Goal: Task Accomplishment & Management: Manage account settings

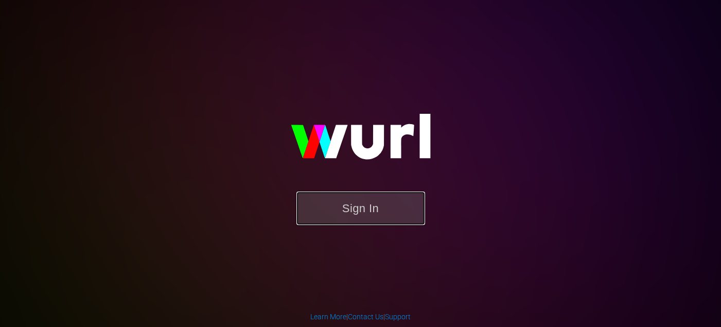
click at [375, 210] on button "Sign In" at bounding box center [361, 208] width 129 height 33
click at [381, 202] on button "Sign In" at bounding box center [361, 208] width 129 height 33
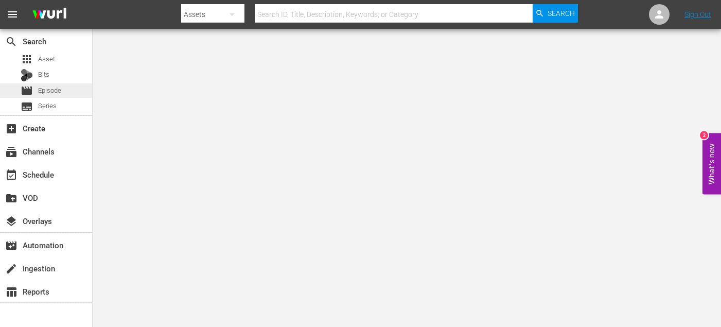
click at [53, 90] on span "Episode" at bounding box center [49, 90] width 23 height 10
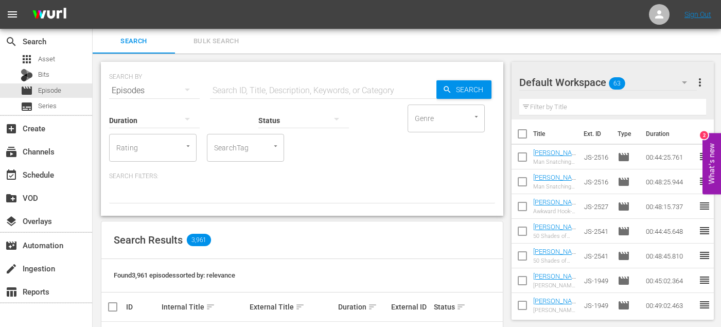
click at [218, 42] on span "Bulk Search" at bounding box center [216, 42] width 70 height 12
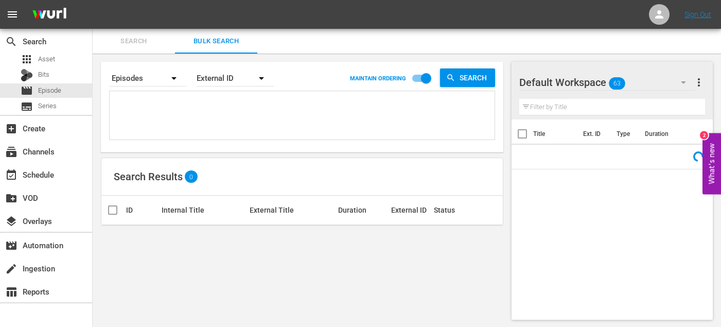
click at [191, 107] on textarea at bounding box center [303, 117] width 383 height 47
paste textarea "JS-1730 JS-0129 SO-2302 SO-2301 SO-2316 SO-2311 SO-2307 SO-2306 SO-2321 EL-2321…"
type textarea "JS-1730 JS-0129 SO-2302 SO-2301 SO-2316 SO-2311 SO-2307 SO-2306 SO-2321 EL-2321…"
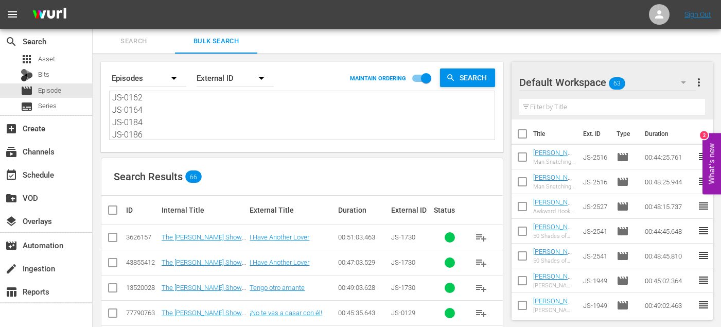
type textarea "JS-1730 JS-0129 SO-2302 SO-2301 SO-2316 SO-2311 SO-2307 SO-2306 SO-2321 EL-2321…"
click at [526, 135] on input "checkbox" at bounding box center [523, 136] width 22 height 22
checkbox input "true"
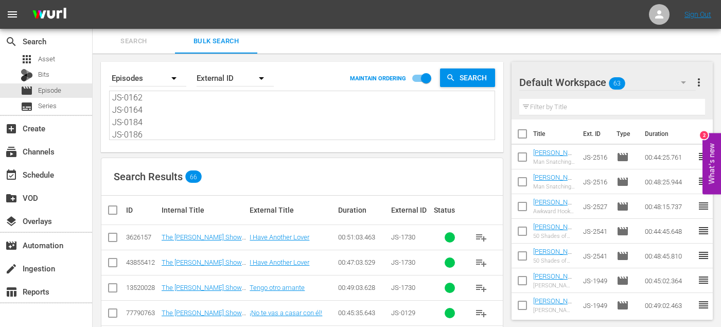
checkbox input "true"
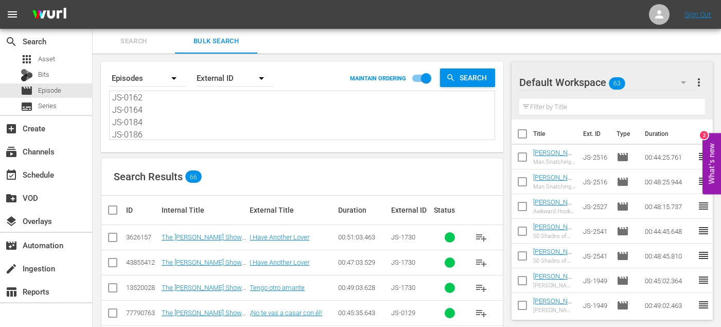
checkbox input "true"
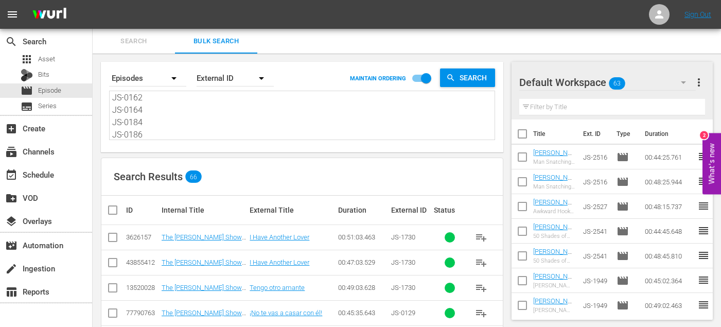
checkbox input "true"
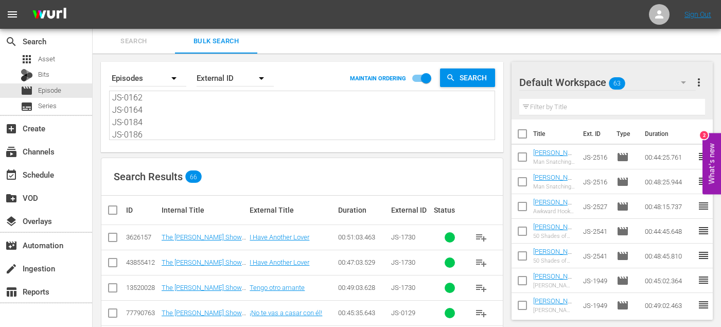
checkbox input "true"
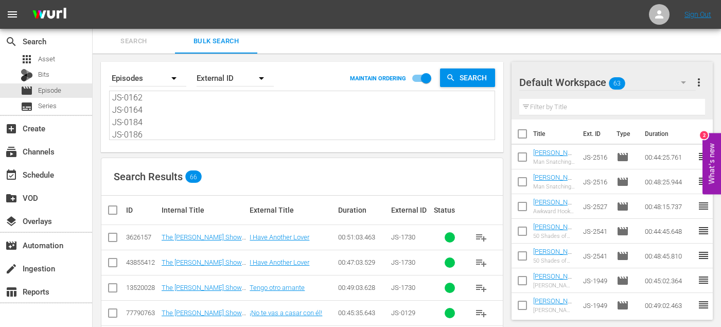
checkbox input "true"
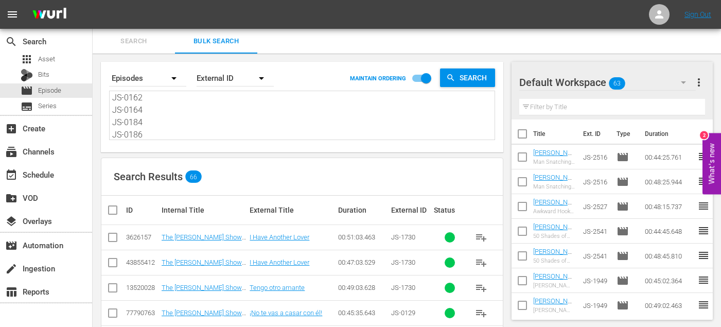
checkbox input "true"
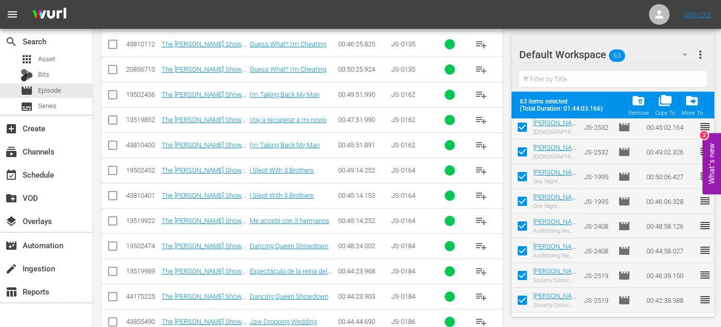
scroll to position [1582, 0]
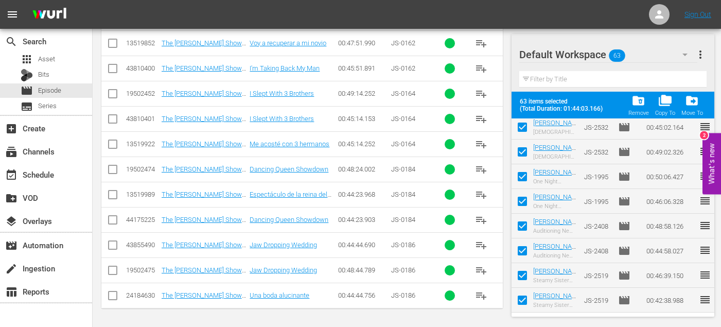
click at [645, 104] on span "folder_delete" at bounding box center [639, 101] width 14 height 14
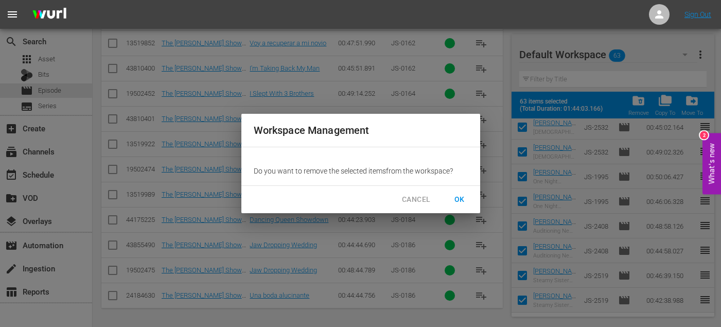
click at [458, 203] on span "OK" at bounding box center [460, 199] width 16 height 13
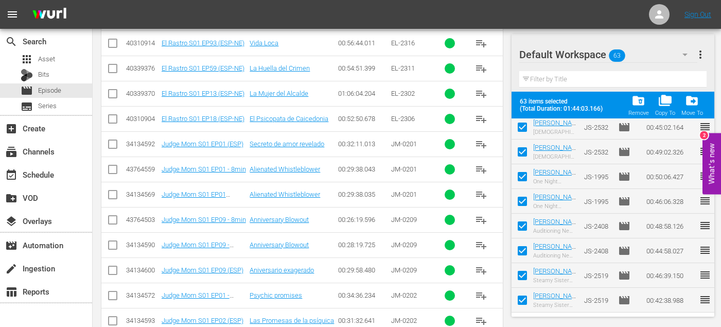
scroll to position [385, 0]
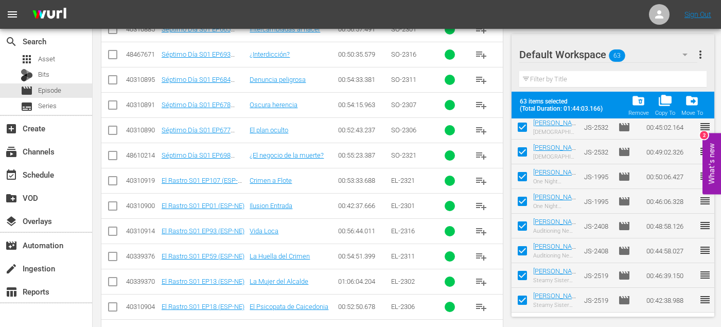
checkbox input "false"
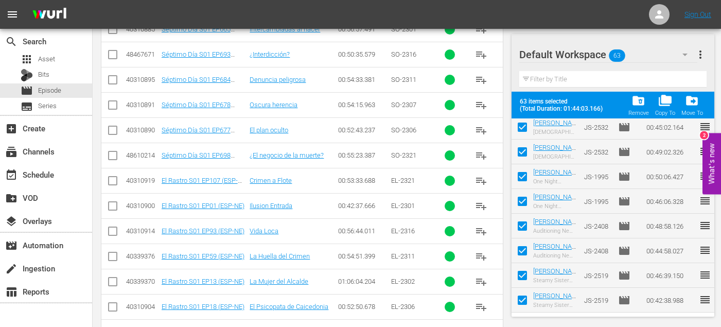
checkbox input "false"
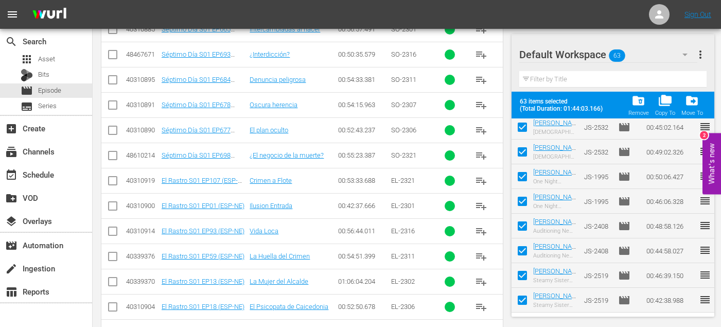
checkbox input "false"
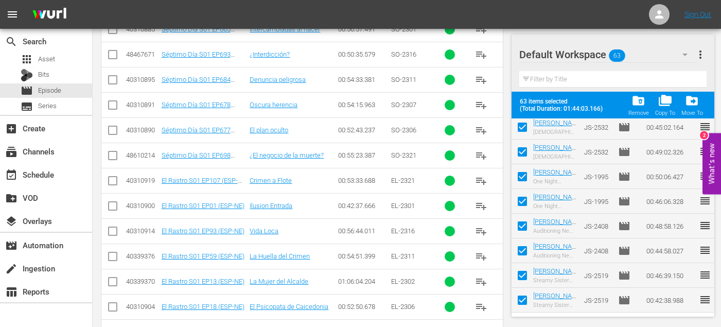
checkbox input "false"
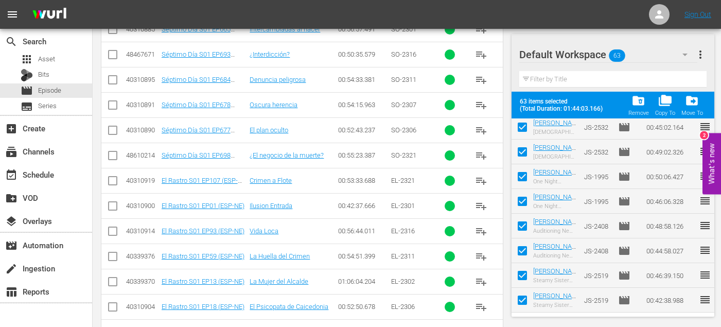
checkbox input "false"
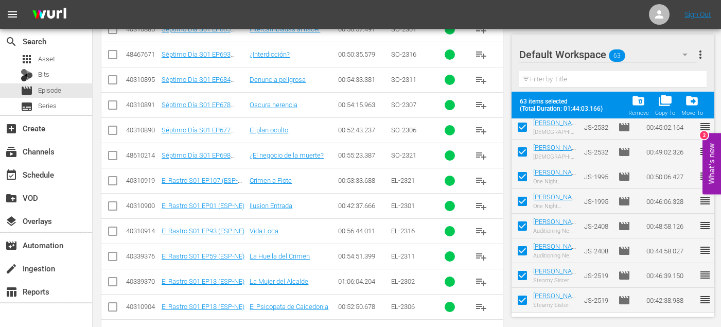
checkbox input "false"
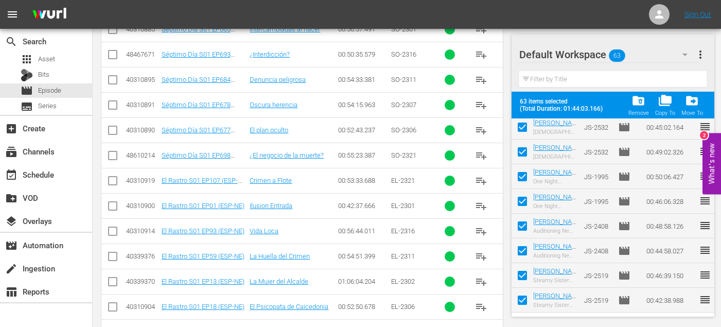
checkbox input "false"
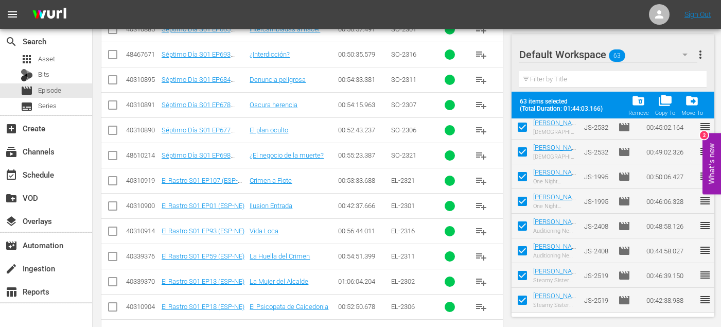
checkbox input "false"
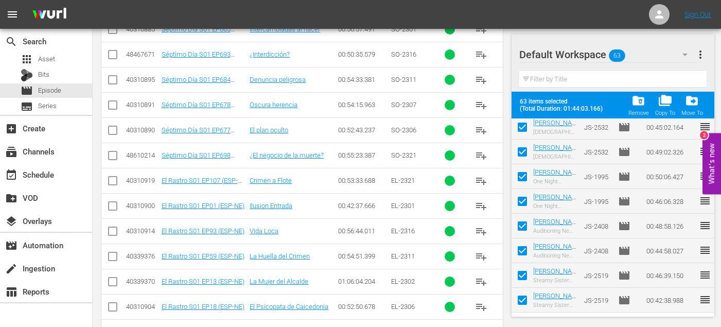
checkbox input "false"
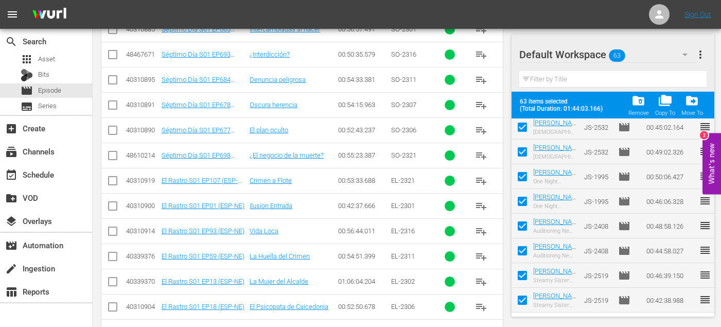
checkbox input "false"
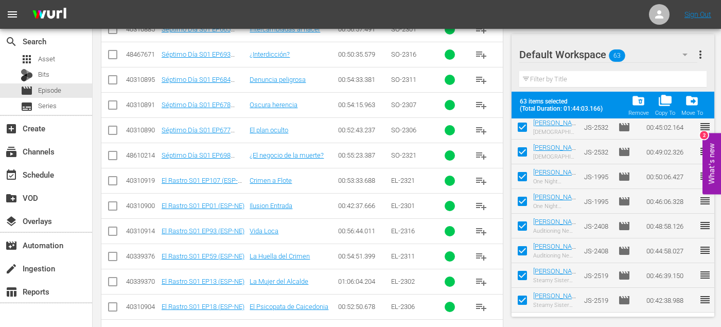
checkbox input "false"
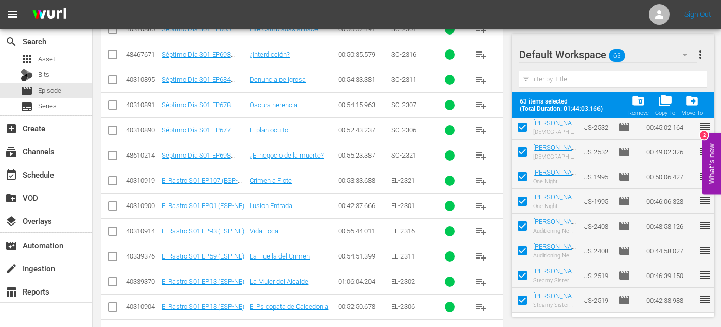
checkbox input "false"
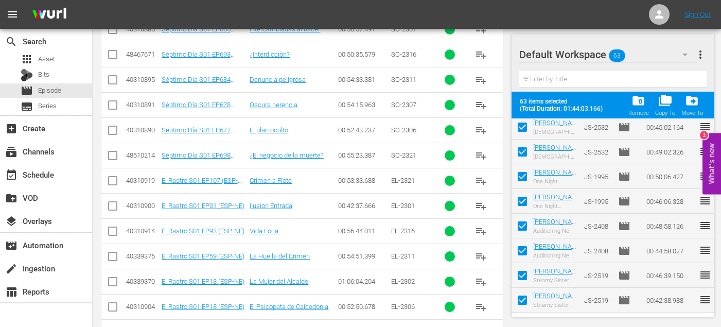
checkbox input "false"
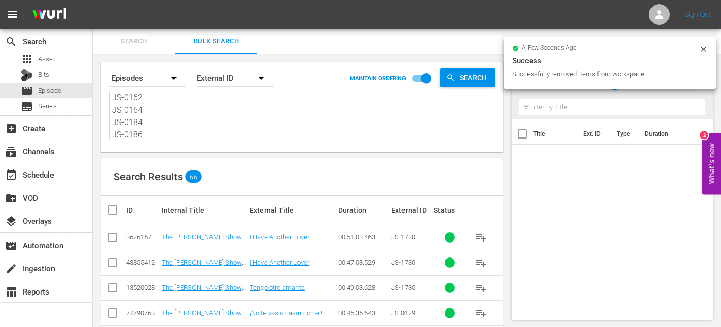
scroll to position [0, 0]
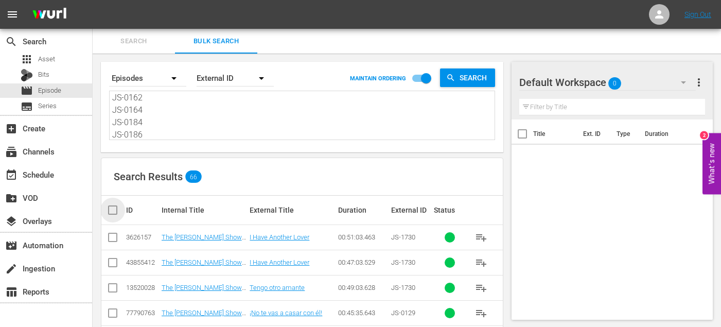
click at [114, 211] on input "checkbox" at bounding box center [117, 210] width 21 height 12
checkbox input "true"
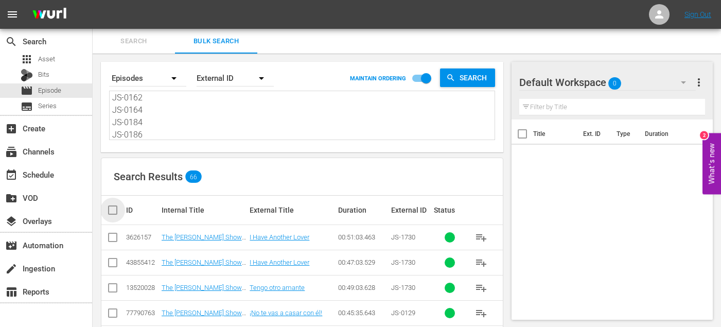
checkbox input "true"
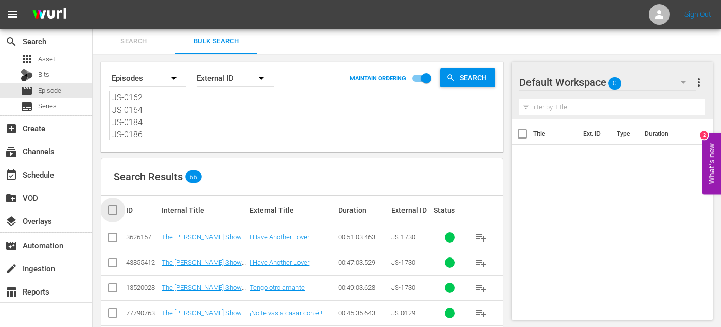
checkbox input "true"
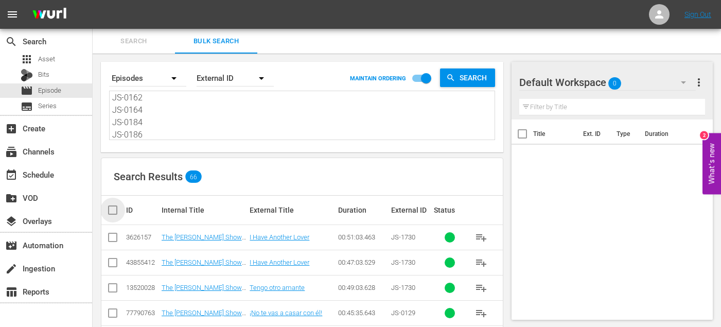
checkbox input "true"
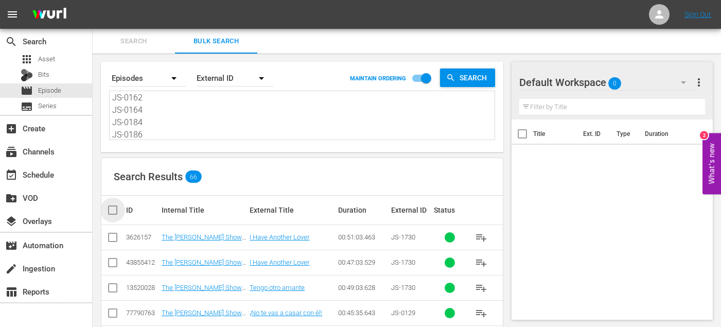
checkbox input "true"
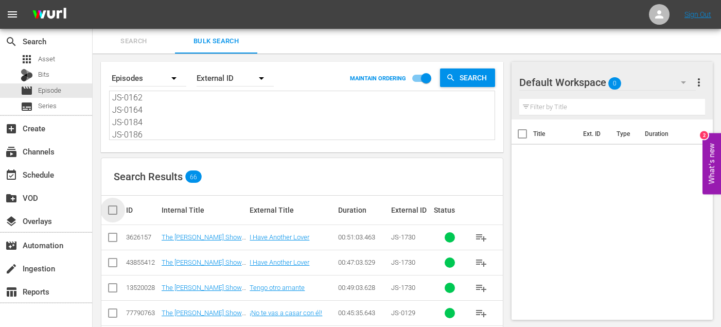
checkbox input "true"
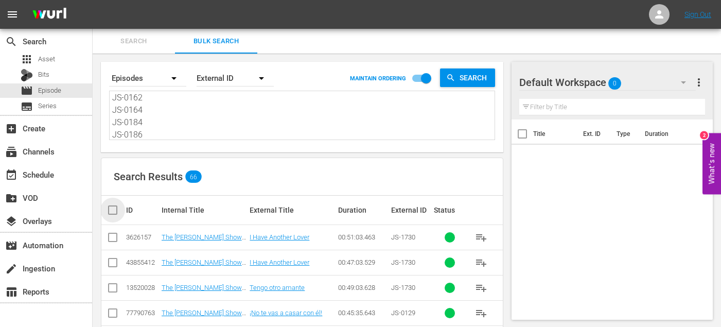
checkbox input "true"
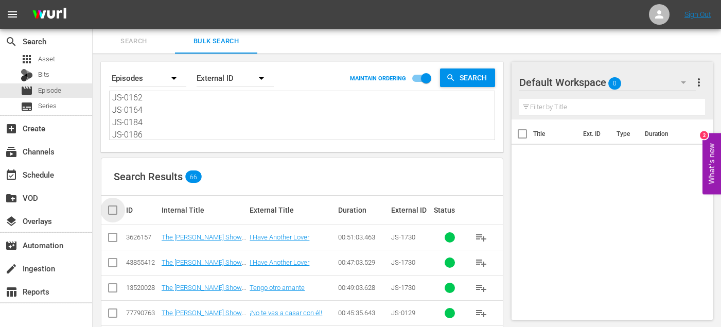
checkbox input "true"
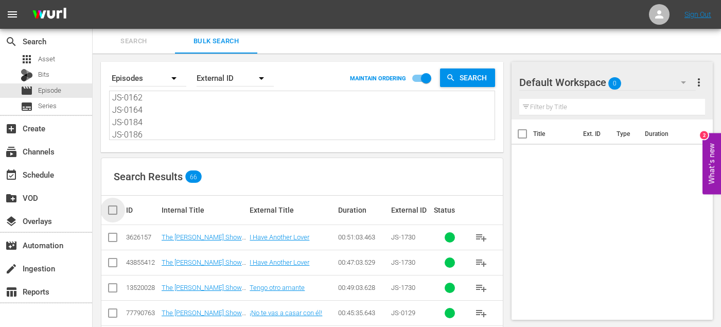
checkbox input "true"
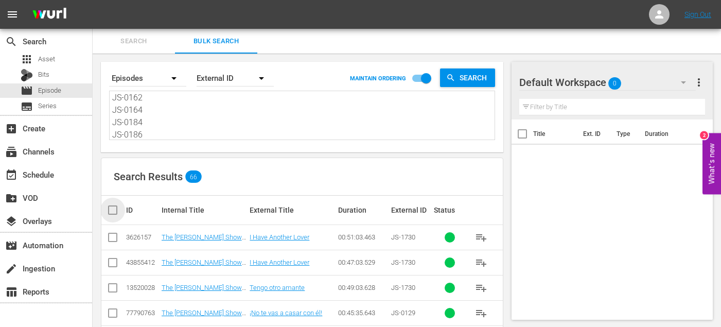
checkbox input "true"
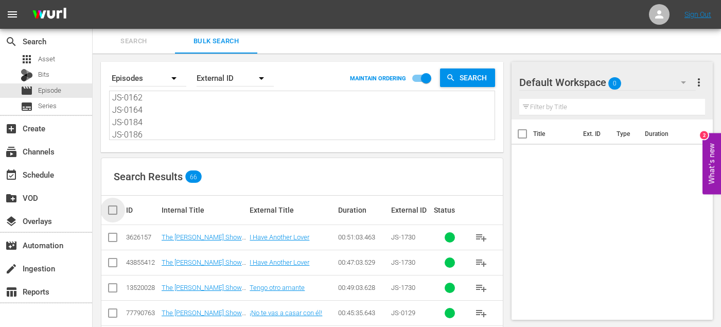
checkbox input "true"
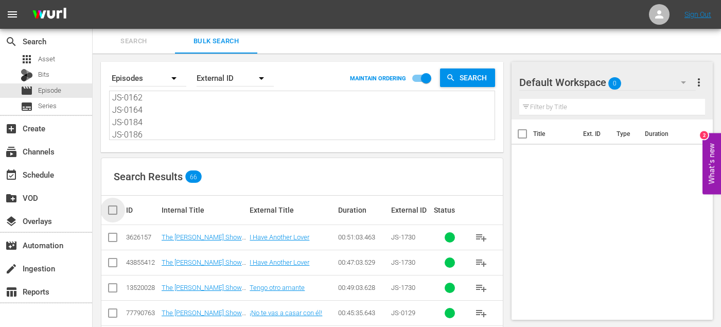
checkbox input "true"
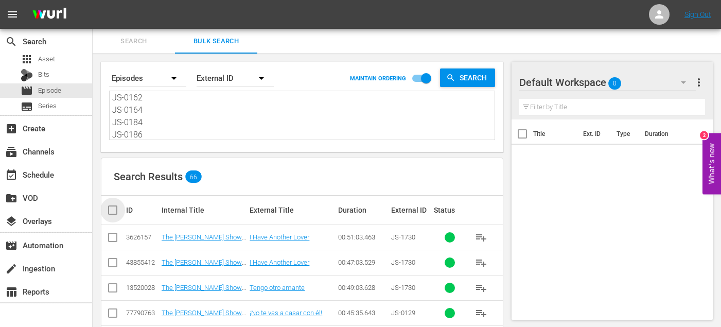
checkbox input "true"
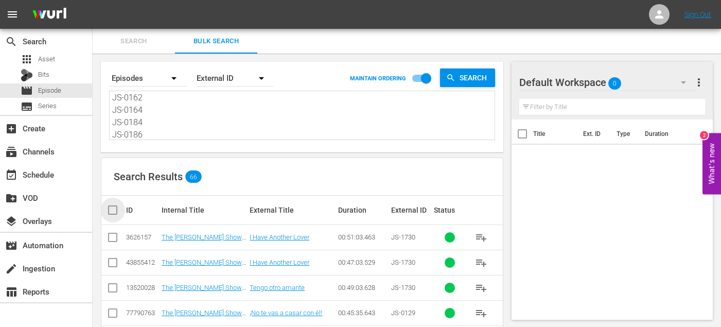
checkbox input "true"
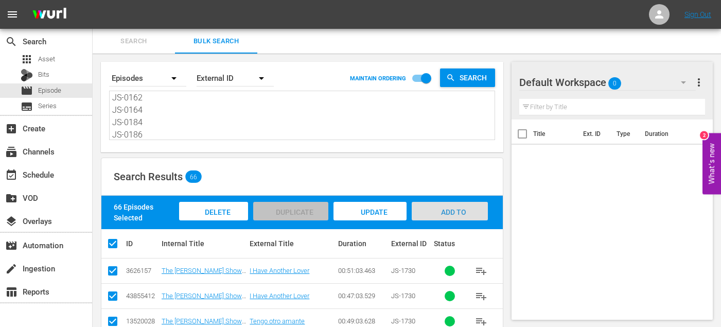
click at [454, 216] on div "Add to Workspace" at bounding box center [450, 221] width 76 height 39
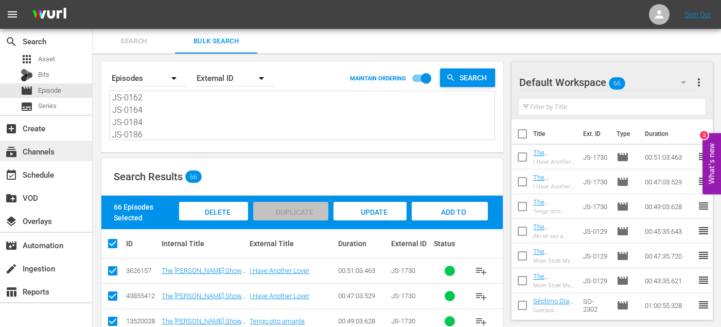
click at [52, 154] on div "subscriptions Channels" at bounding box center [29, 149] width 58 height 9
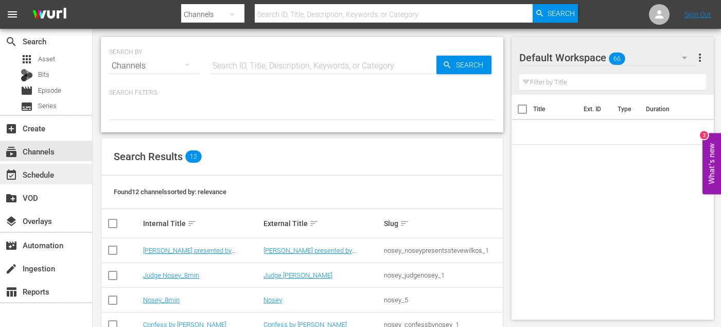
click at [52, 173] on div "event_available Schedule" at bounding box center [29, 172] width 58 height 9
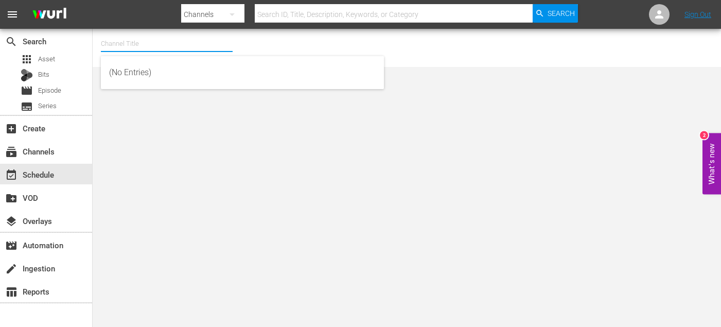
click at [150, 56] on div at bounding box center [167, 56] width 132 height 0
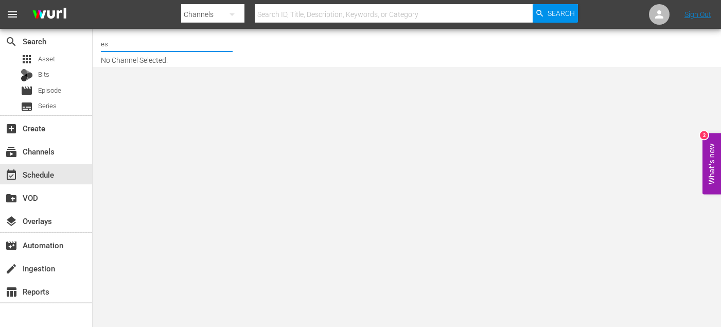
type input "e"
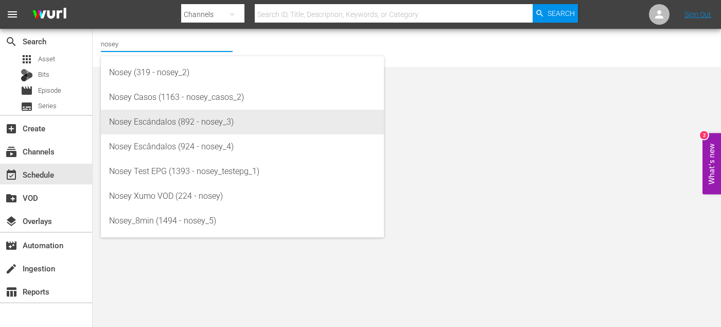
click at [187, 129] on div "Nosey Escándalos (892 - nosey_3)" at bounding box center [242, 122] width 267 height 25
type input "Nosey Escándalos (892 - nosey_3)"
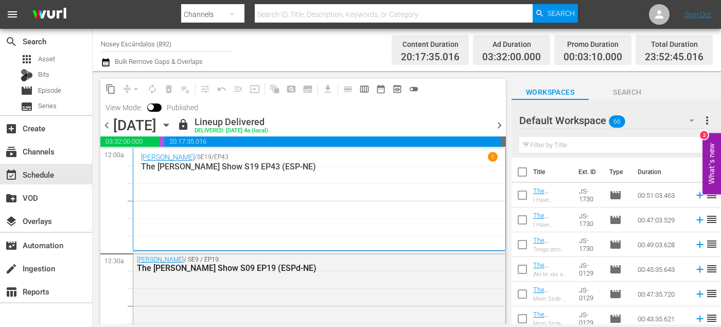
click at [499, 124] on span "chevron_right" at bounding box center [499, 125] width 13 height 13
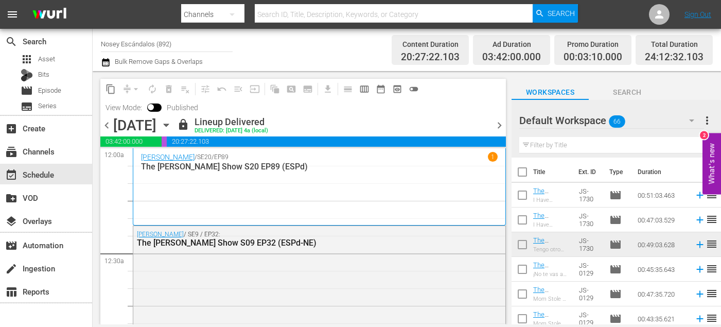
click at [499, 125] on span "chevron_right" at bounding box center [499, 125] width 13 height 13
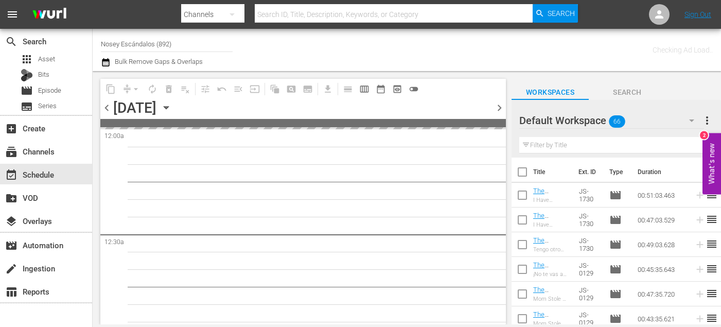
click at [499, 125] on span at bounding box center [303, 123] width 406 height 8
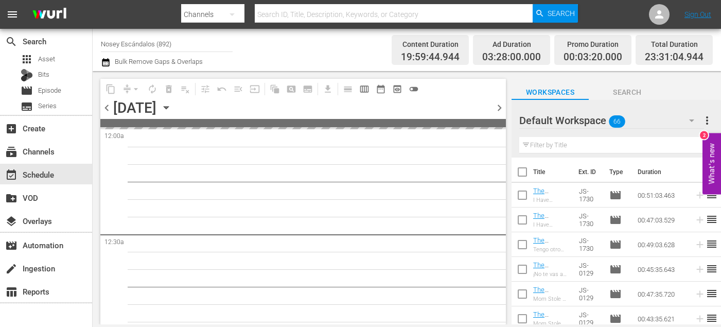
click at [499, 125] on div "content_copy compress arrow_drop_down autorenew_outlined delete_forever_outline…" at bounding box center [303, 202] width 406 height 246
click at [499, 114] on span "chevron_right" at bounding box center [499, 107] width 13 height 13
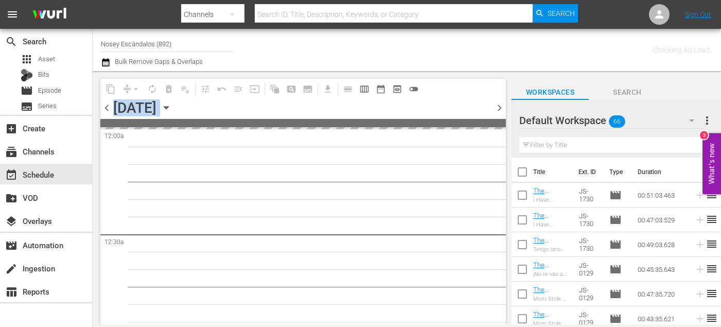
click at [499, 125] on span at bounding box center [303, 123] width 406 height 8
click at [499, 114] on span "chevron_right" at bounding box center [499, 107] width 13 height 13
click at [499, 125] on span at bounding box center [303, 123] width 406 height 8
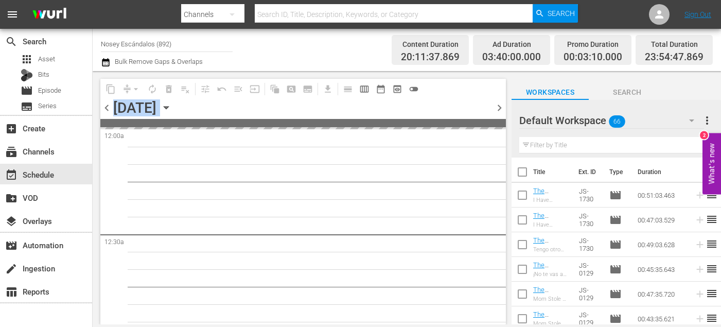
click at [499, 125] on span at bounding box center [303, 123] width 406 height 8
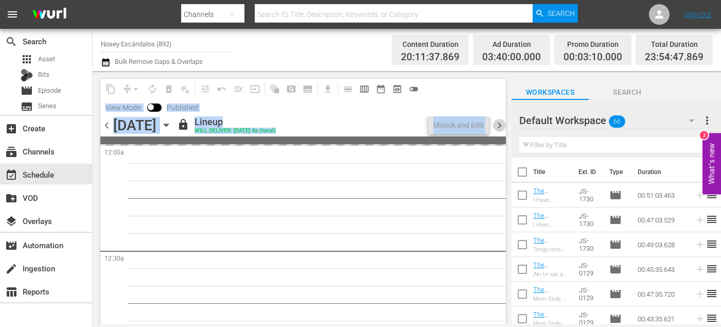
click at [499, 125] on span "chevron_right" at bounding box center [499, 125] width 13 height 13
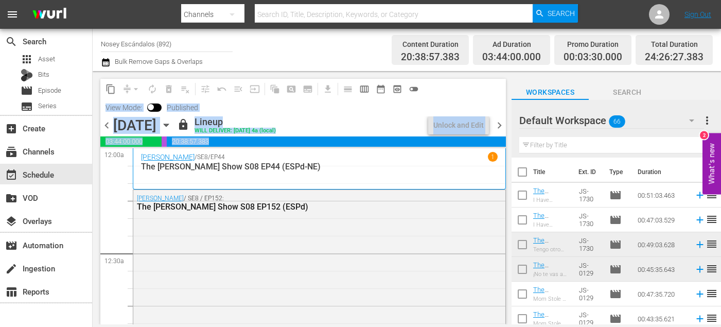
click at [499, 124] on span "chevron_right" at bounding box center [499, 125] width 13 height 13
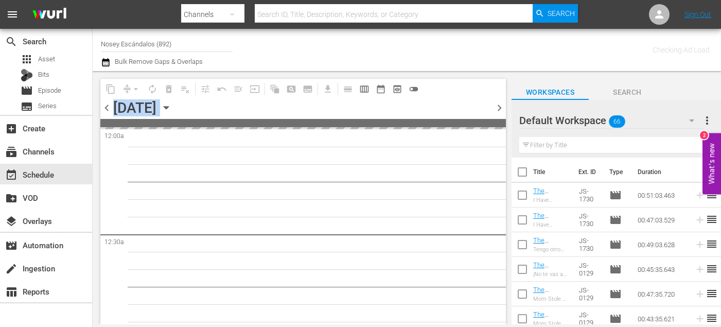
click at [499, 124] on span at bounding box center [303, 123] width 406 height 8
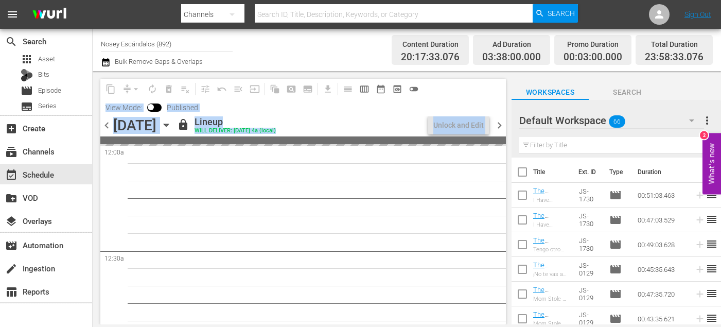
click at [499, 124] on div "content_copy compress arrow_drop_down autorenew_outlined delete_forever_outline…" at bounding box center [303, 202] width 406 height 246
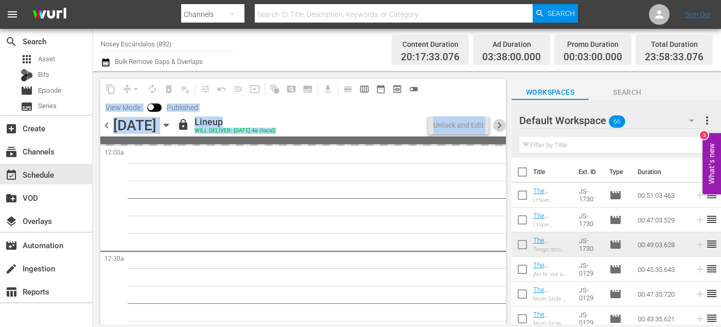
click at [499, 124] on span "chevron_right" at bounding box center [499, 125] width 13 height 13
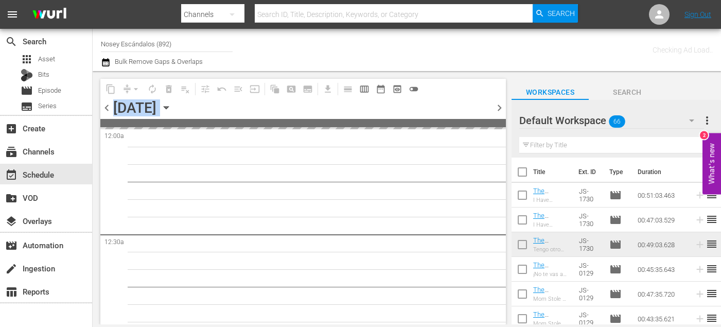
click at [499, 124] on span at bounding box center [303, 123] width 406 height 8
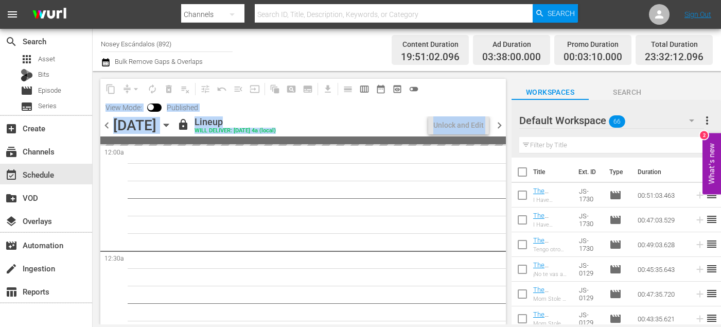
click at [499, 124] on div "content_copy compress arrow_drop_down autorenew_outlined delete_forever_outline…" at bounding box center [303, 202] width 406 height 246
click at [499, 124] on span "chevron_right" at bounding box center [499, 125] width 13 height 13
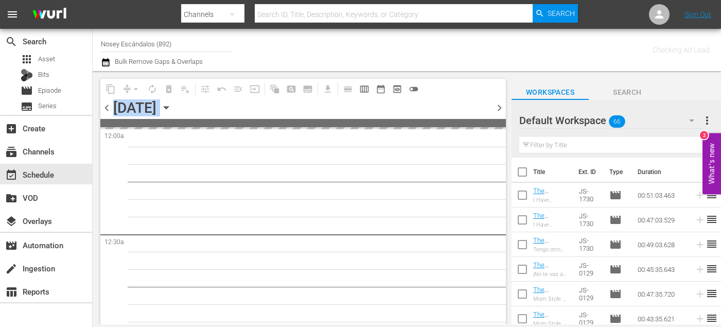
click at [499, 124] on span at bounding box center [303, 123] width 406 height 8
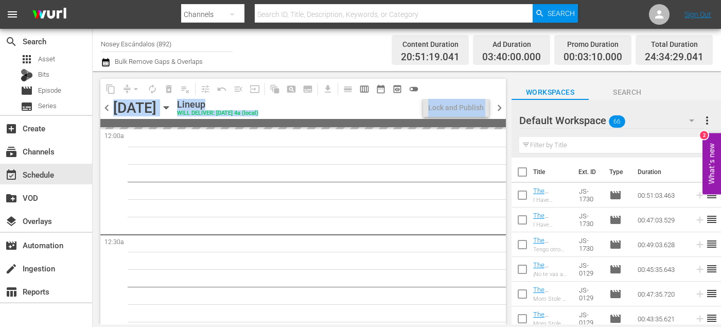
click at [499, 124] on span at bounding box center [303, 123] width 406 height 8
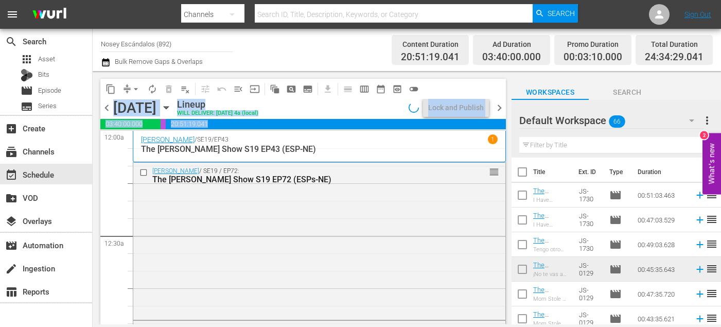
click at [503, 108] on span "chevron_right" at bounding box center [499, 107] width 13 height 13
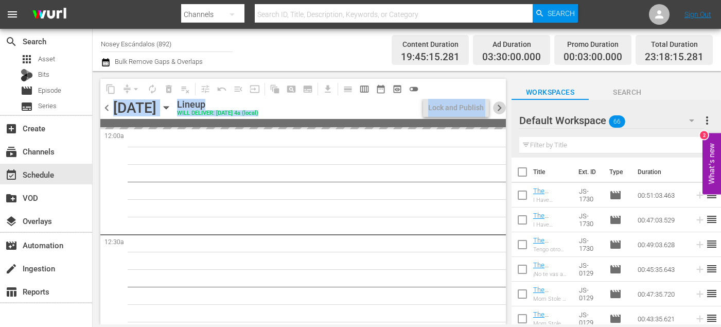
click at [503, 113] on span "chevron_right" at bounding box center [499, 107] width 13 height 13
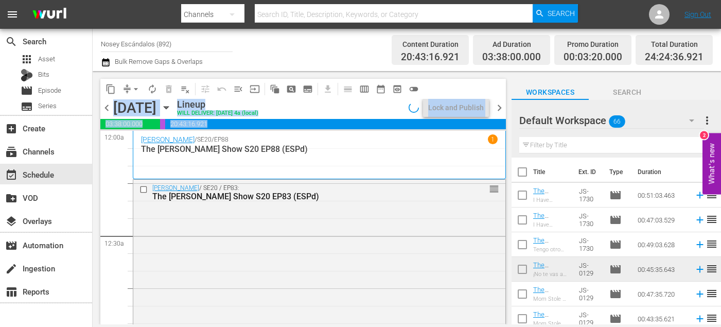
click at [504, 114] on div "chevron_left Saturday, August 30th August 30th Lineup WILL DELIVER: 8/29 @ 4a (…" at bounding box center [303, 109] width 406 height 20
click at [503, 108] on span "chevron_right" at bounding box center [499, 107] width 13 height 13
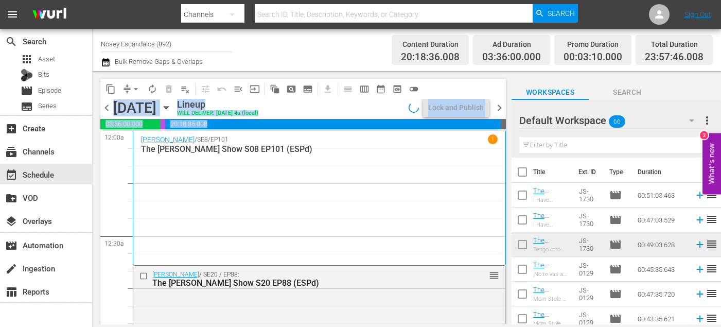
click at [503, 108] on span "chevron_right" at bounding box center [499, 107] width 13 height 13
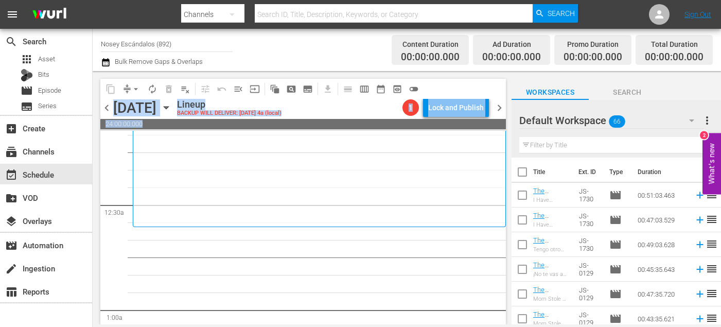
scroll to position [21, 0]
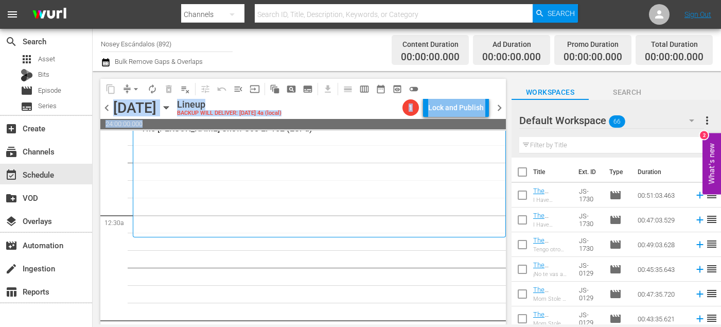
click at [467, 105] on div "Lock and Publish" at bounding box center [456, 107] width 56 height 19
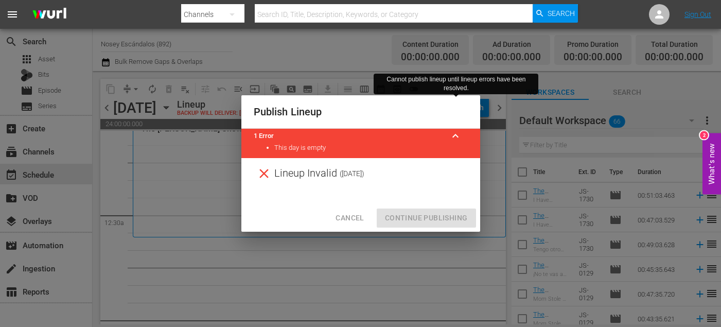
click at [360, 176] on span "( 2025-09-01 )" at bounding box center [352, 173] width 25 height 15
click at [359, 219] on span "Cancel" at bounding box center [350, 218] width 28 height 13
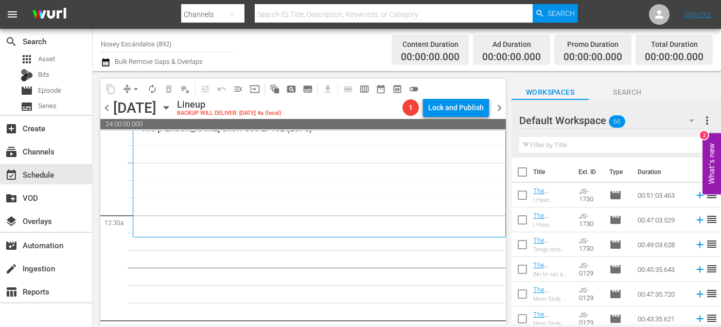
scroll to position [0, 0]
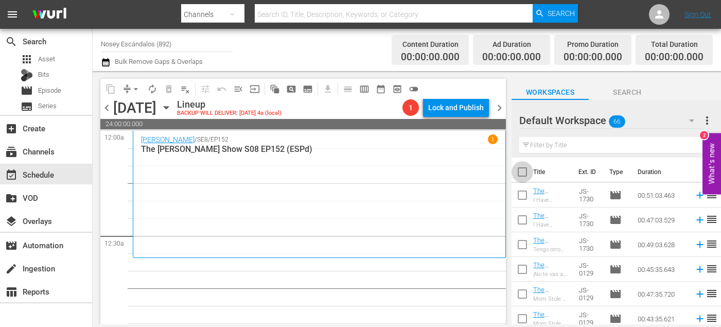
click at [521, 173] on input "checkbox" at bounding box center [523, 174] width 22 height 22
checkbox input "true"
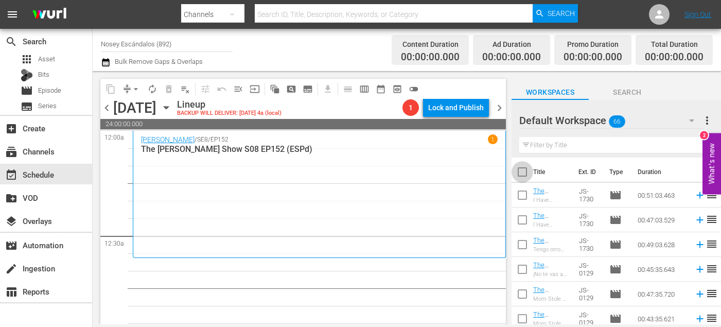
checkbox input "true"
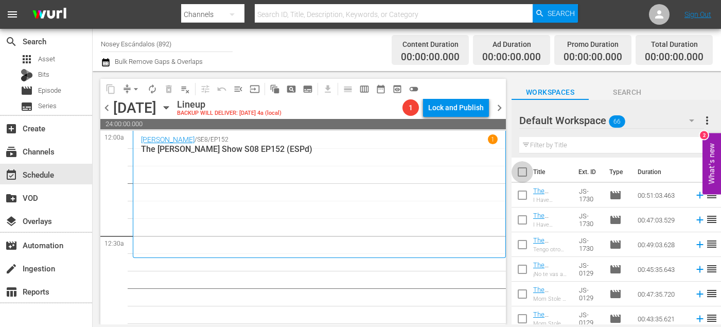
checkbox input "true"
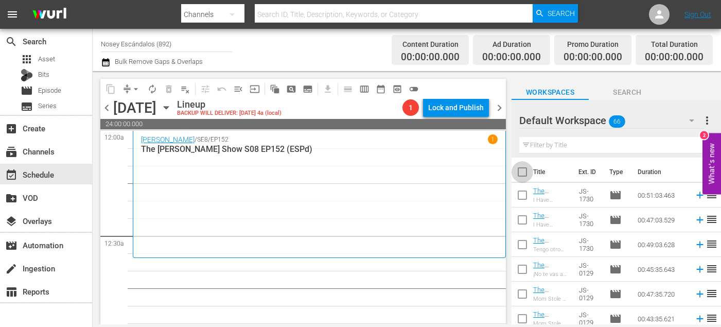
checkbox input "true"
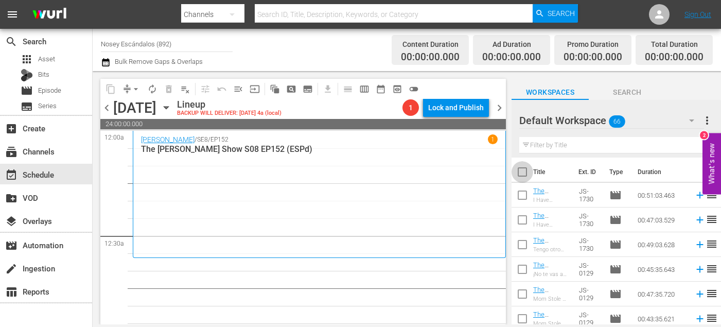
checkbox input "true"
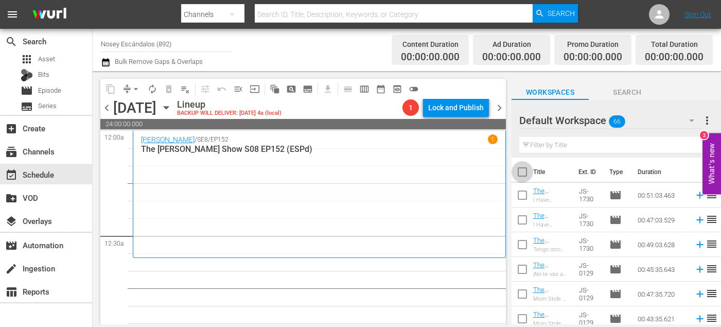
checkbox input "true"
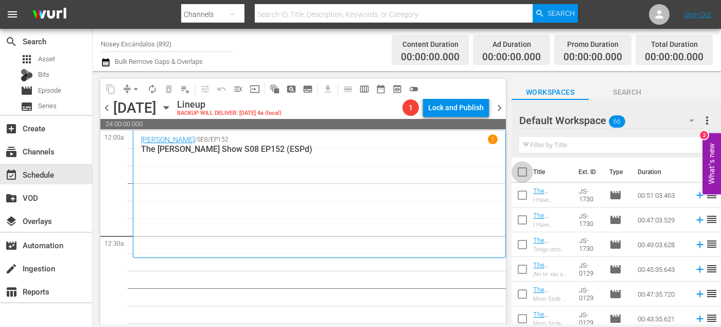
checkbox input "true"
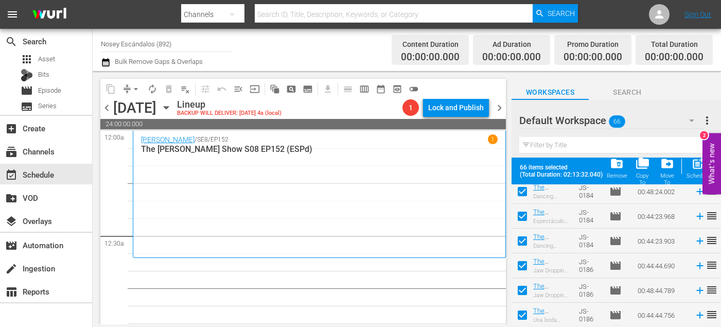
scroll to position [1515, 0]
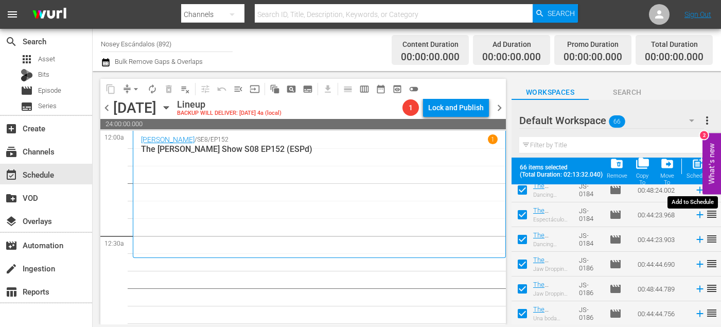
click at [694, 177] on div "Schedule" at bounding box center [698, 176] width 23 height 7
checkbox input "false"
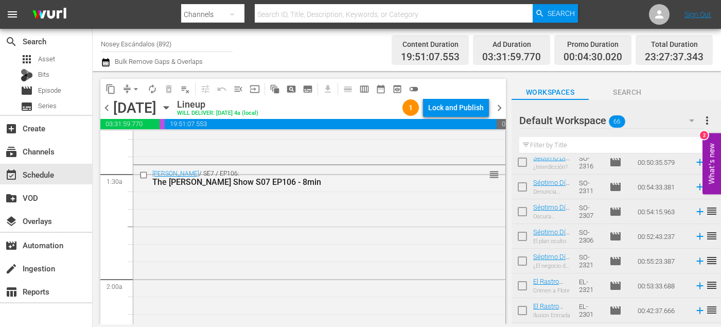
scroll to position [0, 0]
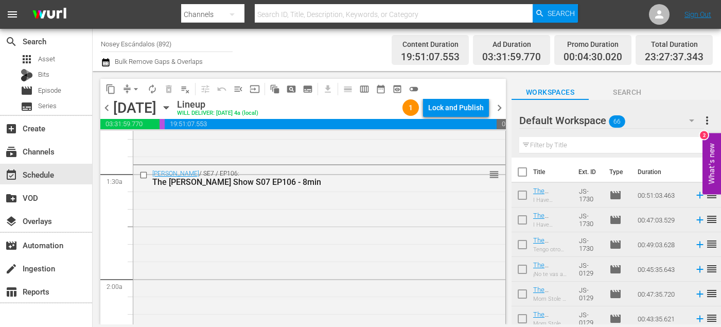
click at [519, 220] on input "checkbox" at bounding box center [523, 222] width 22 height 22
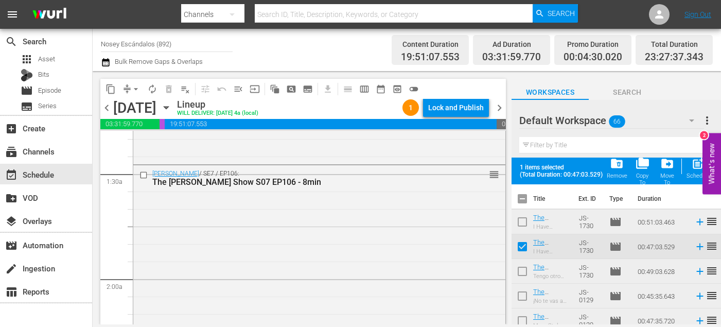
click at [521, 225] on input "checkbox" at bounding box center [523, 224] width 22 height 22
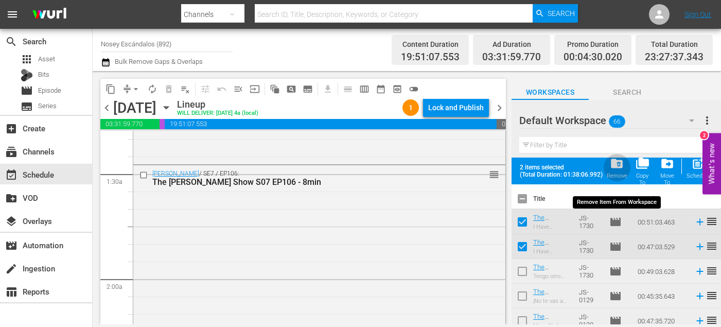
click at [616, 170] on span "folder_delete" at bounding box center [617, 164] width 14 height 14
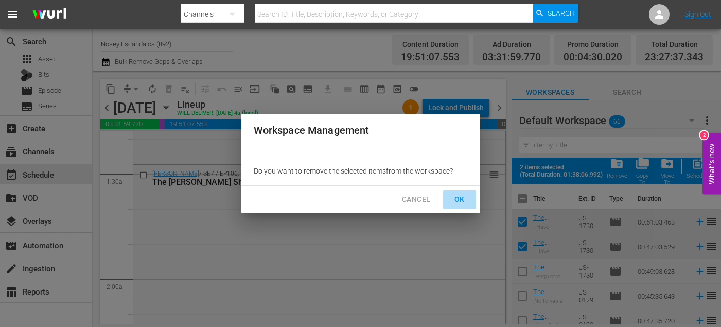
click at [465, 200] on span "OK" at bounding box center [460, 199] width 16 height 13
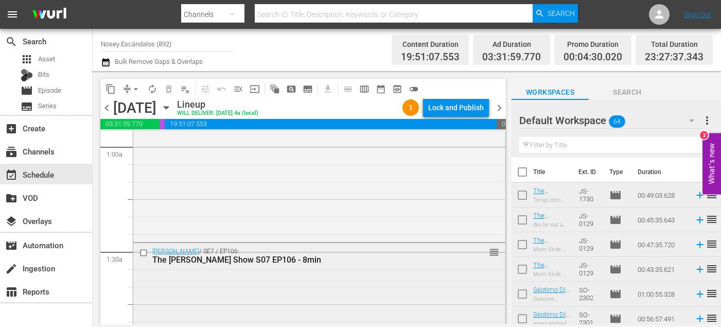
scroll to position [198, 0]
click at [144, 249] on input "checkbox" at bounding box center [145, 249] width 11 height 9
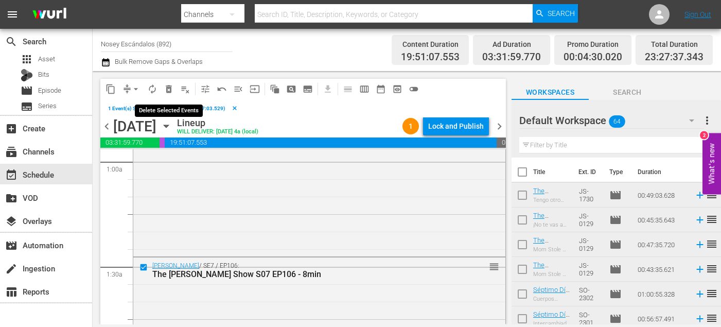
click at [169, 91] on span "delete_forever_outlined" at bounding box center [169, 89] width 10 height 10
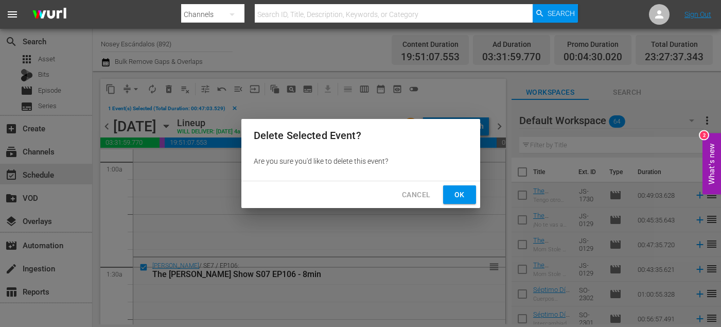
click at [466, 186] on button "Ok" at bounding box center [459, 194] width 33 height 19
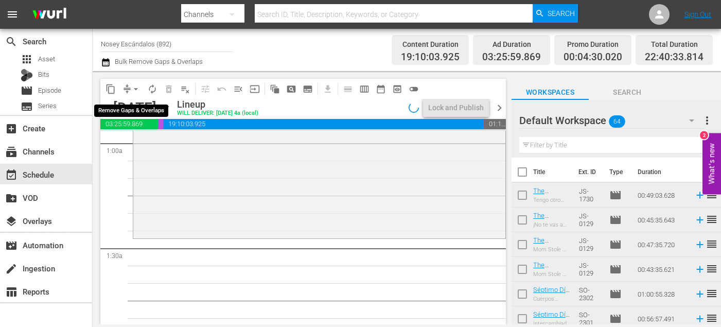
click at [135, 86] on span "arrow_drop_down" at bounding box center [136, 89] width 10 height 10
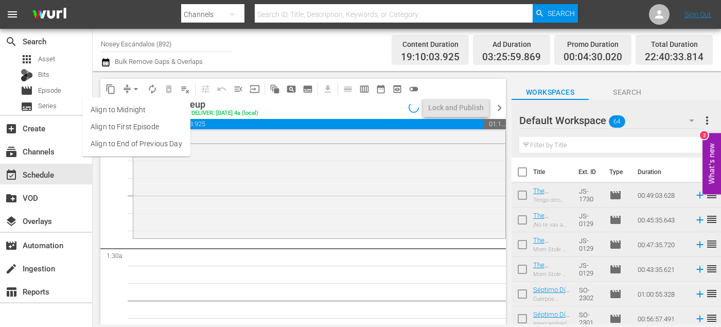
click at [156, 143] on li "Align to End of Previous Day" at bounding box center [136, 143] width 108 height 17
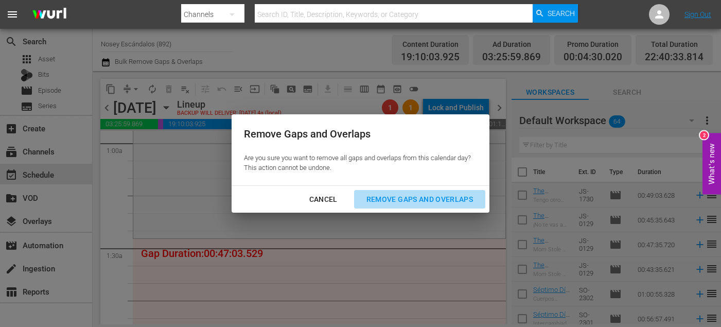
click at [382, 196] on div "Remove Gaps and Overlaps" at bounding box center [419, 199] width 123 height 13
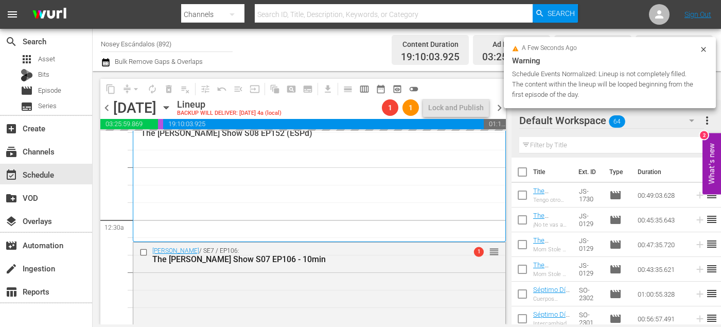
scroll to position [0, 0]
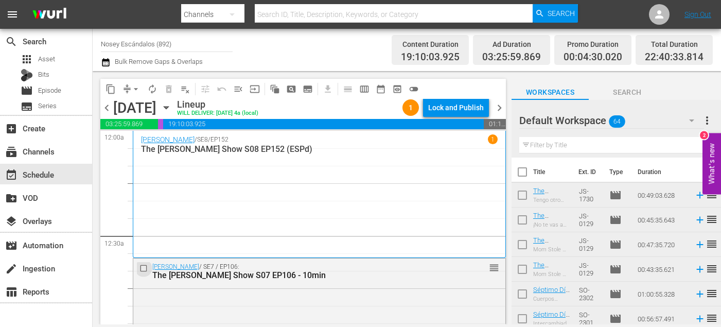
click at [145, 268] on input "checkbox" at bounding box center [145, 268] width 11 height 9
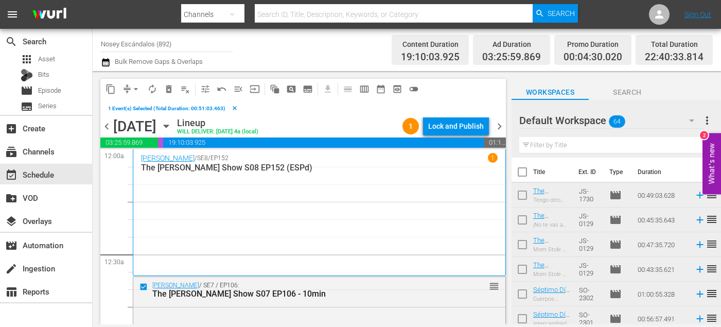
click at [170, 97] on div "content_copy compress arrow_drop_down autorenew_outlined delete_forever_outline…" at bounding box center [262, 89] width 324 height 20
click at [171, 91] on span "delete_forever_outlined" at bounding box center [169, 89] width 10 height 10
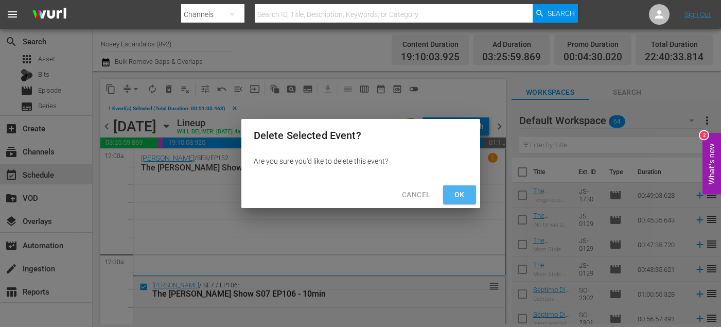
click at [457, 198] on span "Ok" at bounding box center [460, 194] width 16 height 13
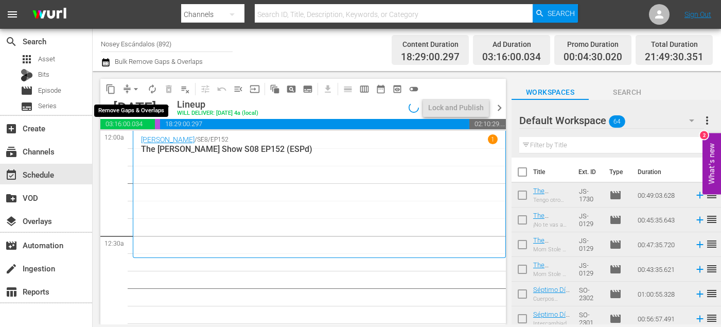
click at [136, 88] on span "arrow_drop_down" at bounding box center [136, 89] width 10 height 10
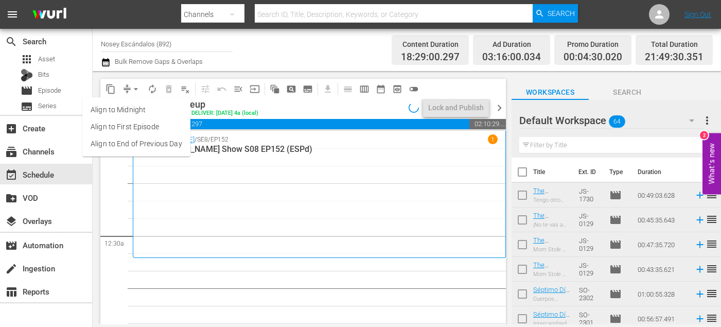
click at [157, 142] on li "Align to End of Previous Day" at bounding box center [136, 143] width 108 height 17
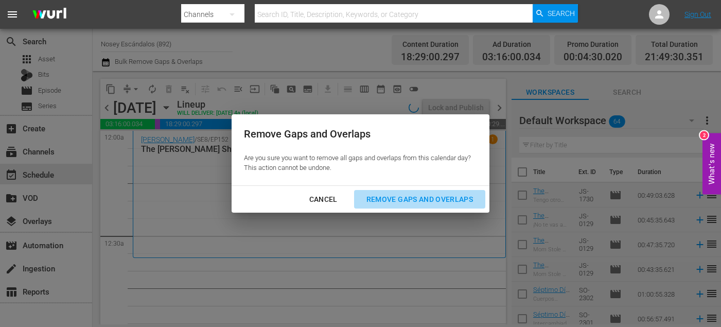
click at [404, 205] on button "Remove Gaps and Overlaps" at bounding box center [419, 199] width 131 height 19
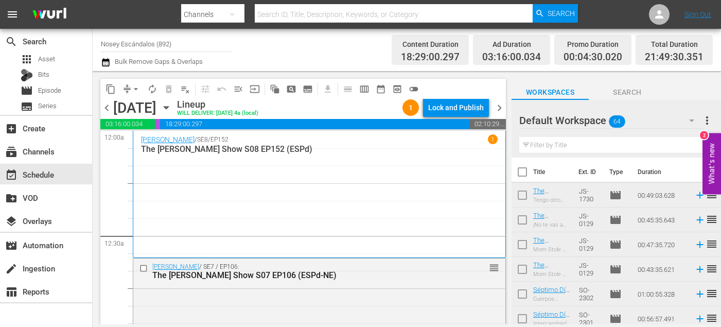
click at [523, 245] on input "checkbox" at bounding box center [523, 247] width 22 height 22
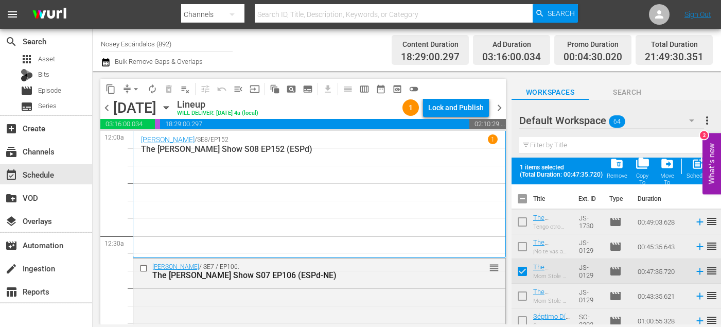
click at [523, 293] on input "checkbox" at bounding box center [523, 298] width 22 height 22
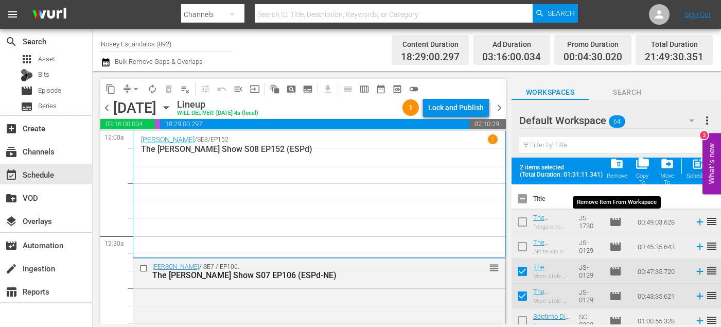
click at [623, 168] on span "folder_delete" at bounding box center [617, 164] width 14 height 14
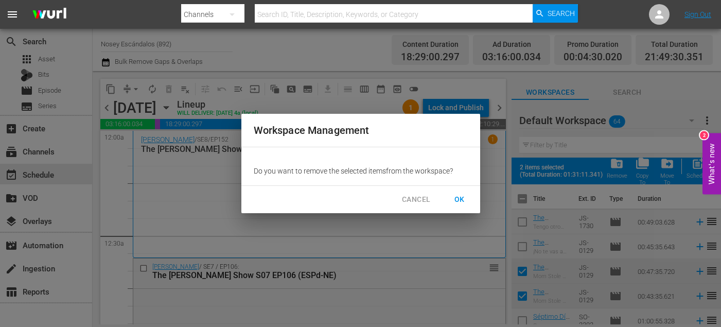
click at [465, 199] on span "OK" at bounding box center [460, 199] width 16 height 13
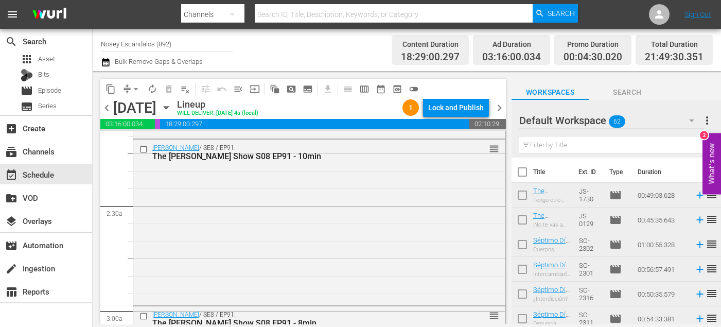
scroll to position [454, 0]
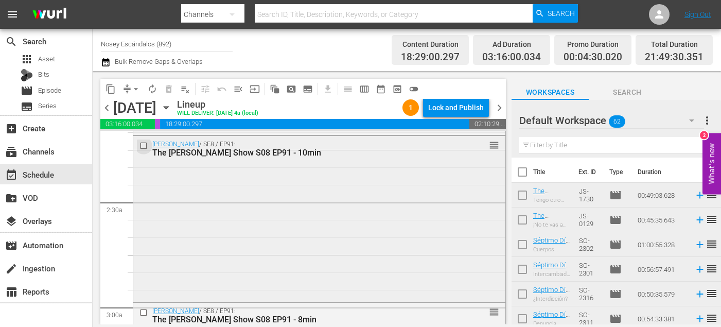
click at [143, 147] on input "checkbox" at bounding box center [145, 146] width 11 height 9
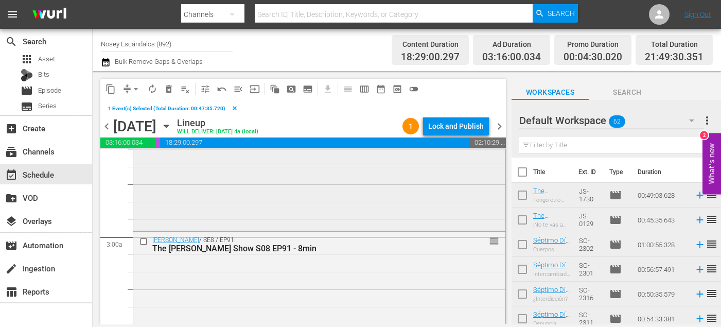
scroll to position [544, 0]
click at [142, 238] on input "checkbox" at bounding box center [145, 240] width 11 height 9
click at [168, 96] on button "delete_forever_outlined" at bounding box center [169, 89] width 16 height 16
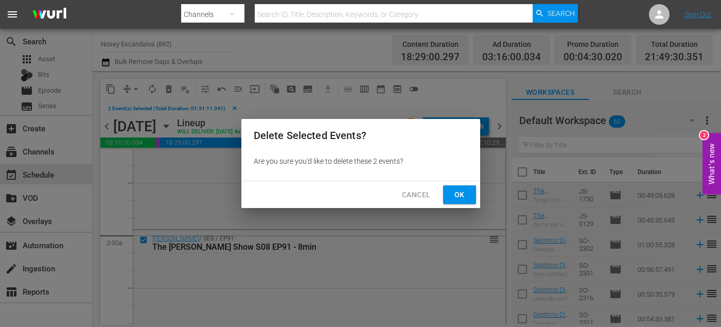
click at [473, 197] on button "Ok" at bounding box center [459, 194] width 33 height 19
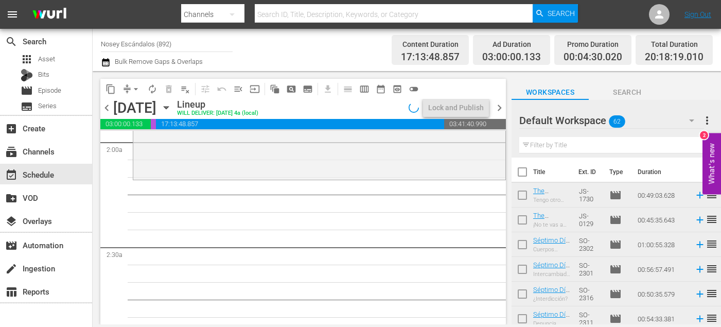
scroll to position [408, 0]
click at [132, 88] on span "arrow_drop_down" at bounding box center [136, 89] width 10 height 10
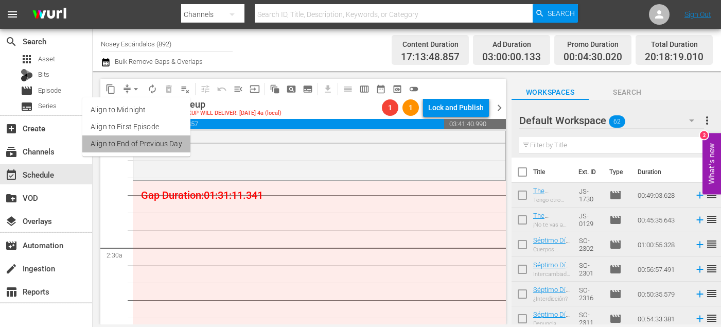
click at [160, 142] on li "Align to End of Previous Day" at bounding box center [136, 143] width 108 height 17
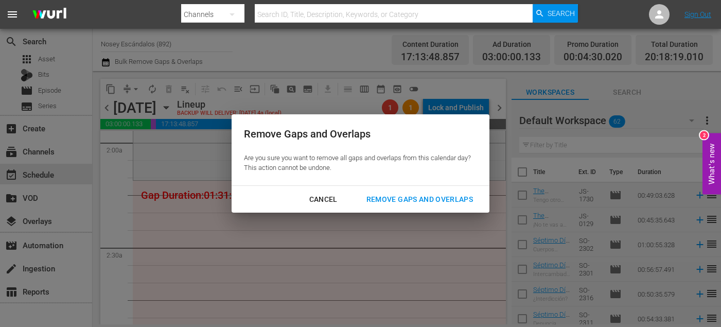
click at [382, 195] on div "Remove Gaps and Overlaps" at bounding box center [419, 199] width 123 height 13
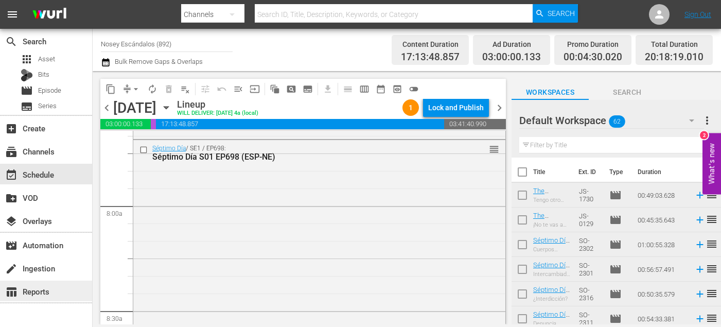
scroll to position [1518, 0]
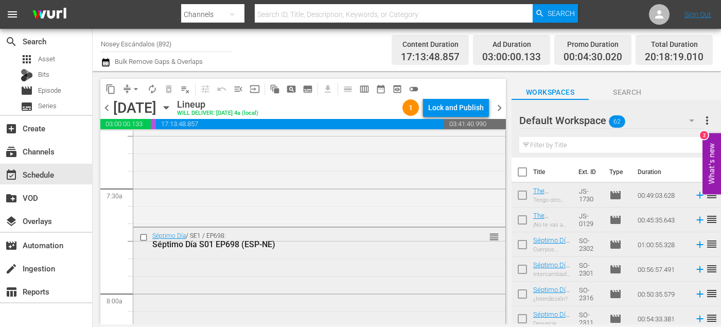
click at [146, 238] on input "checkbox" at bounding box center [145, 237] width 11 height 9
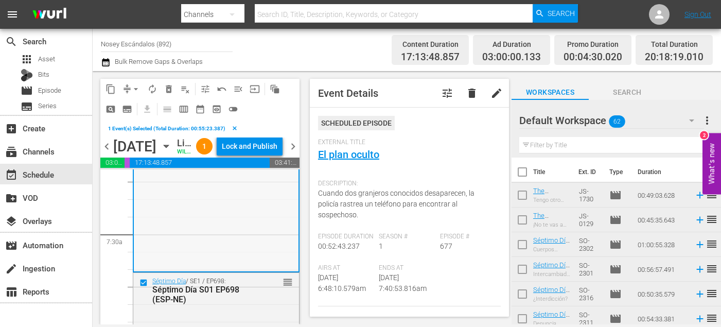
scroll to position [1512, 0]
click at [168, 90] on span "delete_forever_outlined" at bounding box center [169, 89] width 10 height 10
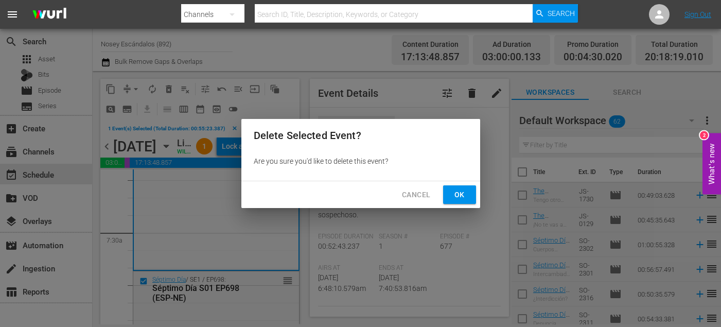
click at [450, 188] on button "Ok" at bounding box center [459, 194] width 33 height 19
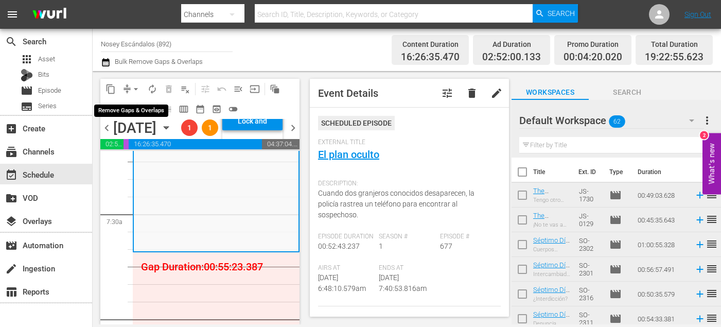
click at [131, 86] on span "arrow_drop_down" at bounding box center [136, 89] width 10 height 10
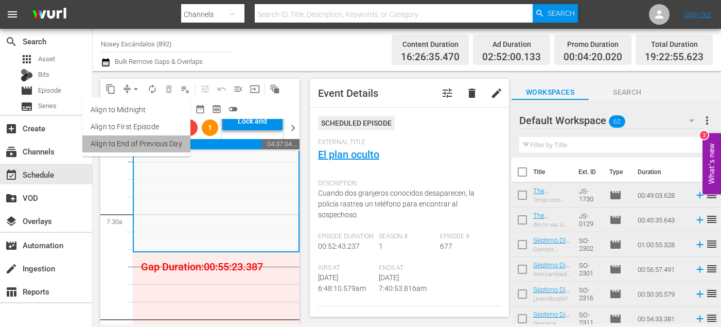
click at [153, 141] on li "Align to End of Previous Day" at bounding box center [136, 143] width 108 height 17
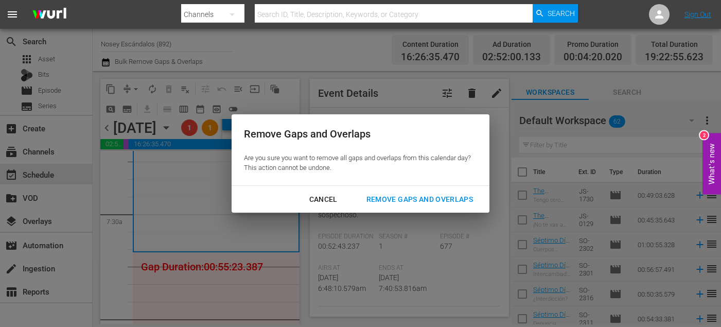
click at [431, 205] on div "Remove Gaps and Overlaps" at bounding box center [419, 199] width 123 height 13
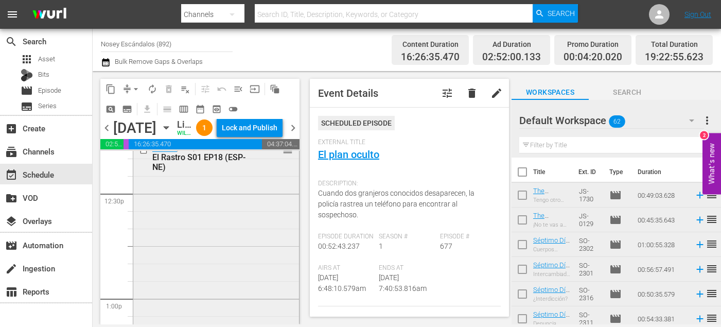
scroll to position [2568, 0]
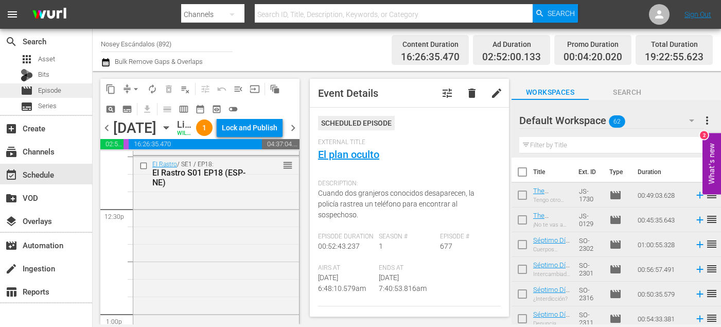
click at [54, 93] on span "Episode" at bounding box center [49, 90] width 23 height 10
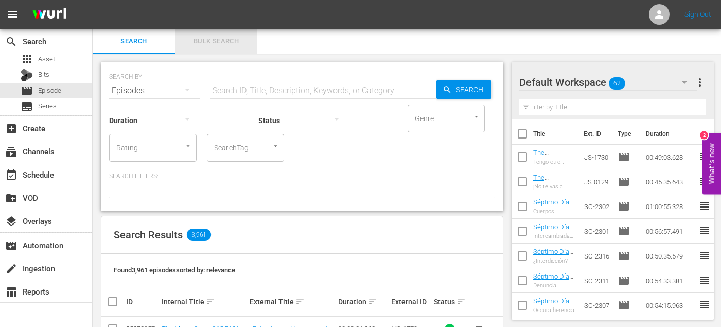
click at [198, 41] on span "Bulk Search" at bounding box center [216, 42] width 70 height 12
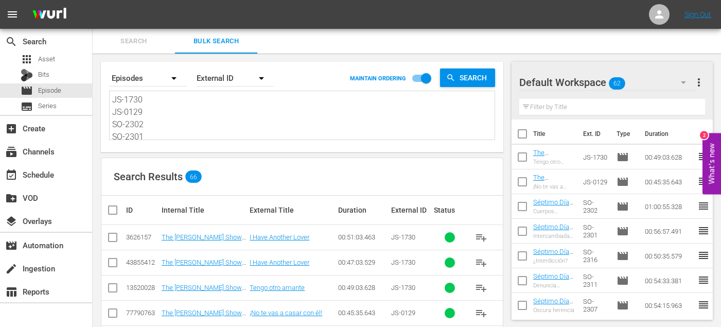
click at [150, 25] on nav "menu Sign Out" at bounding box center [360, 14] width 721 height 29
click at [149, 43] on span "Search" at bounding box center [134, 42] width 70 height 12
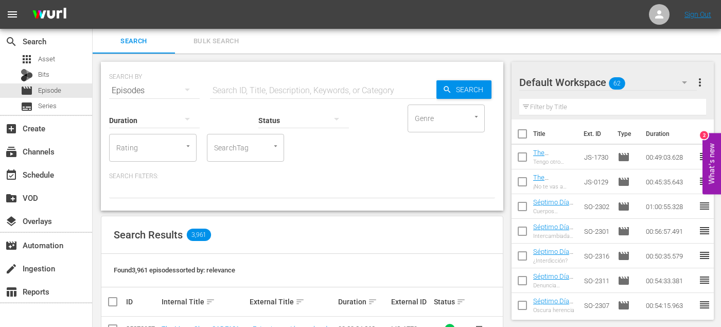
click at [265, 83] on input "text" at bounding box center [323, 90] width 227 height 25
click at [235, 155] on input "SearchTag" at bounding box center [231, 148] width 39 height 19
click at [249, 184] on li "El Rastro" at bounding box center [245, 176] width 77 height 17
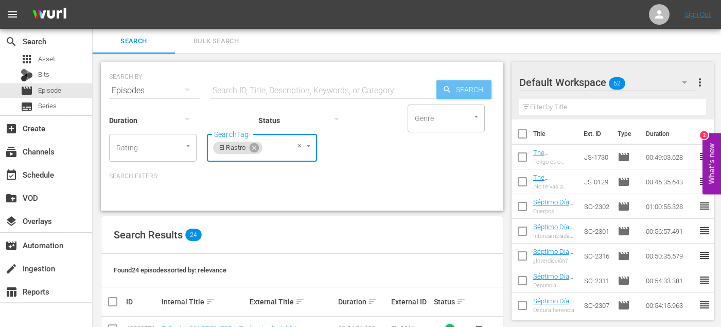
click at [456, 89] on span "Search" at bounding box center [472, 89] width 40 height 19
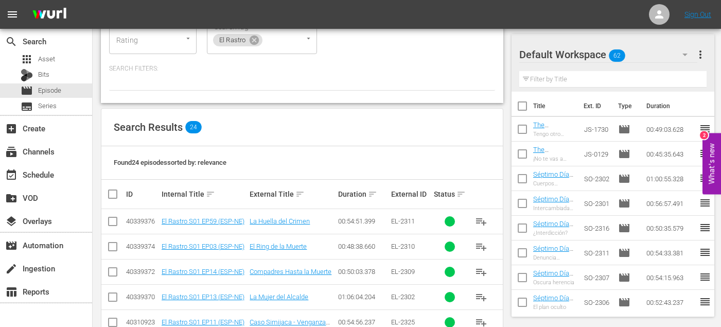
scroll to position [138, 0]
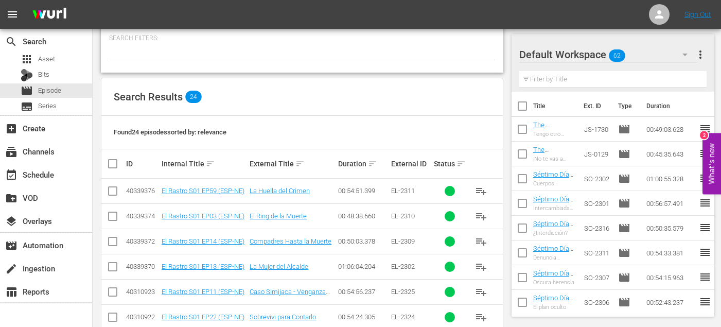
click at [115, 187] on input "checkbox" at bounding box center [113, 193] width 12 height 12
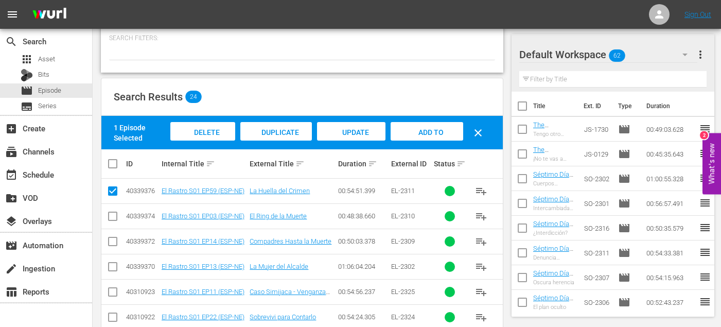
click at [115, 219] on input "checkbox" at bounding box center [113, 218] width 12 height 12
click at [487, 191] on span "playlist_add" at bounding box center [481, 191] width 12 height 12
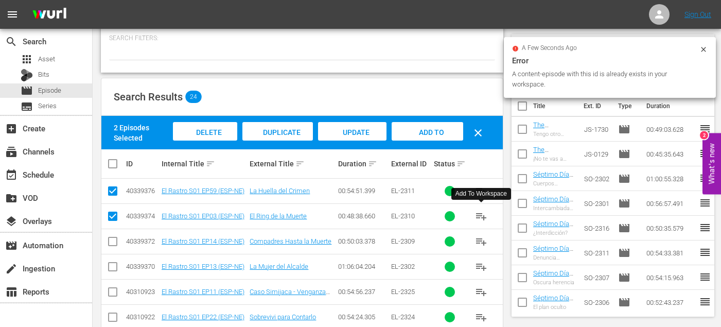
click at [486, 218] on span "playlist_add" at bounding box center [481, 216] width 12 height 12
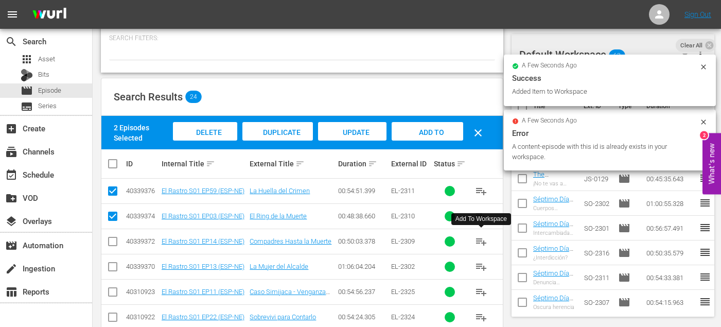
click at [483, 235] on span "playlist_add" at bounding box center [481, 241] width 12 height 12
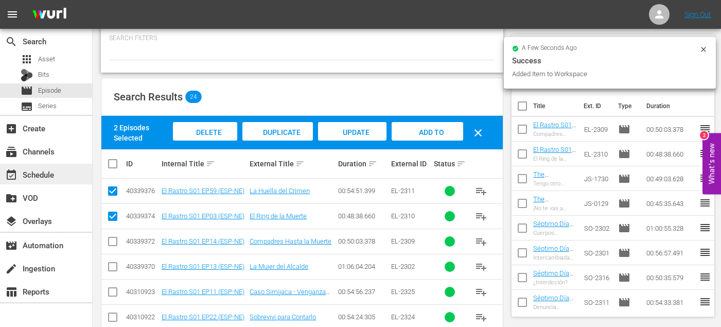
click at [37, 177] on div "event_available Schedule" at bounding box center [29, 172] width 58 height 9
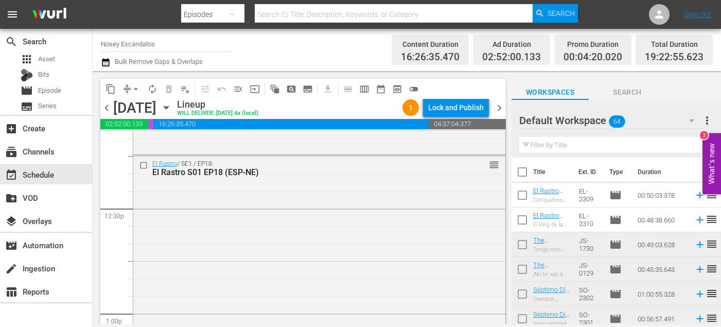
scroll to position [2550, 0]
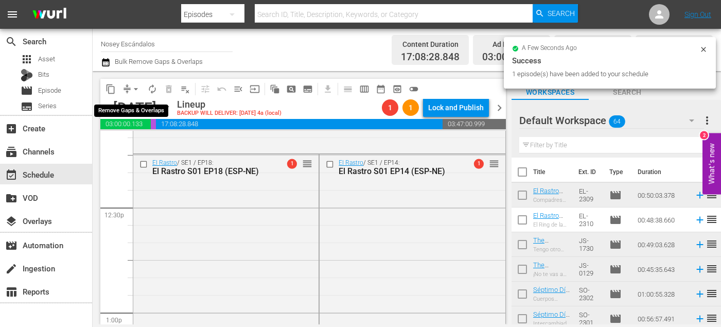
click at [133, 88] on span "arrow_drop_down" at bounding box center [136, 89] width 10 height 10
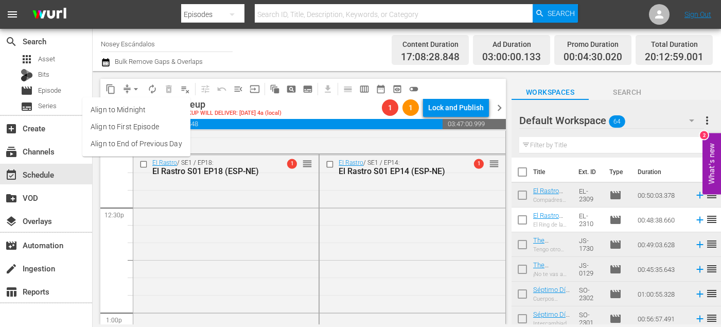
click at [153, 145] on li "Align to End of Previous Day" at bounding box center [136, 143] width 108 height 17
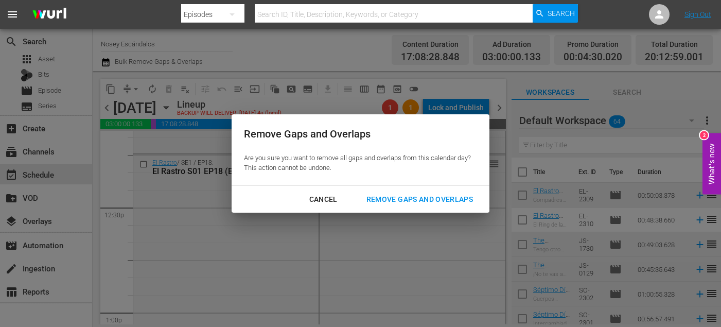
click at [380, 199] on div "Remove Gaps and Overlaps" at bounding box center [419, 199] width 123 height 13
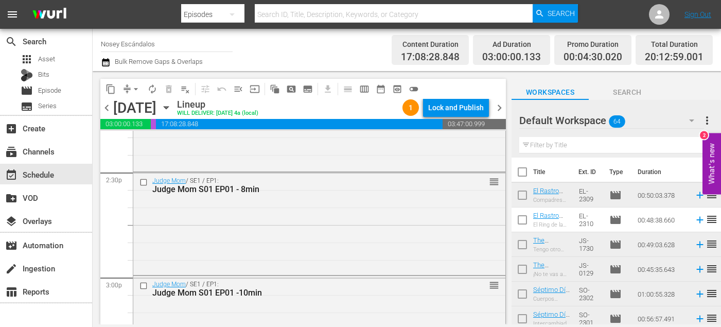
scroll to position [3005, 0]
click at [144, 179] on input "checkbox" at bounding box center [145, 181] width 11 height 9
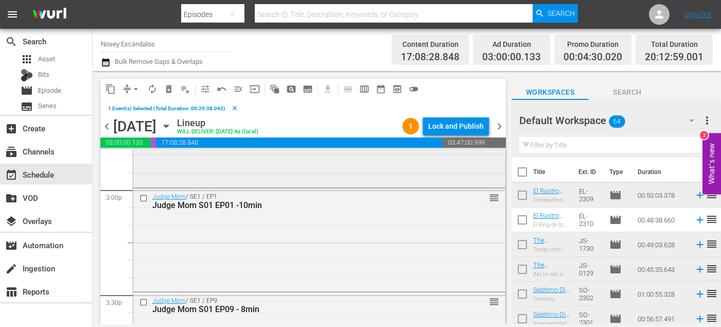
scroll to position [3099, 0]
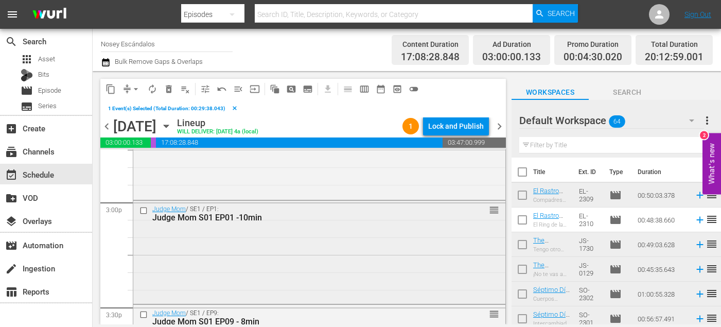
click at [144, 210] on input "checkbox" at bounding box center [145, 211] width 11 height 9
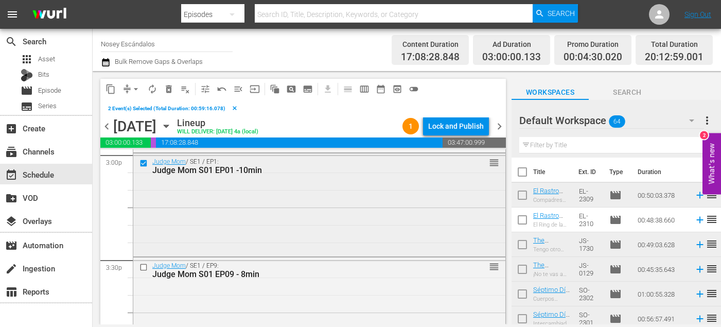
scroll to position [3174, 0]
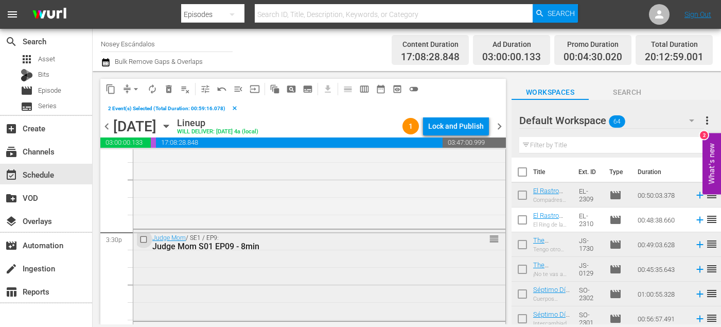
click at [144, 239] on input "checkbox" at bounding box center [145, 239] width 11 height 9
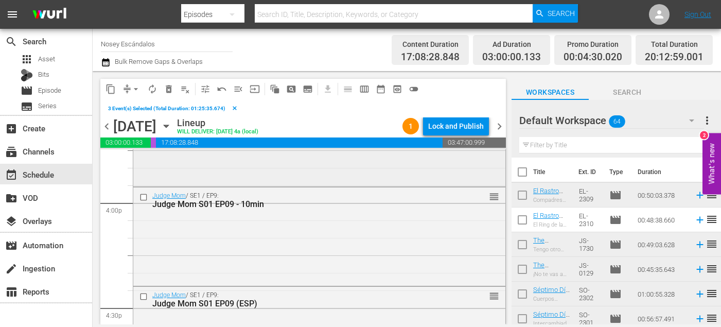
scroll to position [3309, 0]
click at [145, 197] on input "checkbox" at bounding box center [145, 197] width 11 height 9
click at [164, 93] on span "delete_forever_outlined" at bounding box center [169, 89] width 10 height 10
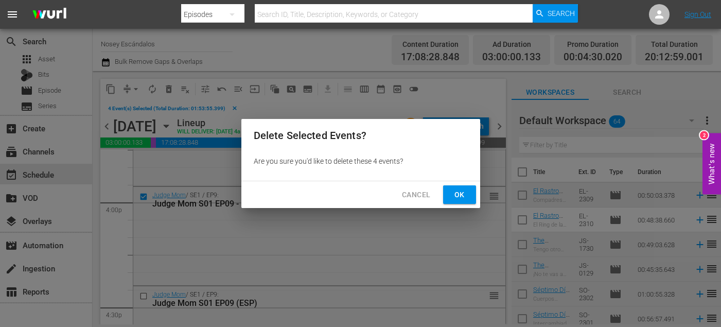
click at [457, 194] on span "Ok" at bounding box center [460, 194] width 16 height 13
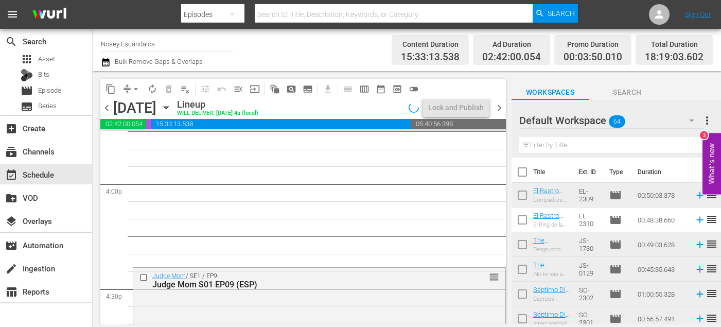
click at [137, 85] on span "arrow_drop_down" at bounding box center [136, 89] width 10 height 10
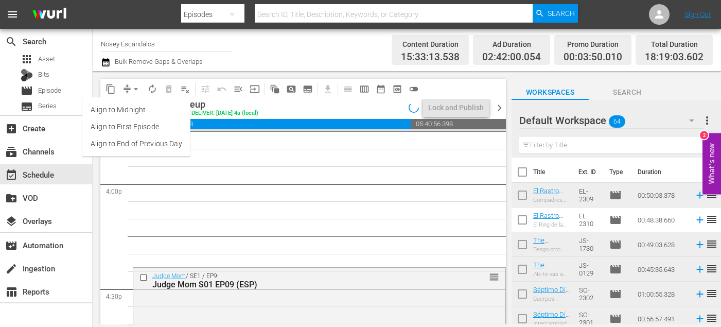
click at [164, 146] on li "Align to End of Previous Day" at bounding box center [136, 143] width 108 height 17
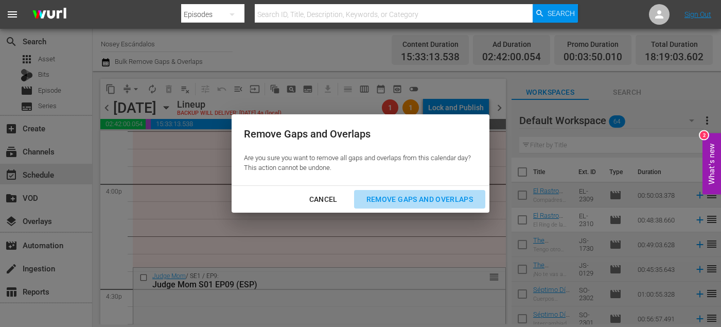
click at [383, 201] on div "Remove Gaps and Overlaps" at bounding box center [419, 199] width 123 height 13
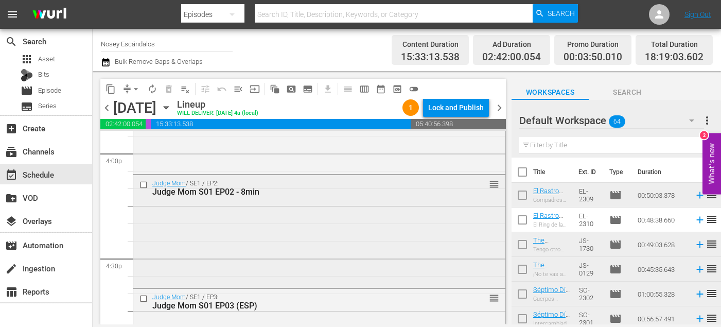
scroll to position [3344, 0]
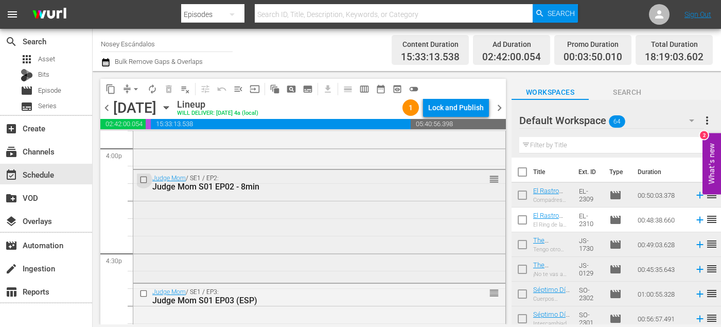
click at [143, 179] on input "checkbox" at bounding box center [145, 179] width 11 height 9
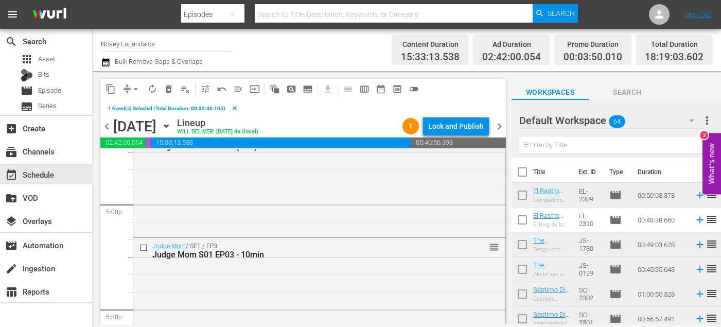
scroll to position [3525, 0]
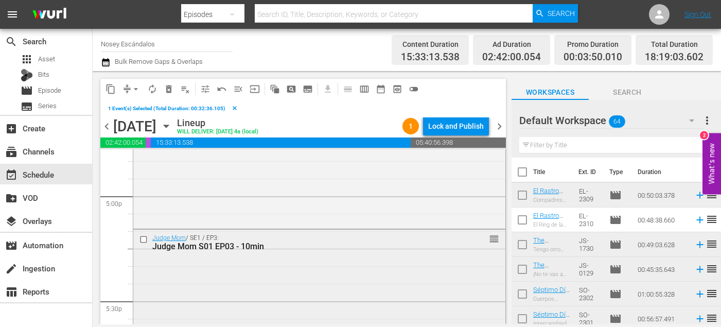
click at [143, 240] on input "checkbox" at bounding box center [145, 239] width 11 height 9
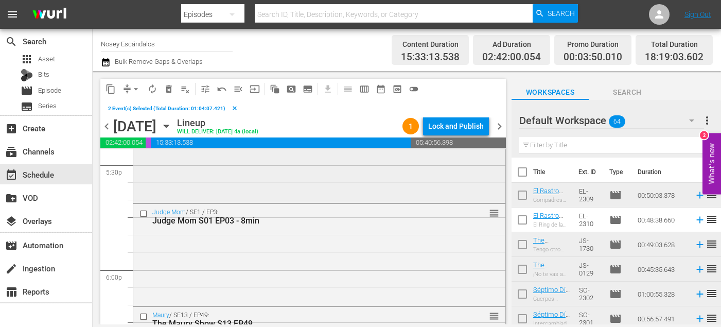
scroll to position [3663, 0]
click at [144, 211] on input "checkbox" at bounding box center [145, 212] width 11 height 9
click at [168, 90] on span "delete_forever_outlined" at bounding box center [169, 89] width 10 height 10
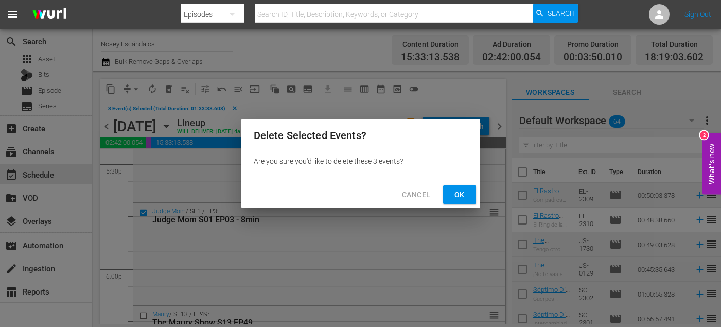
click at [455, 191] on span "Ok" at bounding box center [460, 194] width 16 height 13
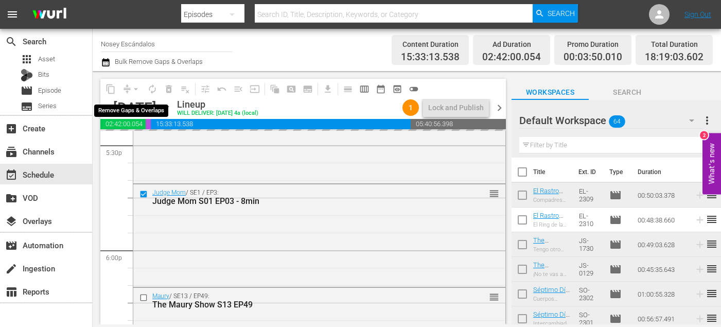
click at [132, 90] on div "arrow_drop_down" at bounding box center [136, 89] width 16 height 16
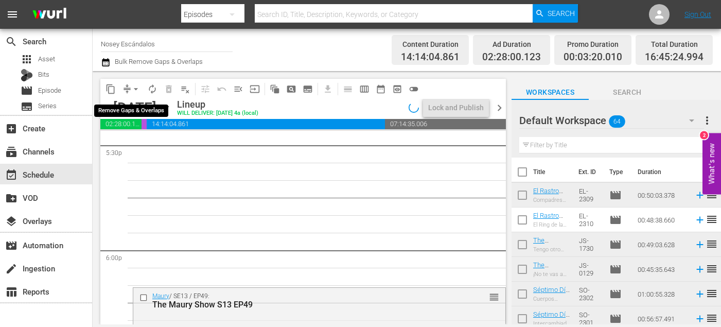
scroll to position [3680, 0]
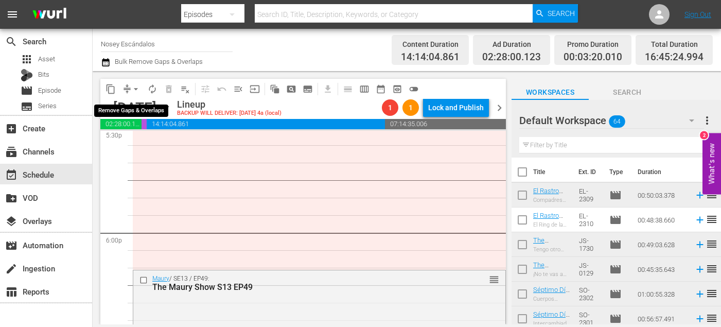
click at [133, 89] on span "arrow_drop_down" at bounding box center [136, 89] width 10 height 10
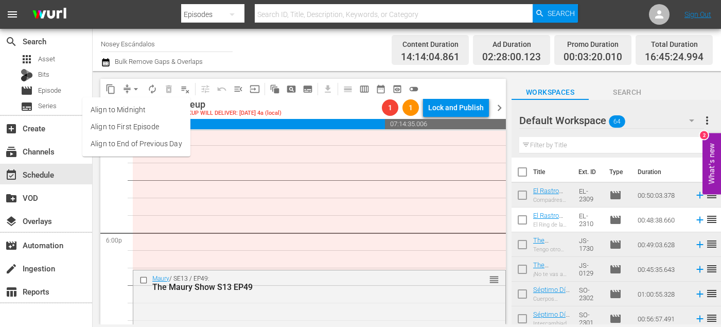
click at [140, 143] on li "Align to End of Previous Day" at bounding box center [136, 143] width 108 height 17
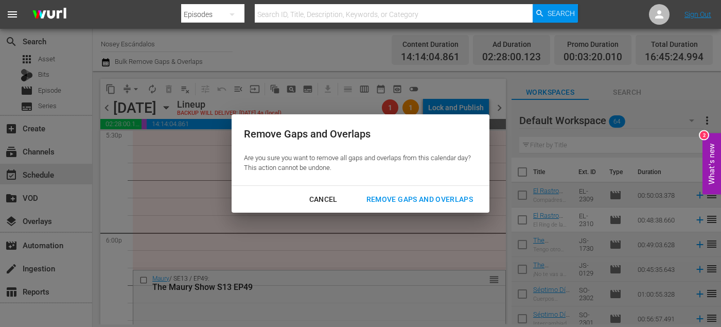
click at [382, 204] on div "Remove Gaps and Overlaps" at bounding box center [419, 199] width 123 height 13
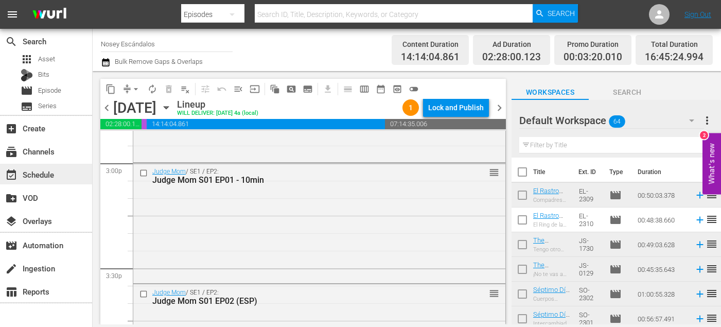
scroll to position [3080, 0]
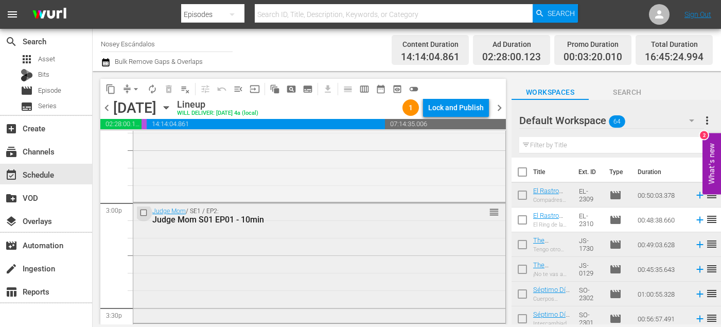
click at [145, 215] on input "checkbox" at bounding box center [145, 213] width 11 height 9
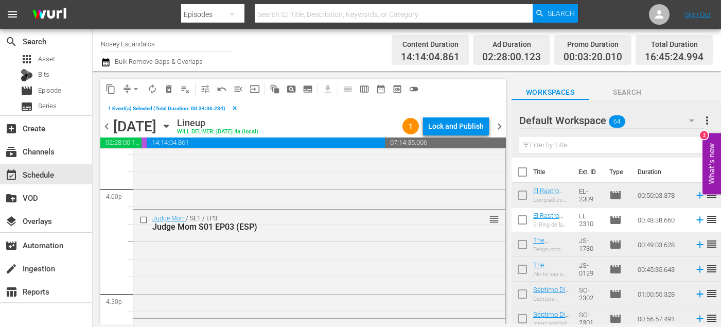
scroll to position [3322, 0]
click at [167, 92] on span "delete_forever_outlined" at bounding box center [169, 89] width 10 height 10
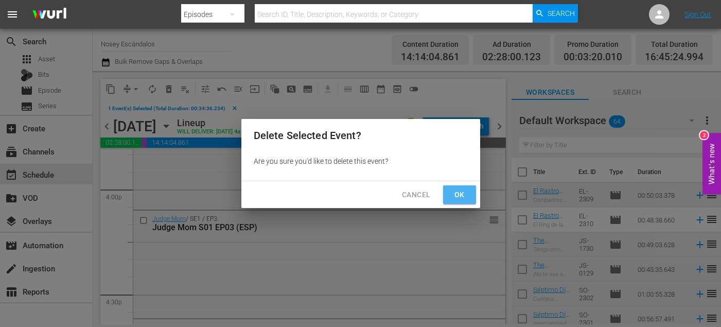
click at [445, 195] on button "Ok" at bounding box center [459, 194] width 33 height 19
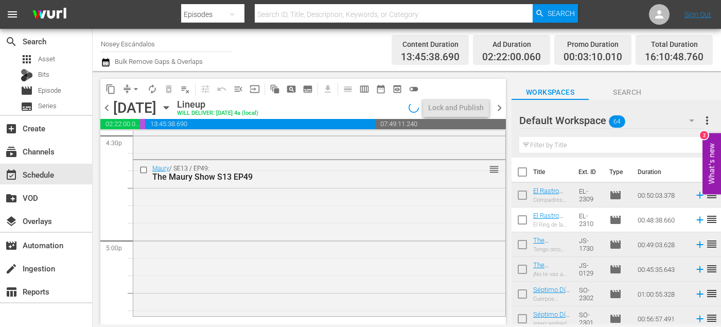
scroll to position [3475, 0]
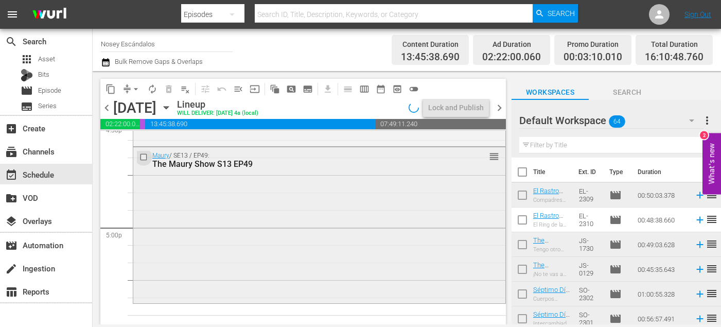
click at [142, 158] on input "checkbox" at bounding box center [145, 157] width 11 height 9
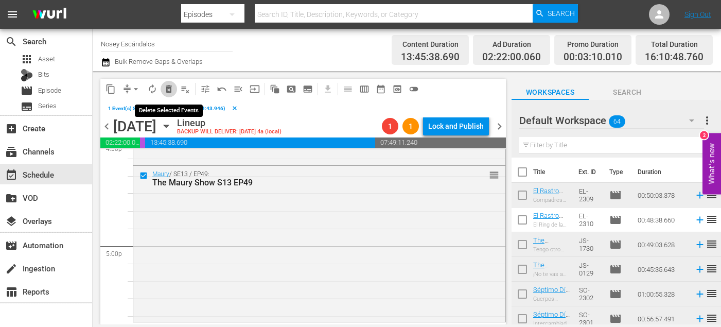
click at [167, 95] on button "delete_forever_outlined" at bounding box center [169, 89] width 16 height 16
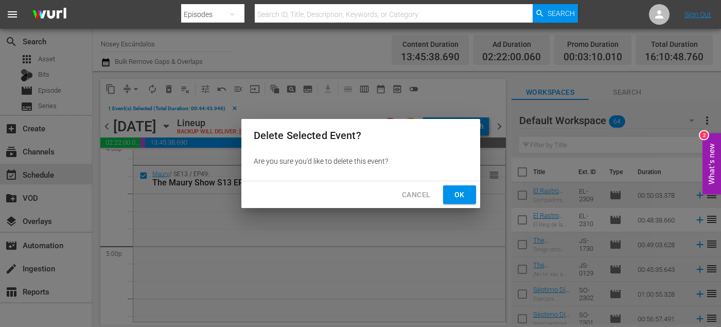
click at [462, 193] on span "Ok" at bounding box center [460, 194] width 16 height 13
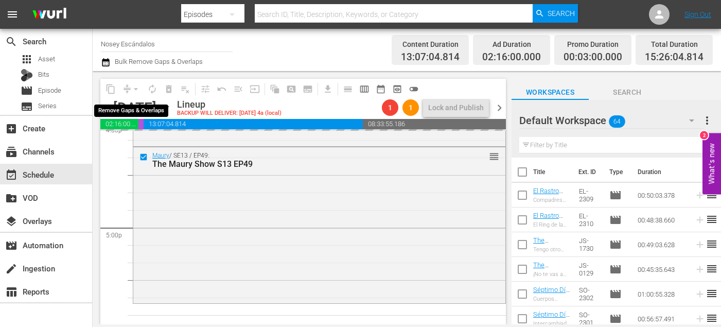
click at [132, 92] on div "arrow_drop_down" at bounding box center [136, 89] width 16 height 16
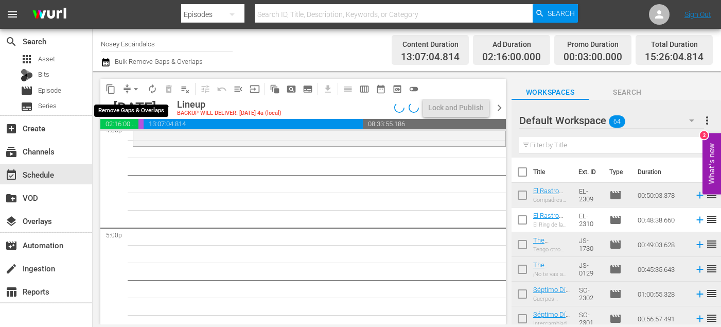
click at [131, 90] on span "arrow_drop_down" at bounding box center [136, 89] width 10 height 10
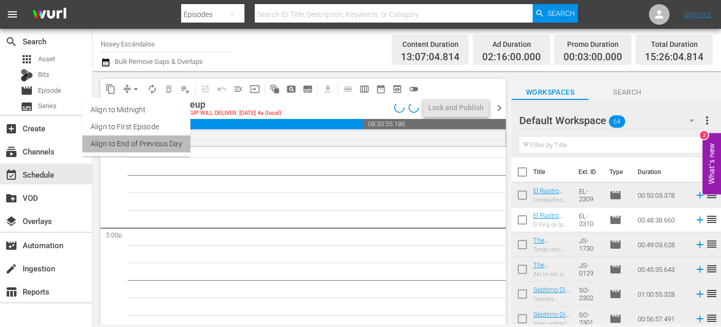
click at [172, 146] on li "Align to End of Previous Day" at bounding box center [136, 143] width 108 height 17
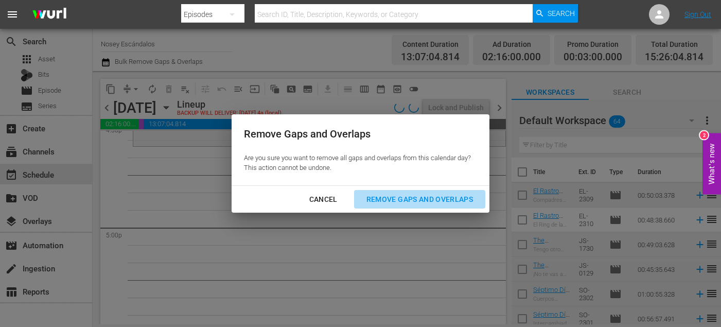
click at [387, 193] on div "Remove Gaps and Overlaps" at bounding box center [419, 199] width 123 height 13
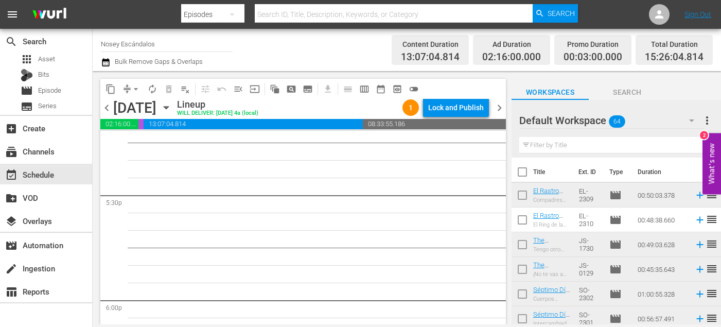
scroll to position [3615, 0]
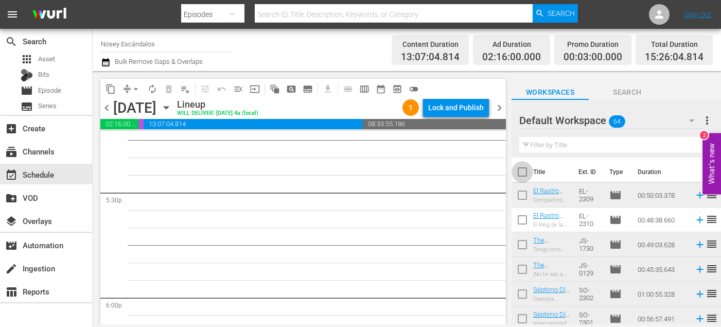
click at [527, 170] on input "checkbox" at bounding box center [523, 174] width 22 height 22
checkbox input "true"
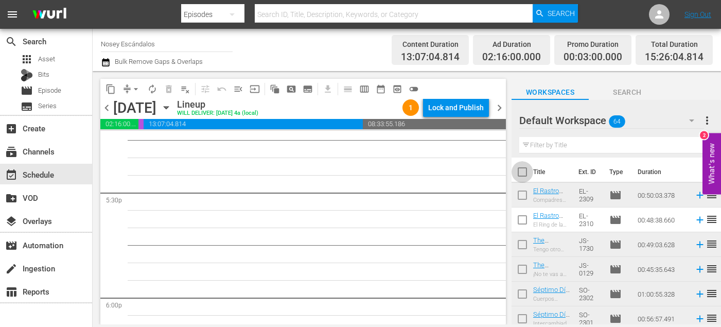
checkbox input "true"
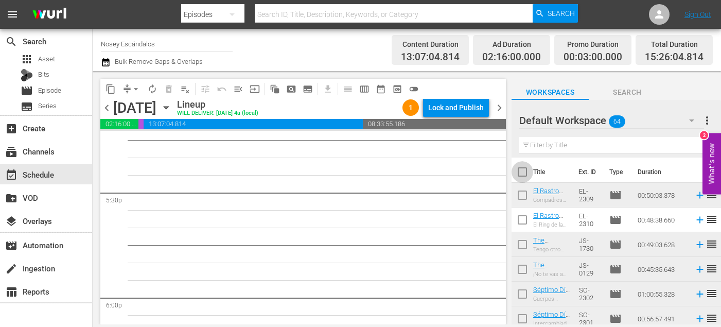
checkbox input "true"
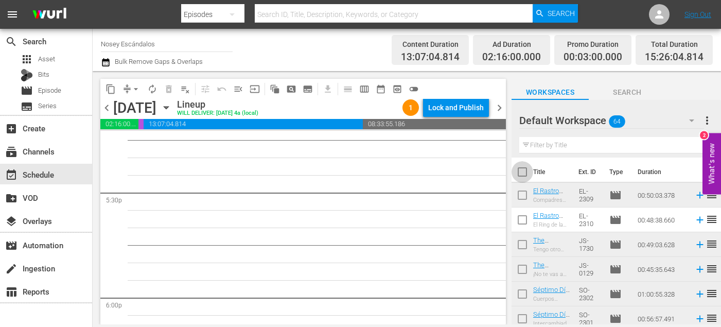
checkbox input "true"
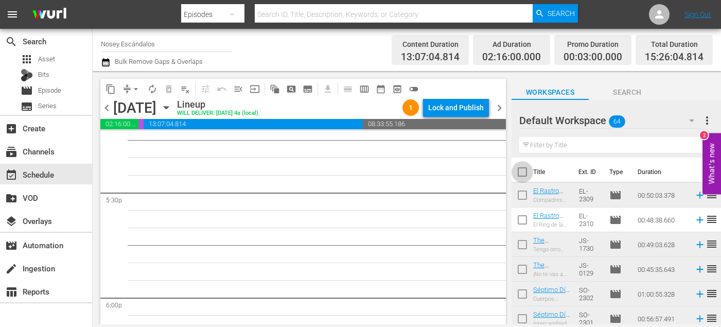
checkbox input "true"
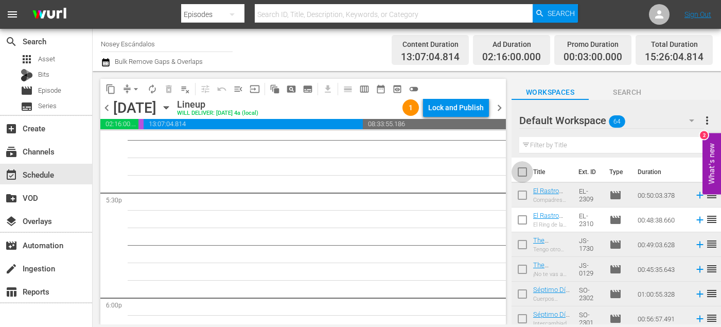
checkbox input "true"
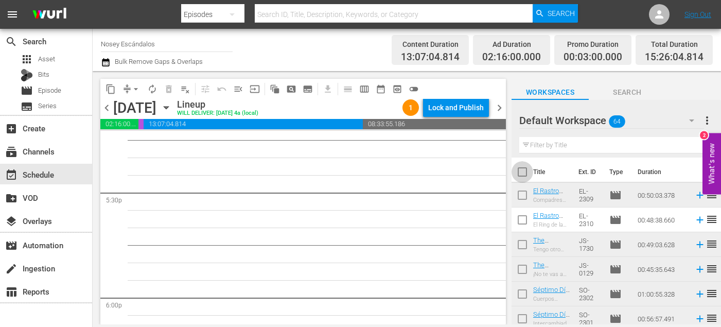
checkbox input "true"
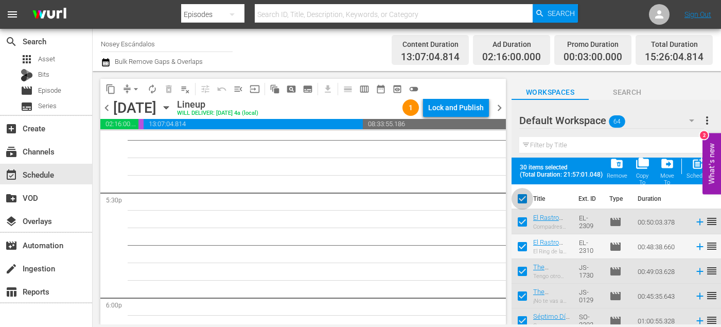
click at [525, 196] on input "checkbox" at bounding box center [523, 201] width 22 height 22
checkbox input "false"
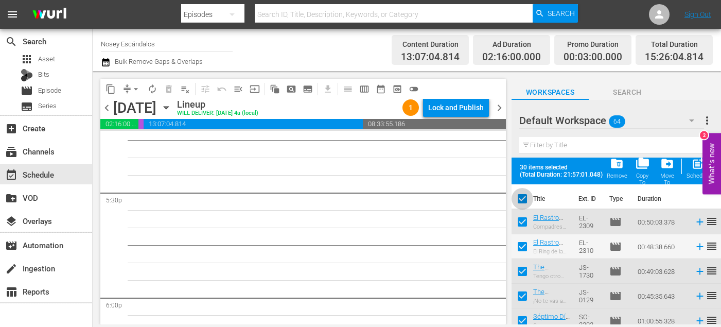
checkbox input "false"
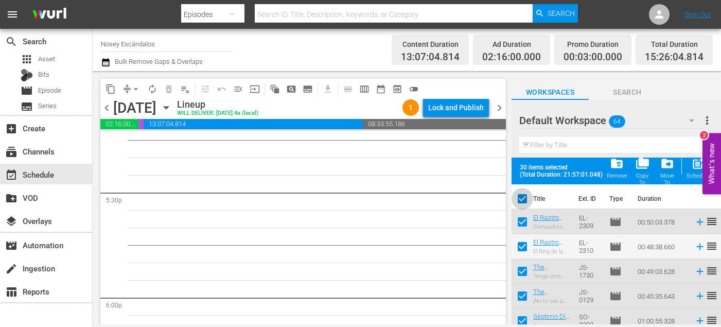
checkbox input "false"
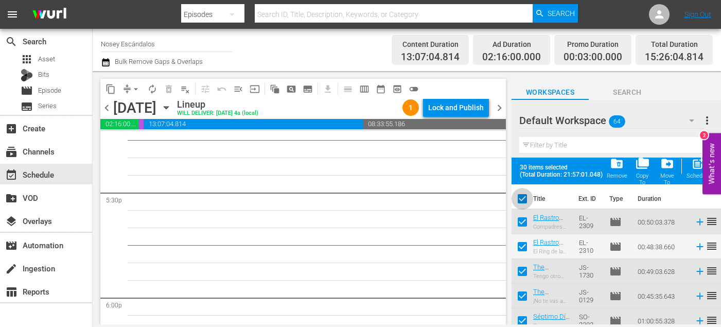
checkbox input "false"
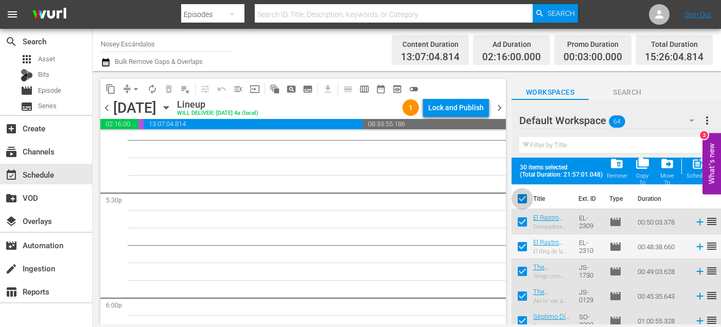
checkbox input "false"
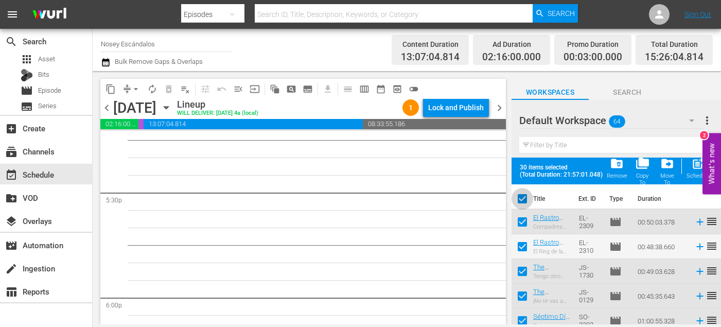
checkbox input "false"
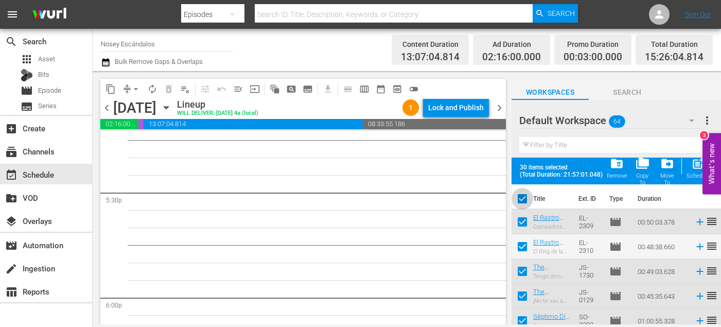
checkbox input "false"
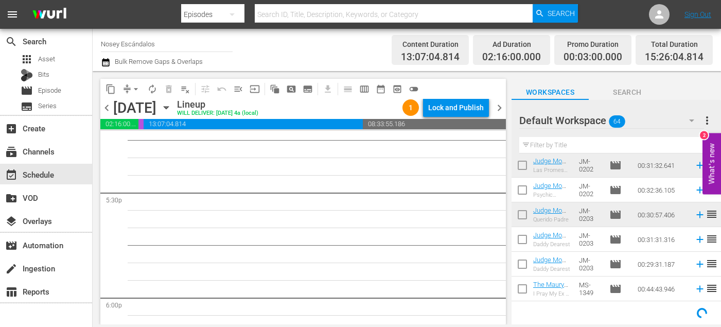
scroll to position [623, 0]
click at [521, 294] on input "checkbox" at bounding box center [523, 292] width 22 height 22
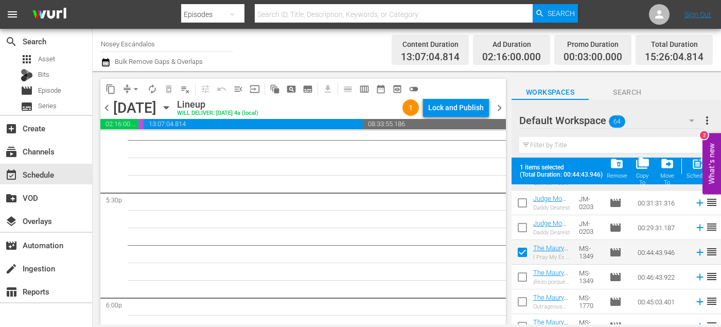
scroll to position [693, 0]
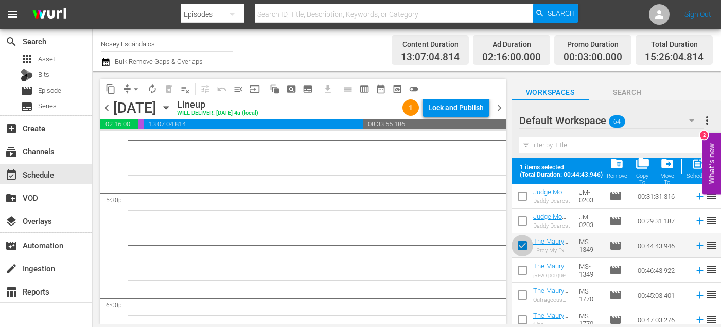
click at [525, 244] on input "checkbox" at bounding box center [523, 248] width 22 height 22
checkbox input "false"
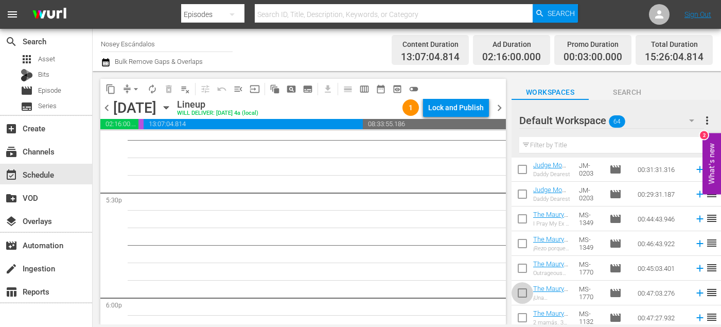
click at [522, 293] on input "checkbox" at bounding box center [523, 295] width 22 height 22
checkbox input "true"
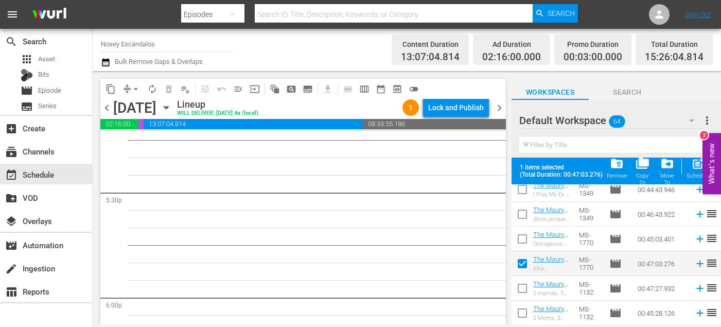
scroll to position [751, 0]
click at [523, 288] on input "checkbox" at bounding box center [523, 289] width 22 height 22
checkbox input "true"
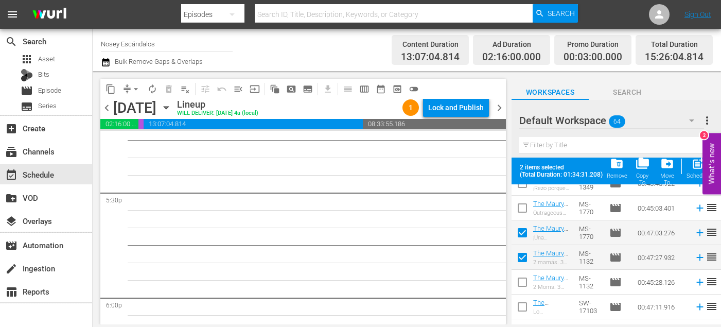
click at [521, 306] on input "checkbox" at bounding box center [523, 309] width 22 height 22
checkbox input "true"
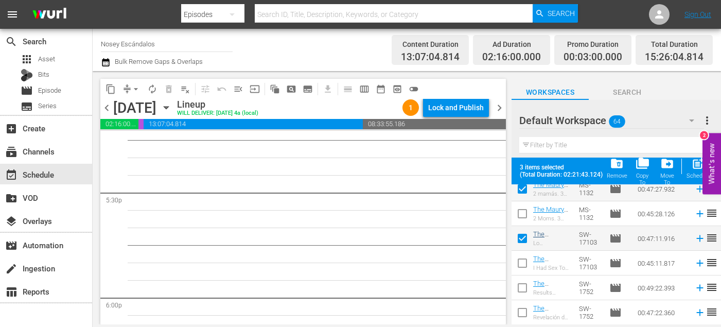
scroll to position [849, 0]
click at [523, 310] on input "checkbox" at bounding box center [523, 314] width 22 height 22
checkbox input "true"
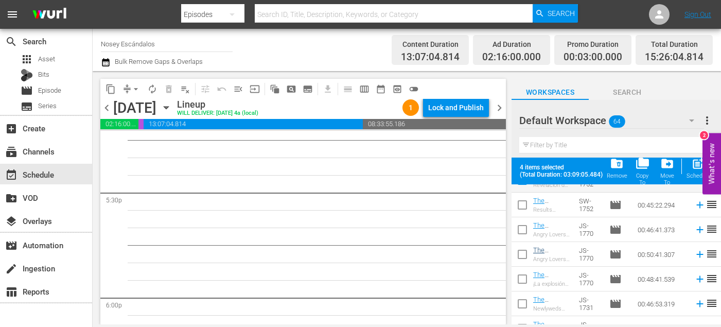
scroll to position [989, 0]
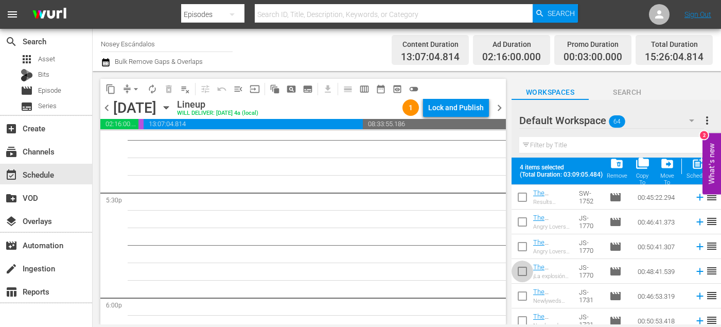
click at [525, 269] on input "checkbox" at bounding box center [523, 274] width 22 height 22
checkbox input "true"
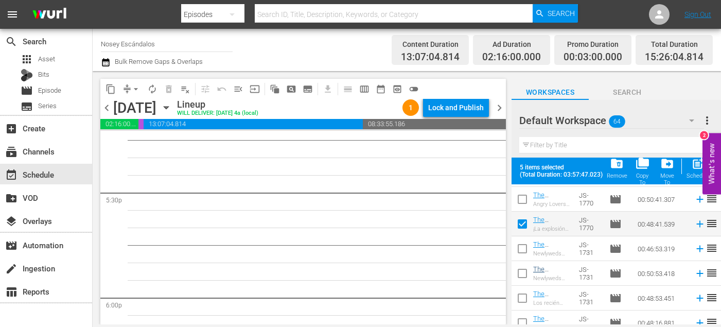
scroll to position [1042, 0]
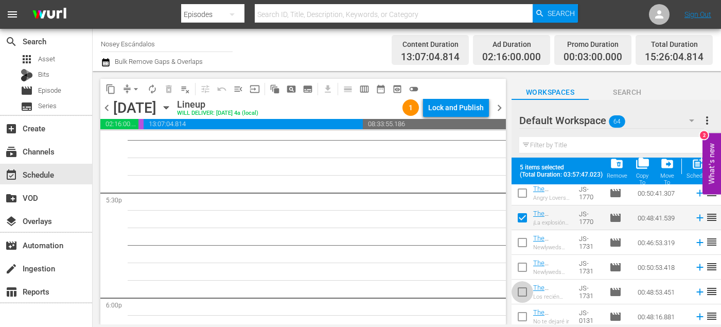
click at [526, 287] on input "checkbox" at bounding box center [523, 294] width 22 height 22
checkbox input "true"
click at [520, 314] on input "checkbox" at bounding box center [523, 319] width 22 height 22
checkbox input "true"
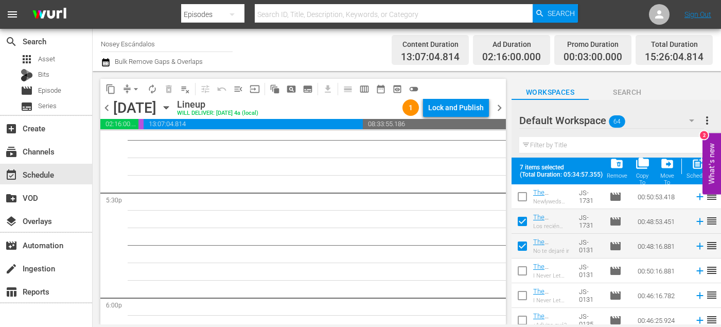
scroll to position [1117, 0]
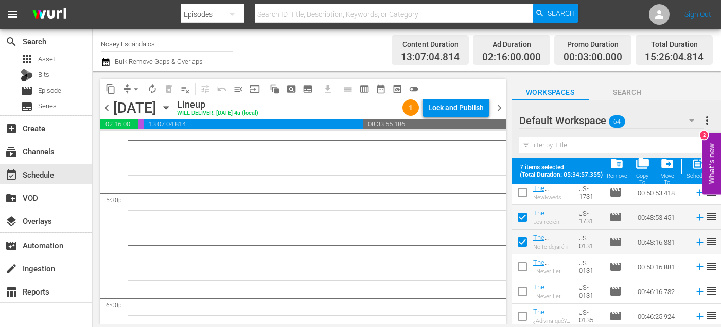
click at [519, 314] on input "checkbox" at bounding box center [523, 318] width 22 height 22
checkbox input "true"
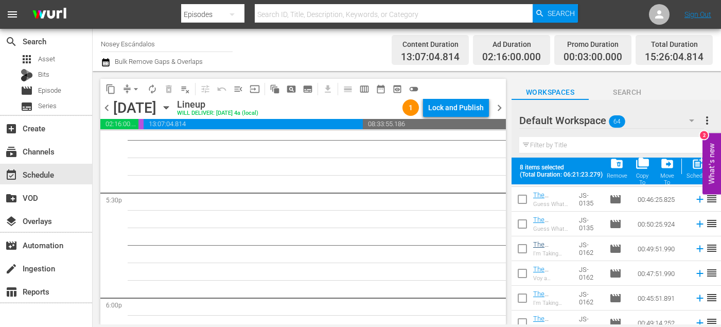
scroll to position [1264, 0]
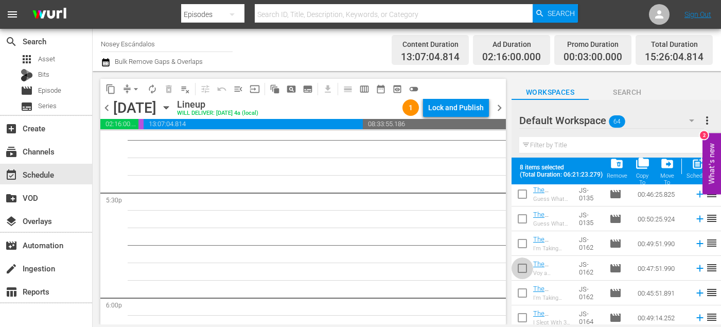
click at [523, 266] on input "checkbox" at bounding box center [523, 271] width 22 height 22
checkbox input "true"
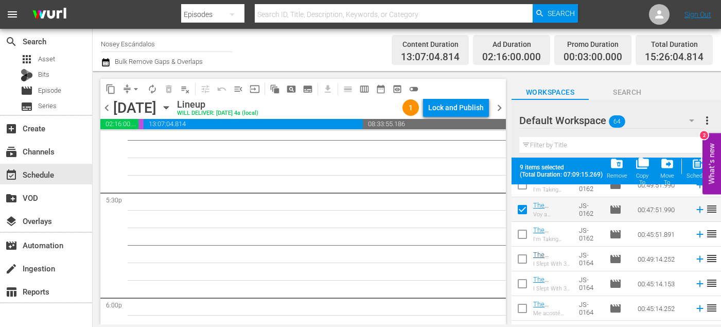
scroll to position [1324, 0]
click at [524, 304] on input "checkbox" at bounding box center [523, 309] width 22 height 22
checkbox input "true"
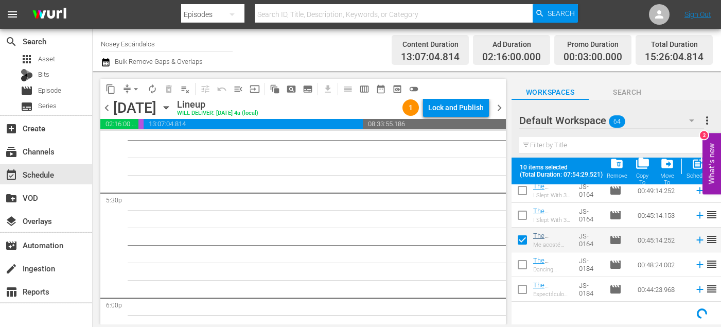
scroll to position [1391, 0]
click at [522, 284] on input "checkbox" at bounding box center [523, 291] width 22 height 22
checkbox input "true"
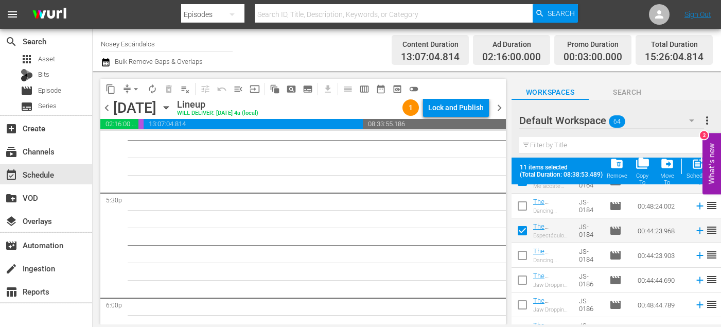
scroll to position [1466, 0]
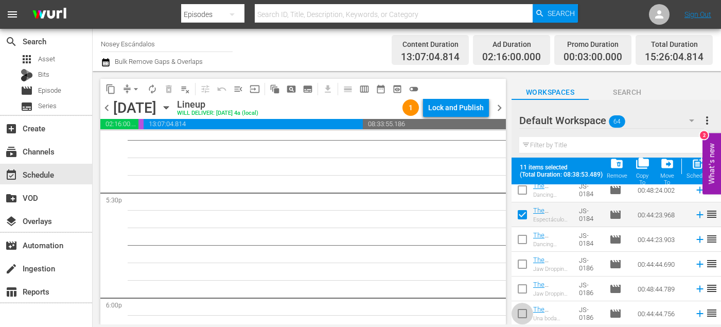
click at [525, 313] on input "checkbox" at bounding box center [523, 316] width 22 height 22
checkbox input "true"
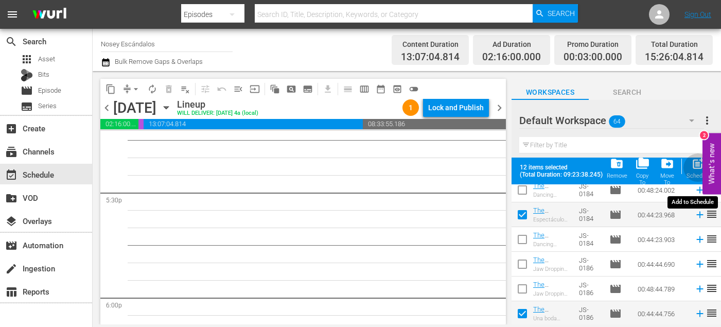
click at [692, 169] on span "post_add" at bounding box center [699, 164] width 14 height 14
checkbox input "false"
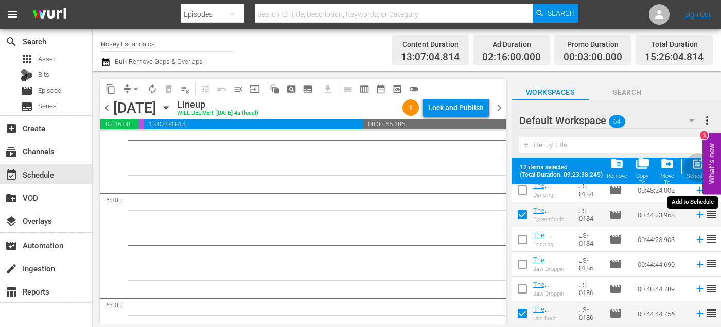
checkbox input "false"
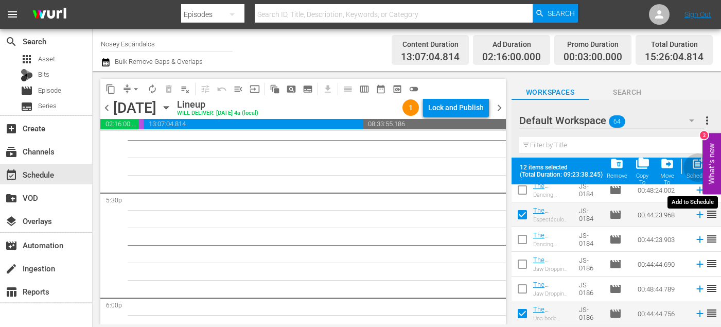
checkbox input "false"
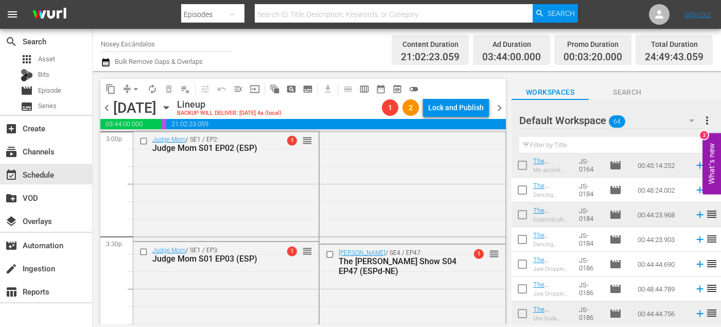
scroll to position [3152, 0]
click at [133, 89] on span "arrow_drop_down" at bounding box center [136, 89] width 10 height 10
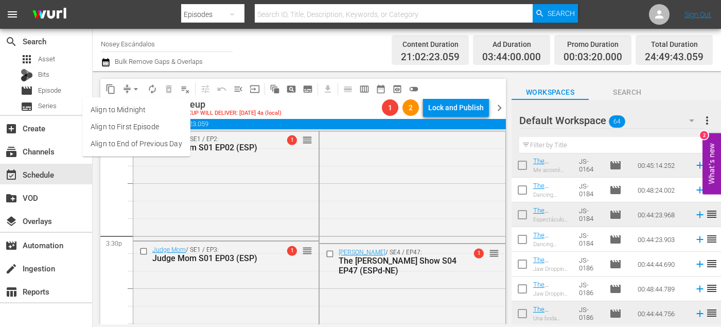
click at [150, 141] on li "Align to End of Previous Day" at bounding box center [136, 143] width 108 height 17
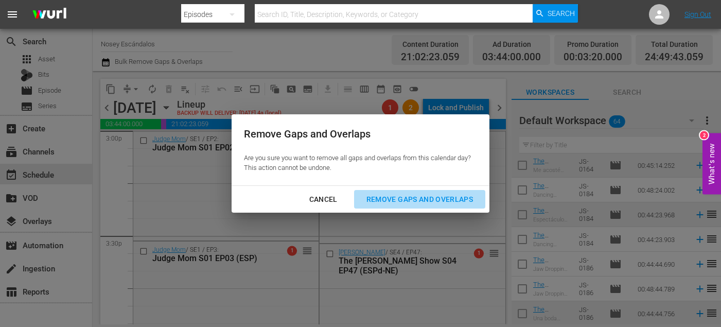
click at [402, 204] on div "Remove Gaps and Overlaps" at bounding box center [419, 199] width 123 height 13
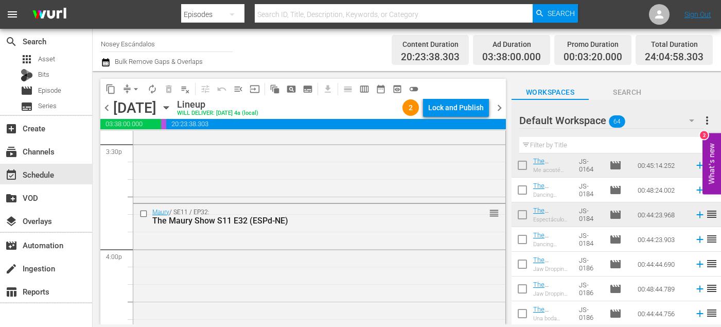
scroll to position [3248, 0]
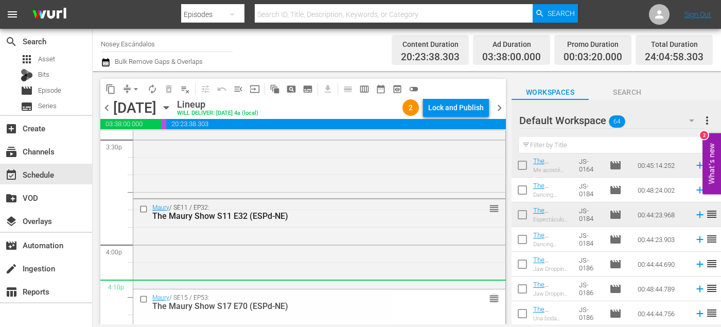
drag, startPoint x: 493, startPoint y: 158, endPoint x: 421, endPoint y: 296, distance: 155.9
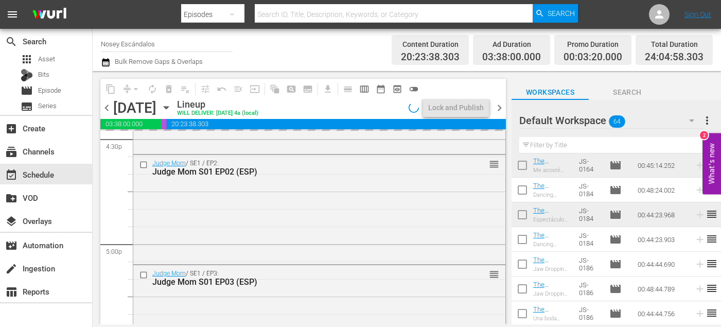
scroll to position [3461, 0]
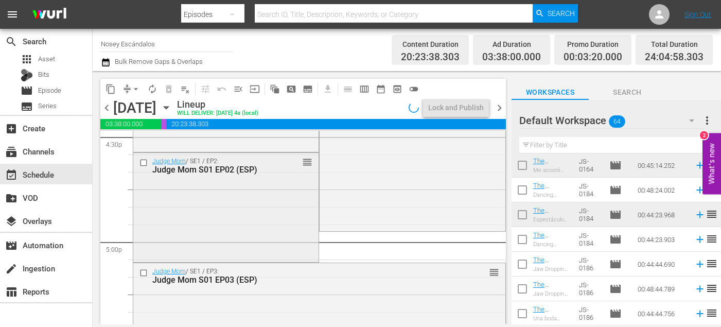
click at [144, 162] on input "checkbox" at bounding box center [145, 162] width 11 height 9
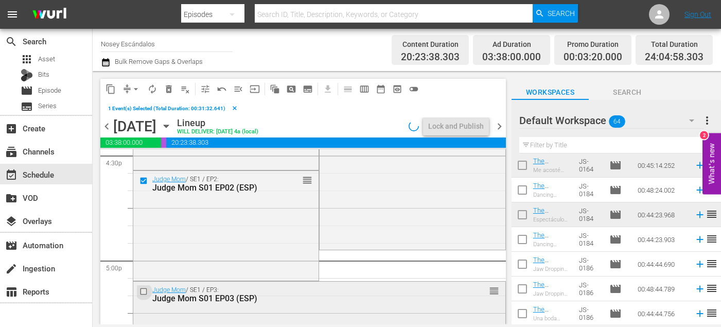
click at [144, 292] on input "checkbox" at bounding box center [145, 291] width 11 height 9
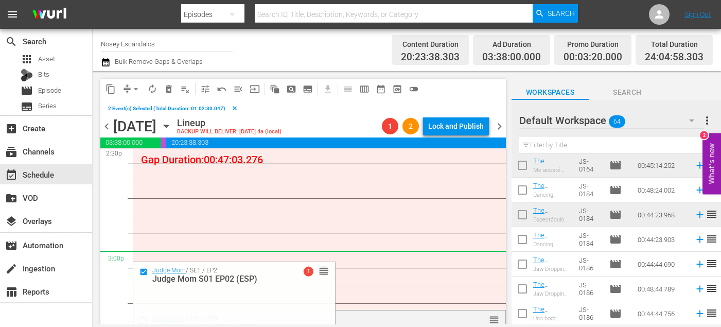
scroll to position [3026, 0]
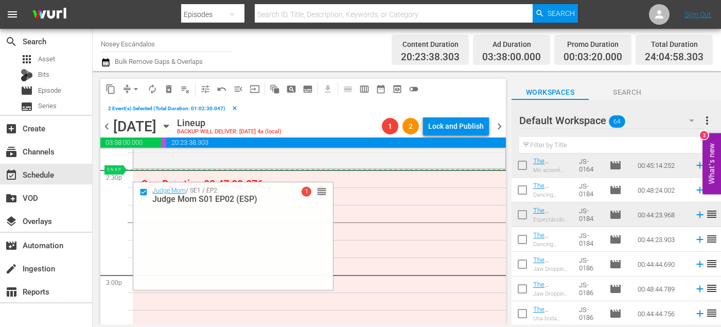
drag, startPoint x: 306, startPoint y: 217, endPoint x: 269, endPoint y: 172, distance: 58.2
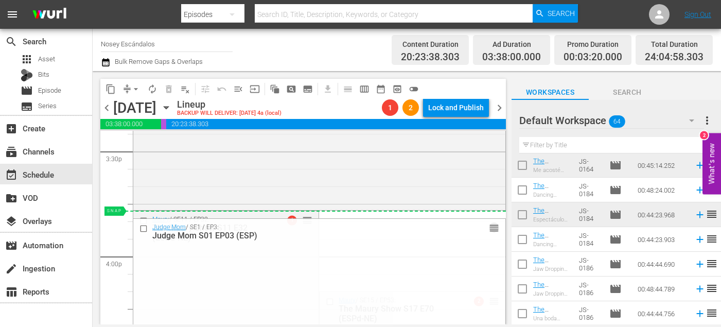
scroll to position [3138, 0]
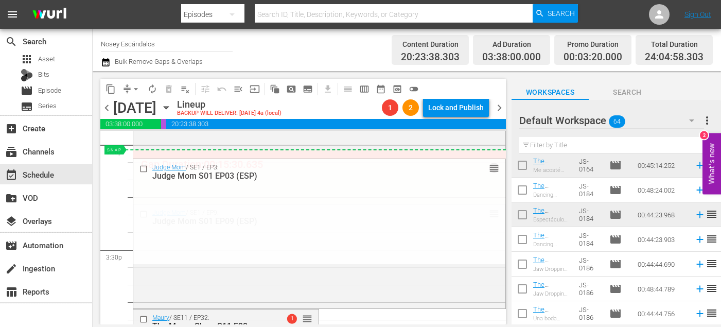
drag, startPoint x: 494, startPoint y: 192, endPoint x: 363, endPoint y: 149, distance: 138.1
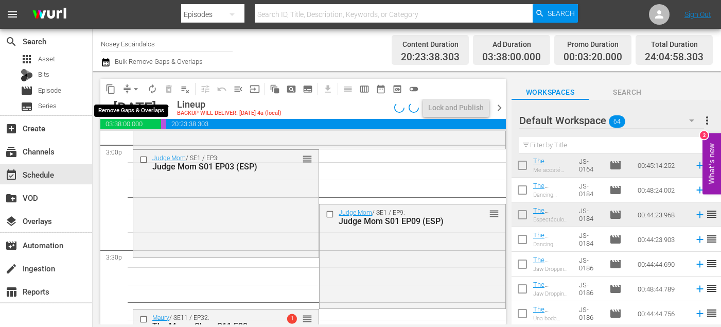
click at [131, 94] on button "arrow_drop_down" at bounding box center [136, 89] width 16 height 16
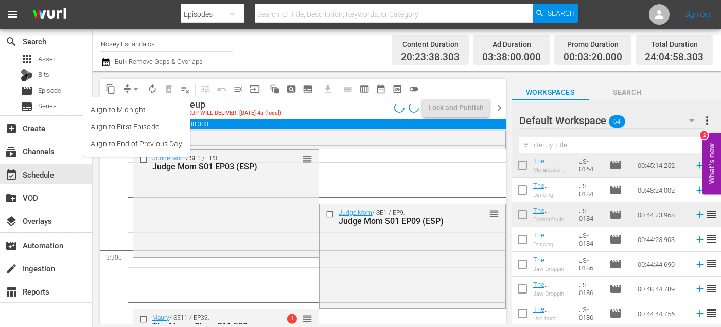
click at [157, 145] on li "Align to End of Previous Day" at bounding box center [136, 143] width 108 height 17
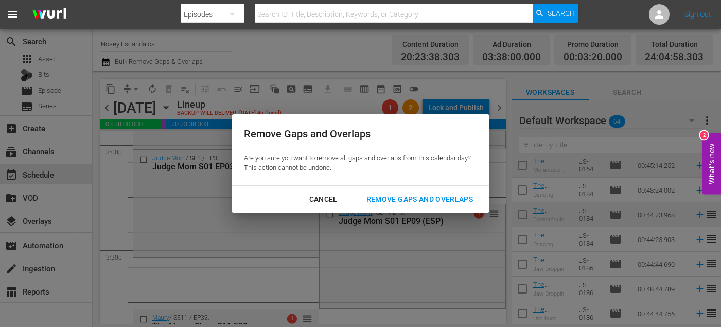
click at [363, 201] on div "Remove Gaps and Overlaps" at bounding box center [419, 199] width 123 height 13
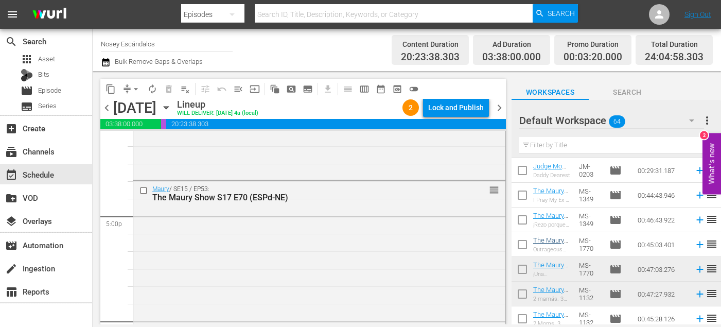
scroll to position [702, 0]
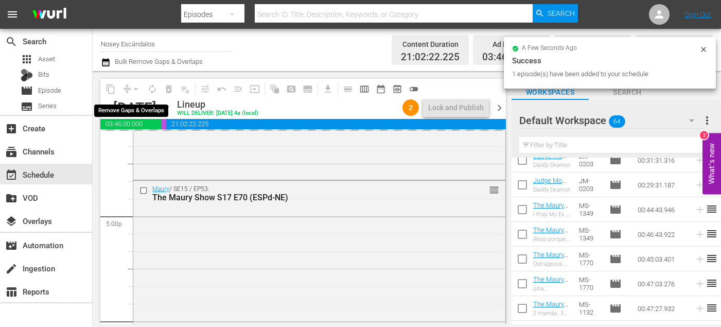
click at [135, 89] on div "arrow_drop_down" at bounding box center [136, 89] width 16 height 16
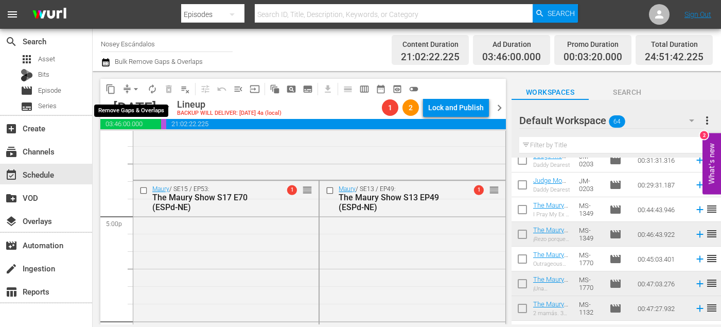
click at [129, 90] on button "arrow_drop_down" at bounding box center [136, 89] width 16 height 16
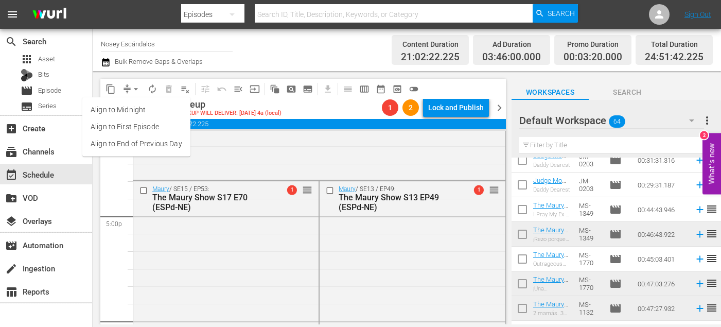
click at [163, 145] on li "Align to End of Previous Day" at bounding box center [136, 143] width 108 height 17
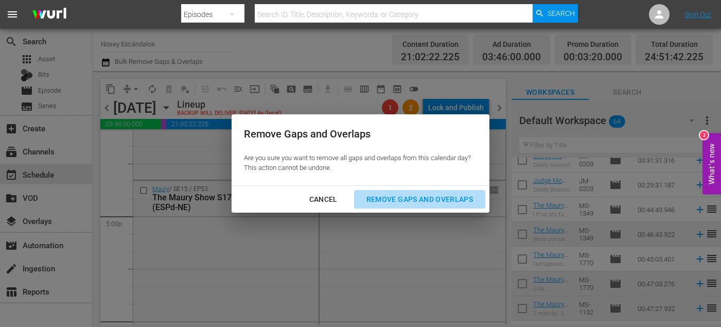
click at [427, 204] on div "Remove Gaps and Overlaps" at bounding box center [419, 199] width 123 height 13
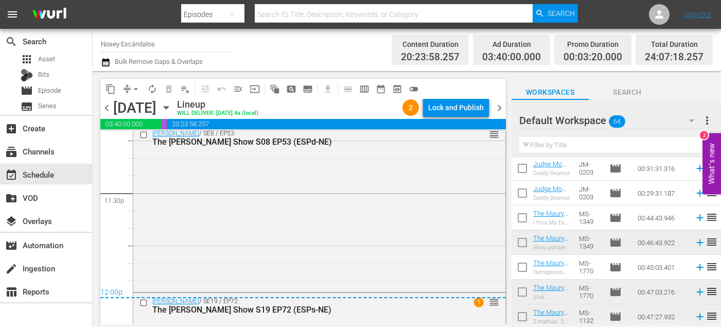
scroll to position [5001, 0]
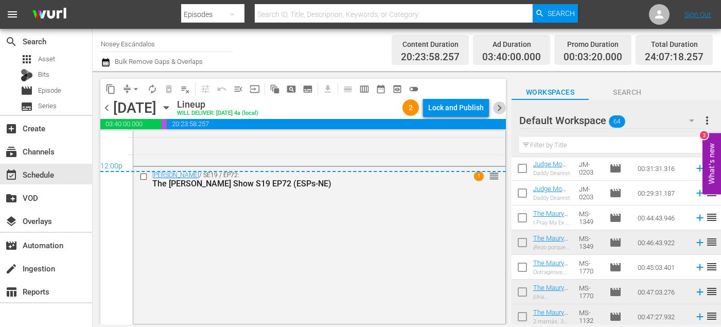
click at [499, 109] on span "chevron_right" at bounding box center [499, 107] width 13 height 13
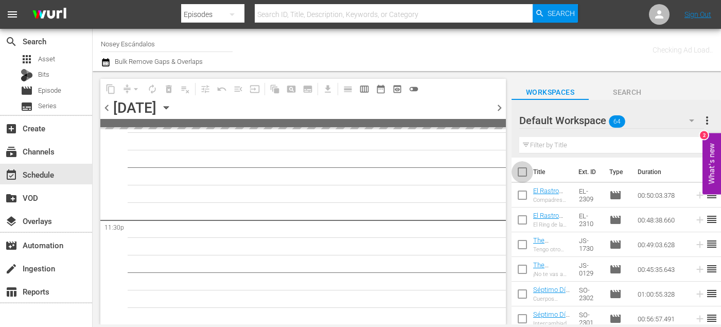
click at [517, 171] on input "checkbox" at bounding box center [523, 174] width 22 height 22
checkbox input "true"
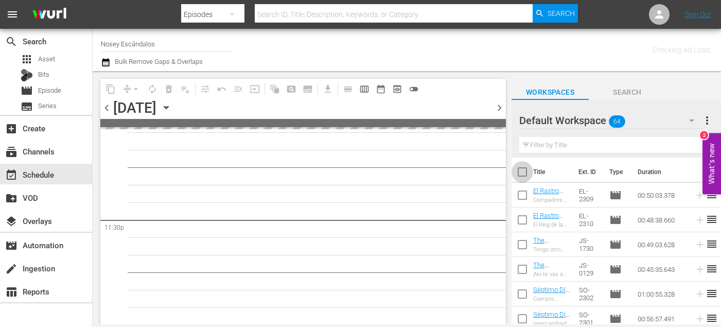
checkbox input "true"
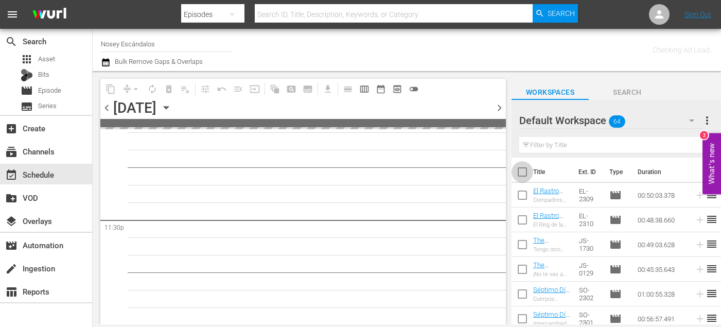
checkbox input "true"
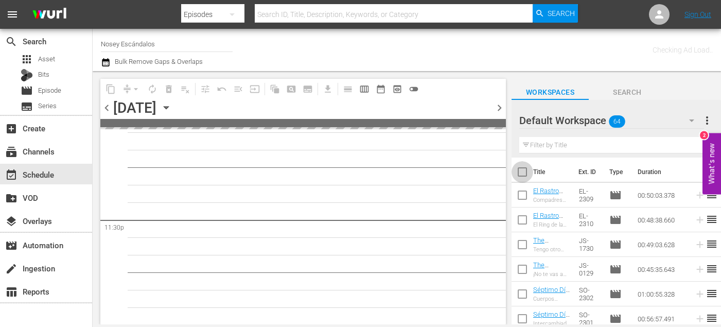
checkbox input "true"
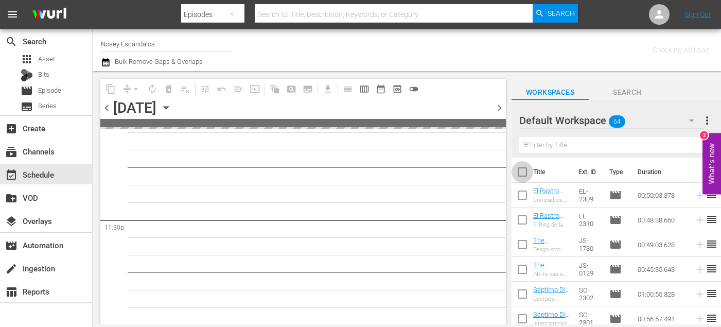
checkbox input "true"
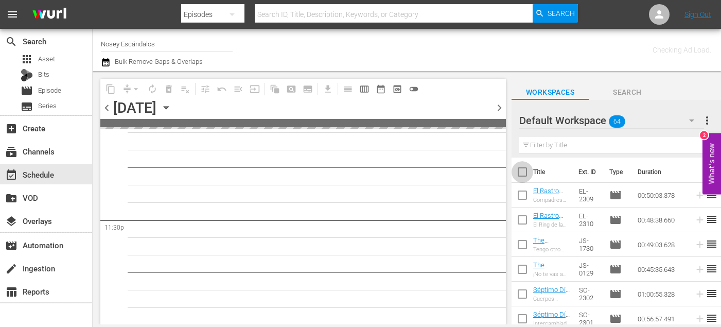
checkbox input "true"
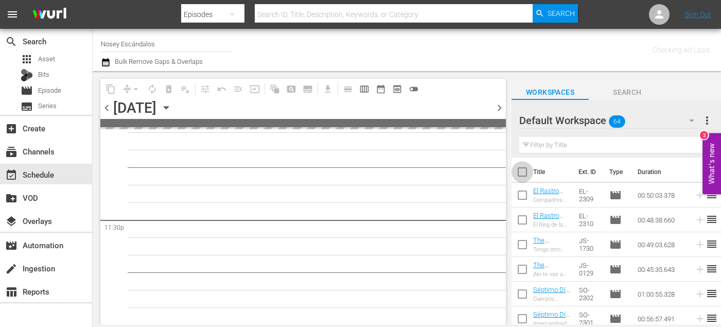
checkbox input "true"
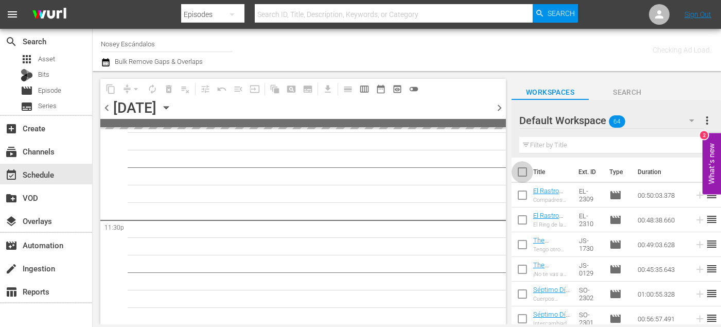
checkbox input "true"
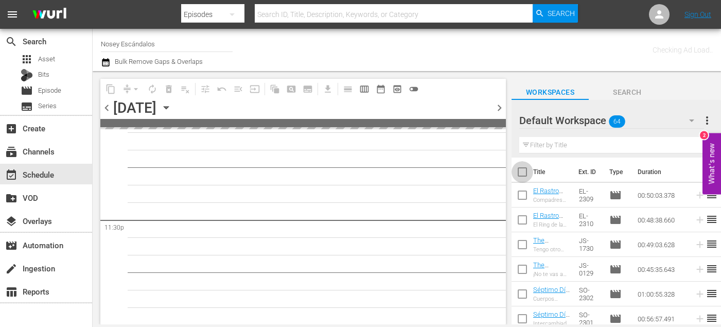
checkbox input "true"
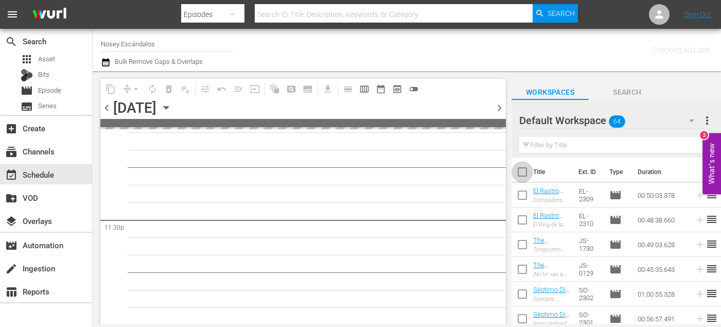
checkbox input "true"
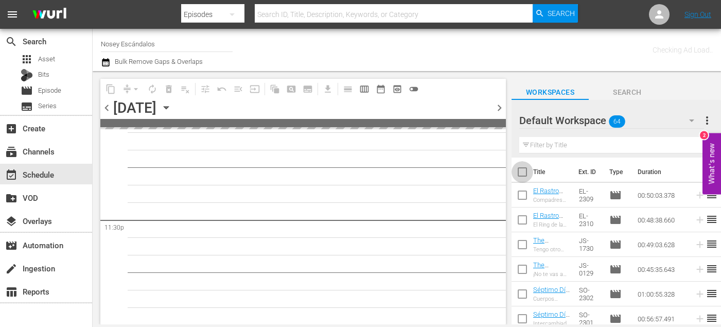
checkbox input "true"
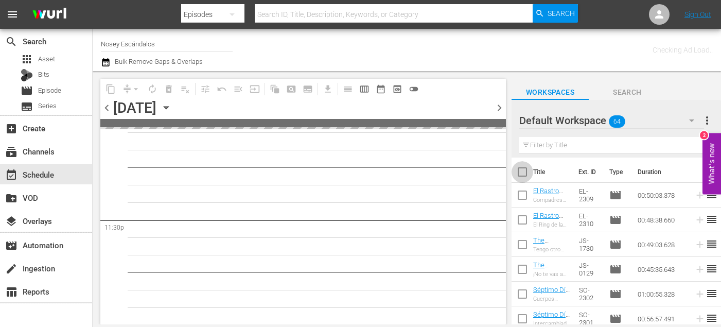
checkbox input "true"
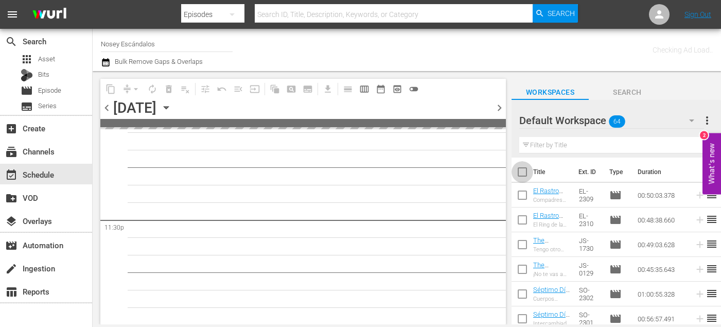
checkbox input "true"
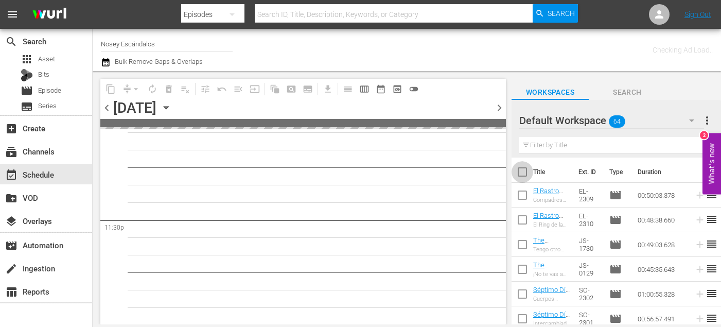
checkbox input "true"
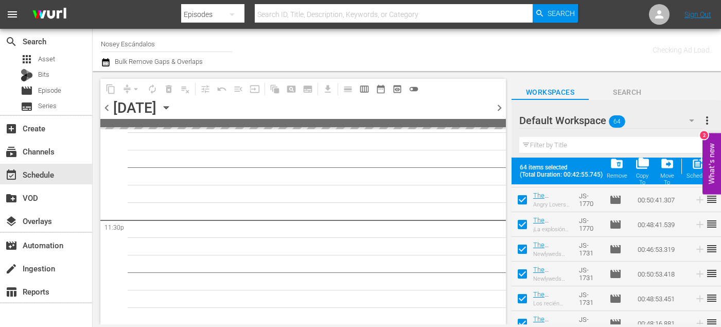
scroll to position [1466, 0]
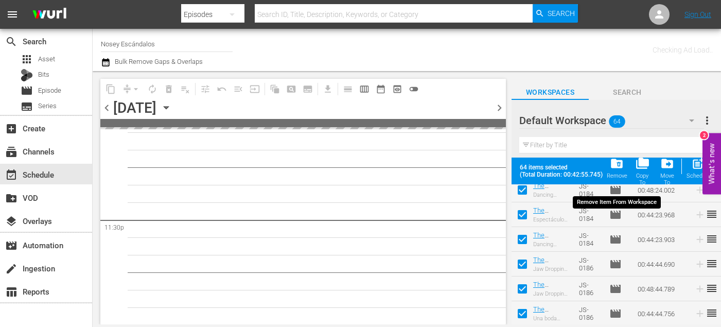
click at [625, 165] on div "folder_delete Remove" at bounding box center [617, 168] width 21 height 23
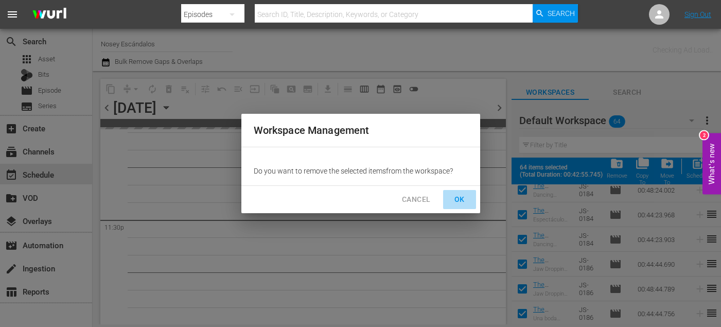
click at [471, 201] on button "OK" at bounding box center [459, 199] width 33 height 19
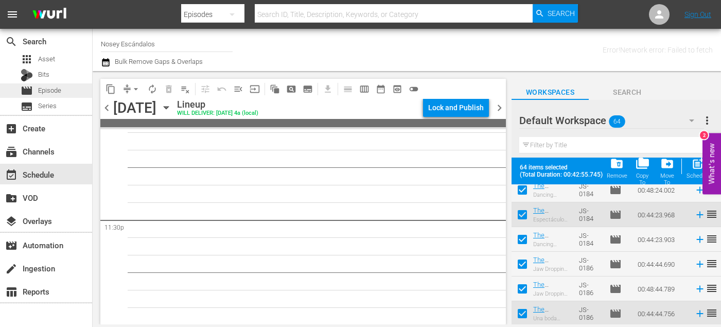
checkbox input "false"
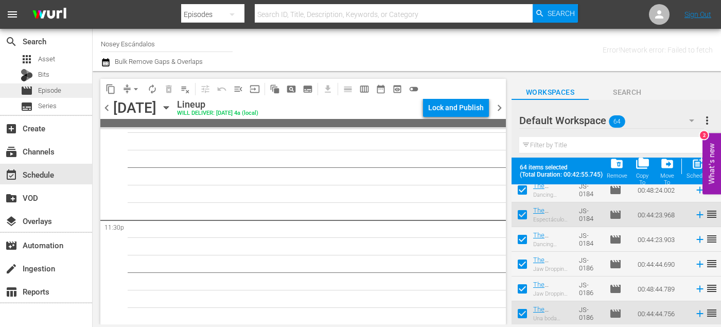
checkbox input "false"
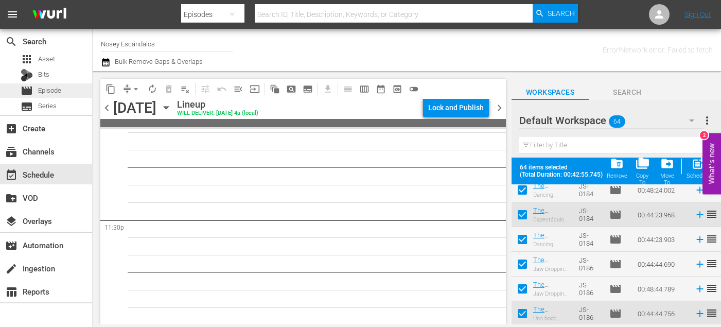
checkbox input "false"
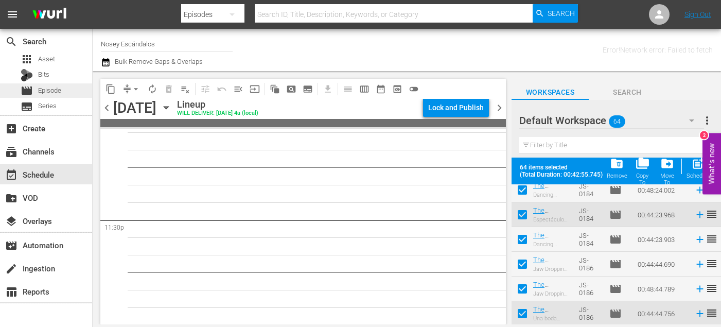
checkbox input "false"
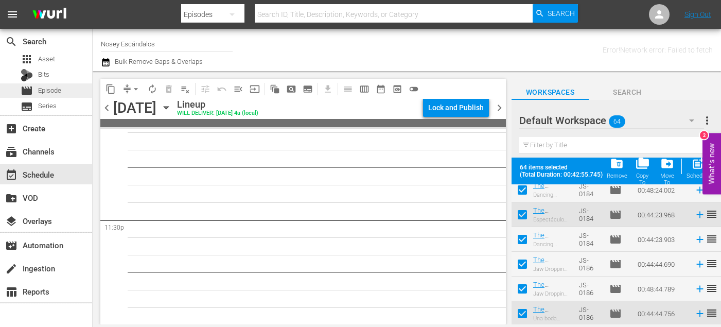
checkbox input "false"
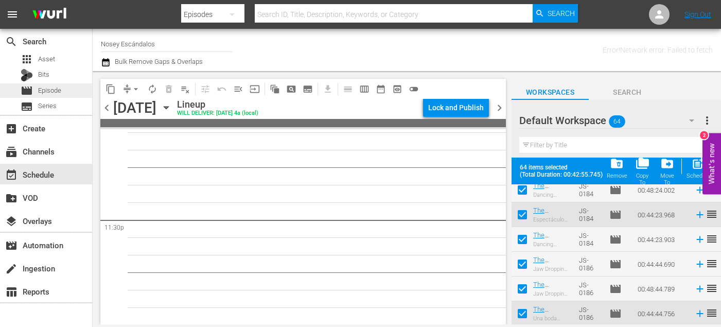
checkbox input "false"
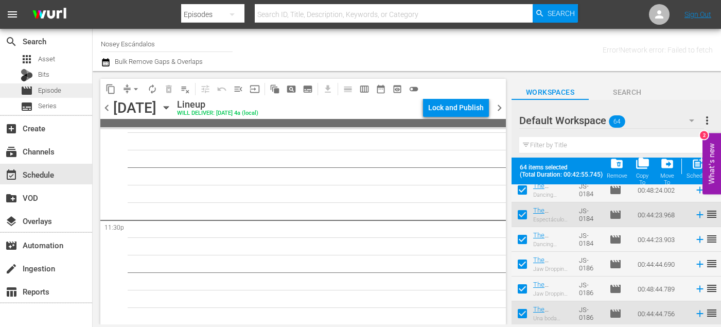
checkbox input "false"
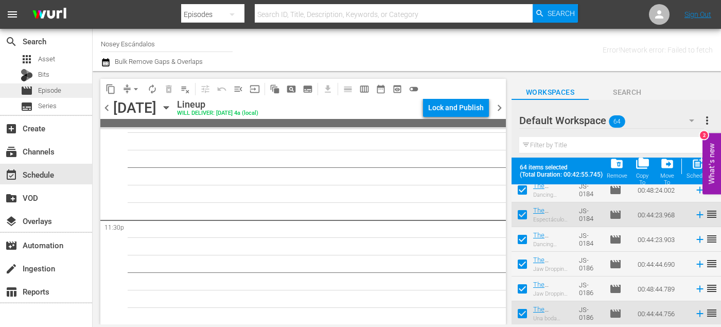
checkbox input "false"
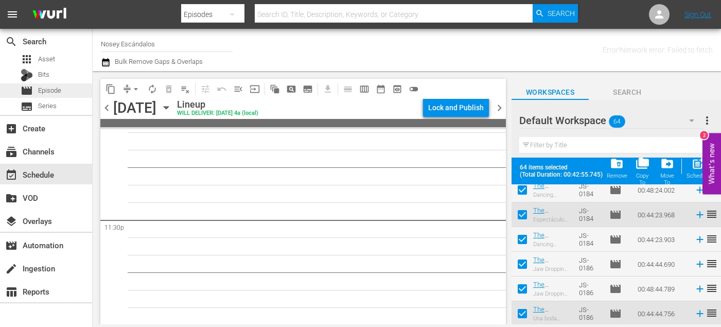
checkbox input "false"
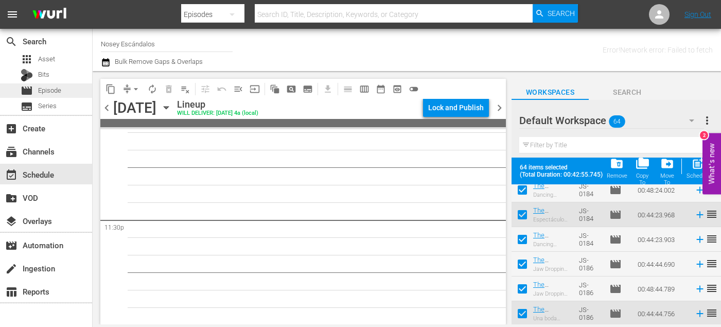
checkbox input "false"
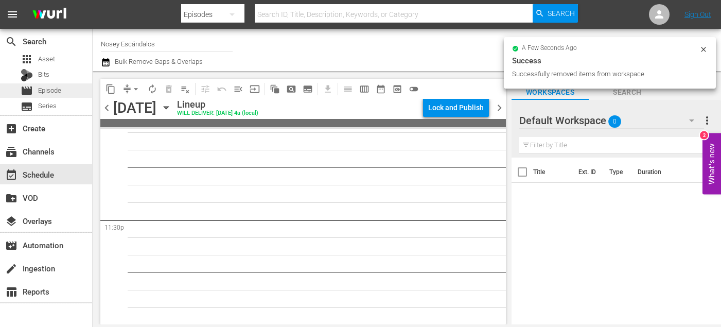
scroll to position [0, 0]
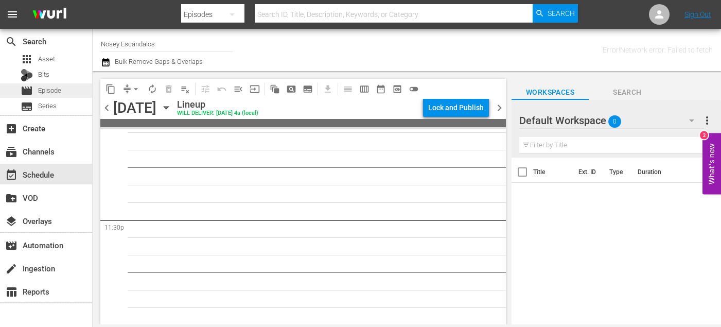
click at [39, 90] on span "Episode" at bounding box center [49, 90] width 23 height 10
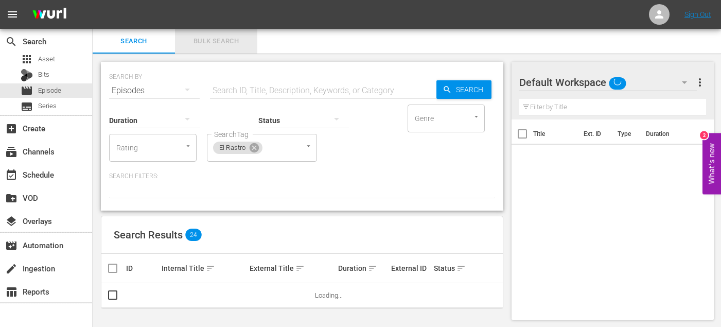
click at [224, 38] on span "Bulk Search" at bounding box center [216, 42] width 70 height 12
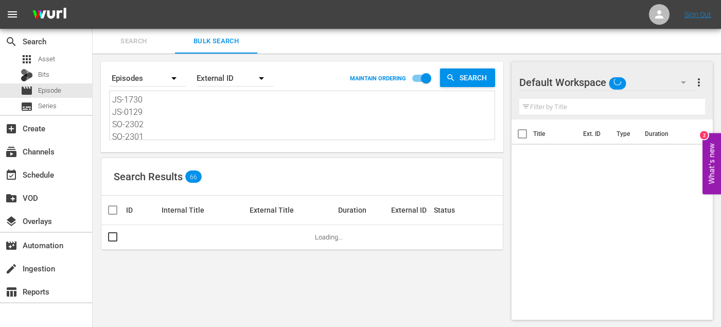
click at [195, 119] on textarea "JS-1730 JS-0129 SO-2302 SO-2301 SO-2316 SO-2311 SO-2307 SO-2306 SO-2321 EL-2321…" at bounding box center [303, 117] width 383 height 47
paste textarea "1 JS-0131 SO-2301 SO-2302 SO-2317 SO-2312 SO-2306 SO-2307 SO-2322 EL-2322 EL-23…"
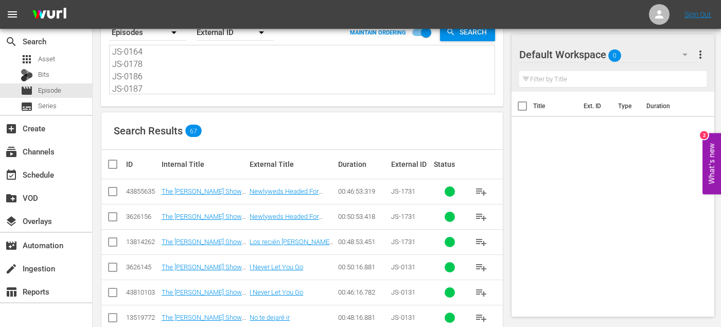
scroll to position [90, 0]
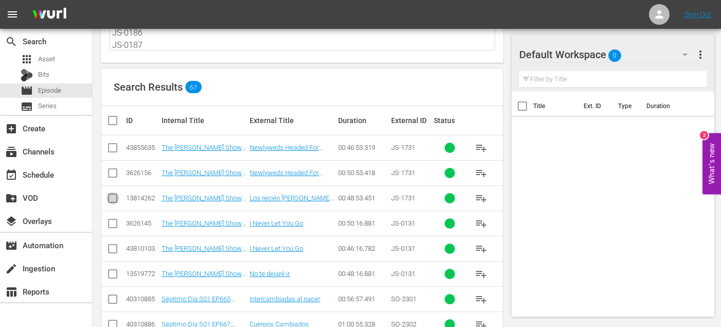
click at [110, 199] on input "checkbox" at bounding box center [113, 200] width 12 height 12
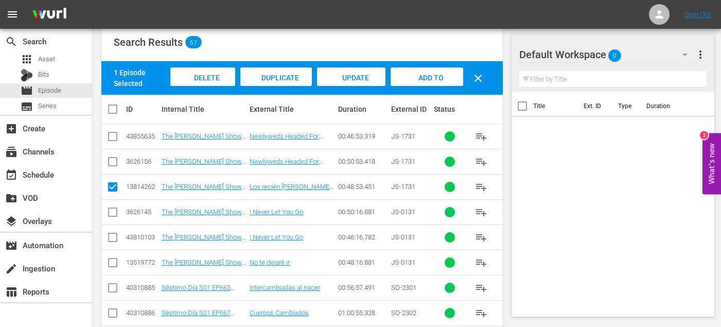
scroll to position [145, 0]
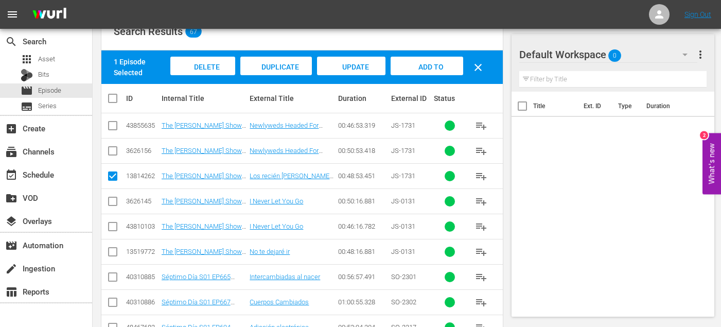
click at [111, 249] on input "checkbox" at bounding box center [113, 254] width 12 height 12
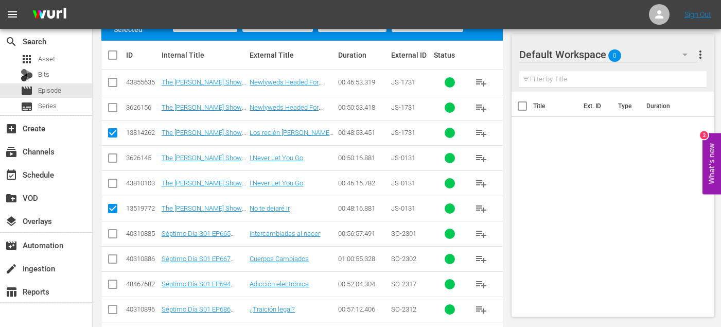
scroll to position [190, 0]
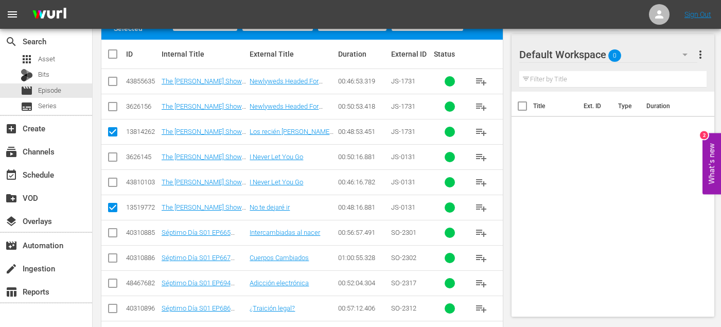
click at [110, 232] on input "checkbox" at bounding box center [113, 235] width 12 height 12
click at [109, 258] on input "checkbox" at bounding box center [113, 260] width 12 height 12
click at [109, 288] on input "checkbox" at bounding box center [113, 285] width 12 height 12
click at [109, 314] on input "checkbox" at bounding box center [113, 310] width 12 height 12
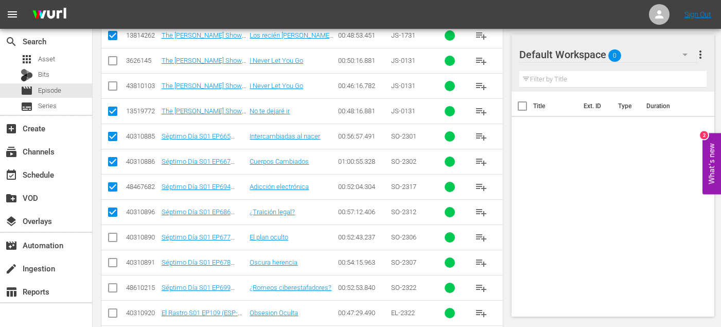
scroll to position [289, 0]
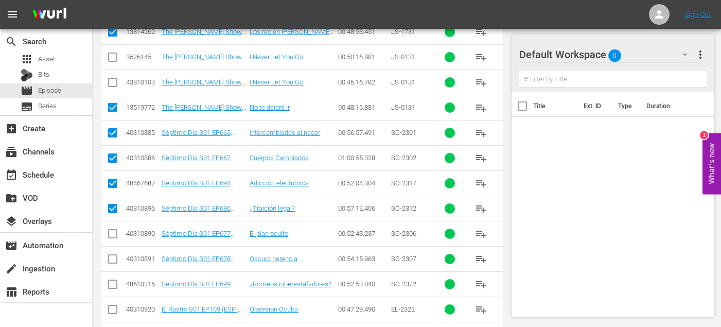
click at [115, 230] on input "checkbox" at bounding box center [113, 236] width 12 height 12
click at [114, 256] on input "checkbox" at bounding box center [113, 261] width 12 height 12
click at [114, 283] on input "checkbox" at bounding box center [113, 286] width 12 height 12
click at [110, 314] on input "checkbox" at bounding box center [113, 311] width 12 height 12
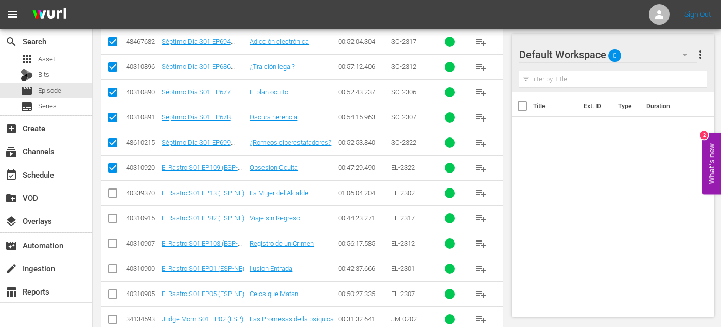
scroll to position [433, 0]
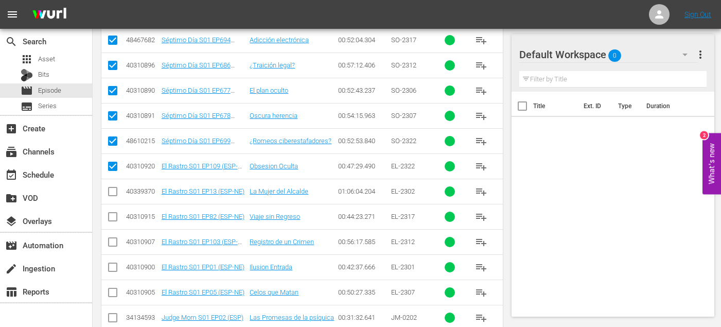
click at [112, 190] on input "checkbox" at bounding box center [113, 193] width 12 height 12
click at [112, 220] on input "checkbox" at bounding box center [113, 219] width 12 height 12
click at [112, 238] on input "checkbox" at bounding box center [113, 244] width 12 height 12
click at [112, 268] on input "checkbox" at bounding box center [113, 269] width 12 height 12
click at [112, 287] on icon at bounding box center [113, 292] width 12 height 12
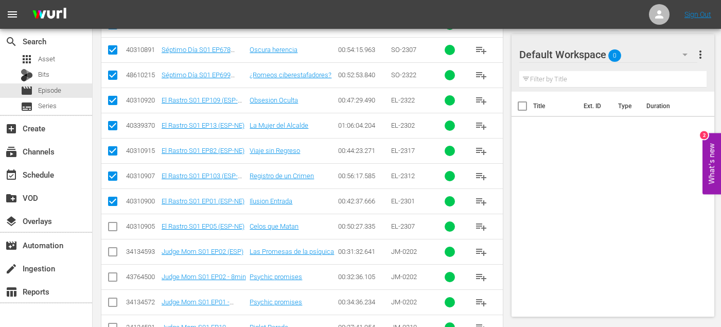
scroll to position [499, 0]
click at [111, 225] on input "checkbox" at bounding box center [113, 228] width 12 height 12
click at [111, 252] on input "checkbox" at bounding box center [113, 253] width 12 height 12
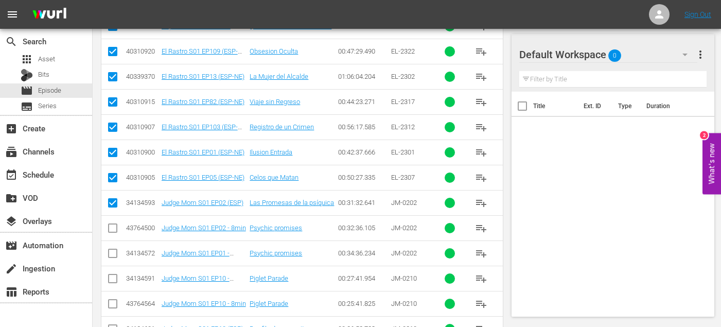
scroll to position [620, 0]
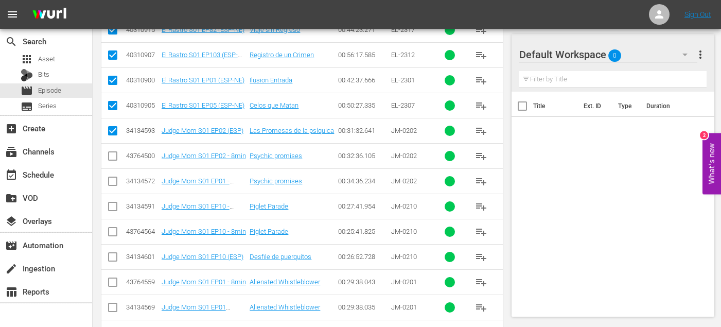
click at [109, 255] on input "checkbox" at bounding box center [113, 259] width 12 height 12
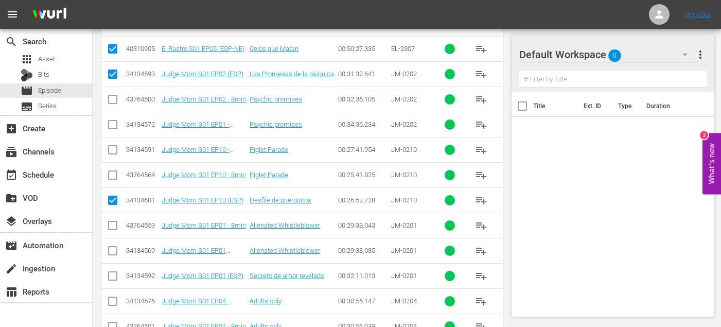
scroll to position [682, 0]
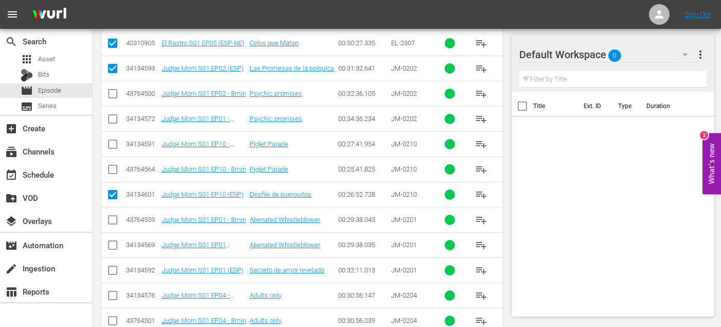
click at [109, 270] on input "checkbox" at bounding box center [113, 272] width 12 height 12
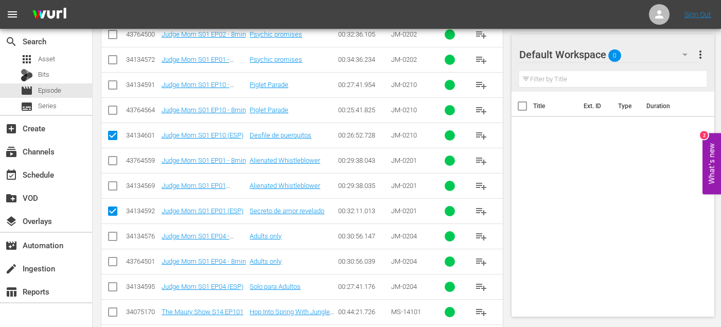
scroll to position [743, 0]
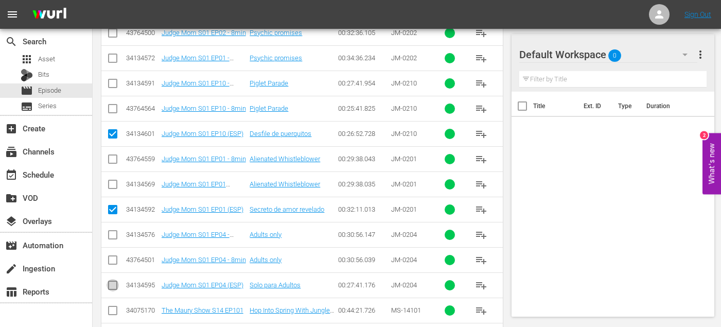
click at [108, 285] on input "checkbox" at bounding box center [113, 287] width 12 height 12
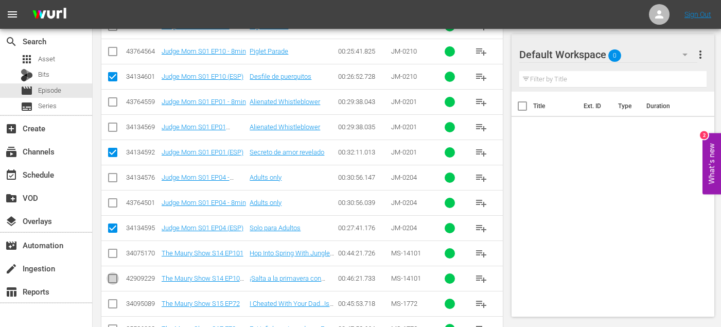
click at [110, 276] on input "checkbox" at bounding box center [113, 280] width 12 height 12
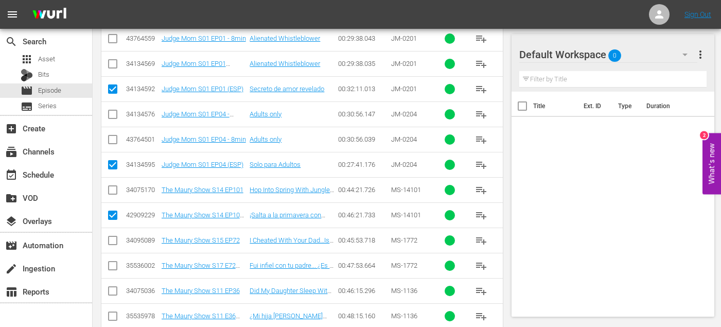
click at [109, 266] on input "checkbox" at bounding box center [113, 268] width 12 height 12
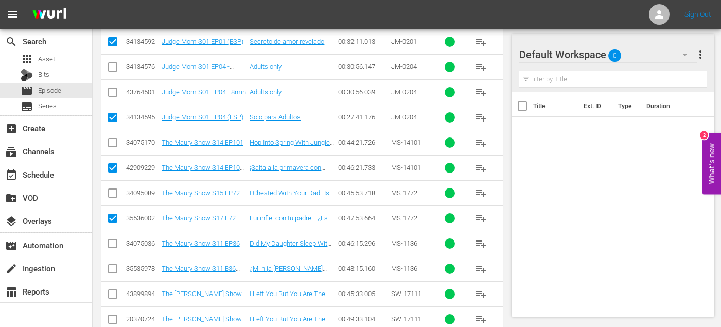
scroll to position [919, 0]
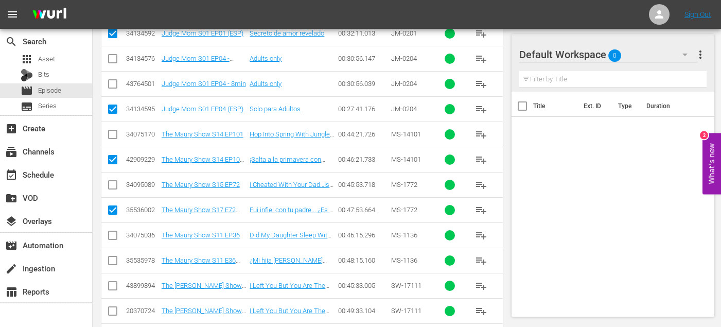
click at [114, 259] on input "checkbox" at bounding box center [113, 262] width 12 height 12
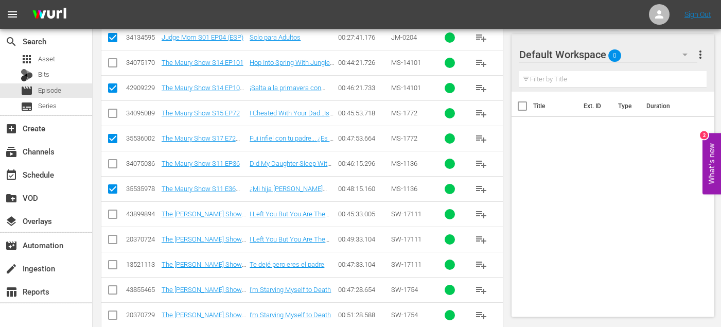
scroll to position [992, 0]
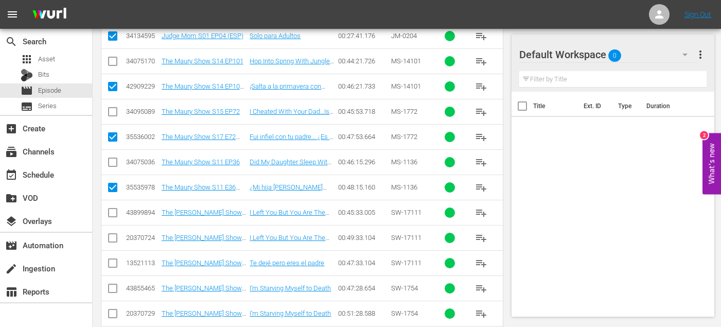
click at [113, 261] on input "checkbox" at bounding box center [113, 265] width 12 height 12
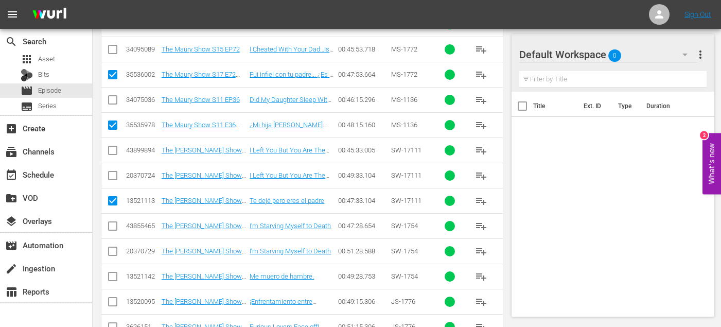
scroll to position [1060, 0]
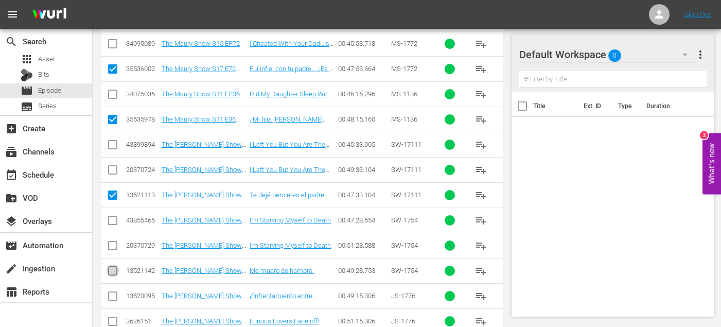
click at [114, 272] on input "checkbox" at bounding box center [113, 273] width 12 height 12
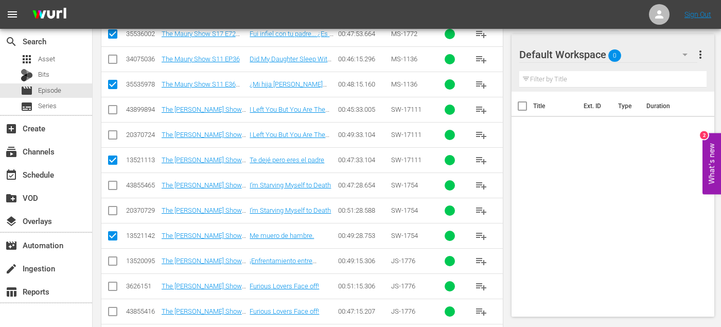
scroll to position [1098, 0]
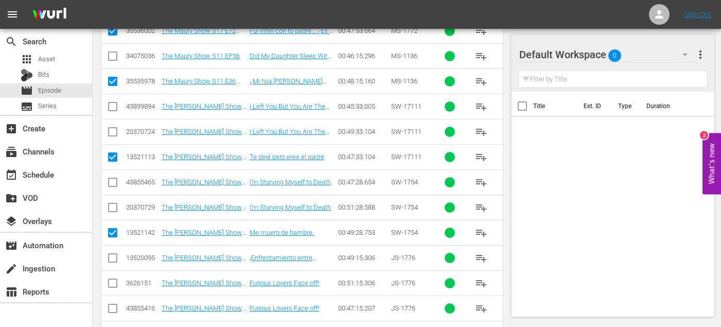
click at [112, 261] on input "checkbox" at bounding box center [113, 260] width 12 height 12
click at [112, 282] on input "checkbox" at bounding box center [113, 285] width 12 height 12
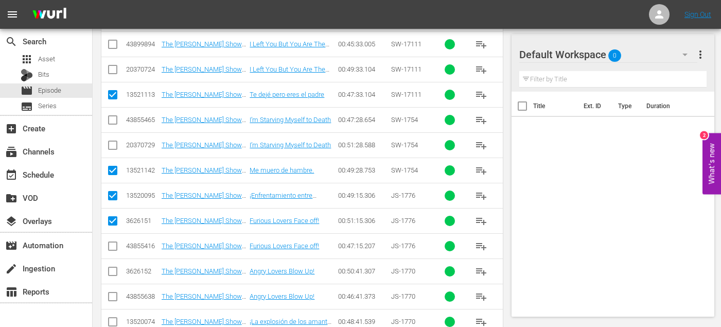
scroll to position [1204, 0]
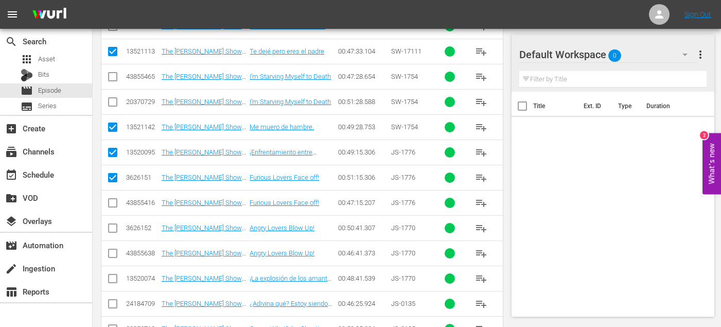
click at [110, 279] on input "checkbox" at bounding box center [113, 280] width 12 height 12
click at [113, 303] on input "checkbox" at bounding box center [113, 306] width 12 height 12
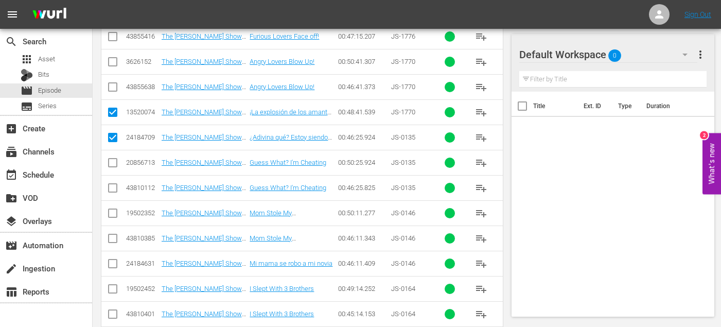
scroll to position [1371, 0]
click at [111, 265] on input "checkbox" at bounding box center [113, 265] width 12 height 12
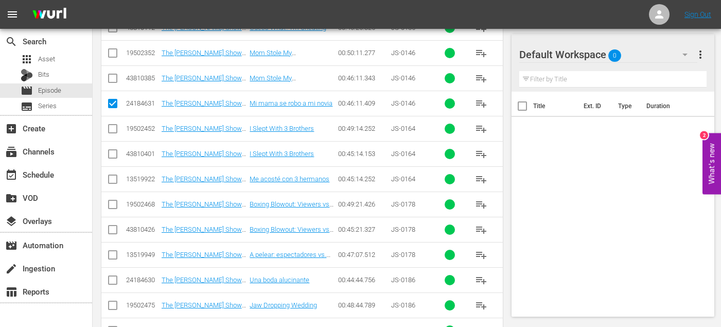
scroll to position [1534, 0]
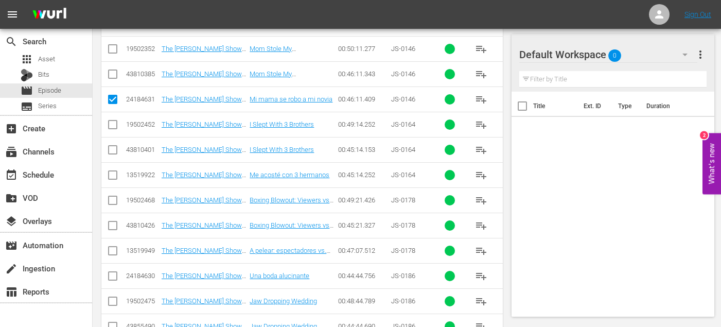
click at [112, 251] on input "checkbox" at bounding box center [113, 253] width 12 height 12
click at [110, 272] on input "checkbox" at bounding box center [113, 278] width 12 height 12
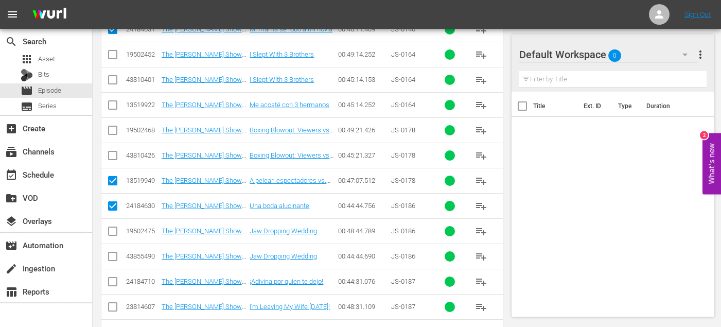
scroll to position [1606, 0]
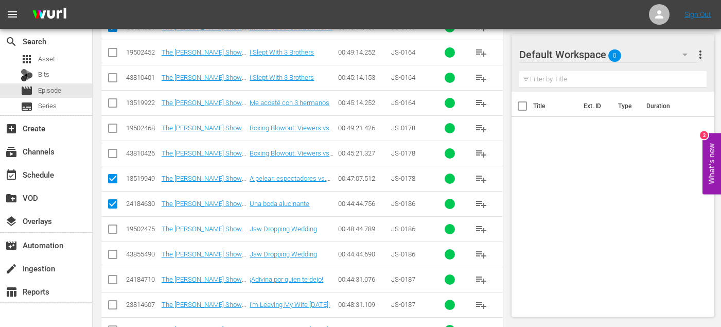
click at [110, 281] on input "checkbox" at bounding box center [113, 282] width 12 height 12
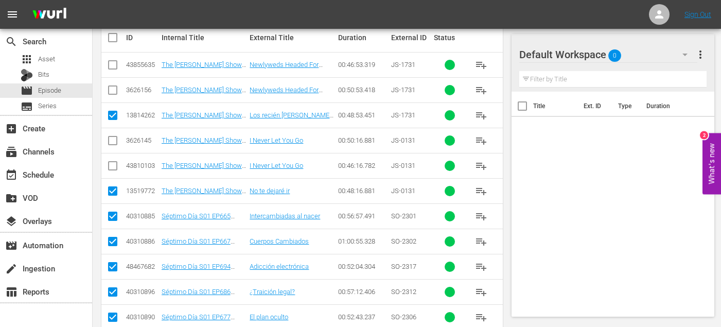
scroll to position [0, 0]
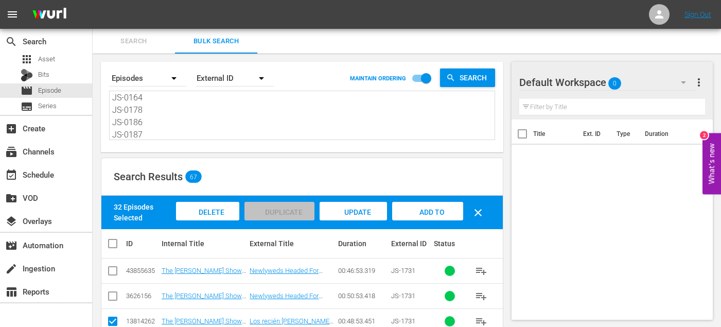
click at [426, 212] on span "Add to Workspace" at bounding box center [428, 222] width 50 height 28
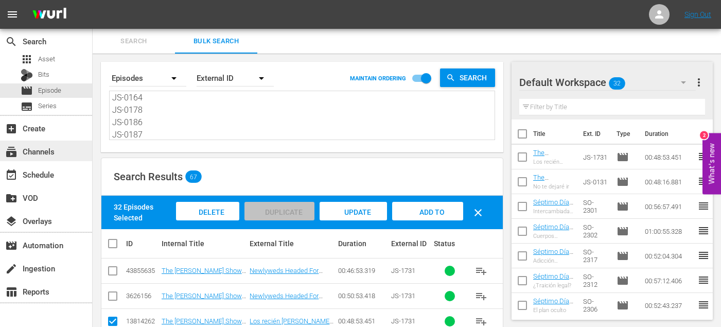
click at [46, 154] on div "subscriptions Channels" at bounding box center [29, 149] width 58 height 9
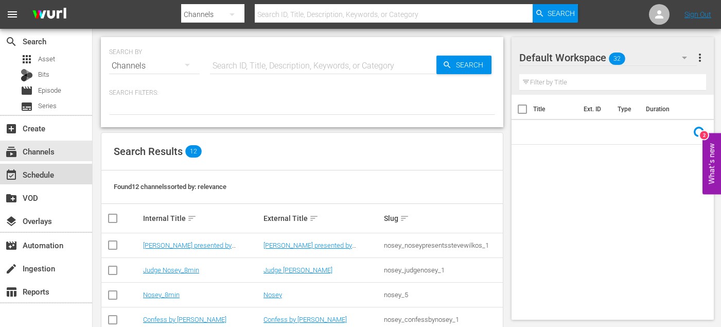
click at [47, 174] on div "event_available Schedule" at bounding box center [29, 172] width 58 height 9
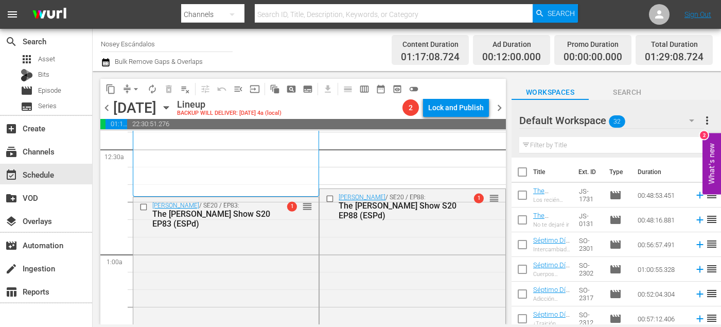
scroll to position [120, 0]
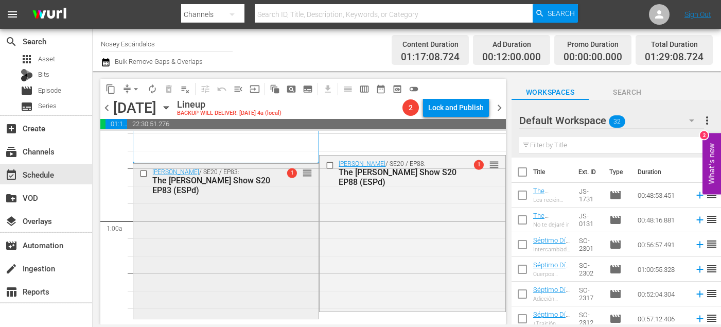
click at [144, 172] on input "checkbox" at bounding box center [145, 173] width 11 height 9
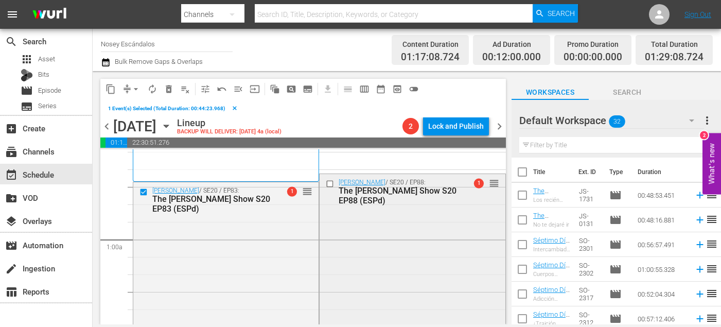
click at [330, 182] on input "checkbox" at bounding box center [331, 184] width 11 height 9
click at [173, 93] on span "delete_forever_outlined" at bounding box center [169, 89] width 10 height 10
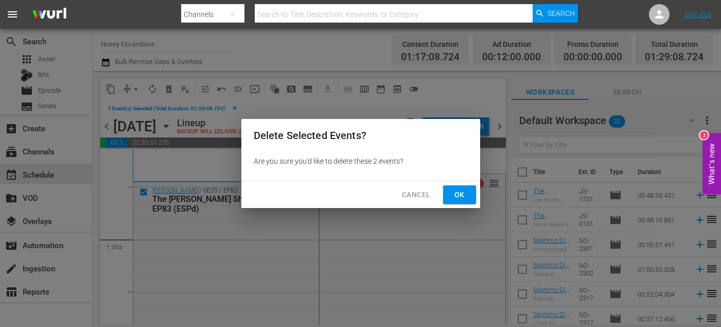
click at [454, 199] on span "Ok" at bounding box center [460, 194] width 16 height 13
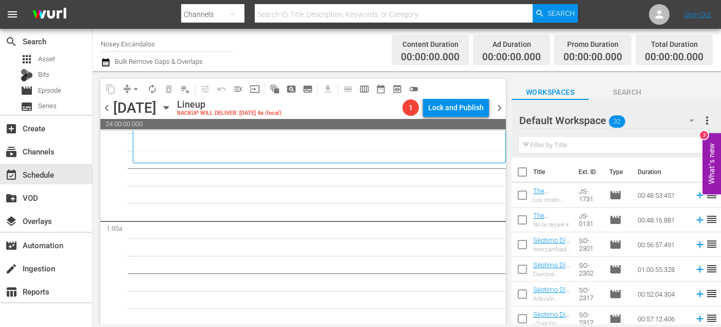
scroll to position [0, 0]
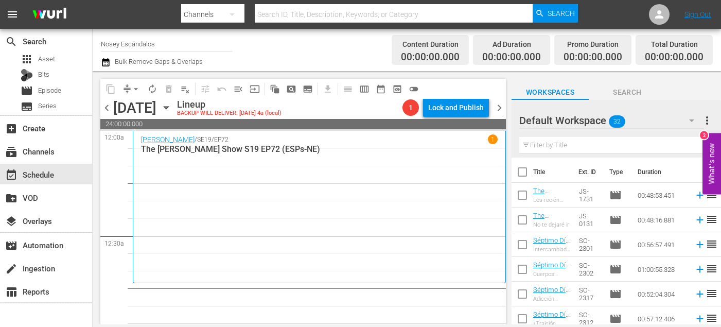
click at [524, 172] on input "checkbox" at bounding box center [523, 174] width 22 height 22
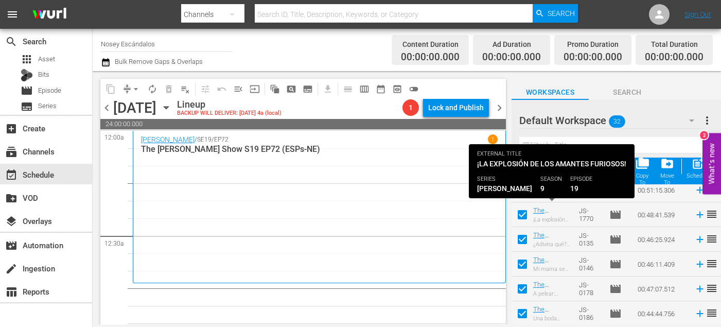
scroll to position [675, 0]
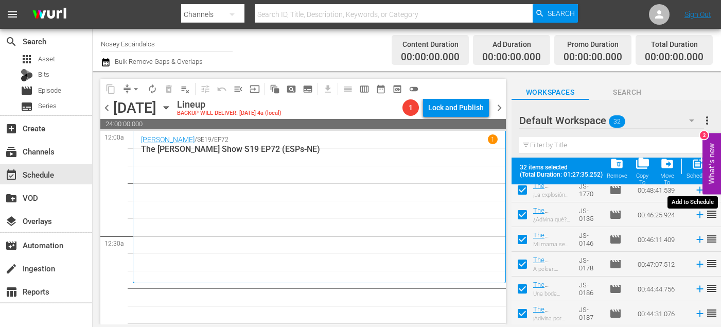
click at [698, 174] on div "Schedule" at bounding box center [698, 176] width 23 height 7
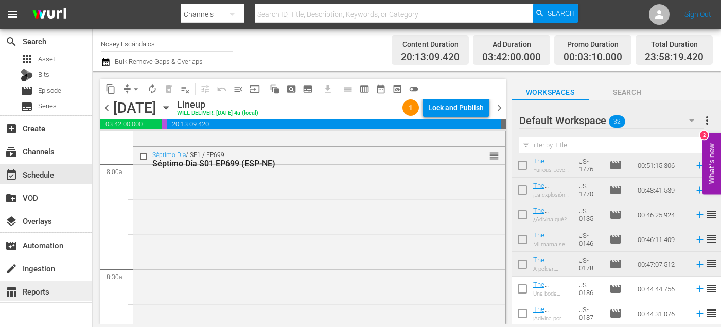
scroll to position [1618, 0]
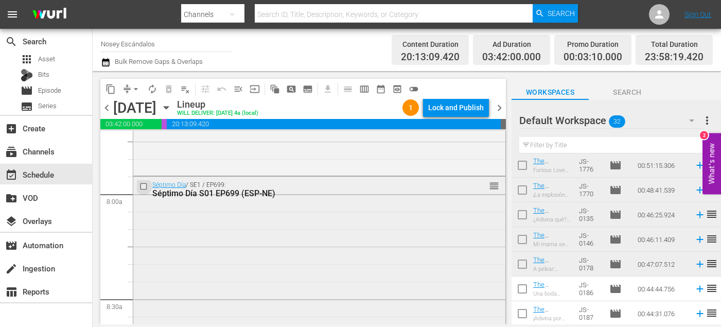
click at [142, 186] on input "checkbox" at bounding box center [145, 186] width 11 height 9
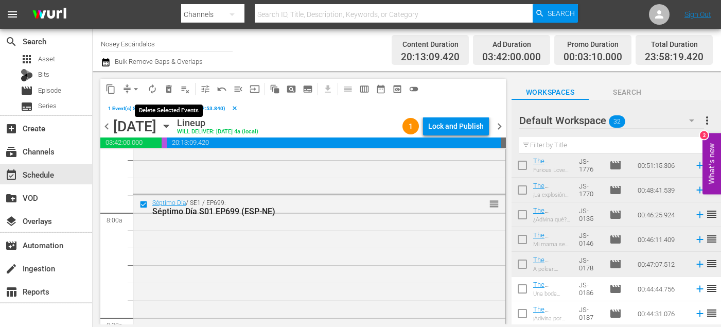
click at [165, 85] on span "delete_forever_outlined" at bounding box center [169, 89] width 10 height 10
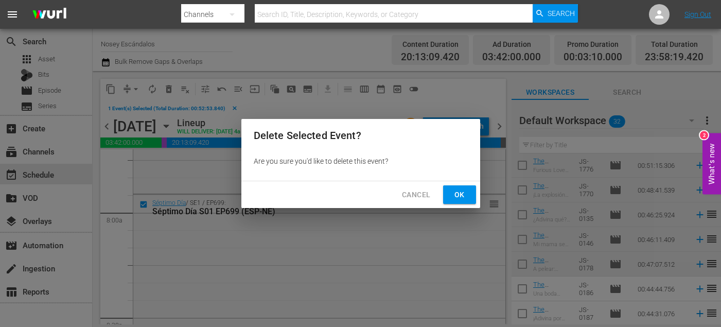
drag, startPoint x: 453, startPoint y: 196, endPoint x: 446, endPoint y: 196, distance: 6.7
click at [453, 196] on span "Ok" at bounding box center [460, 194] width 16 height 13
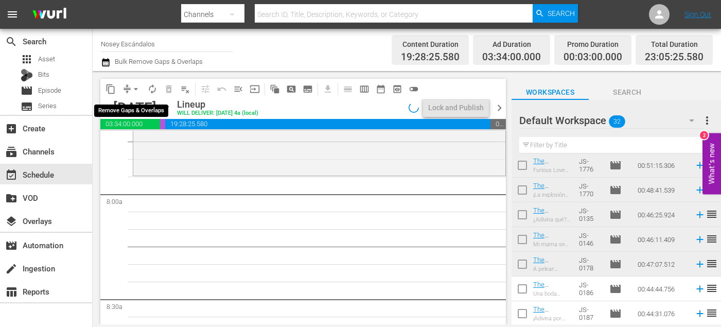
click at [134, 88] on span "arrow_drop_down" at bounding box center [136, 89] width 10 height 10
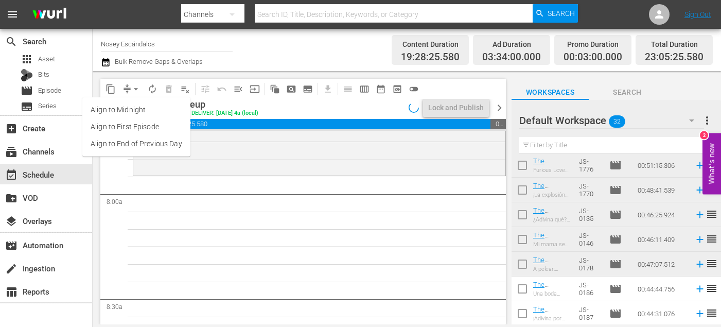
click at [164, 134] on li "Align to First Episode" at bounding box center [136, 126] width 108 height 17
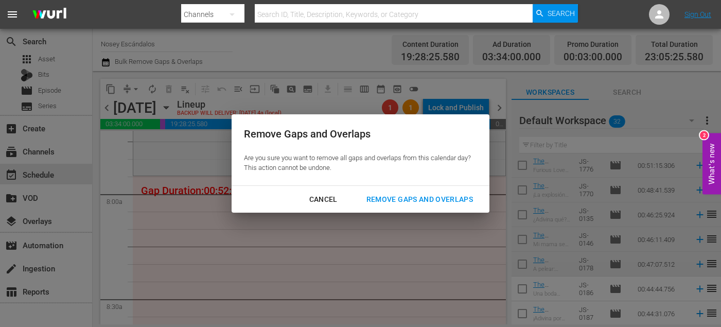
click at [326, 196] on div "Cancel" at bounding box center [323, 199] width 45 height 13
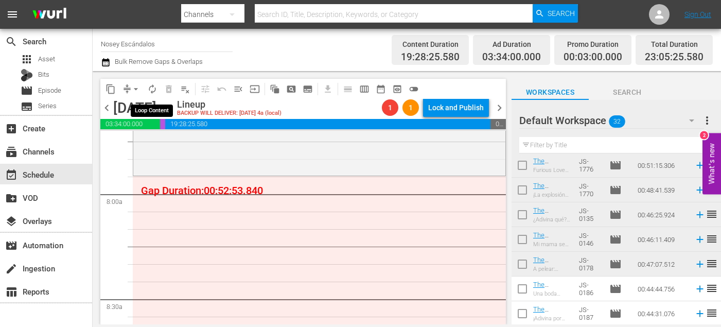
click at [139, 91] on span "arrow_drop_down" at bounding box center [136, 89] width 10 height 10
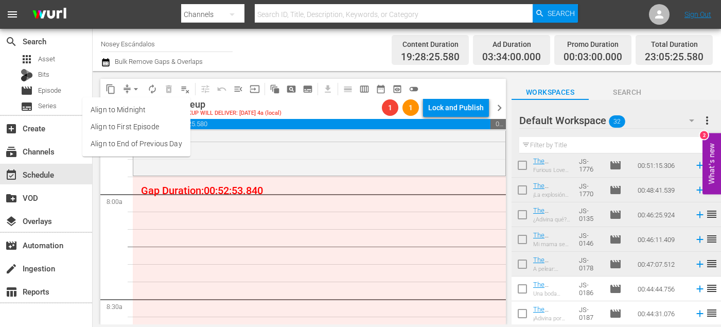
click at [151, 140] on li "Align to End of Previous Day" at bounding box center [136, 143] width 108 height 17
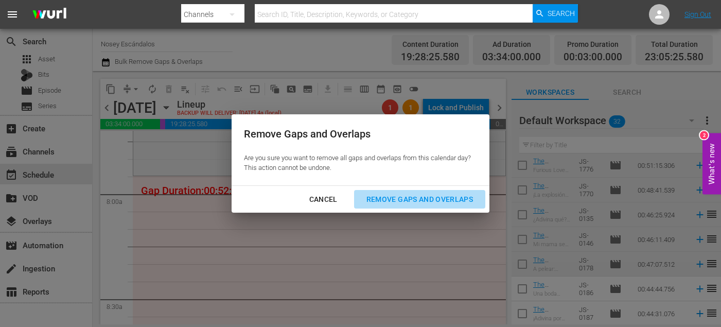
click at [396, 205] on button "Remove Gaps and Overlaps" at bounding box center [419, 199] width 131 height 19
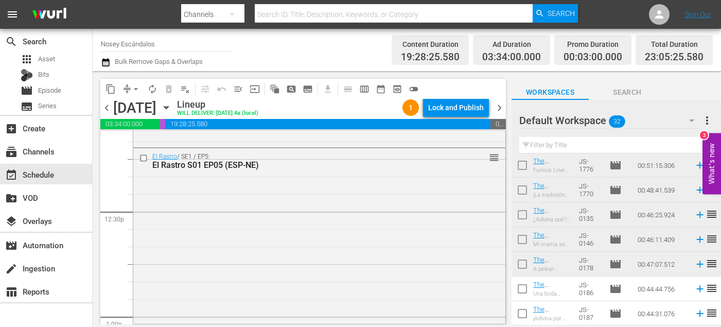
scroll to position [2545, 0]
click at [62, 96] on div "movie Episode" at bounding box center [46, 90] width 92 height 14
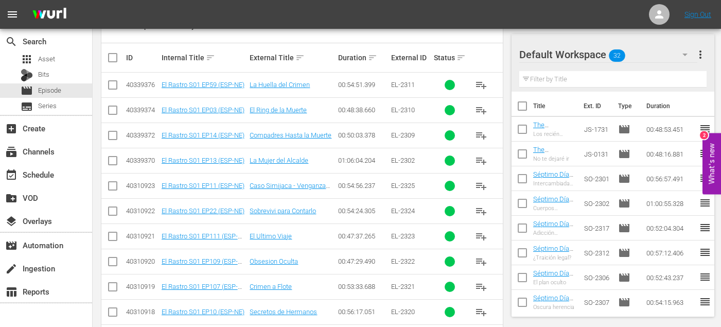
scroll to position [252, 0]
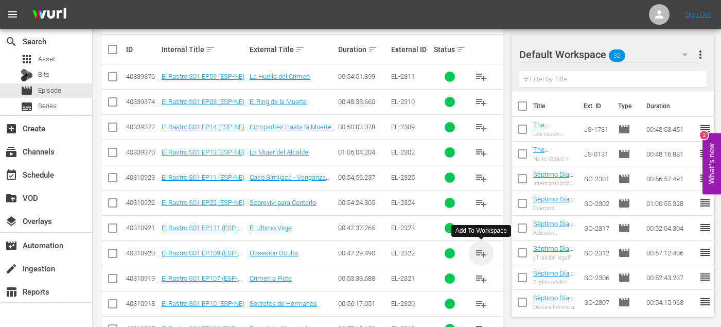
click at [482, 255] on span "playlist_add" at bounding box center [481, 253] width 12 height 12
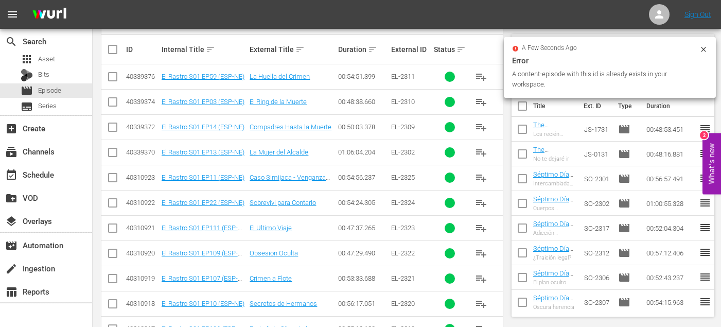
click at [485, 279] on span "playlist_add" at bounding box center [481, 278] width 12 height 12
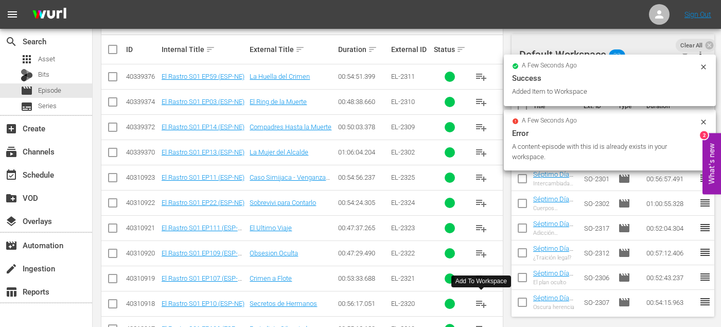
click at [485, 314] on button "playlist_add" at bounding box center [481, 303] width 25 height 25
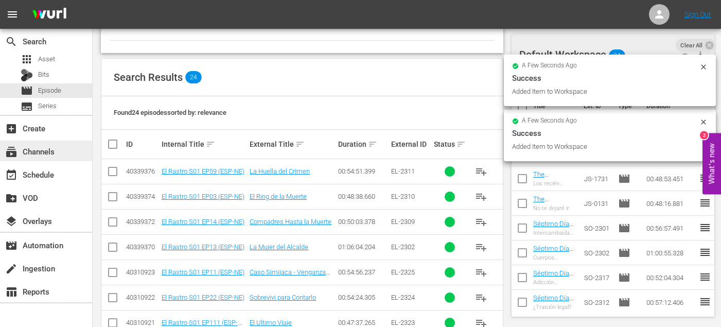
scroll to position [0, 0]
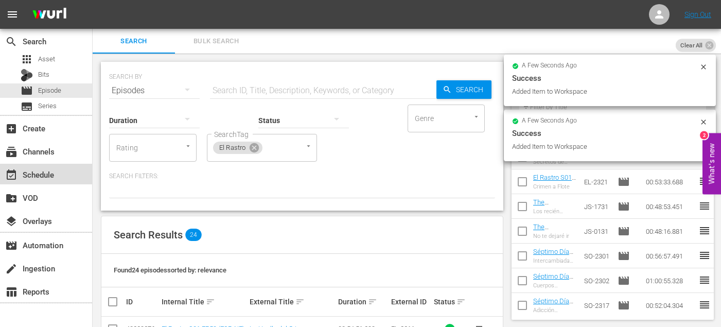
click at [47, 178] on div "event_available Schedule" at bounding box center [29, 172] width 58 height 9
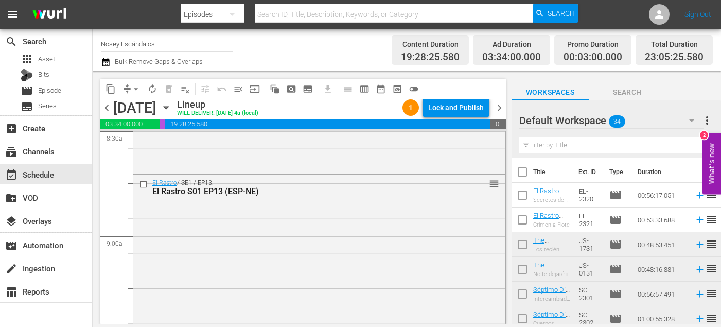
scroll to position [1785, 0]
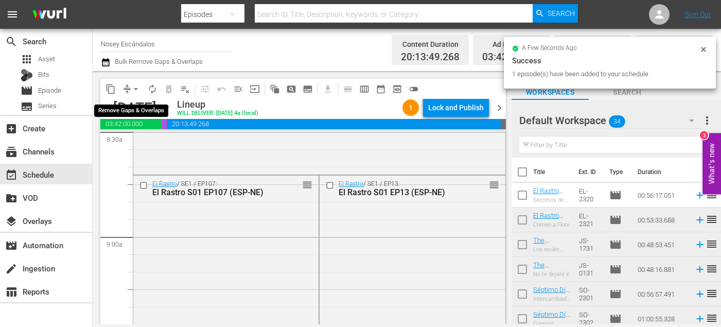
click at [137, 92] on span "arrow_drop_down" at bounding box center [136, 89] width 10 height 10
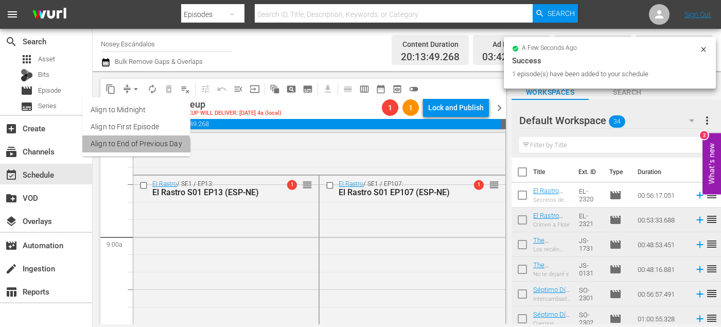
click at [132, 151] on li "Align to End of Previous Day" at bounding box center [136, 143] width 108 height 17
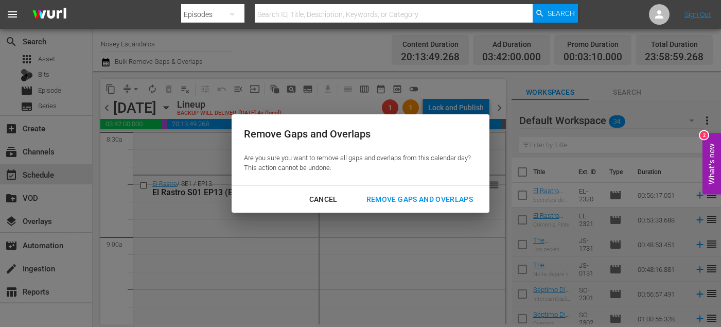
click at [391, 196] on div "Remove Gaps and Overlaps" at bounding box center [419, 199] width 123 height 13
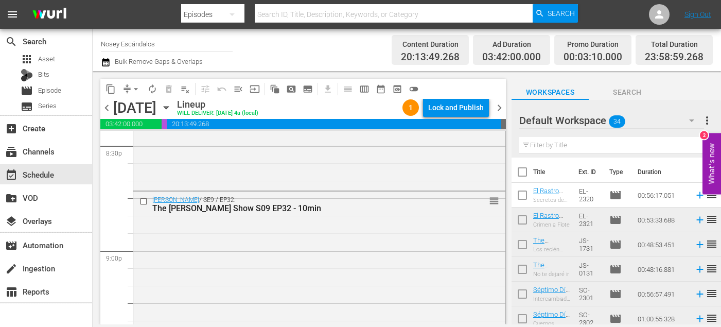
scroll to position [4299, 0]
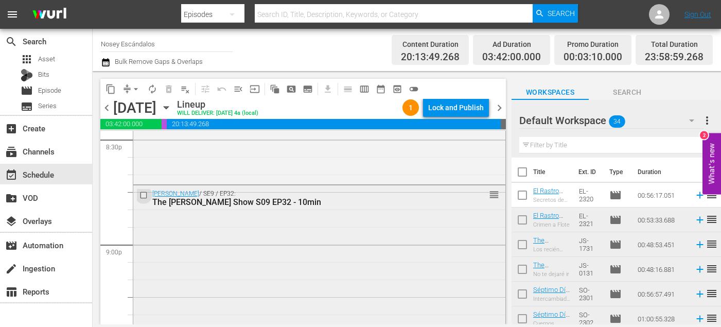
click at [142, 192] on input "checkbox" at bounding box center [145, 195] width 11 height 9
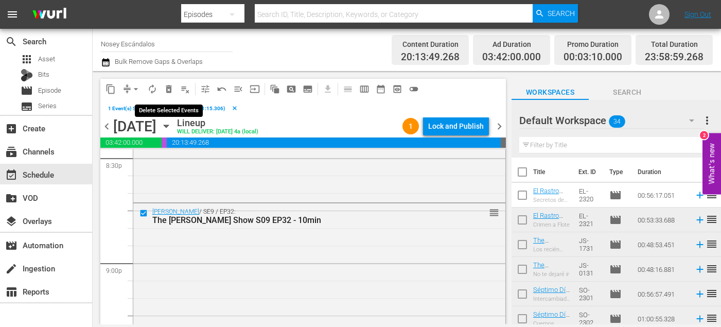
click at [165, 90] on span "delete_forever_outlined" at bounding box center [169, 89] width 10 height 10
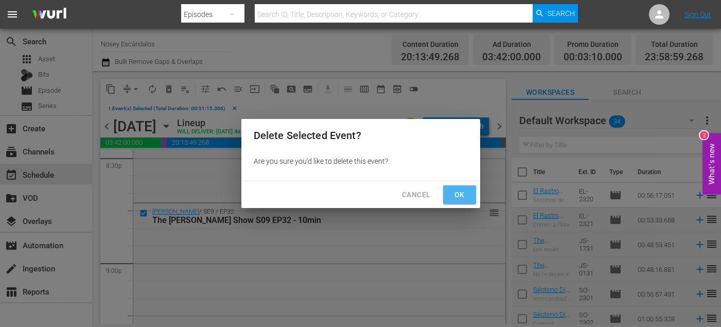
click at [452, 190] on span "Ok" at bounding box center [460, 194] width 16 height 13
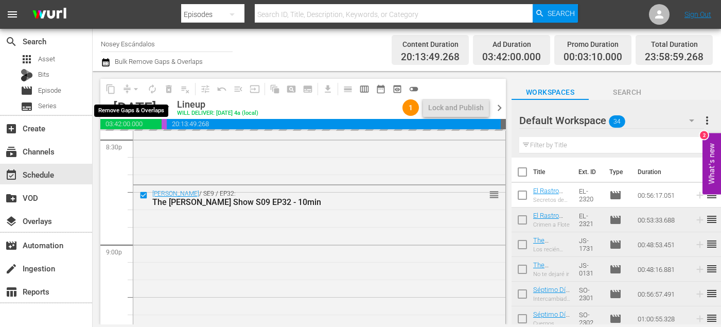
click at [132, 88] on div "arrow_drop_down" at bounding box center [136, 89] width 16 height 16
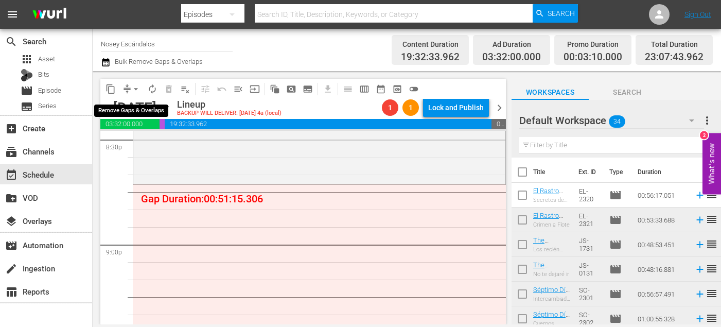
click at [132, 87] on span "arrow_drop_down" at bounding box center [136, 89] width 10 height 10
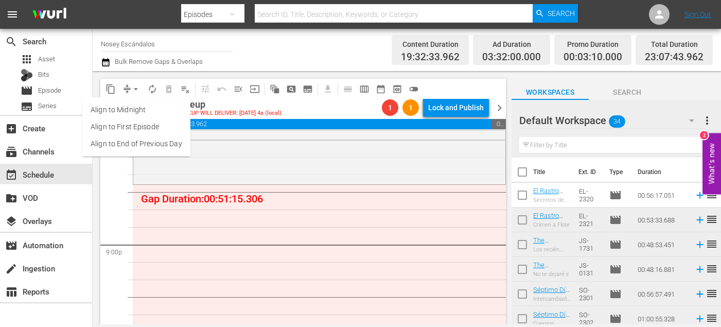
click at [167, 137] on li "Align to End of Previous Day" at bounding box center [136, 143] width 108 height 17
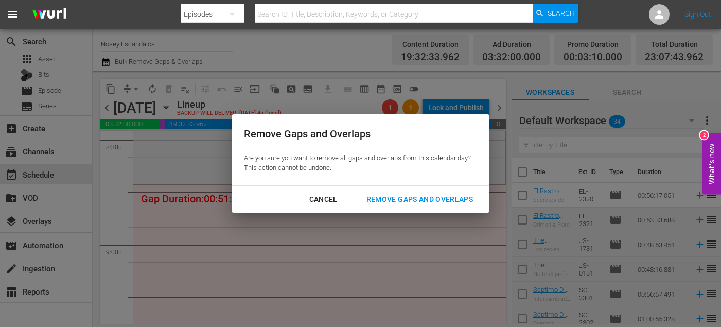
click at [400, 202] on div "Remove Gaps and Overlaps" at bounding box center [419, 199] width 123 height 13
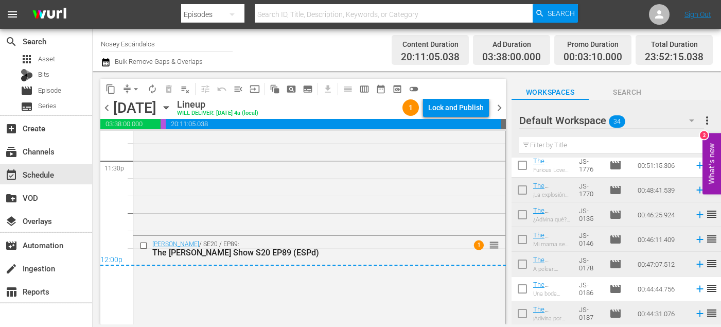
scroll to position [4974, 0]
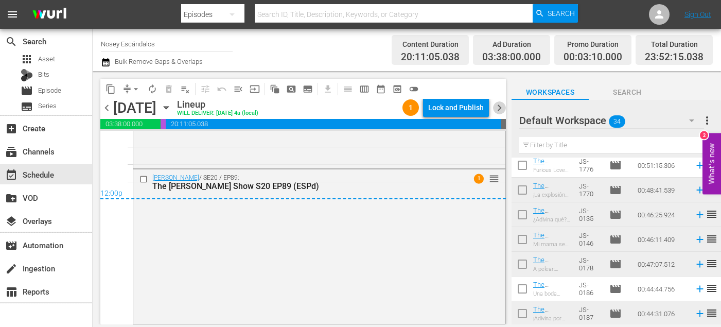
click at [503, 107] on span "chevron_right" at bounding box center [499, 107] width 13 height 13
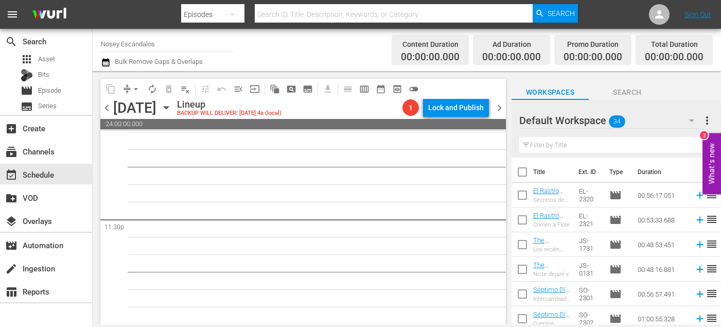
click at [526, 173] on input "checkbox" at bounding box center [523, 174] width 22 height 22
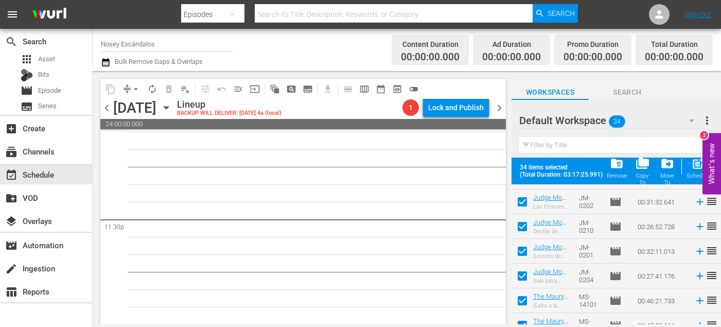
scroll to position [724, 0]
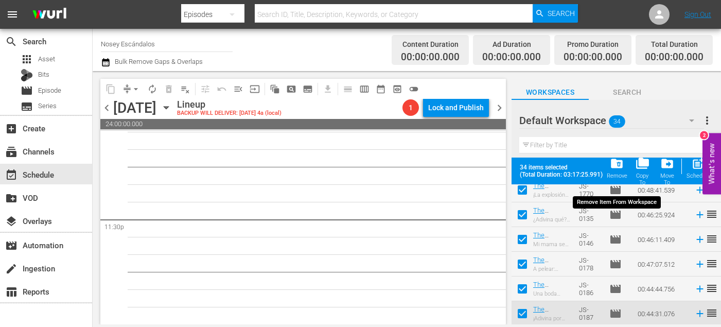
click at [622, 164] on span "folder_delete" at bounding box center [617, 164] width 14 height 14
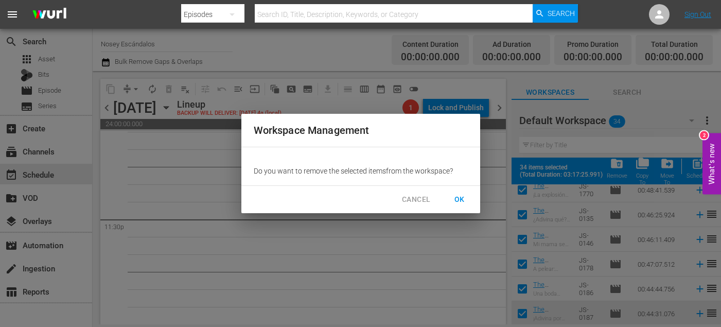
click at [455, 201] on span "OK" at bounding box center [460, 199] width 16 height 13
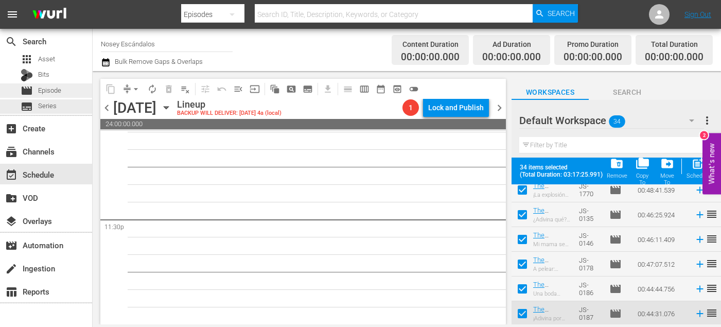
click at [51, 92] on span "Episode" at bounding box center [49, 90] width 23 height 10
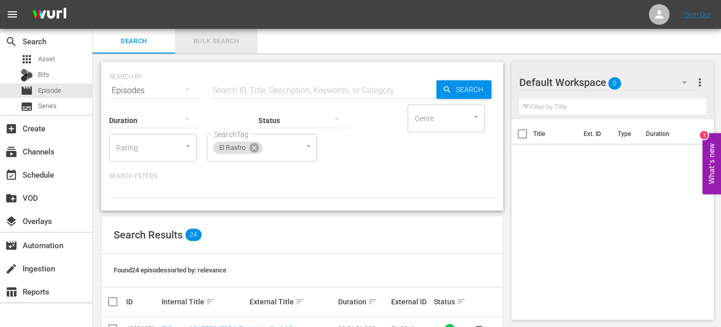
click at [216, 43] on span "Bulk Search" at bounding box center [216, 42] width 70 height 12
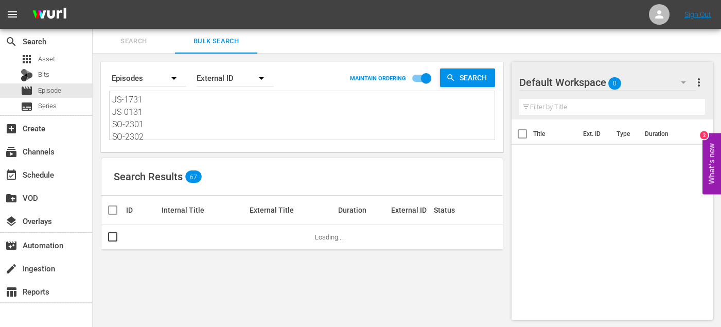
click at [165, 128] on textarea "JS-1731 JS-0131 SO-2301 SO-2302 SO-2317 SO-2312 SO-2306 SO-2307 SO-2322 EL-2322…" at bounding box center [303, 117] width 383 height 47
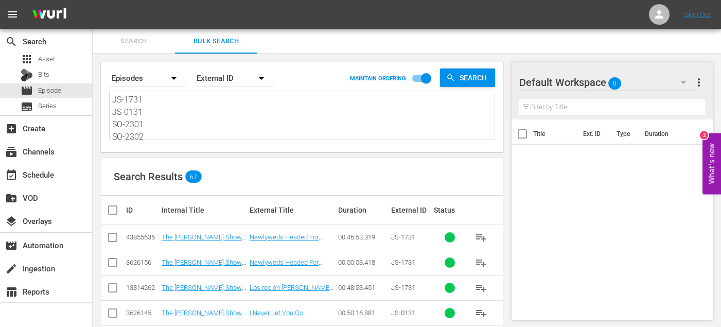
paste textarea "70 JS-0135 SO-2304 SO-2303 SO-2318 SO-2313 SO-2309 SO-2308 SO-2323 EL-2323 EL-2…"
click at [113, 236] on input "checkbox" at bounding box center [113, 239] width 12 height 12
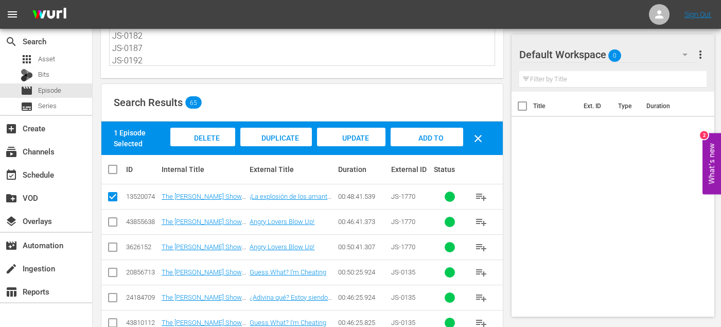
scroll to position [79, 0]
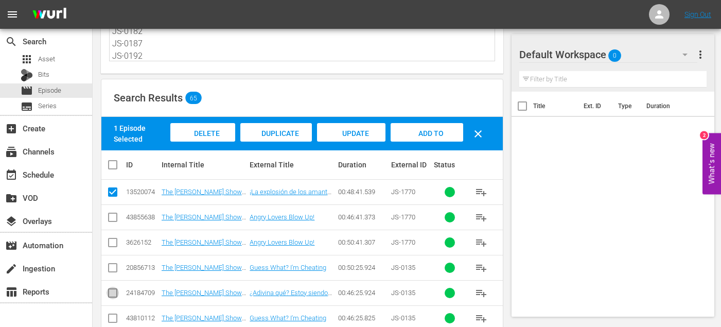
click at [111, 291] on input "checkbox" at bounding box center [113, 295] width 12 height 12
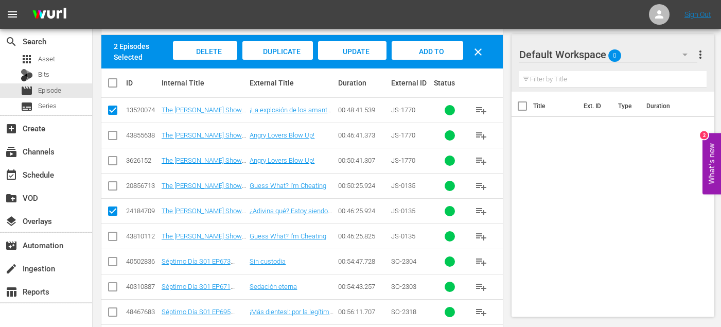
scroll to position [161, 0]
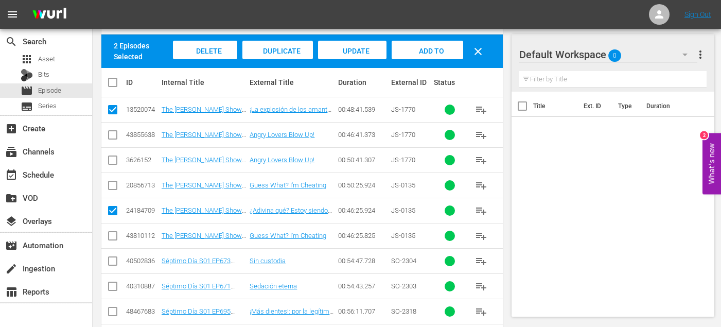
click at [112, 260] on input "checkbox" at bounding box center [113, 263] width 12 height 12
click at [113, 285] on input "checkbox" at bounding box center [113, 288] width 12 height 12
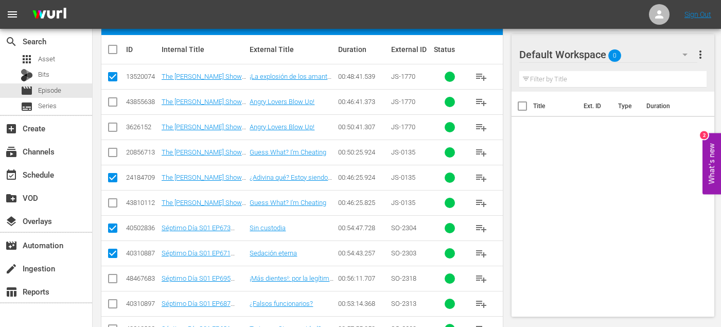
click at [111, 276] on input "checkbox" at bounding box center [113, 280] width 12 height 12
click at [111, 308] on input "checkbox" at bounding box center [113, 306] width 12 height 12
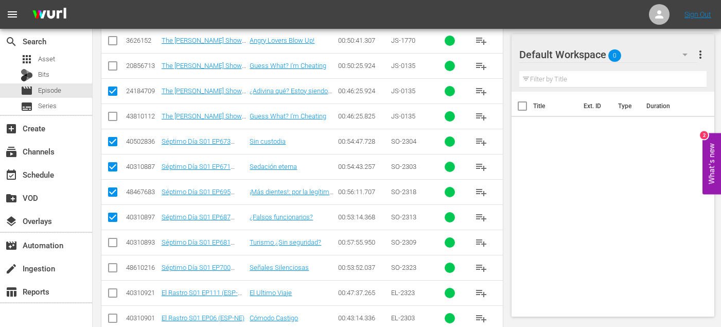
scroll to position [288, 0]
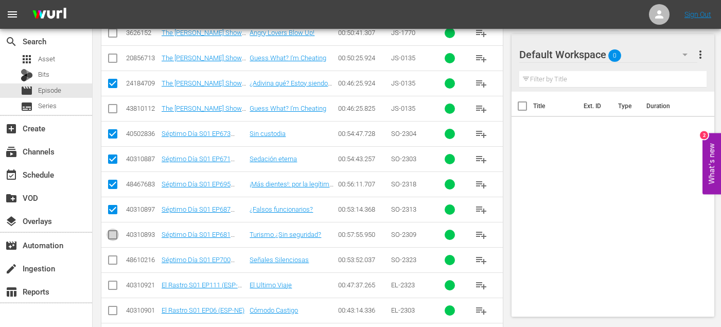
click at [115, 237] on input "checkbox" at bounding box center [113, 237] width 12 height 12
click at [114, 258] on input "checkbox" at bounding box center [113, 262] width 12 height 12
click at [114, 277] on td at bounding box center [112, 284] width 23 height 25
click at [113, 290] on input "checkbox" at bounding box center [113, 287] width 12 height 12
click at [113, 306] on input "checkbox" at bounding box center [113, 312] width 12 height 12
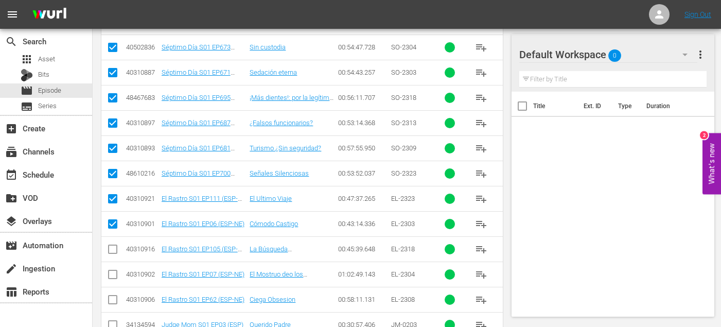
scroll to position [376, 0]
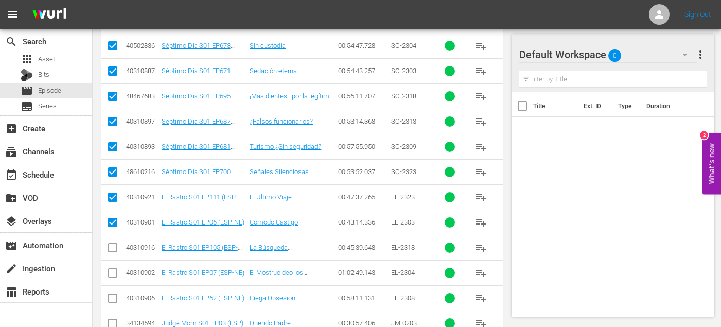
click at [111, 248] on input "checkbox" at bounding box center [113, 250] width 12 height 12
click at [111, 271] on input "checkbox" at bounding box center [113, 275] width 12 height 12
click at [111, 296] on input "checkbox" at bounding box center [113, 300] width 12 height 12
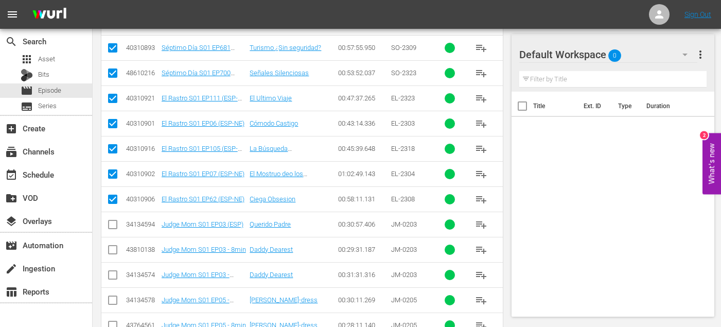
scroll to position [489, 0]
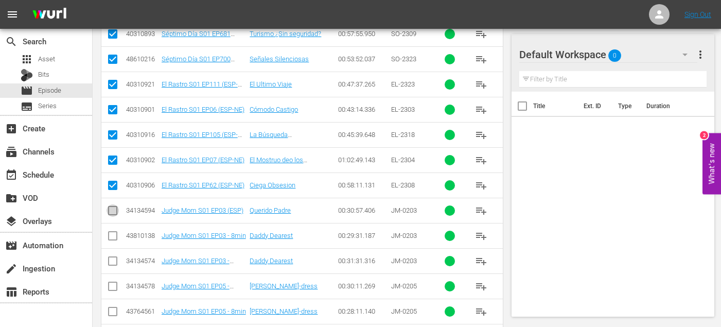
click at [110, 212] on input "checkbox" at bounding box center [113, 213] width 12 height 12
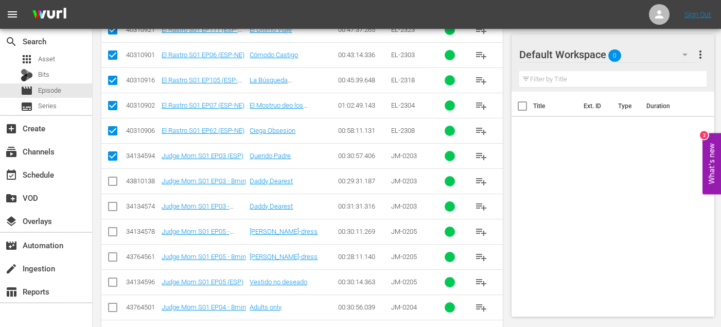
scroll to position [549, 0]
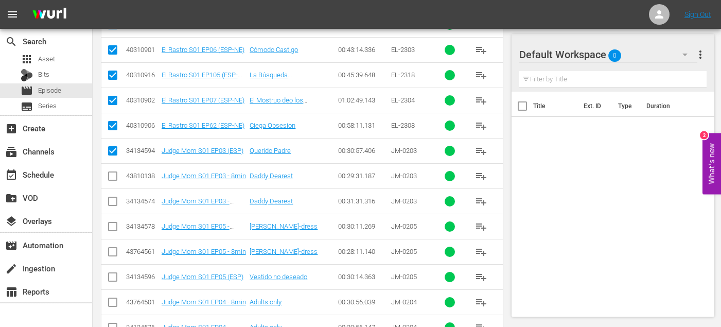
click at [115, 276] on input "checkbox" at bounding box center [113, 279] width 12 height 12
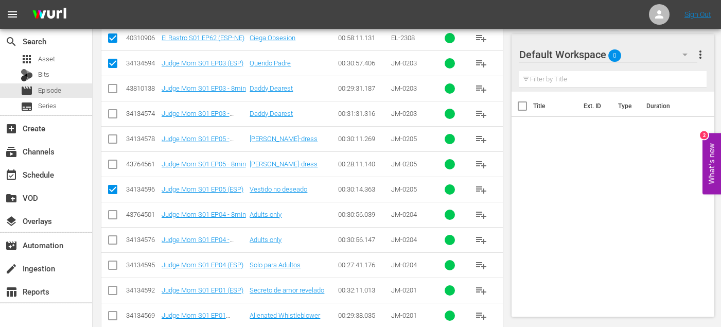
scroll to position [646, 0]
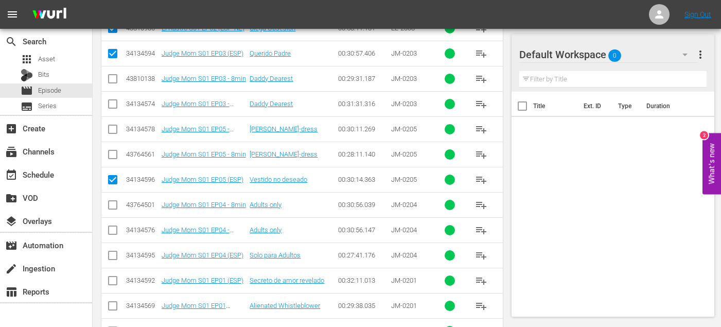
click at [109, 253] on input "checkbox" at bounding box center [113, 257] width 12 height 12
click at [112, 277] on input "checkbox" at bounding box center [113, 283] width 12 height 12
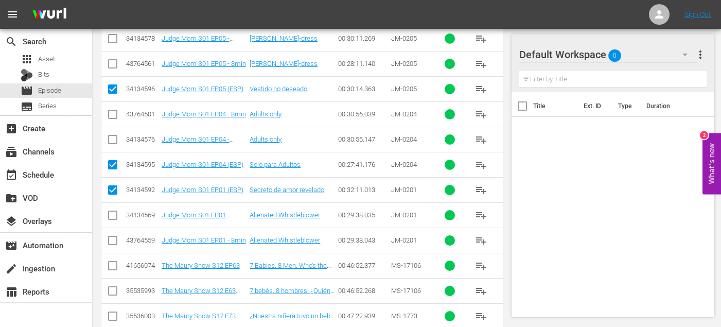
scroll to position [739, 0]
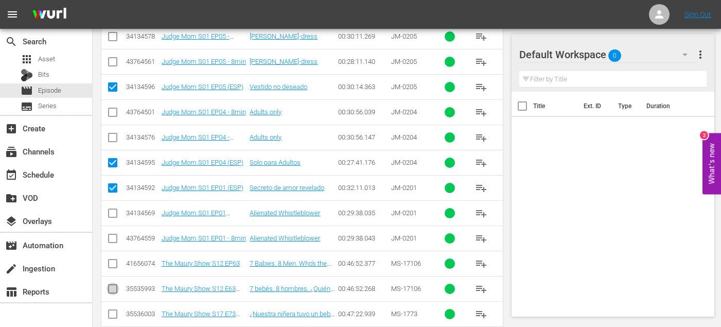
click at [109, 290] on input "checkbox" at bounding box center [113, 291] width 12 height 12
click at [112, 310] on input "checkbox" at bounding box center [113, 316] width 12 height 12
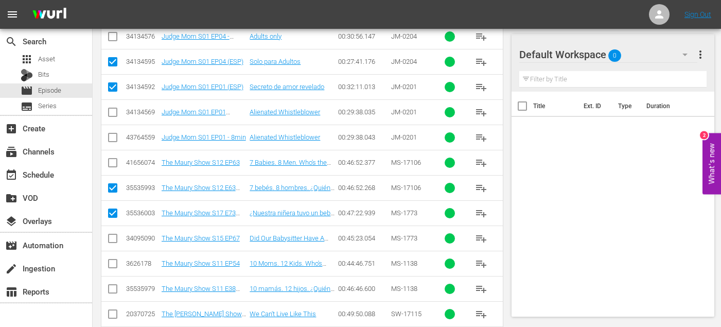
scroll to position [840, 0]
click at [113, 289] on input "checkbox" at bounding box center [113, 290] width 12 height 12
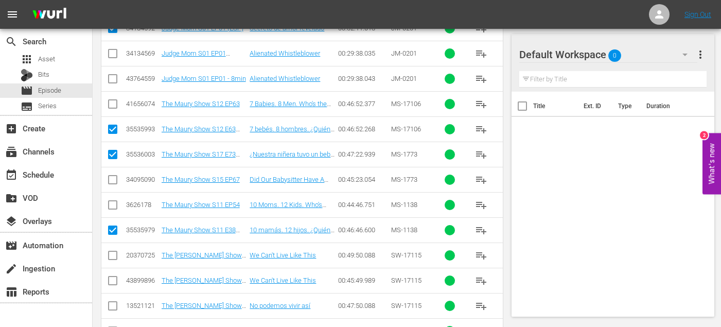
scroll to position [944, 0]
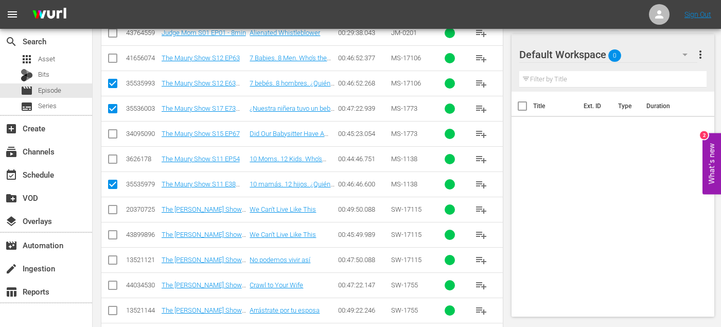
click at [113, 260] on input "checkbox" at bounding box center [113, 262] width 12 height 12
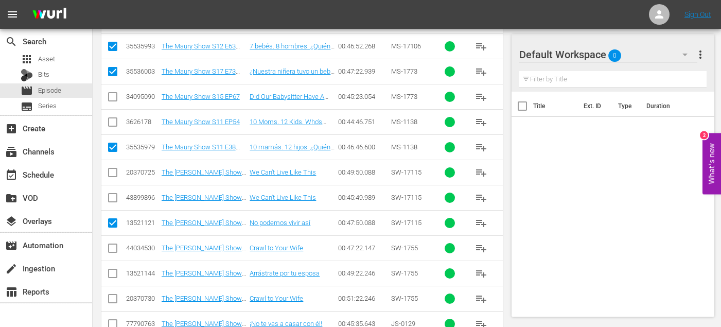
scroll to position [982, 0]
click at [114, 272] on input "checkbox" at bounding box center [113, 275] width 12 height 12
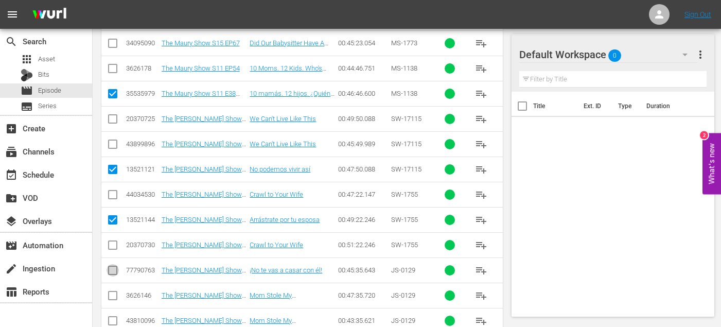
click at [114, 270] on input "checkbox" at bounding box center [113, 272] width 12 height 12
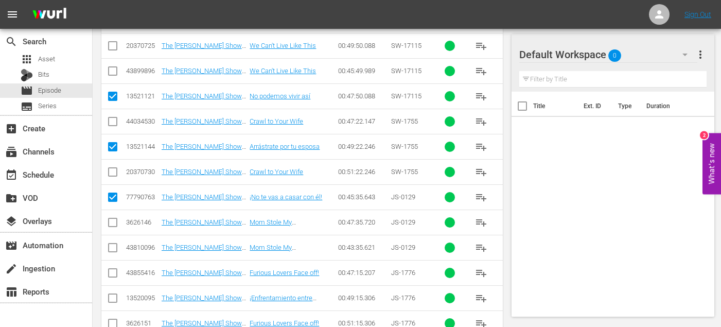
scroll to position [1109, 0]
click at [113, 298] on input "checkbox" at bounding box center [113, 300] width 12 height 12
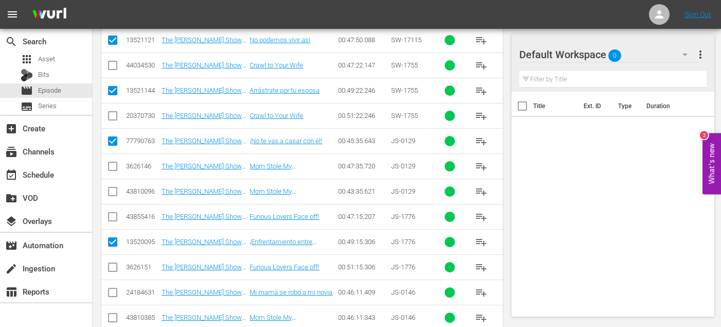
scroll to position [1176, 0]
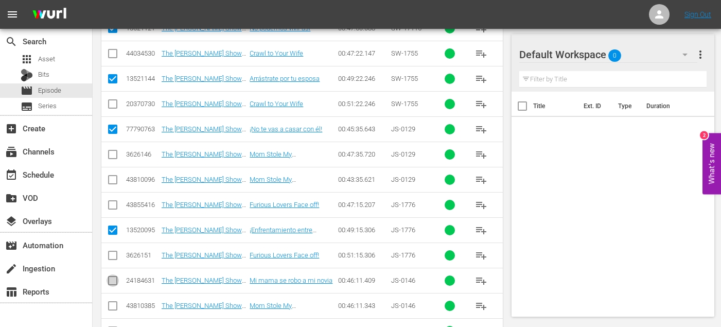
click at [111, 279] on input "checkbox" at bounding box center [113, 283] width 12 height 12
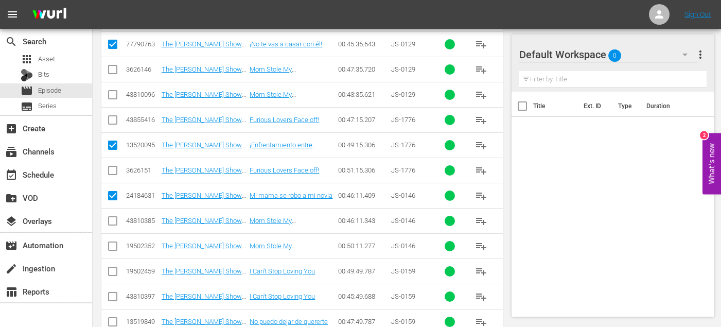
scroll to position [1299, 0]
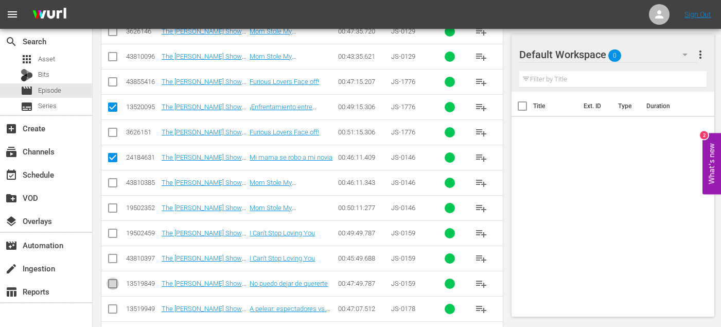
click at [112, 287] on input "checkbox" at bounding box center [113, 286] width 12 height 12
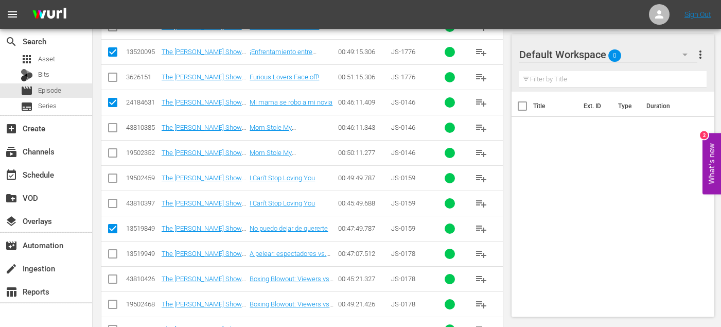
scroll to position [1355, 0]
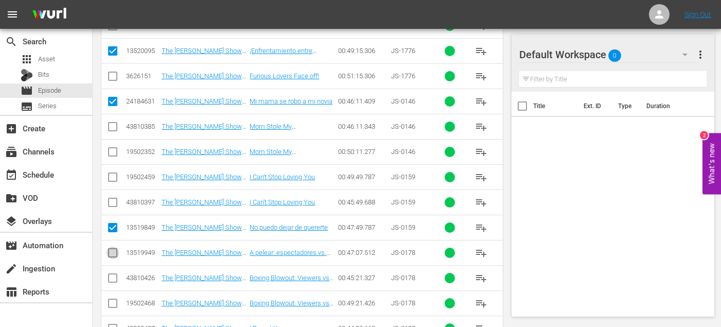
click at [114, 251] on input "checkbox" at bounding box center [113, 255] width 12 height 12
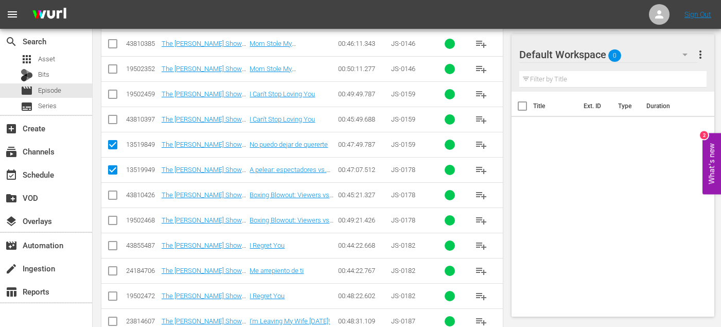
scroll to position [1444, 0]
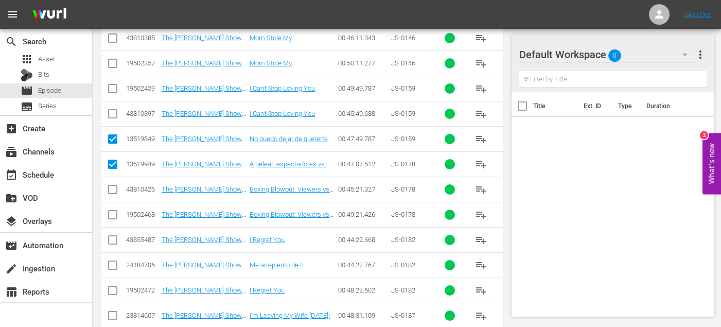
click at [114, 266] on input "checkbox" at bounding box center [113, 267] width 12 height 12
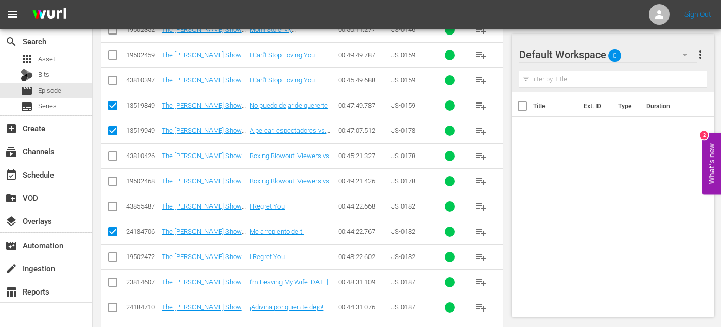
scroll to position [1494, 0]
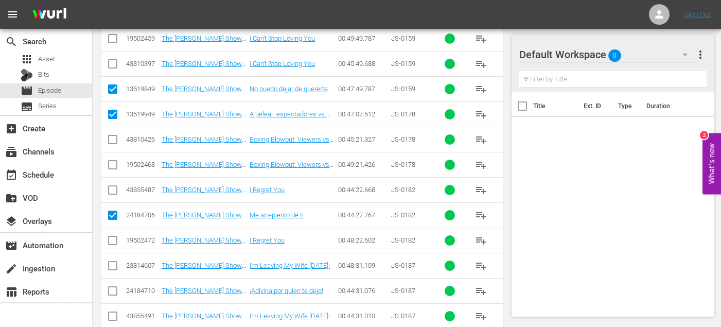
click at [108, 290] on input "checkbox" at bounding box center [113, 293] width 12 height 12
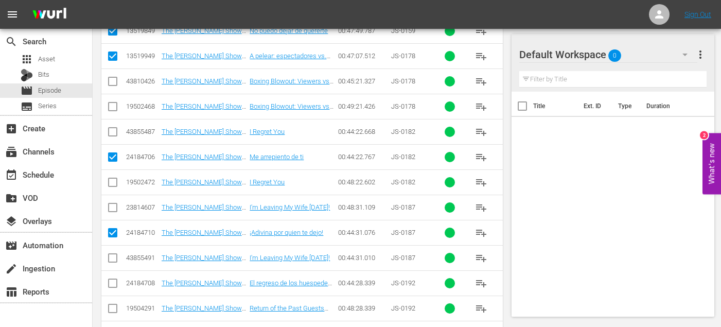
click at [109, 285] on input "checkbox" at bounding box center [113, 285] width 12 height 12
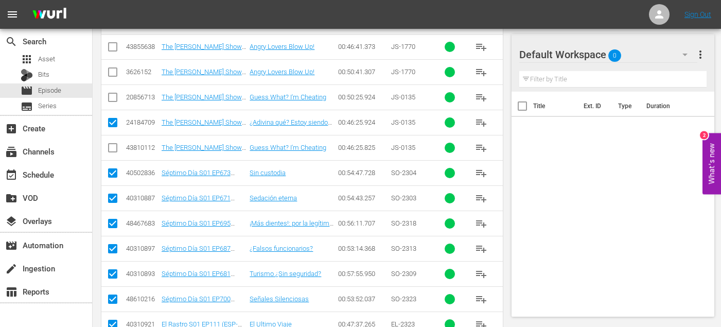
scroll to position [0, 0]
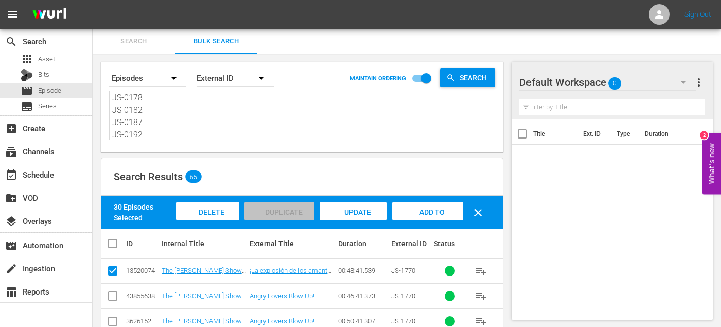
click at [425, 216] on div "Add to Workspace" at bounding box center [427, 221] width 71 height 39
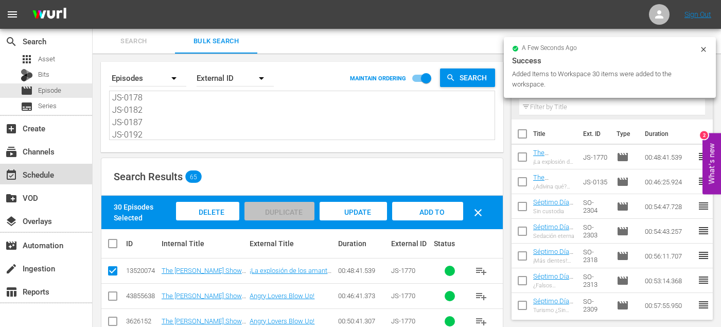
click at [50, 177] on div "event_available Schedule" at bounding box center [29, 172] width 58 height 9
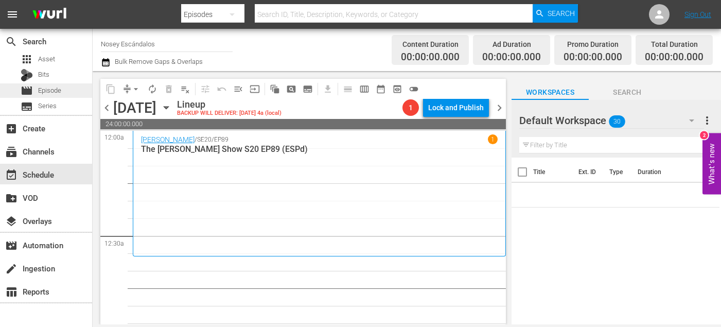
click at [51, 90] on span "Episode" at bounding box center [49, 90] width 23 height 10
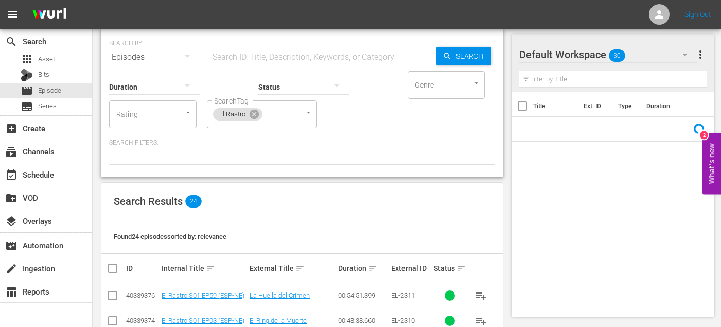
scroll to position [229, 0]
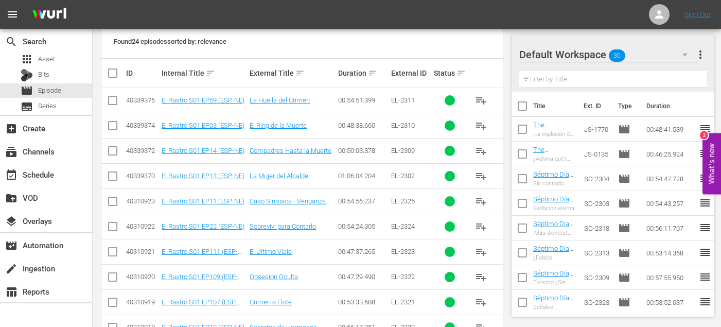
click at [483, 175] on span "playlist_add" at bounding box center [481, 176] width 12 height 12
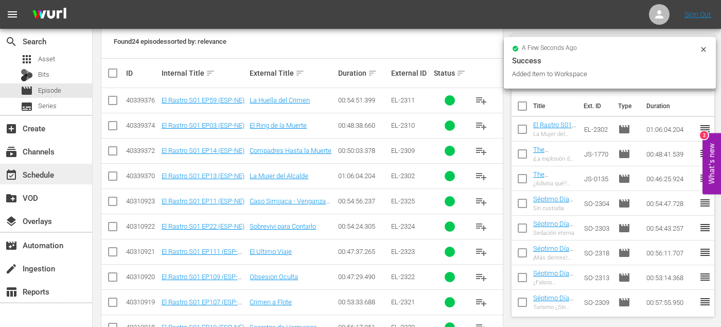
click at [34, 173] on div "event_available Schedule" at bounding box center [29, 172] width 58 height 9
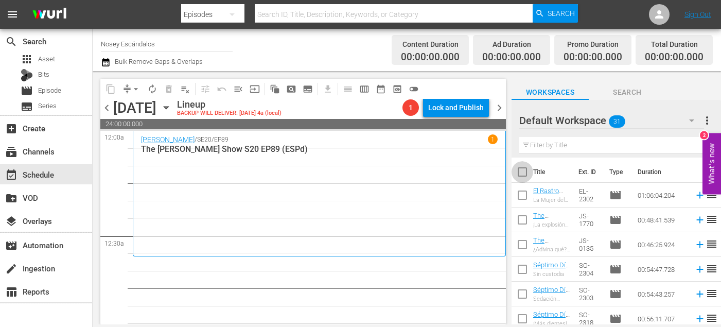
click at [521, 173] on input "checkbox" at bounding box center [523, 174] width 22 height 22
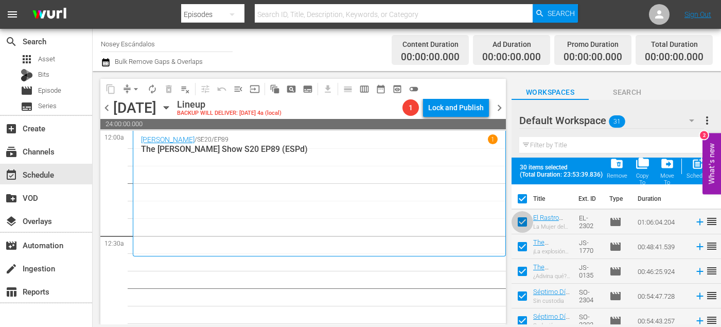
click at [523, 225] on input "checkbox" at bounding box center [523, 224] width 22 height 22
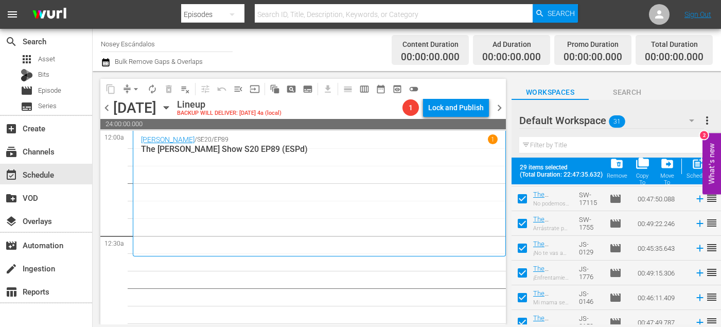
scroll to position [650, 0]
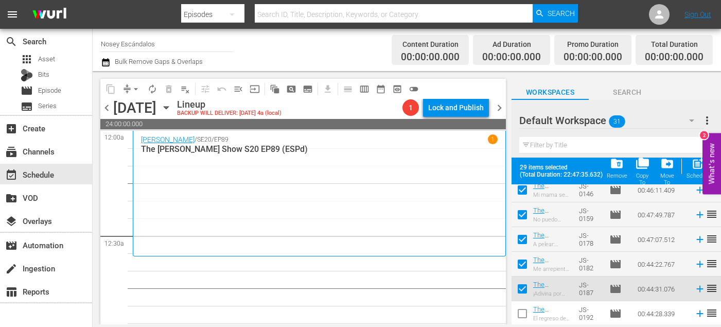
click at [524, 310] on input "checkbox" at bounding box center [523, 316] width 22 height 22
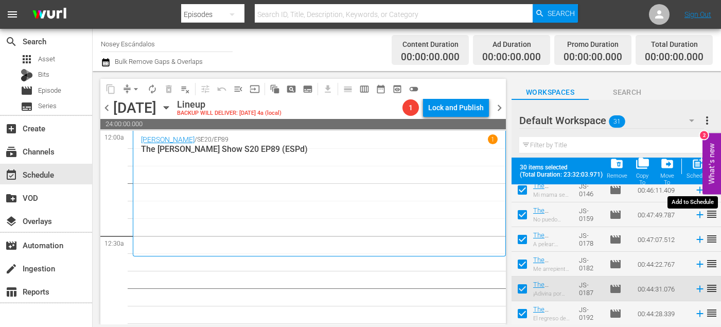
click at [693, 175] on div "Schedule" at bounding box center [698, 176] width 23 height 7
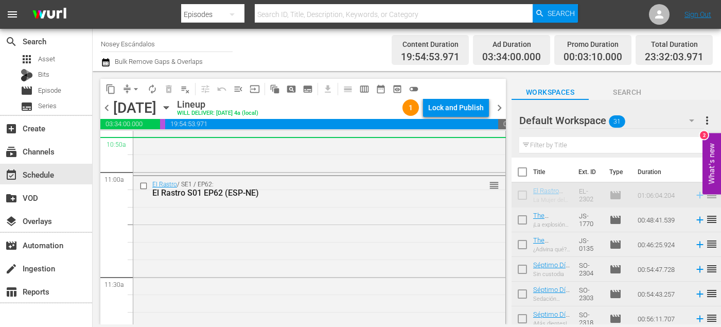
scroll to position [2250, 0]
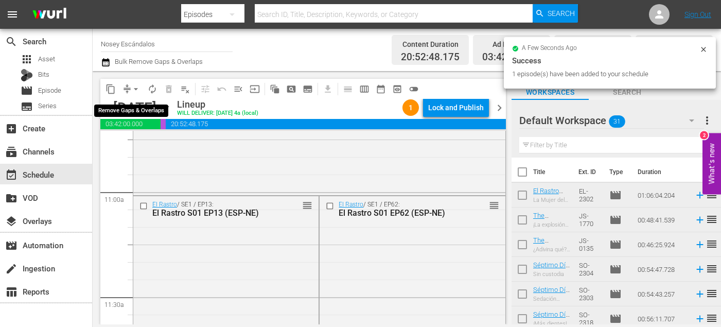
click at [135, 90] on span "arrow_drop_down" at bounding box center [136, 89] width 10 height 10
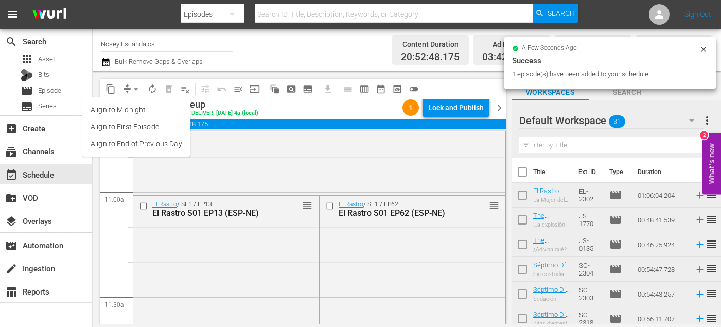
click at [145, 148] on li "Align to End of Previous Day" at bounding box center [136, 143] width 108 height 17
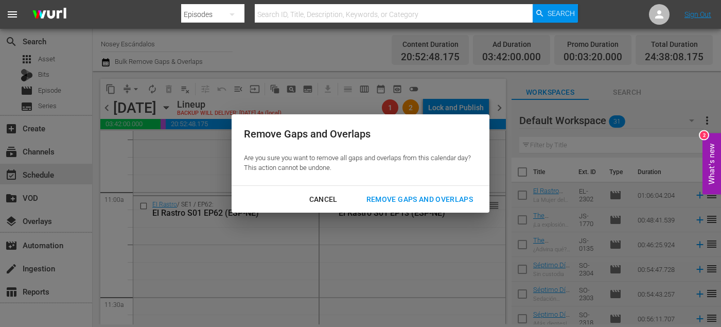
click at [379, 191] on button "Remove Gaps and Overlaps" at bounding box center [419, 199] width 131 height 19
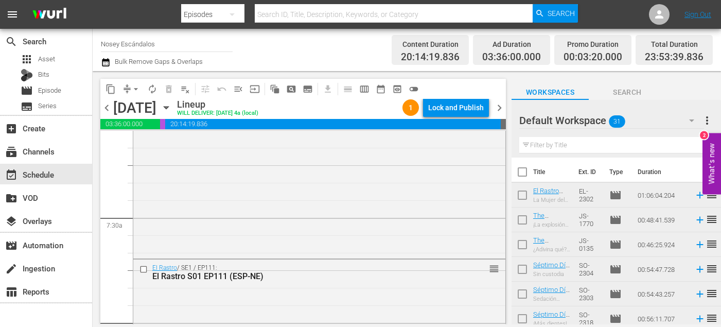
scroll to position [1541, 0]
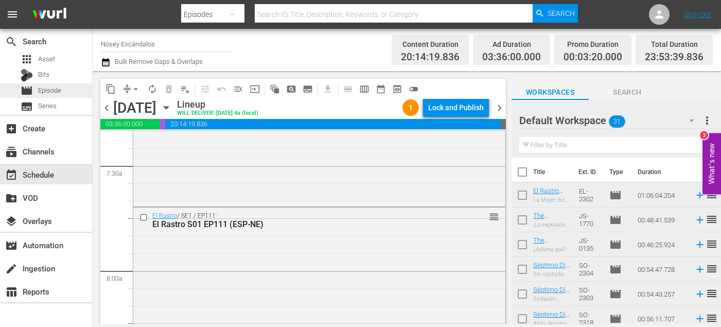
click at [59, 90] on span "Episode" at bounding box center [49, 90] width 23 height 10
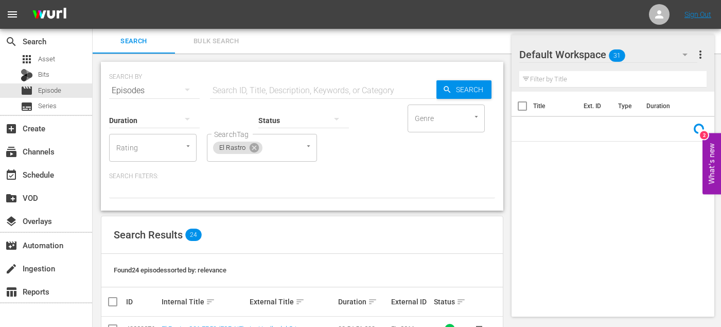
scroll to position [228, 0]
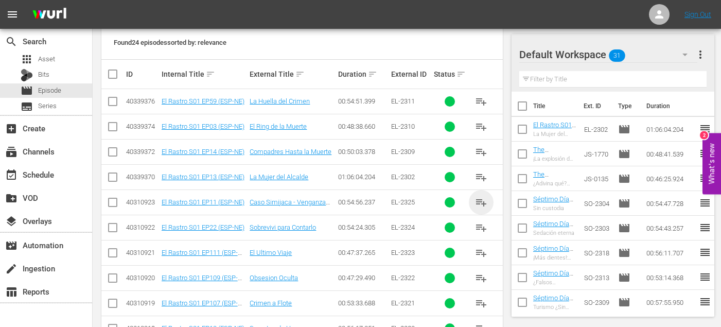
click at [485, 199] on span "playlist_add" at bounding box center [481, 202] width 12 height 12
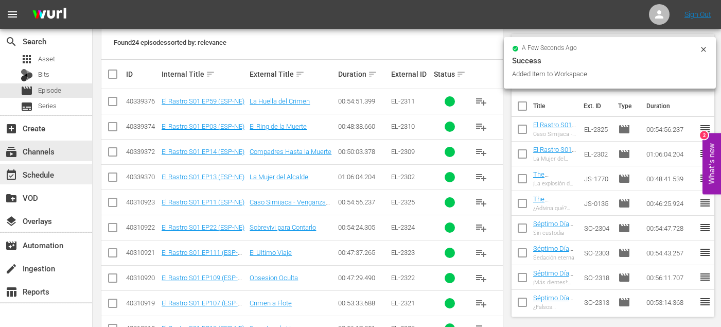
click at [47, 173] on div "event_available Schedule" at bounding box center [29, 172] width 58 height 9
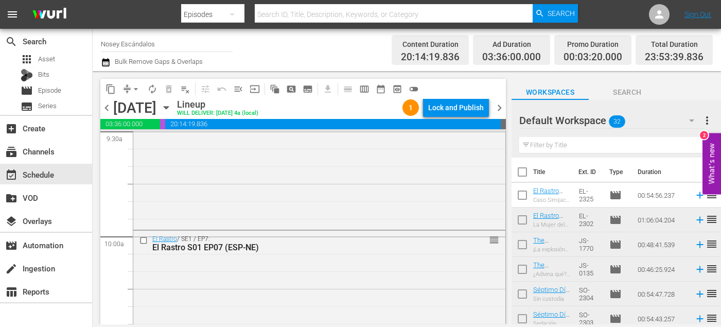
scroll to position [1998, 0]
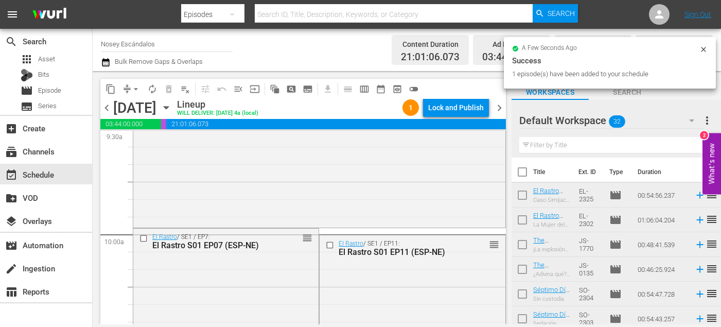
click at [116, 87] on button "content_copy" at bounding box center [110, 89] width 16 height 16
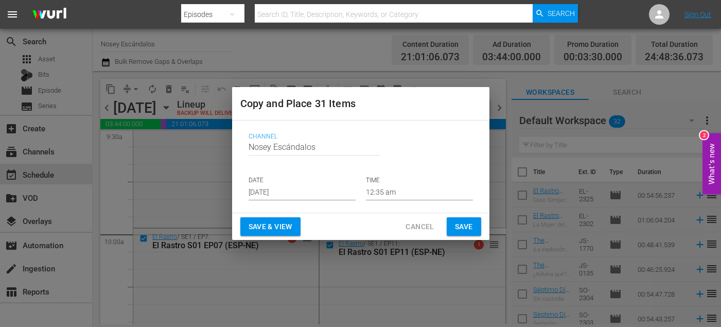
click at [444, 176] on div "Channel Channel Title Nosey Escándalos DATE Aug 21st 2025 TIME 12:35 am" at bounding box center [360, 167] width 241 height 84
click at [434, 226] on button "Cancel" at bounding box center [420, 226] width 45 height 19
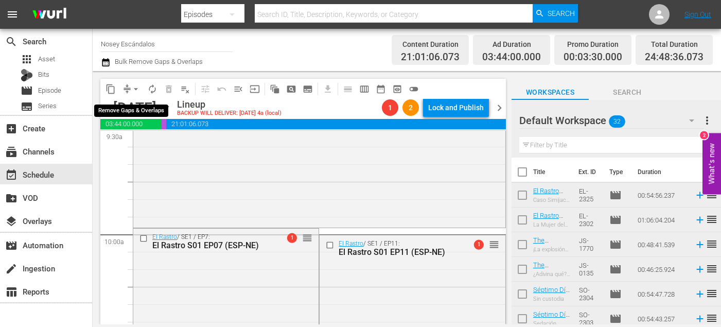
click at [136, 86] on span "arrow_drop_down" at bounding box center [136, 89] width 10 height 10
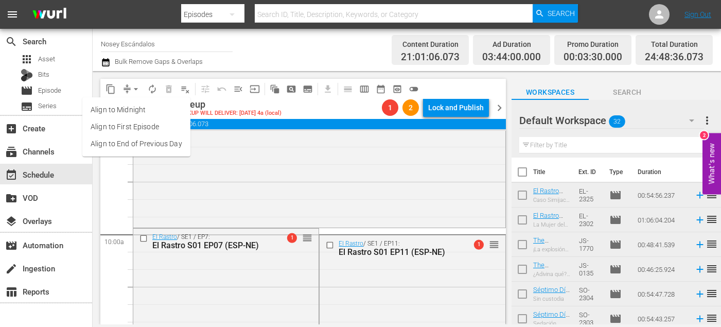
click at [166, 145] on li "Align to End of Previous Day" at bounding box center [136, 143] width 108 height 17
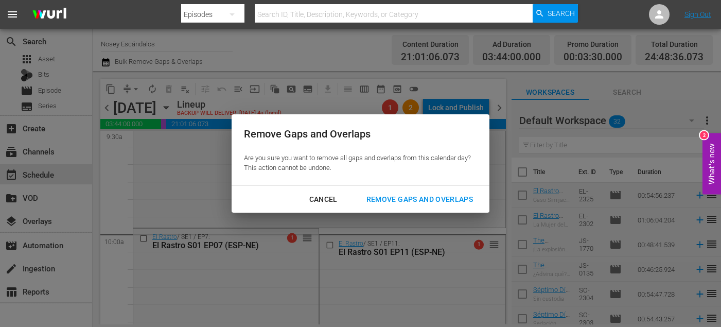
click at [388, 207] on button "Remove Gaps and Overlaps" at bounding box center [419, 199] width 131 height 19
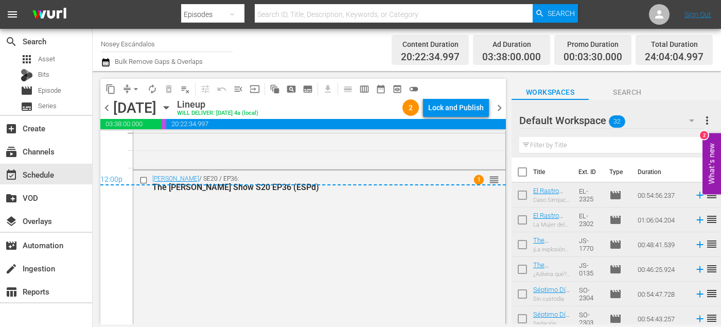
scroll to position [4989, 0]
click at [520, 175] on input "checkbox" at bounding box center [523, 174] width 22 height 22
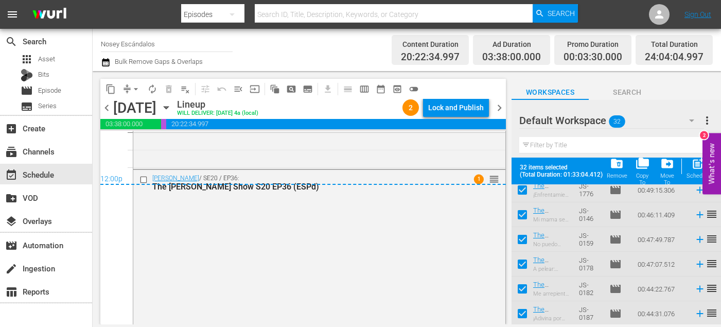
scroll to position [675, 0]
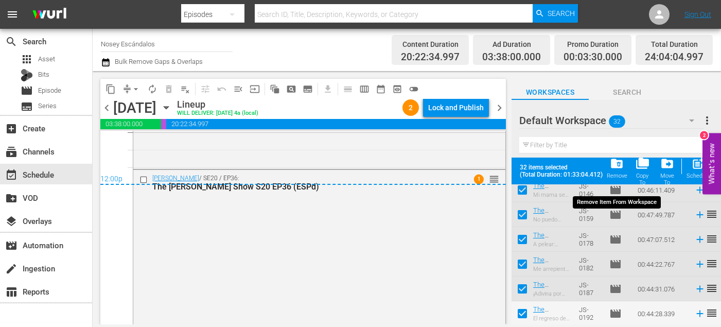
click at [620, 167] on span "folder_delete" at bounding box center [617, 164] width 14 height 14
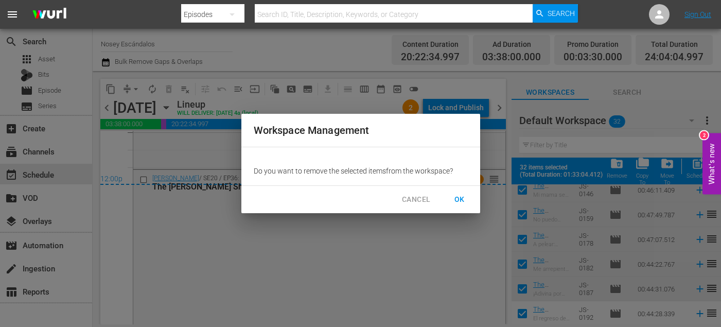
click at [465, 201] on span "OK" at bounding box center [460, 199] width 16 height 13
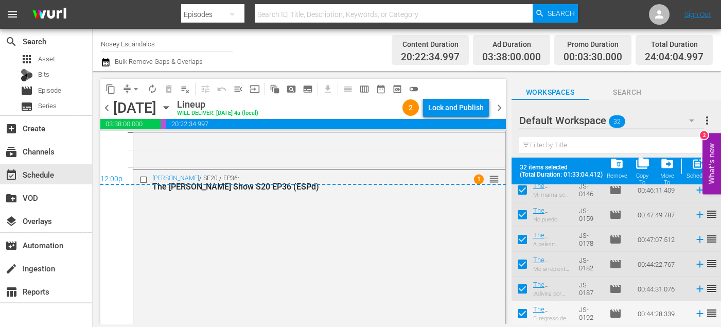
click at [501, 104] on span "chevron_right" at bounding box center [499, 107] width 13 height 13
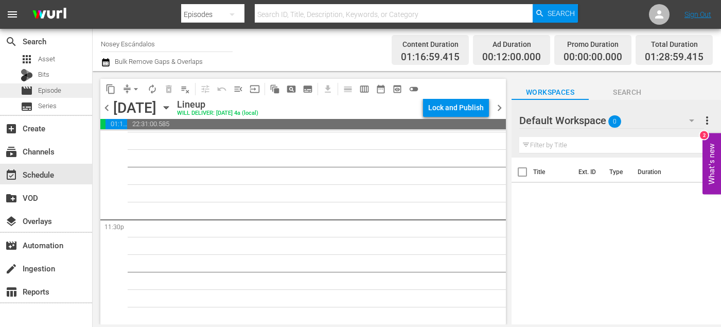
click at [60, 89] on span "Episode" at bounding box center [49, 90] width 23 height 10
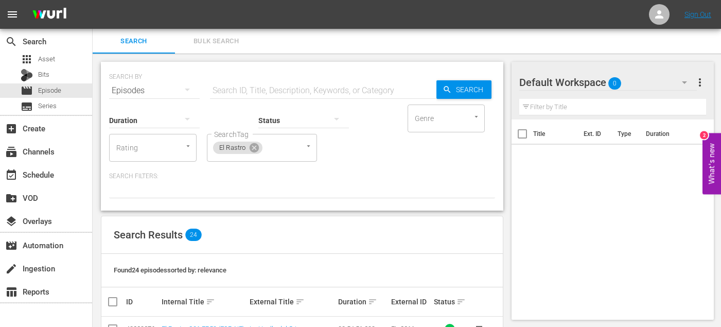
click at [239, 39] on span "Bulk Search" at bounding box center [216, 42] width 70 height 12
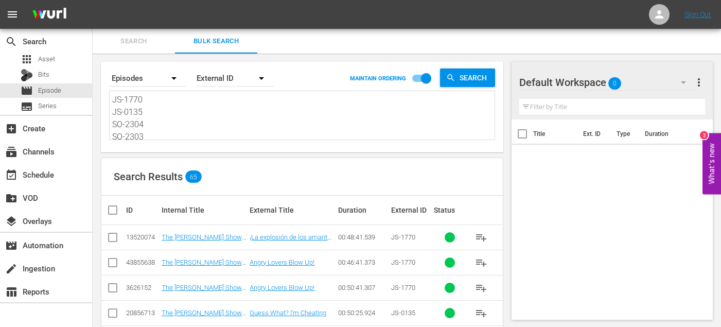
click at [183, 103] on textarea "JS-1770 JS-0135 SO-2304 SO-2303 SO-2318 SO-2313 SO-2309 SO-2308 SO-2323 EL-2323…" at bounding box center [303, 117] width 383 height 47
paste textarea "6 JS-0146 SO-2303 SO-2304 SO-2319 SO-2314 SO-2308 SO-2309 SO-2324 EL-2324 EL-23…"
click at [108, 237] on input "checkbox" at bounding box center [113, 239] width 12 height 12
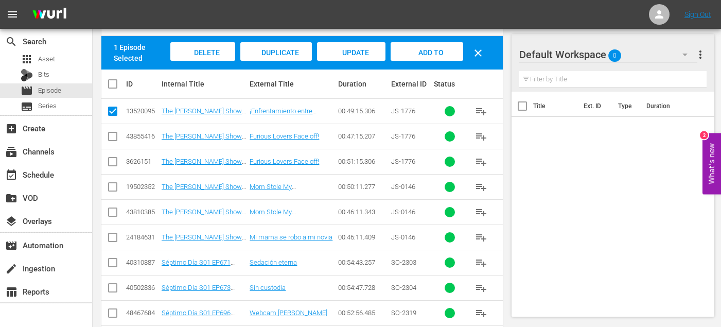
scroll to position [169, 0]
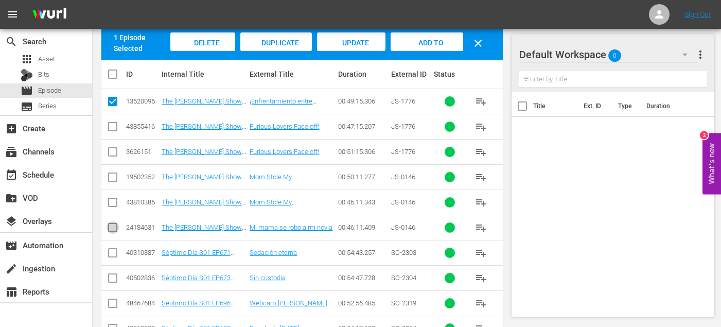
click at [111, 230] on input "checkbox" at bounding box center [113, 230] width 12 height 12
click at [112, 257] on input "checkbox" at bounding box center [113, 255] width 12 height 12
click at [112, 281] on input "checkbox" at bounding box center [113, 280] width 12 height 12
click at [112, 304] on input "checkbox" at bounding box center [113, 305] width 12 height 12
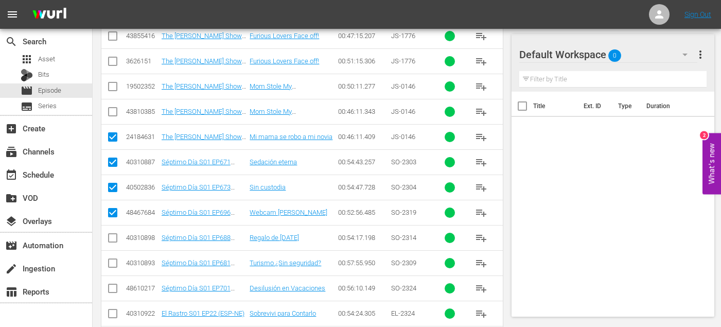
scroll to position [264, 0]
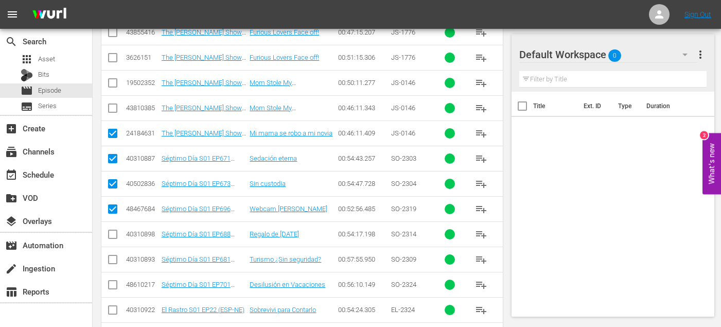
click at [110, 237] on input "checkbox" at bounding box center [113, 236] width 12 height 12
click at [110, 256] on input "checkbox" at bounding box center [113, 261] width 12 height 12
click at [110, 285] on input "checkbox" at bounding box center [113, 287] width 12 height 12
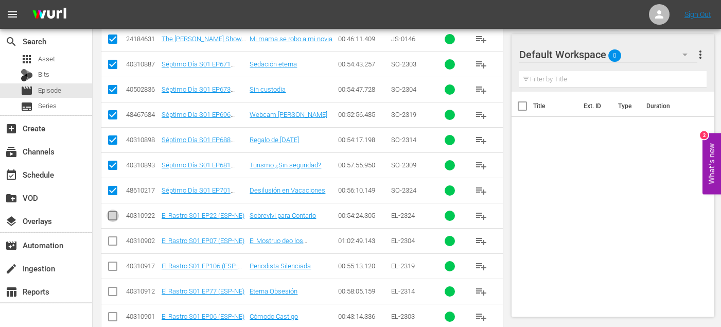
click at [109, 214] on input "checkbox" at bounding box center [113, 218] width 12 height 12
click at [109, 239] on input "checkbox" at bounding box center [113, 243] width 12 height 12
click at [109, 263] on input "checkbox" at bounding box center [113, 268] width 12 height 12
click at [109, 291] on input "checkbox" at bounding box center [113, 293] width 12 height 12
click at [113, 315] on input "checkbox" at bounding box center [113, 319] width 12 height 12
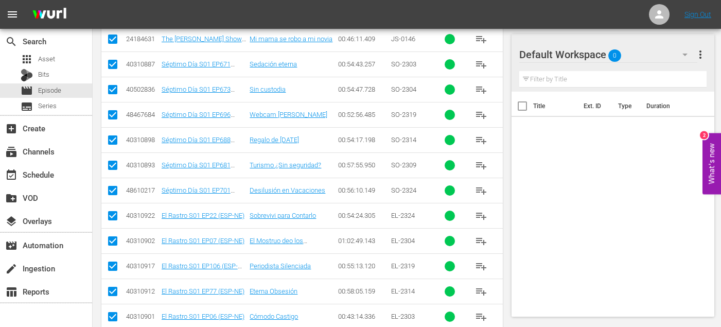
scroll to position [468, 0]
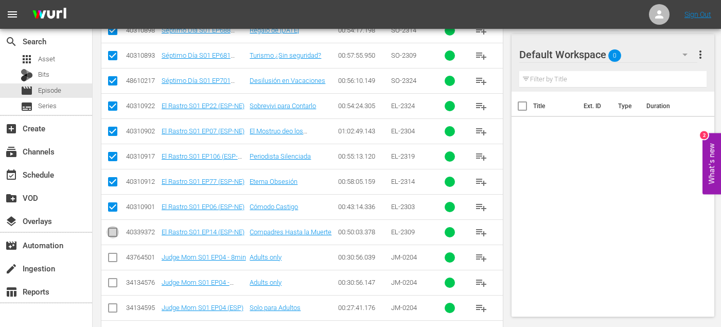
click at [111, 230] on input "checkbox" at bounding box center [113, 234] width 12 height 12
click at [113, 302] on icon at bounding box center [113, 308] width 12 height 12
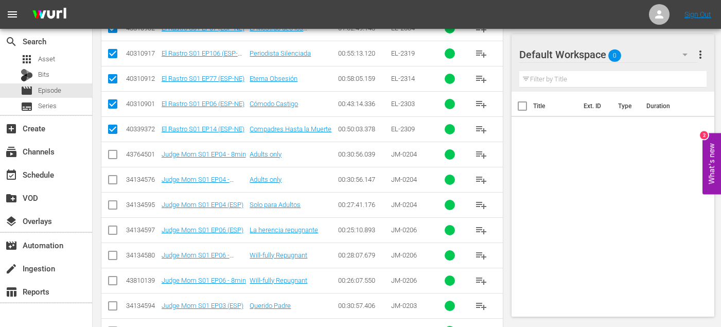
scroll to position [570, 0]
click at [113, 228] on input "checkbox" at bounding box center [113, 233] width 12 height 12
click at [109, 305] on input "checkbox" at bounding box center [113, 308] width 12 height 12
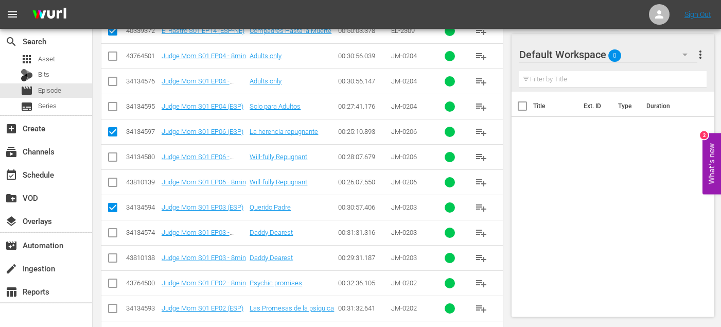
scroll to position [681, 0]
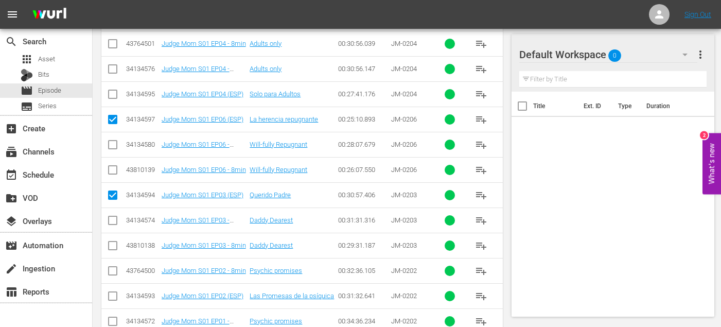
click at [112, 296] on input "checkbox" at bounding box center [113, 298] width 12 height 12
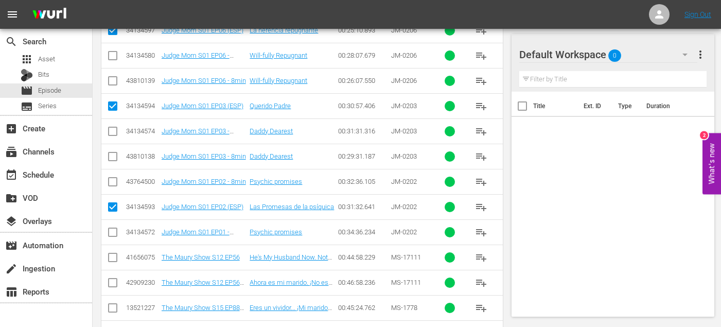
scroll to position [775, 0]
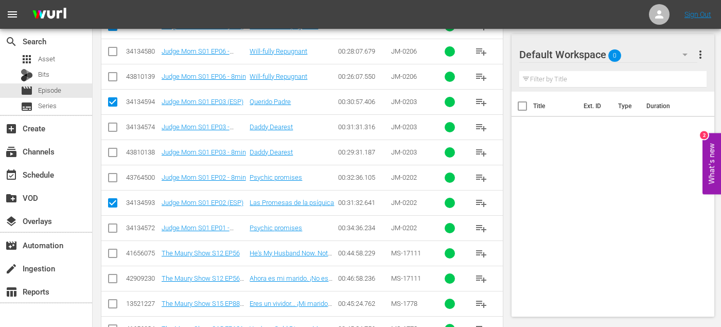
click at [110, 278] on input "checkbox" at bounding box center [113, 280] width 12 height 12
click at [109, 307] on input "checkbox" at bounding box center [113, 306] width 12 height 12
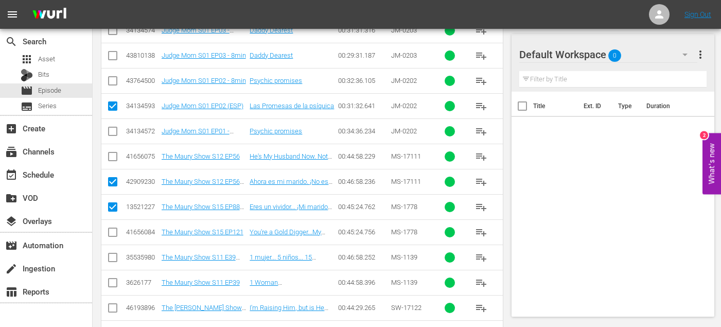
click at [112, 257] on input "checkbox" at bounding box center [113, 259] width 12 height 12
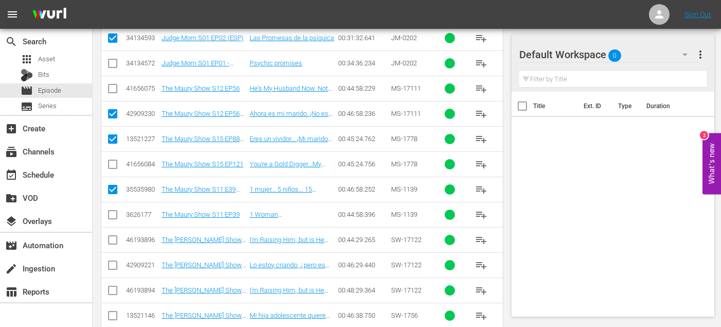
scroll to position [940, 0]
click at [111, 264] on input "checkbox" at bounding box center [113, 266] width 12 height 12
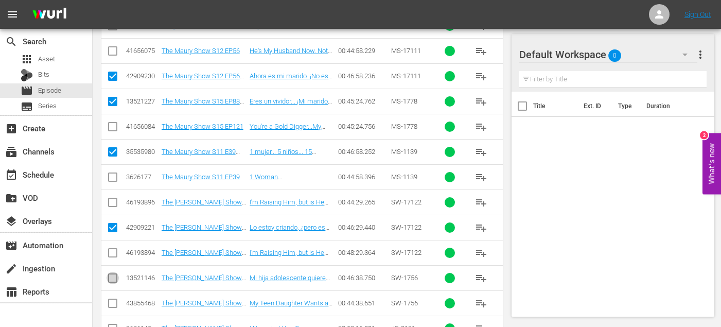
click at [112, 277] on input "checkbox" at bounding box center [113, 280] width 12 height 12
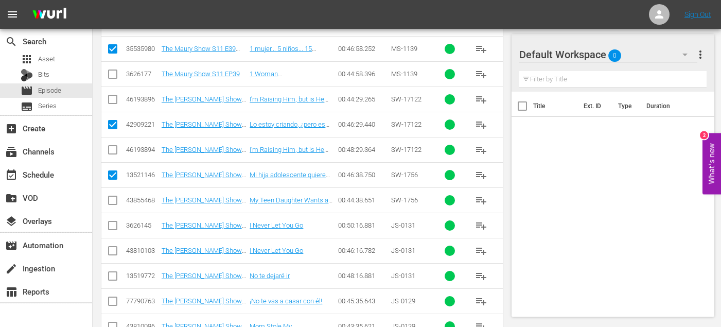
scroll to position [1084, 0]
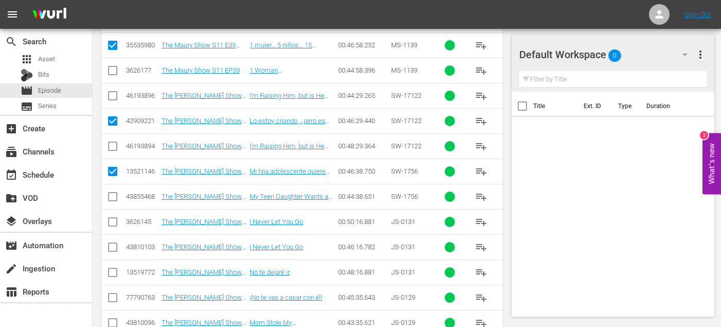
click at [112, 272] on input "checkbox" at bounding box center [113, 274] width 12 height 12
click at [114, 297] on input "checkbox" at bounding box center [113, 300] width 12 height 12
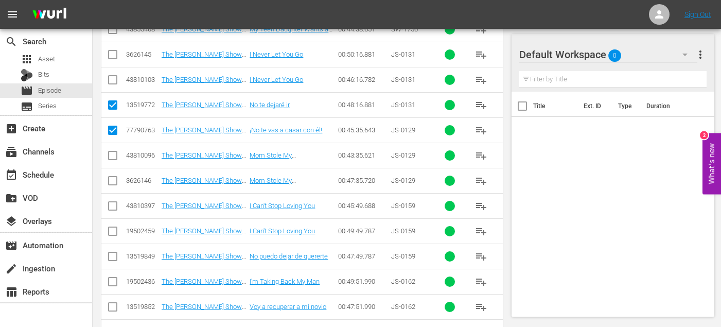
scroll to position [1258, 0]
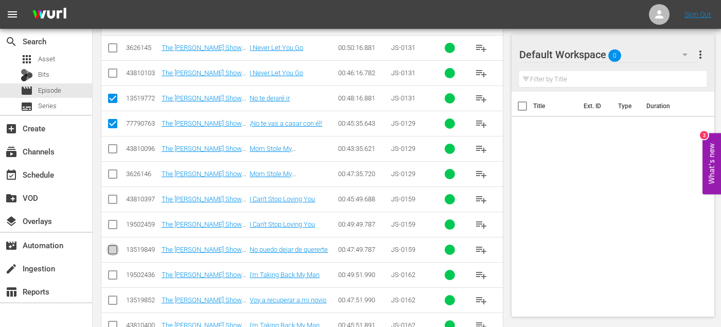
click at [113, 250] on input "checkbox" at bounding box center [113, 252] width 12 height 12
click at [110, 302] on input "checkbox" at bounding box center [113, 302] width 12 height 12
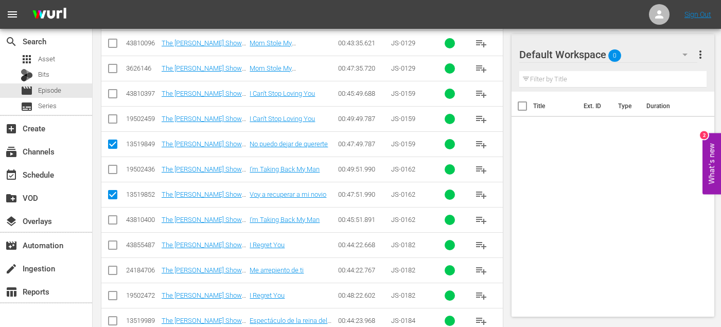
scroll to position [1365, 0]
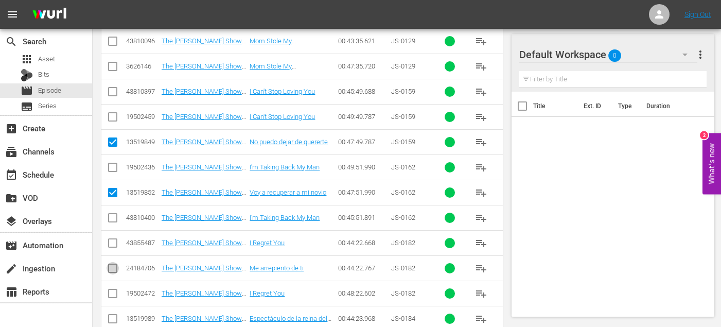
click at [114, 268] on input "checkbox" at bounding box center [113, 270] width 12 height 12
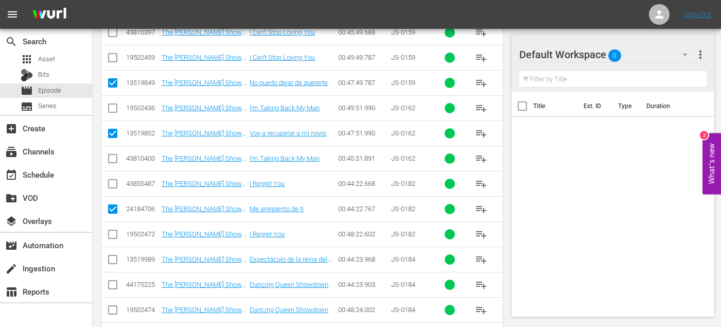
click at [112, 260] on input "checkbox" at bounding box center [113, 261] width 12 height 12
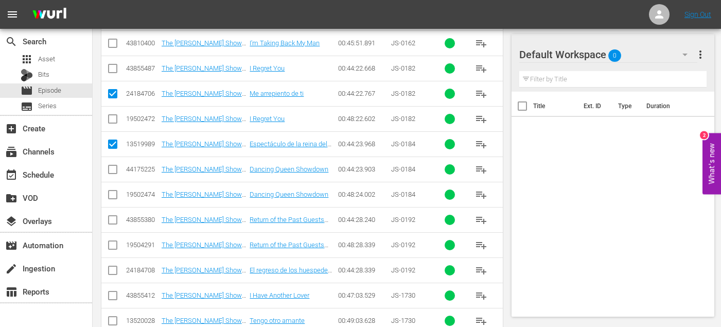
scroll to position [1544, 0]
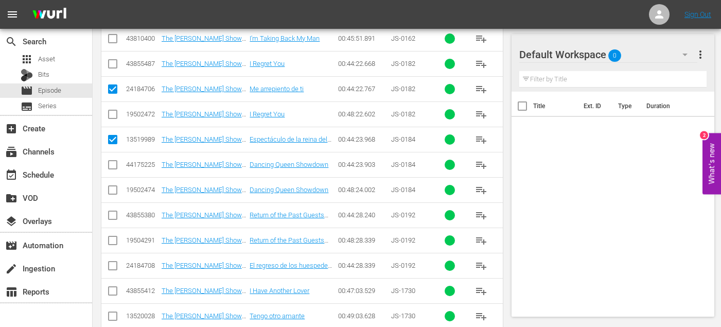
click at [115, 265] on input "checkbox" at bounding box center [113, 268] width 12 height 12
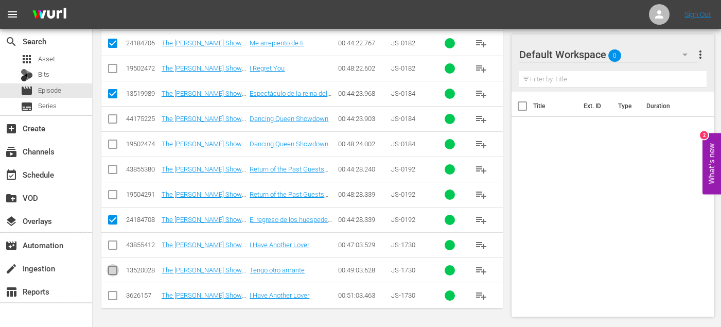
click at [112, 267] on input "checkbox" at bounding box center [113, 272] width 12 height 12
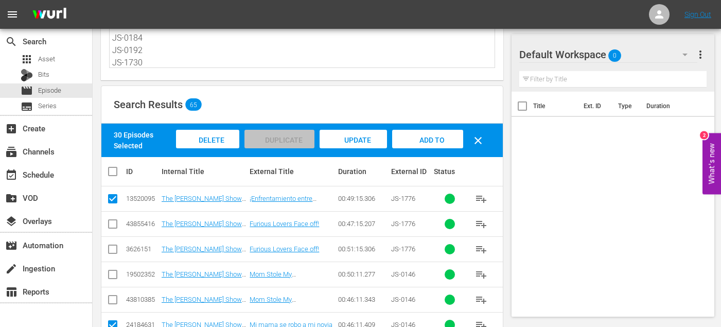
scroll to position [0, 0]
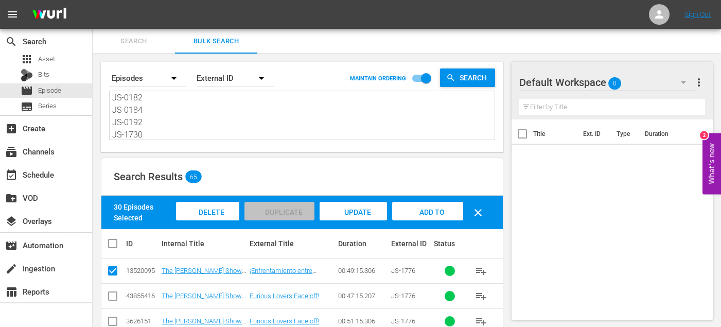
click at [433, 212] on span "Add to Workspace" at bounding box center [428, 222] width 50 height 28
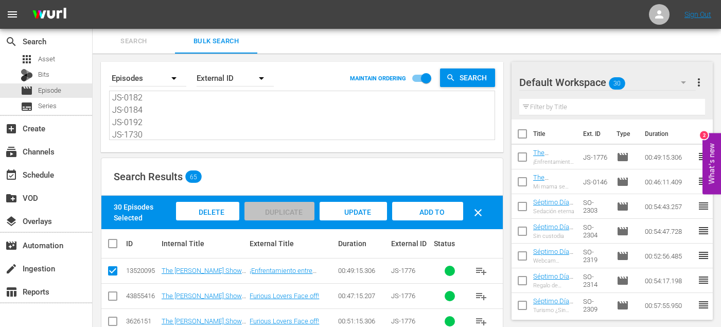
click at [135, 45] on span "Search" at bounding box center [134, 42] width 70 height 12
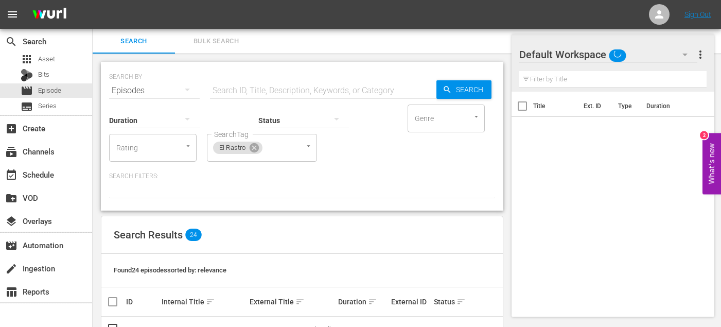
scroll to position [33, 0]
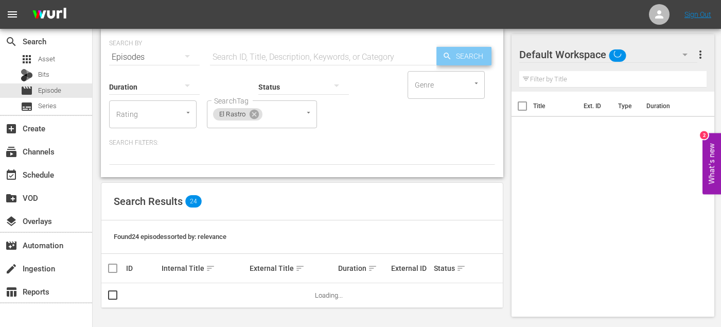
click at [470, 61] on span "Search" at bounding box center [472, 56] width 40 height 19
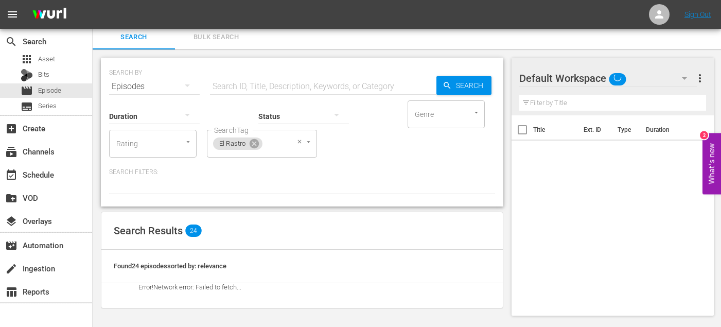
scroll to position [4, 0]
click at [273, 146] on input "SearchTag" at bounding box center [274, 143] width 20 height 19
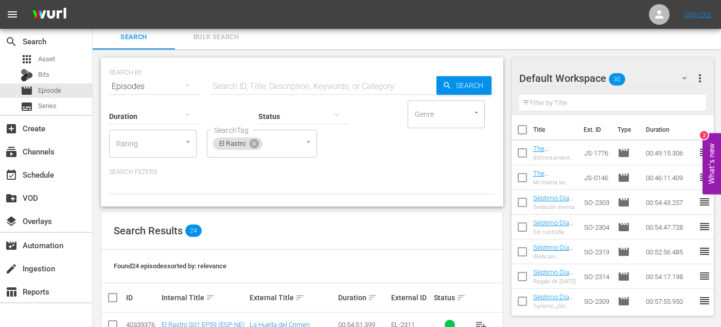
click at [374, 160] on div "Duration Status Genre Genre Rating Rating SearchTag El Rastro SearchTag Search …" at bounding box center [302, 146] width 386 height 95
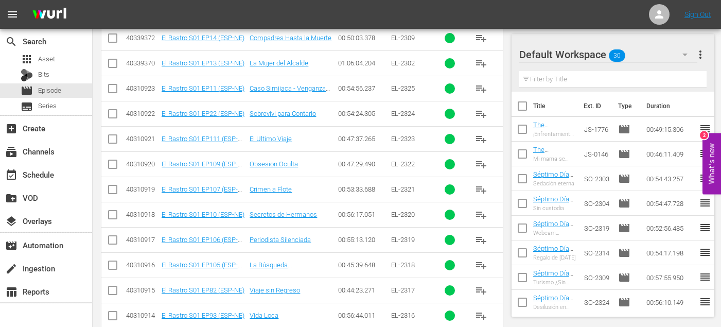
scroll to position [367, 0]
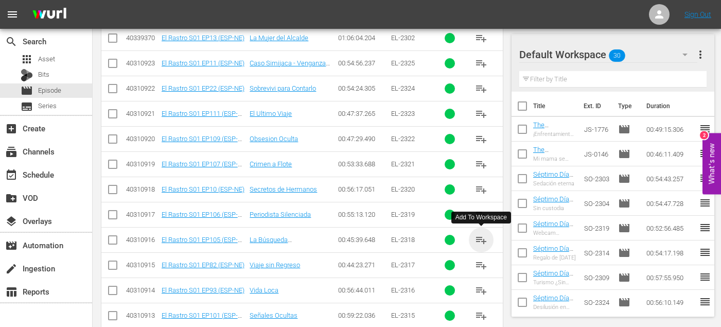
click at [482, 239] on span "playlist_add" at bounding box center [481, 240] width 12 height 12
click at [482, 271] on span "playlist_add" at bounding box center [481, 265] width 12 height 12
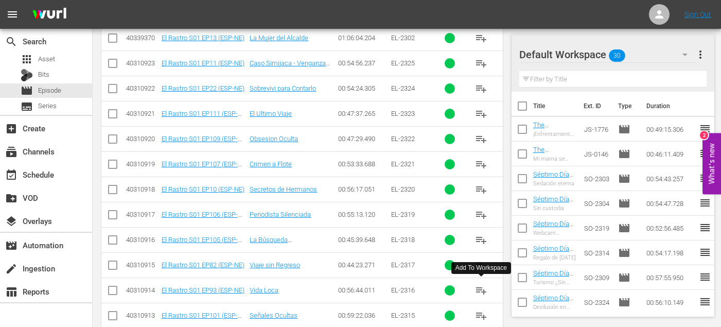
click at [479, 289] on span "playlist_add" at bounding box center [481, 290] width 12 height 12
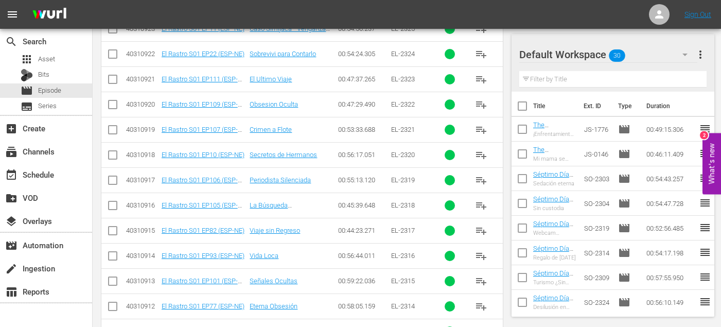
scroll to position [467, 0]
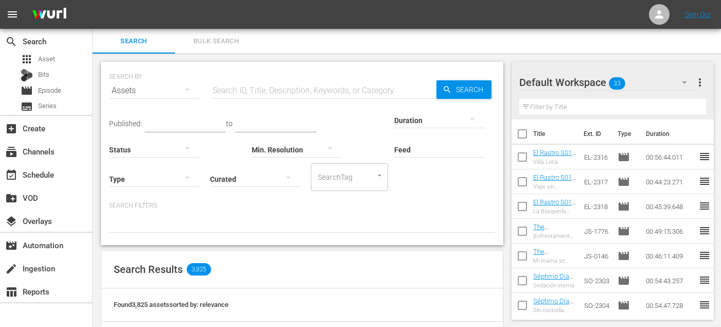
click at [346, 178] on input "SearchTag" at bounding box center [335, 177] width 39 height 19
type input "e"
click at [161, 82] on div "Assets" at bounding box center [154, 90] width 91 height 29
click at [146, 125] on div "Channels" at bounding box center [142, 126] width 41 height 16
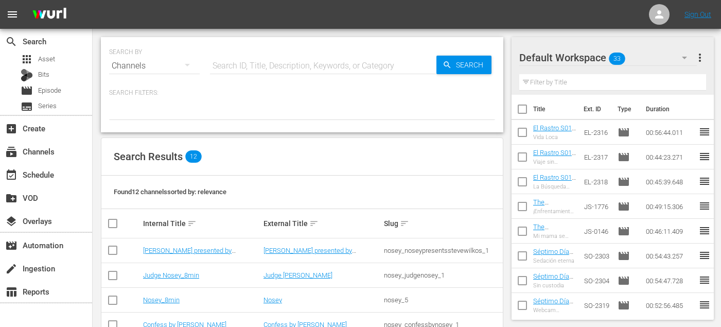
click at [157, 63] on div "Channels" at bounding box center [154, 65] width 91 height 29
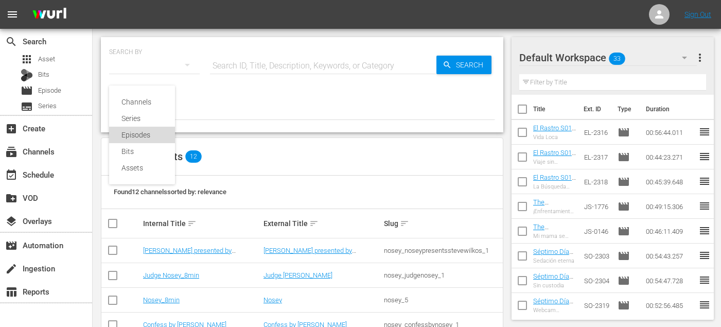
click at [145, 135] on div "Episodes" at bounding box center [142, 135] width 41 height 16
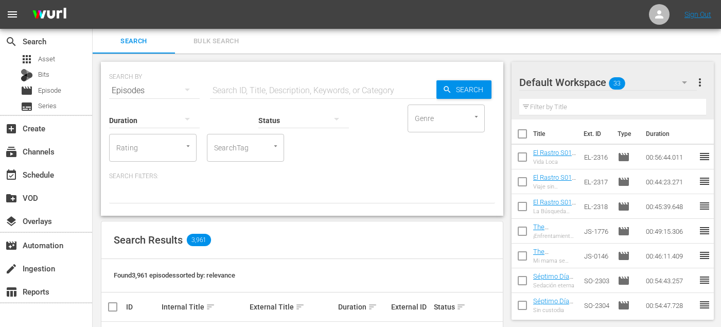
click at [247, 160] on div "SearchTag" at bounding box center [245, 148] width 77 height 28
type input "el"
click at [237, 165] on ul "El Rastro" at bounding box center [245, 176] width 77 height 25
click at [234, 175] on span "El Rastro" at bounding box center [229, 176] width 29 height 11
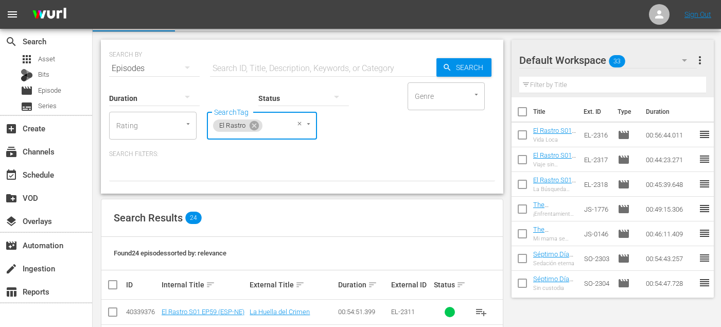
scroll to position [14, 0]
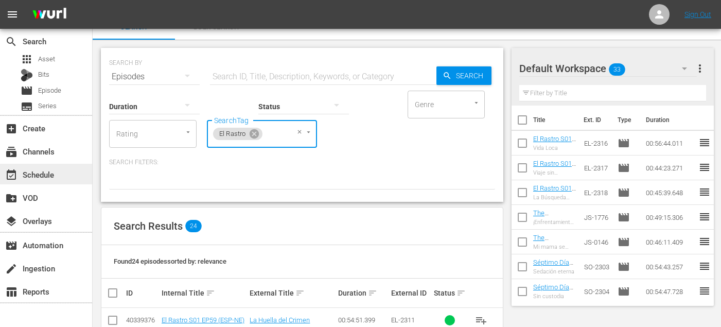
click at [46, 166] on div "event_available Schedule" at bounding box center [46, 174] width 92 height 21
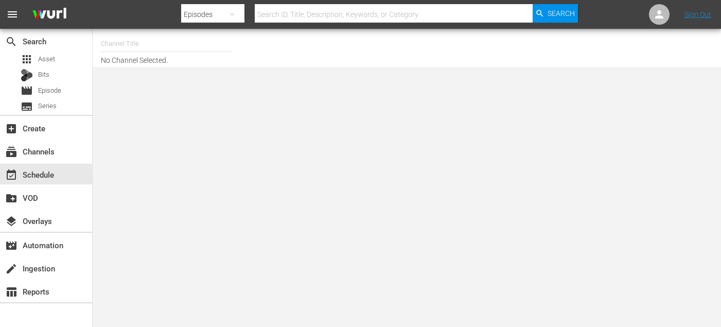
click at [163, 39] on input "text" at bounding box center [167, 43] width 132 height 25
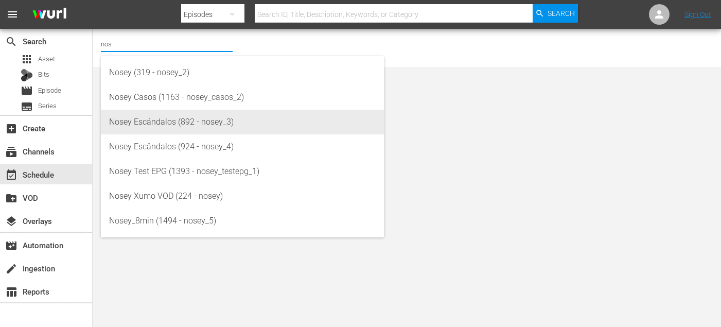
click at [164, 125] on div "Nosey Escándalos (892 - nosey_3)" at bounding box center [242, 122] width 267 height 25
type input "Nosey Escándalos (892 - nosey_3)"
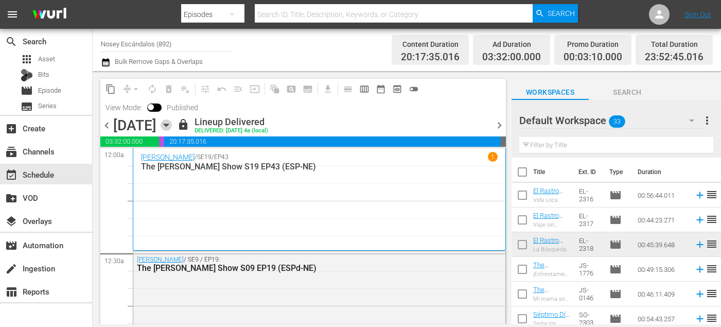
click at [172, 126] on icon "button" at bounding box center [166, 124] width 11 height 11
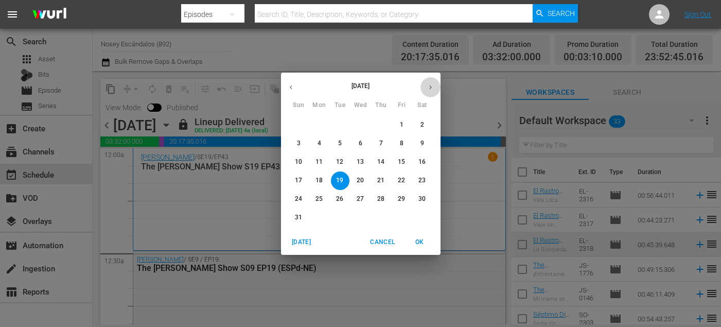
click at [429, 89] on icon "button" at bounding box center [431, 87] width 8 height 8
click at [359, 123] on p "3" at bounding box center [361, 125] width 4 height 9
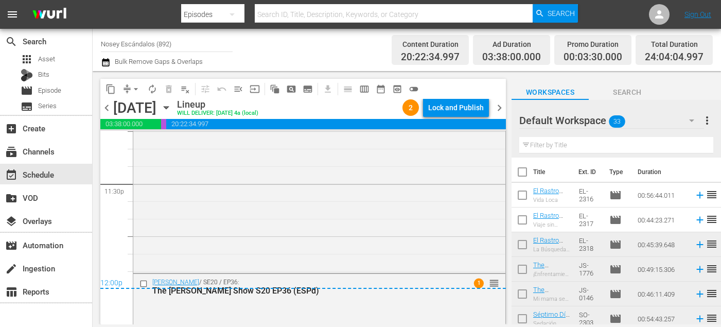
scroll to position [4989, 0]
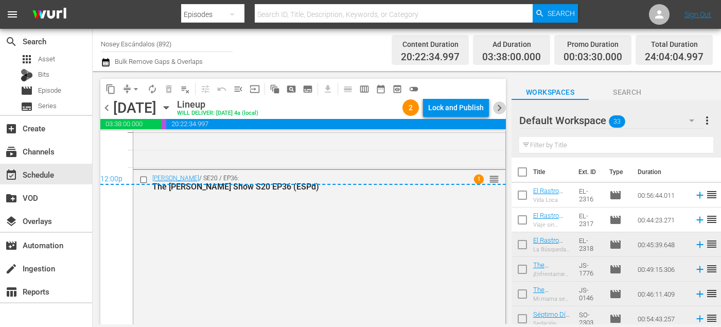
click at [499, 105] on span "chevron_right" at bounding box center [499, 107] width 13 height 13
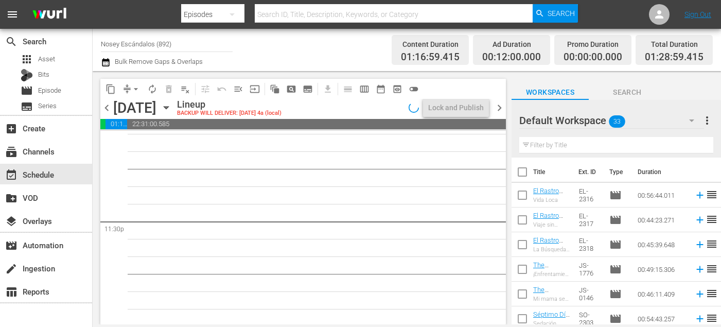
scroll to position [4849, 0]
click at [525, 175] on input "checkbox" at bounding box center [523, 174] width 22 height 22
checkbox input "true"
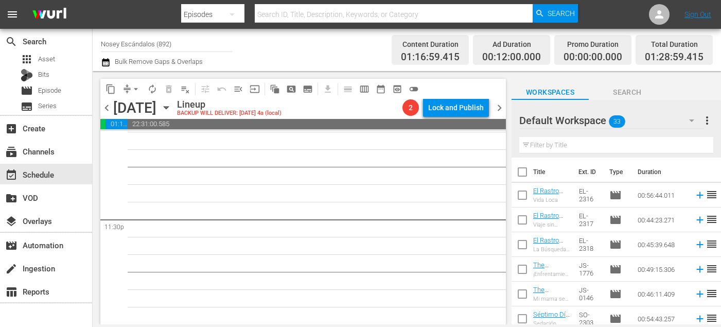
checkbox input "true"
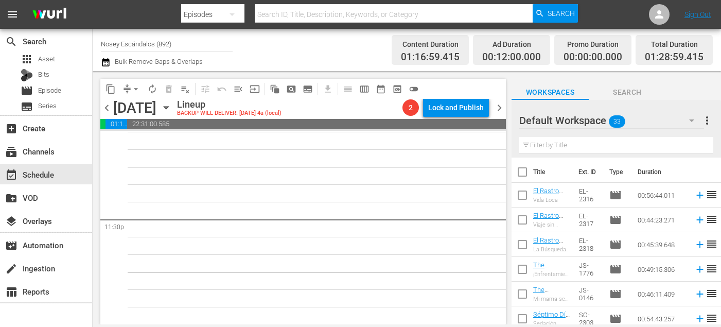
checkbox input "true"
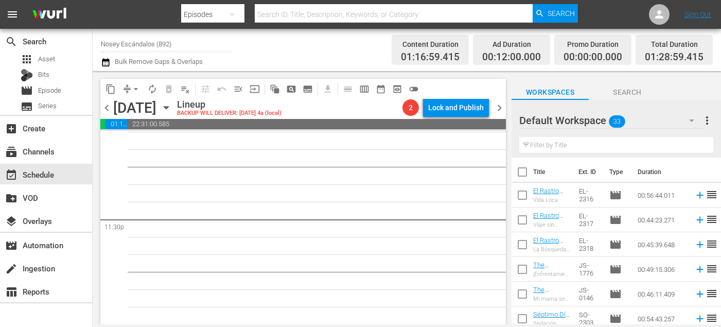
checkbox input "true"
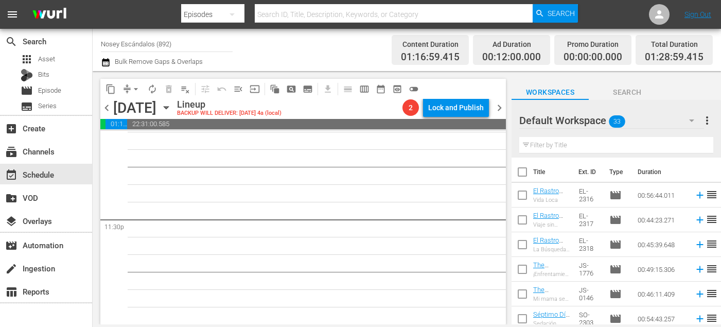
checkbox input "true"
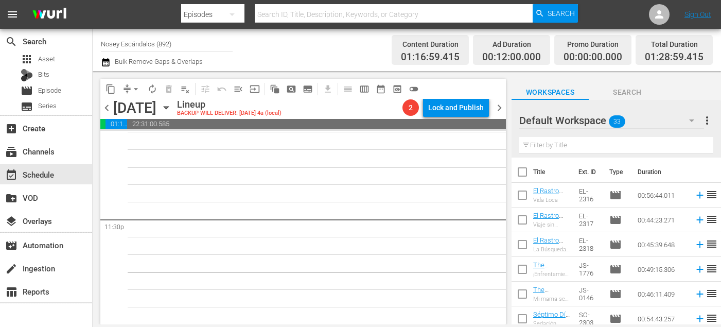
checkbox input "true"
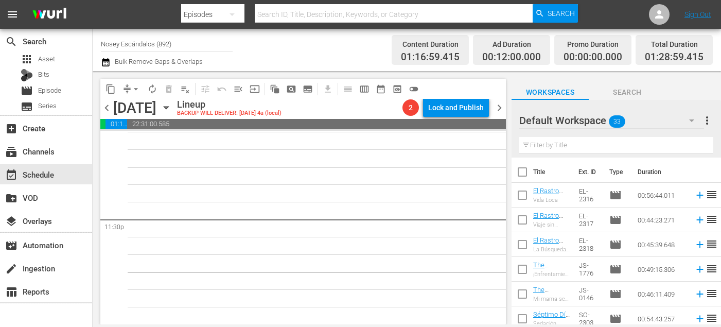
checkbox input "true"
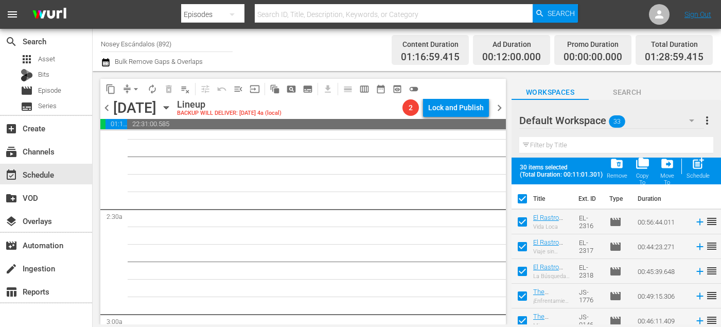
scroll to position [0, 0]
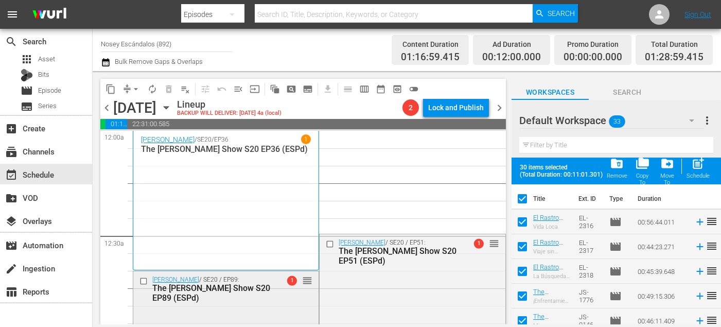
click at [145, 280] on input "checkbox" at bounding box center [145, 281] width 11 height 9
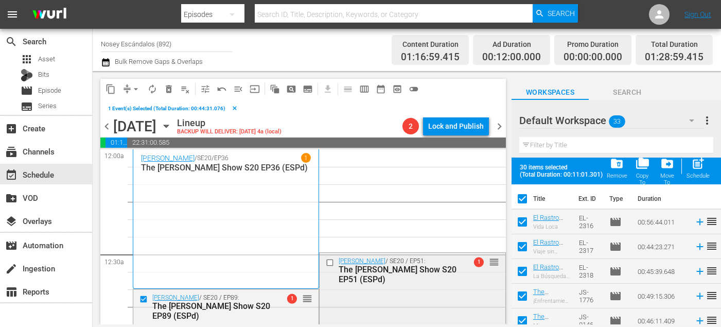
click at [331, 260] on input "checkbox" at bounding box center [331, 262] width 11 height 9
click at [169, 90] on span "delete_forever_outlined" at bounding box center [169, 89] width 10 height 10
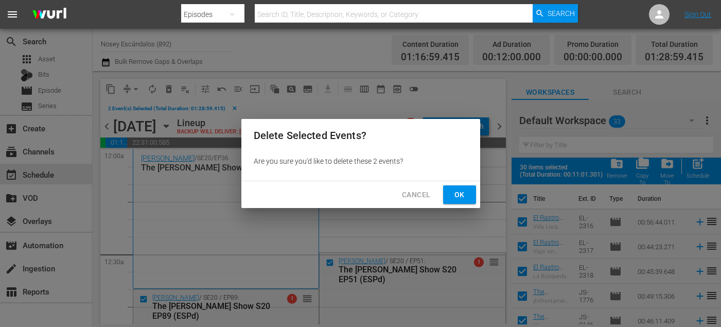
click at [466, 193] on span "Ok" at bounding box center [460, 194] width 16 height 13
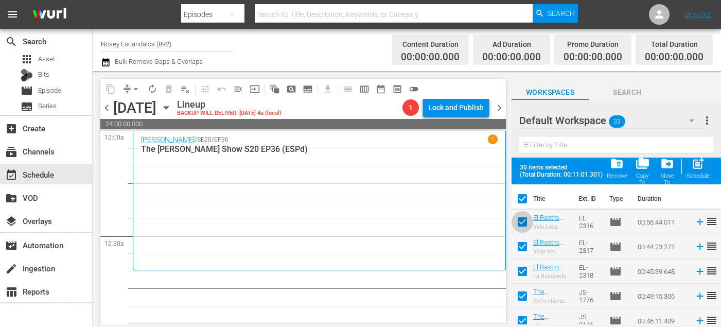
click at [526, 225] on input "checkbox" at bounding box center [523, 224] width 22 height 22
checkbox input "false"
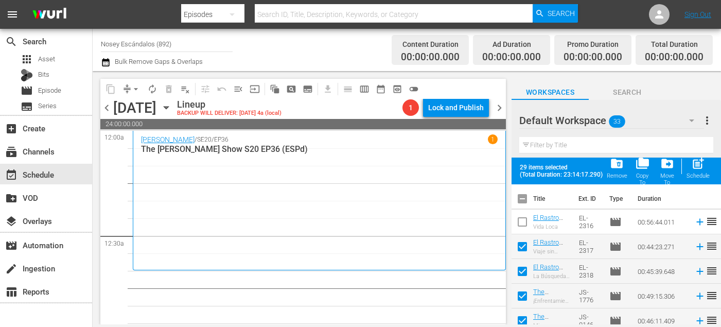
click at [522, 252] on input "checkbox" at bounding box center [523, 249] width 22 height 22
checkbox input "false"
click at [522, 270] on input "checkbox" at bounding box center [523, 274] width 22 height 22
checkbox input "false"
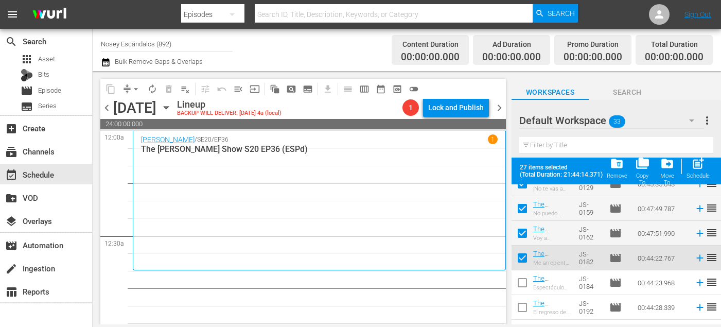
scroll to position [699, 0]
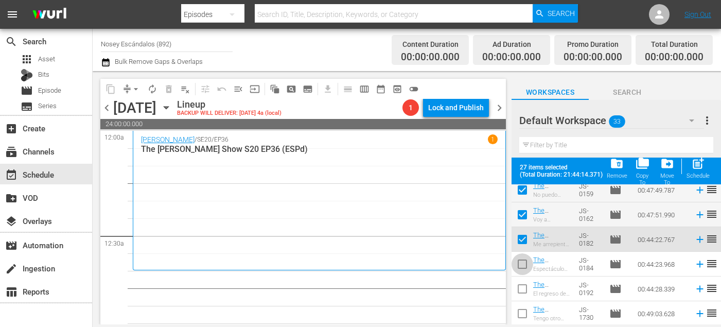
click at [524, 263] on input "checkbox" at bounding box center [523, 266] width 22 height 22
checkbox input "true"
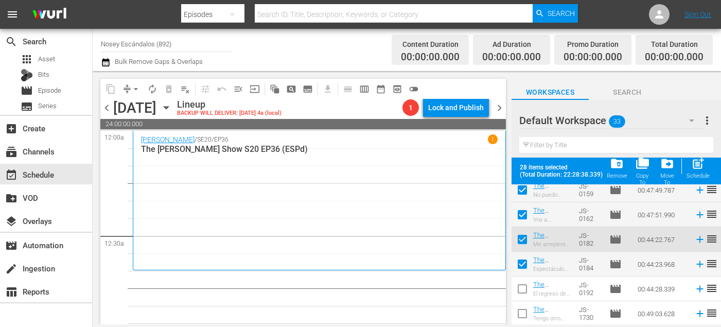
click at [524, 294] on input "checkbox" at bounding box center [523, 291] width 22 height 22
checkbox input "true"
click at [524, 316] on input "checkbox" at bounding box center [523, 316] width 22 height 22
checkbox input "true"
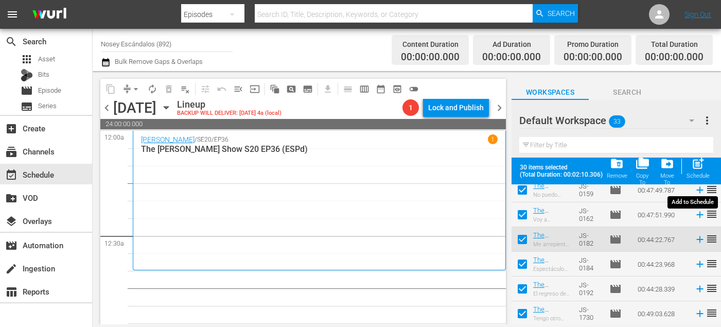
click at [699, 167] on span "post_add" at bounding box center [699, 164] width 14 height 14
checkbox input "false"
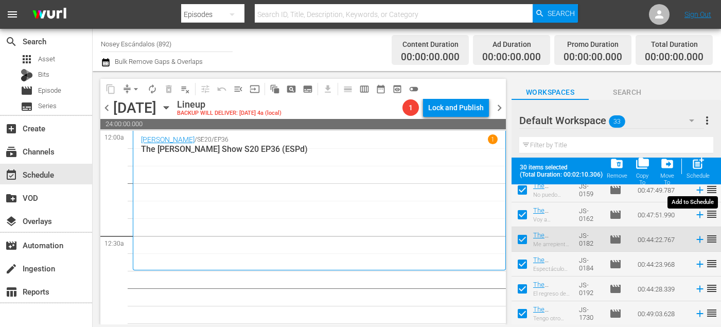
checkbox input "false"
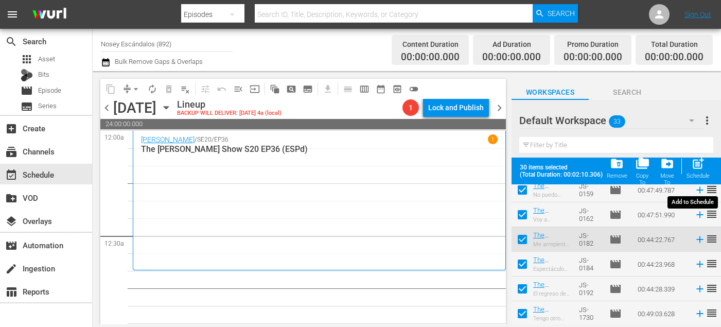
checkbox input "false"
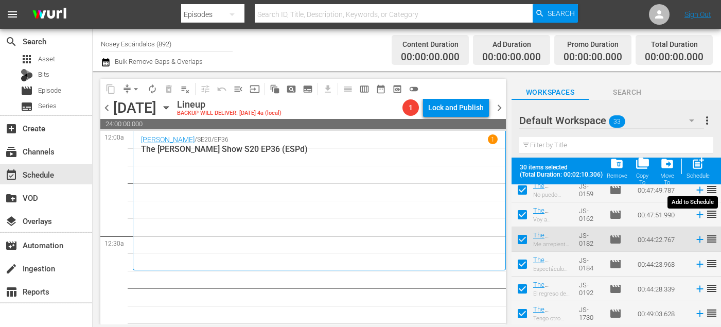
checkbox input "false"
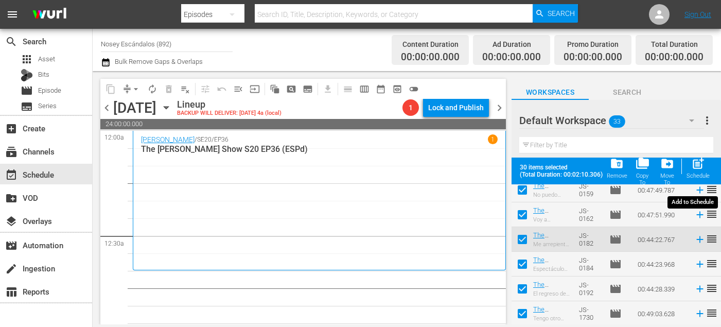
checkbox input "false"
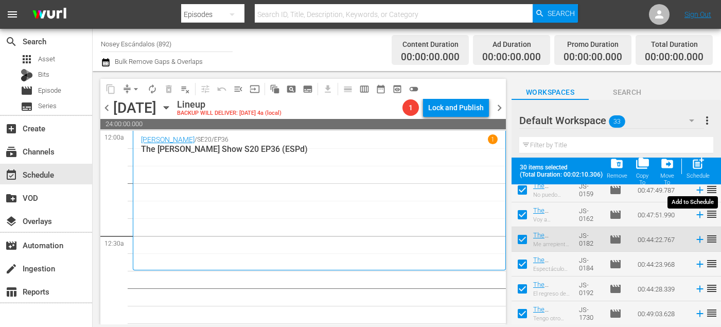
checkbox input "false"
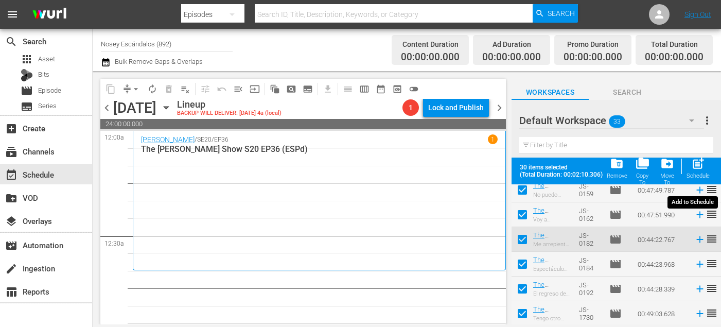
checkbox input "false"
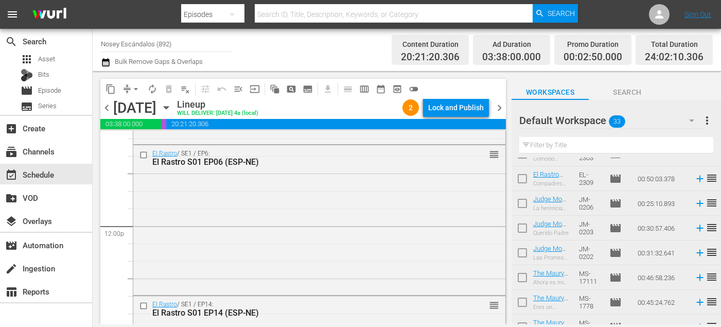
scroll to position [0, 0]
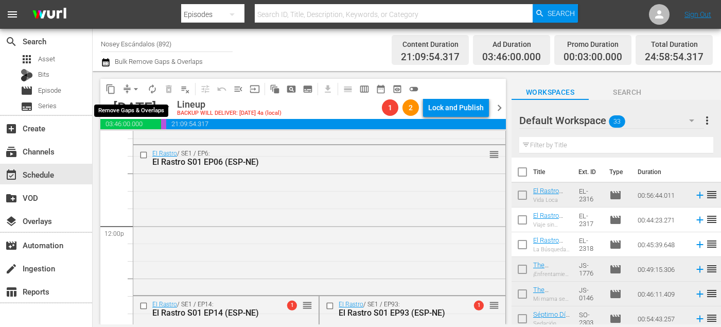
click at [135, 88] on span "arrow_drop_down" at bounding box center [136, 89] width 10 height 10
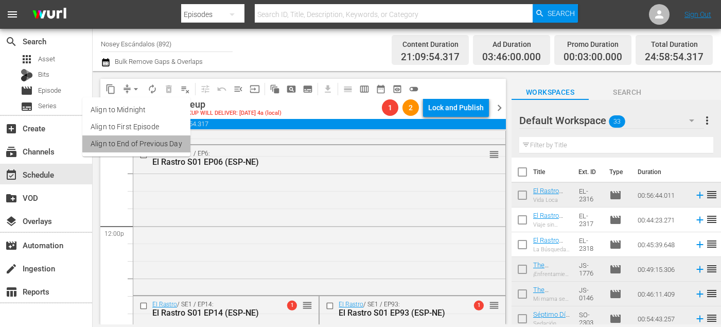
click at [154, 143] on li "Align to End of Previous Day" at bounding box center [136, 143] width 108 height 17
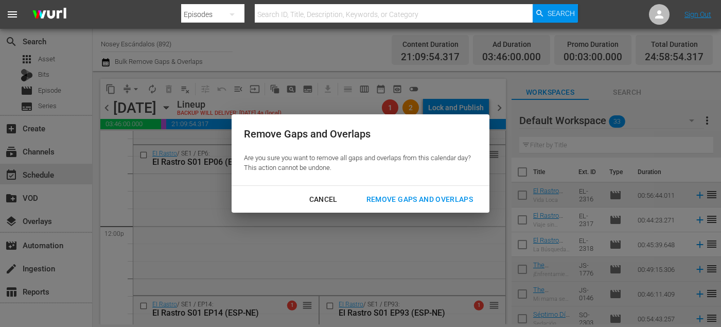
click at [413, 196] on div "Remove Gaps and Overlaps" at bounding box center [419, 199] width 123 height 13
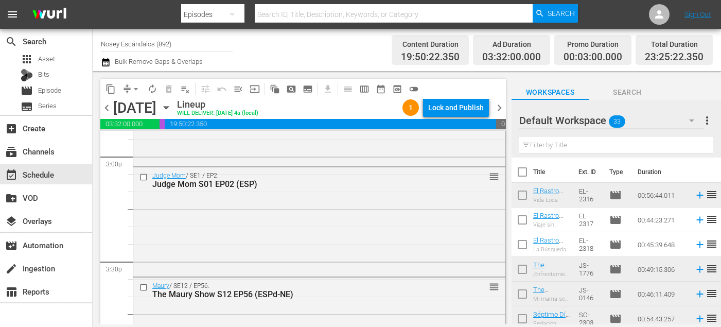
scroll to position [3128, 0]
click at [54, 89] on span "Episode" at bounding box center [49, 90] width 23 height 10
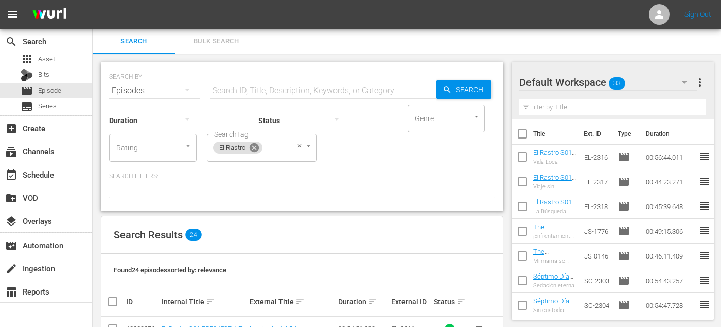
click at [257, 147] on icon at bounding box center [254, 147] width 9 height 9
click at [257, 147] on div "SearchTag" at bounding box center [245, 148] width 77 height 28
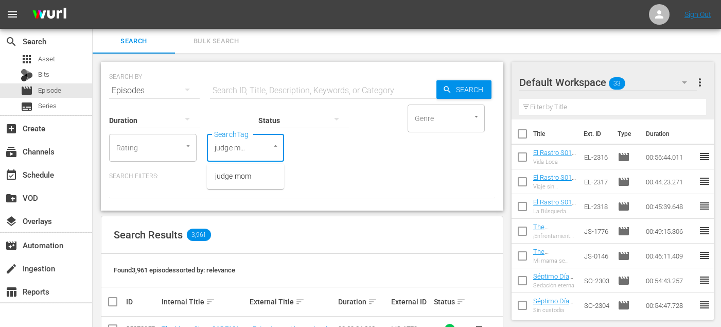
scroll to position [0, 2]
type input "judge mom"
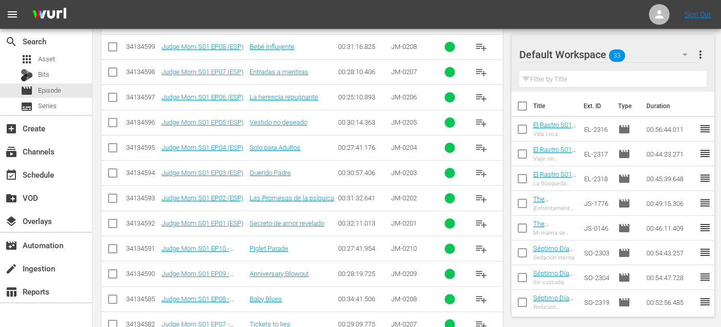
scroll to position [1991, 0]
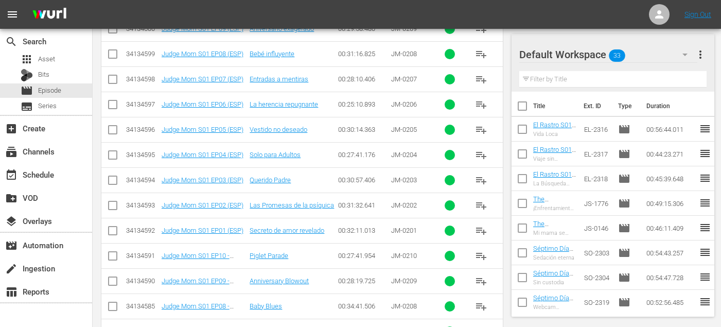
click at [481, 183] on span "playlist_add" at bounding box center [481, 180] width 12 height 12
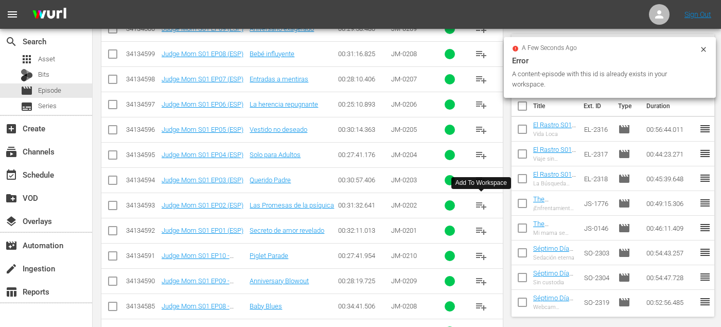
click at [480, 204] on span "playlist_add" at bounding box center [481, 205] width 12 height 12
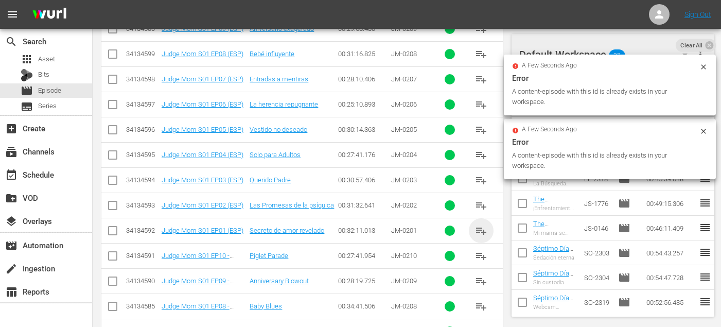
click at [482, 226] on span "playlist_add" at bounding box center [481, 231] width 12 height 12
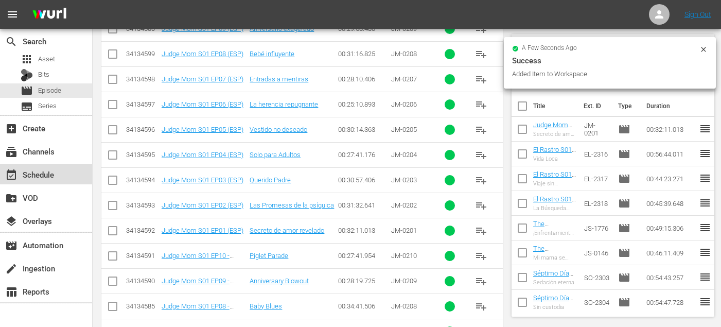
click at [54, 169] on div "event_available Schedule" at bounding box center [29, 172] width 58 height 9
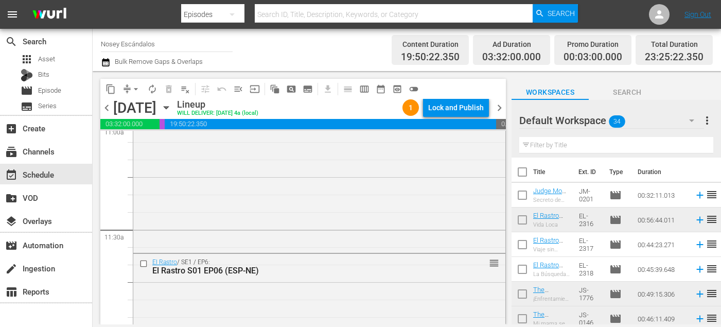
scroll to position [3016, 0]
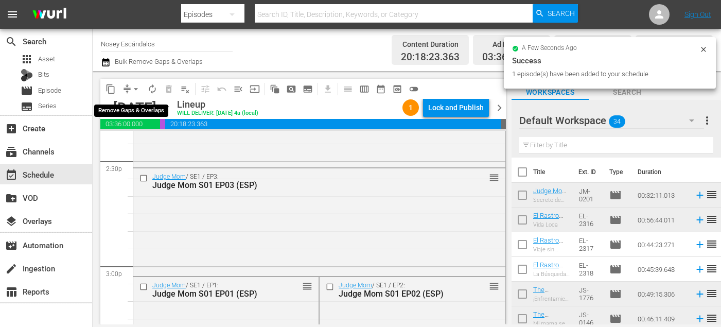
click at [134, 88] on span "arrow_drop_down" at bounding box center [136, 89] width 10 height 10
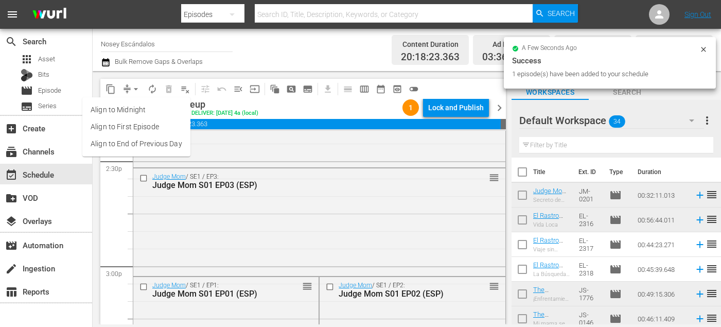
click at [165, 146] on li "Align to End of Previous Day" at bounding box center [136, 143] width 108 height 17
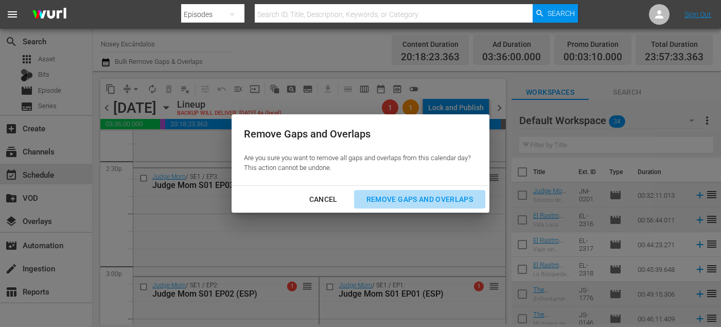
click at [417, 202] on div "Remove Gaps and Overlaps" at bounding box center [419, 199] width 123 height 13
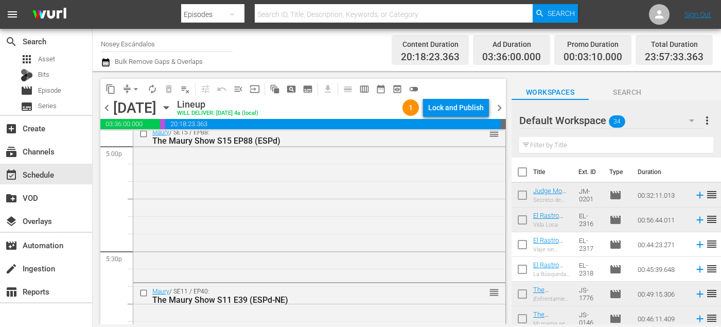
scroll to position [3598, 0]
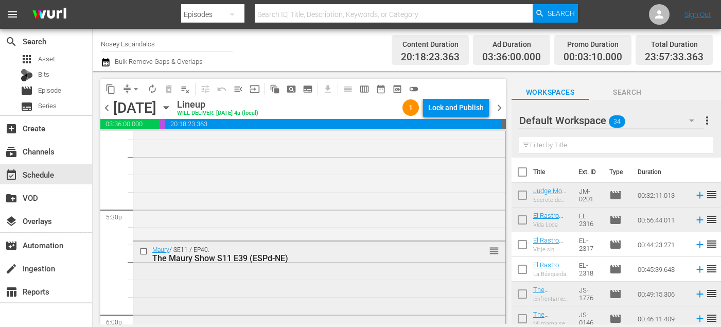
click at [144, 251] on input "checkbox" at bounding box center [145, 251] width 11 height 9
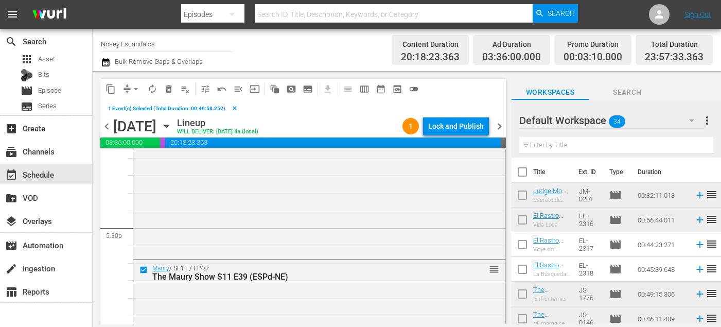
click at [165, 91] on span "delete_forever_outlined" at bounding box center [169, 89] width 10 height 10
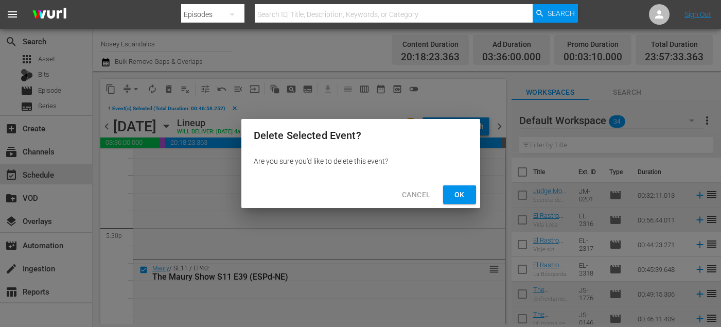
click at [467, 195] on span "Ok" at bounding box center [460, 194] width 16 height 13
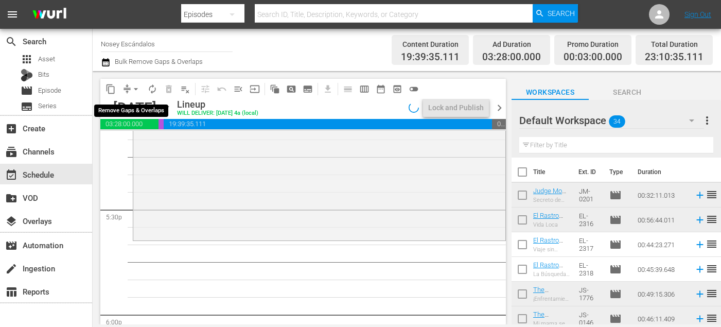
click at [135, 90] on span "arrow_drop_down" at bounding box center [136, 89] width 10 height 10
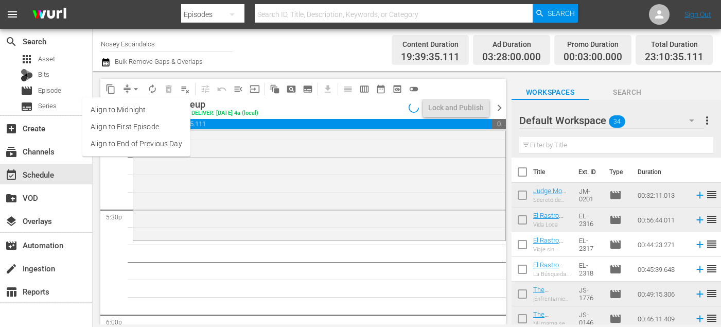
click at [165, 136] on li "Align to End of Previous Day" at bounding box center [136, 143] width 108 height 17
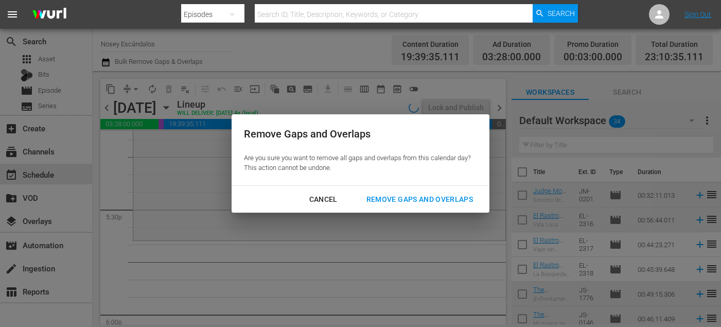
click at [377, 205] on div "Remove Gaps and Overlaps" at bounding box center [419, 199] width 123 height 13
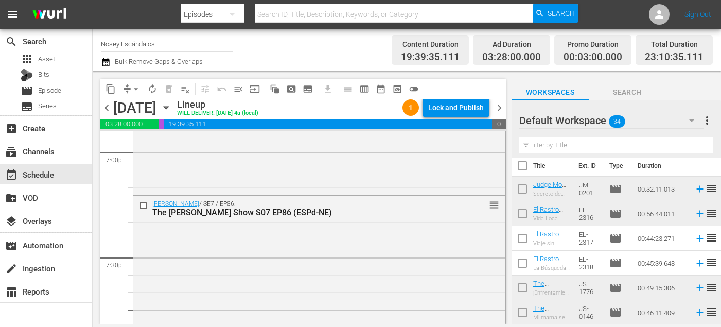
scroll to position [0, 0]
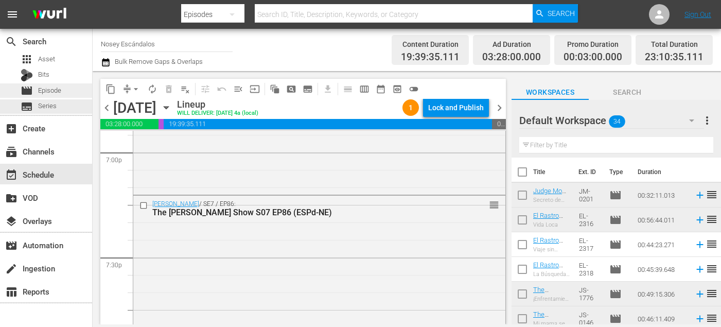
click at [58, 95] on div "movie Episode" at bounding box center [41, 90] width 41 height 14
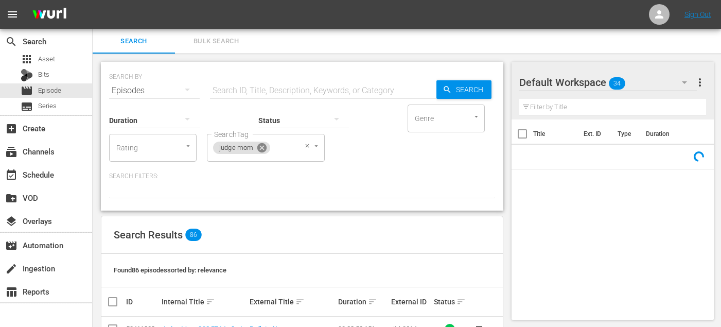
click at [262, 145] on icon at bounding box center [261, 147] width 9 height 9
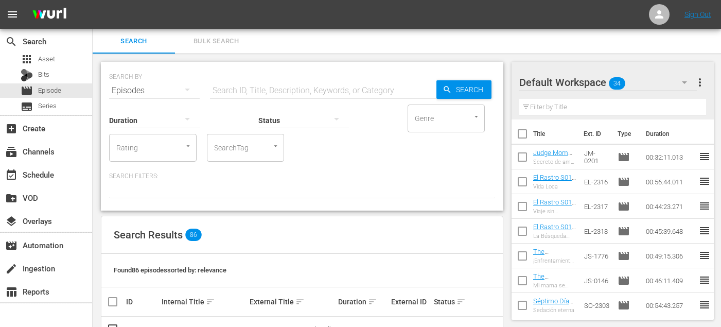
click at [237, 151] on input "SearchTag" at bounding box center [231, 148] width 39 height 19
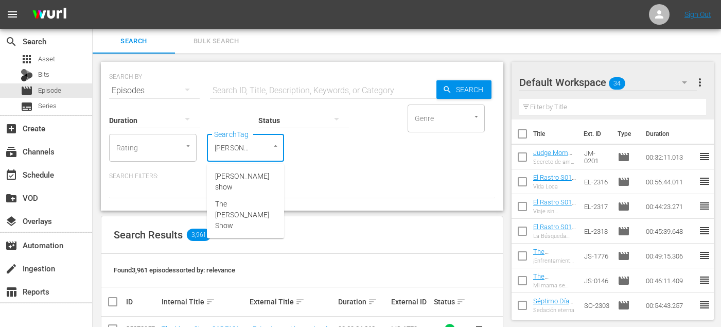
type input "wilko"
click at [254, 176] on span "[PERSON_NAME] show" at bounding box center [245, 182] width 61 height 22
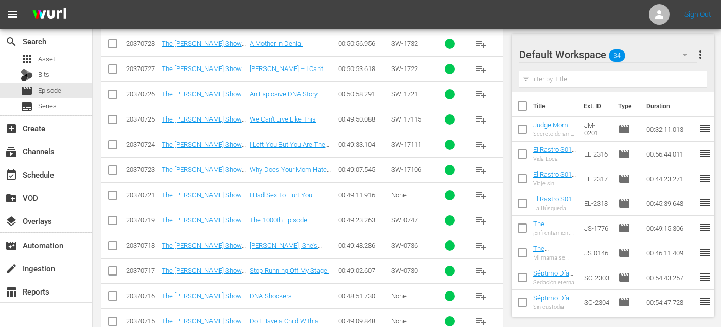
scroll to position [10127, 0]
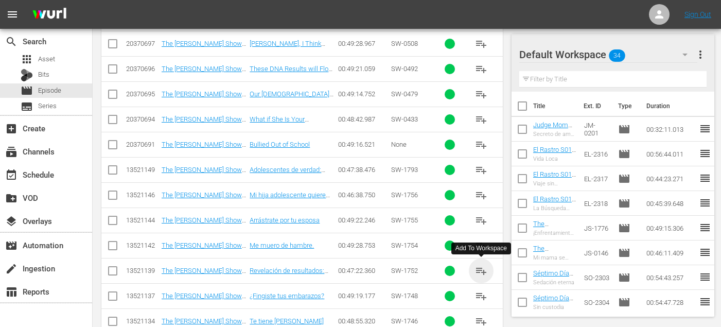
click at [481, 274] on span "playlist_add" at bounding box center [481, 271] width 12 height 12
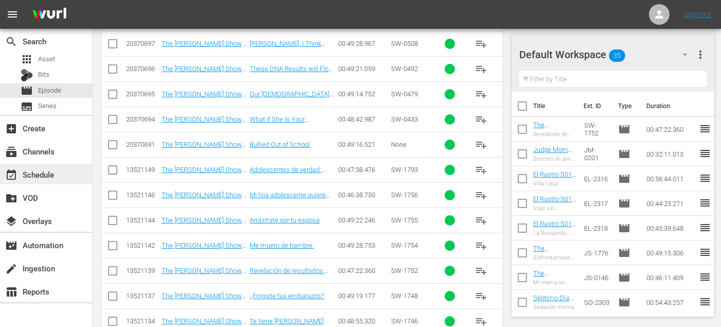
click at [33, 171] on div "event_available Schedule" at bounding box center [29, 172] width 58 height 9
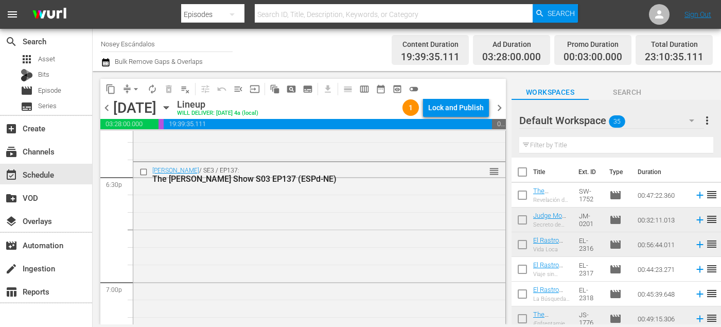
scroll to position [3842, 0]
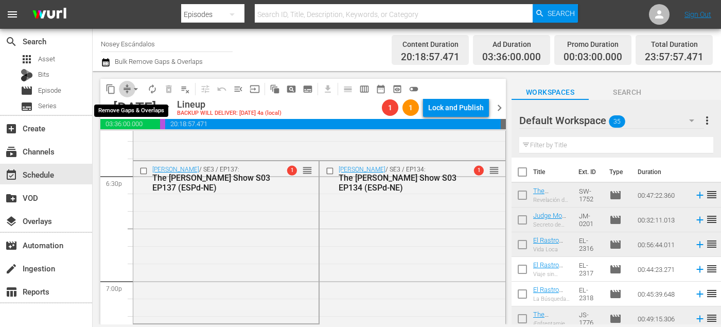
click at [122, 93] on span "compress" at bounding box center [127, 89] width 10 height 10
click at [133, 85] on span "arrow_drop_down" at bounding box center [136, 89] width 10 height 10
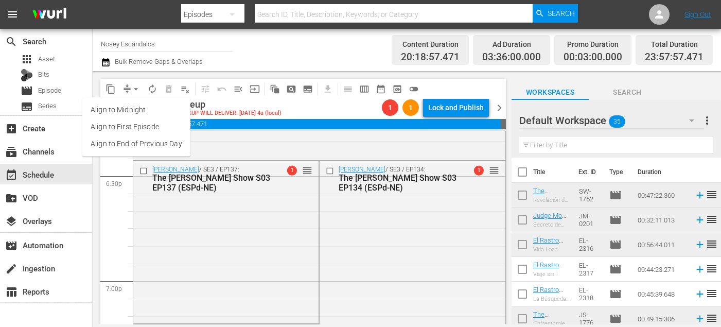
click at [169, 153] on ul "Align to Midnight Align to First Episode Align to End of Previous Day" at bounding box center [136, 126] width 108 height 59
click at [168, 147] on li "Align to End of Previous Day" at bounding box center [136, 143] width 108 height 17
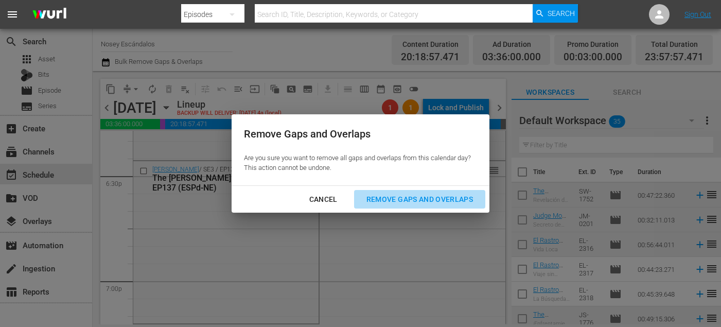
click at [399, 206] on button "Remove Gaps and Overlaps" at bounding box center [419, 199] width 131 height 19
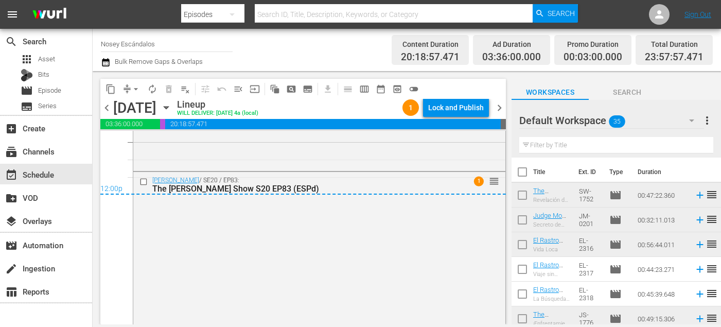
scroll to position [4982, 0]
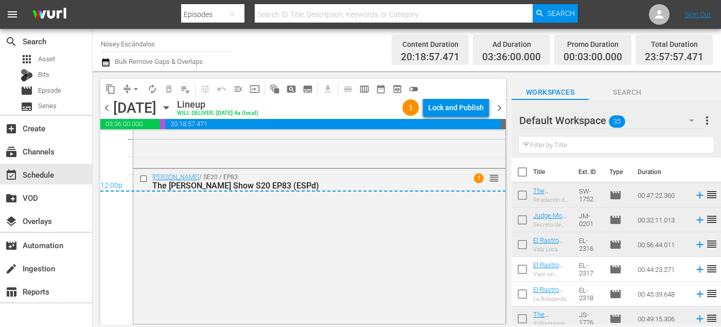
click at [497, 108] on span "chevron_right" at bounding box center [499, 107] width 13 height 13
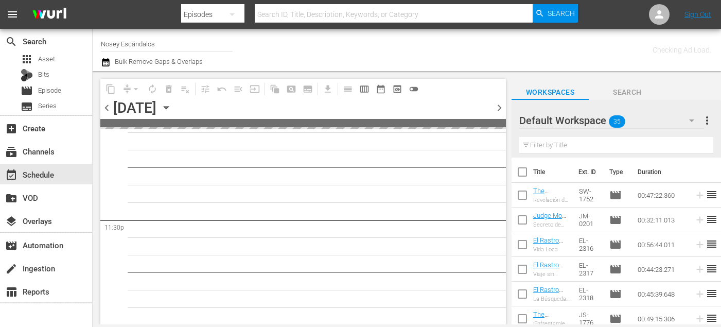
scroll to position [4847, 0]
click at [521, 173] on input "checkbox" at bounding box center [523, 174] width 22 height 22
checkbox input "true"
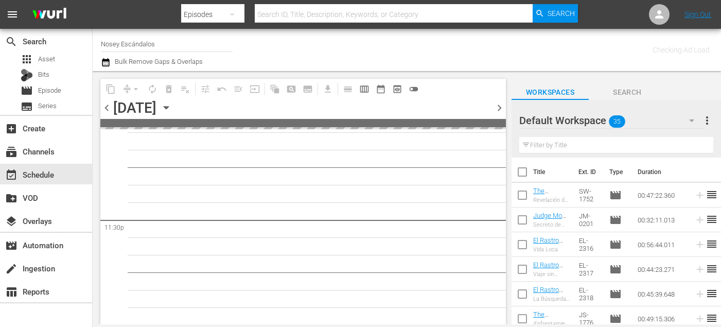
checkbox input "true"
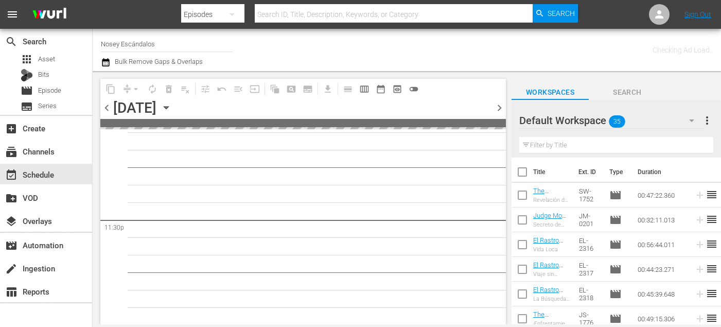
checkbox input "true"
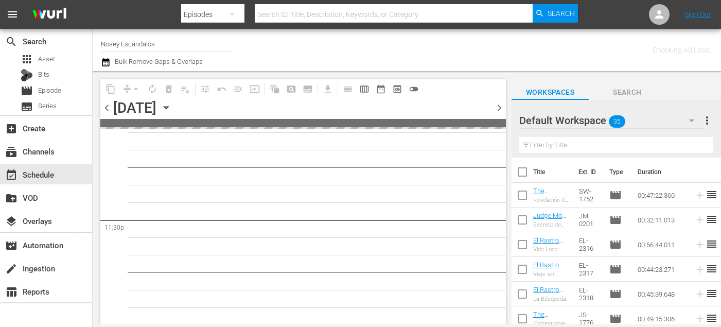
checkbox input "true"
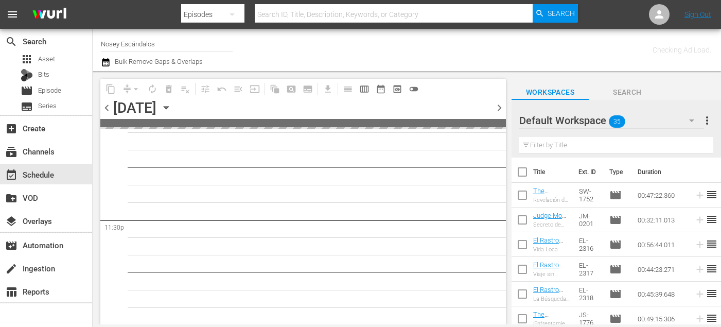
checkbox input "true"
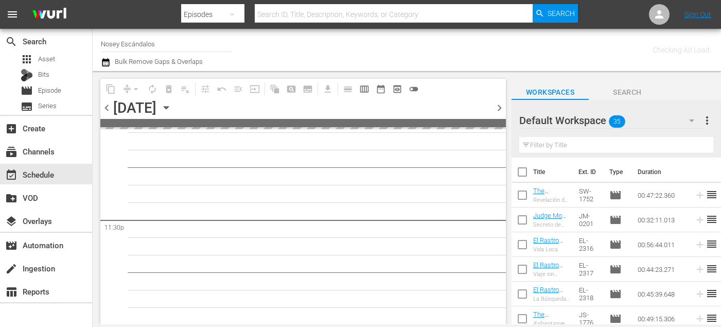
checkbox input "true"
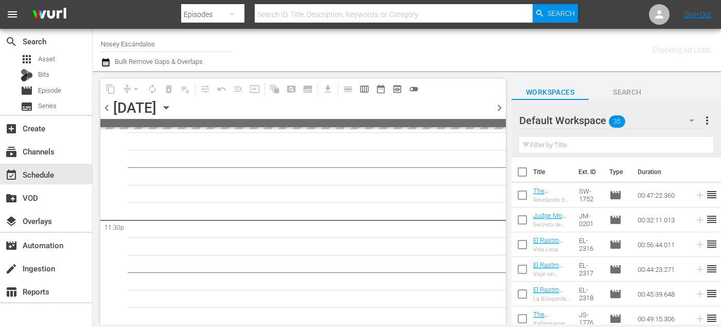
checkbox input "true"
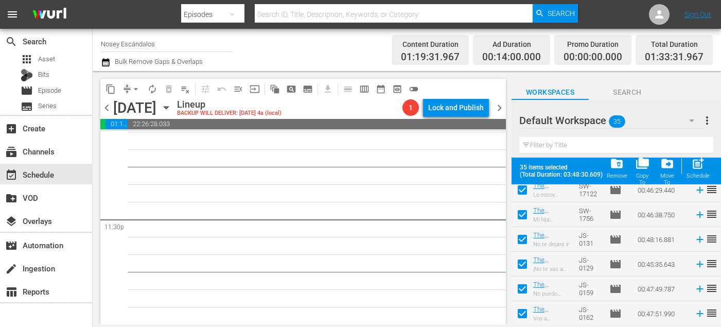
scroll to position [749, 0]
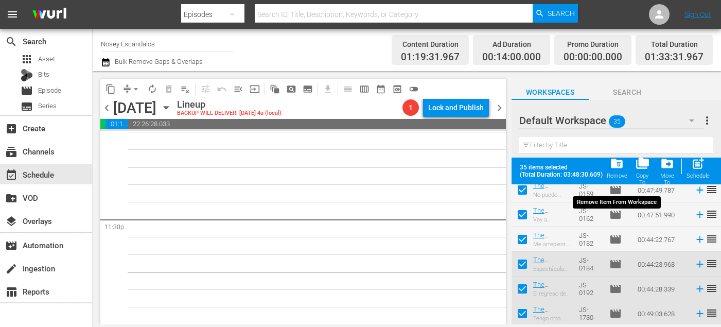
click at [620, 170] on span "folder_delete" at bounding box center [617, 164] width 14 height 14
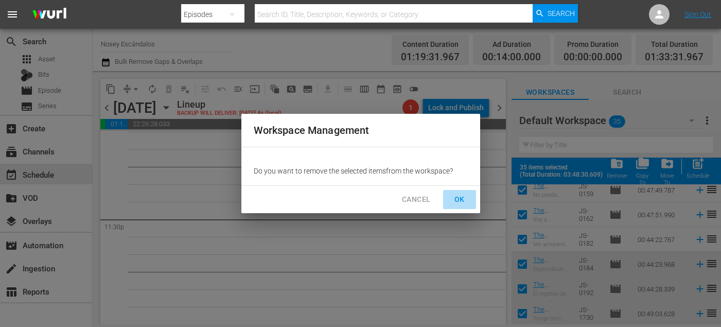
click at [456, 197] on span "OK" at bounding box center [460, 199] width 16 height 13
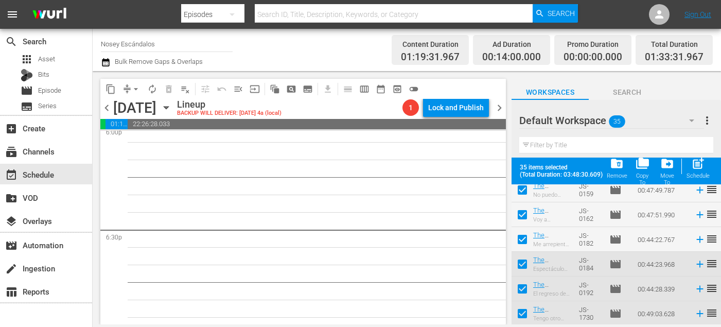
checkbox input "false"
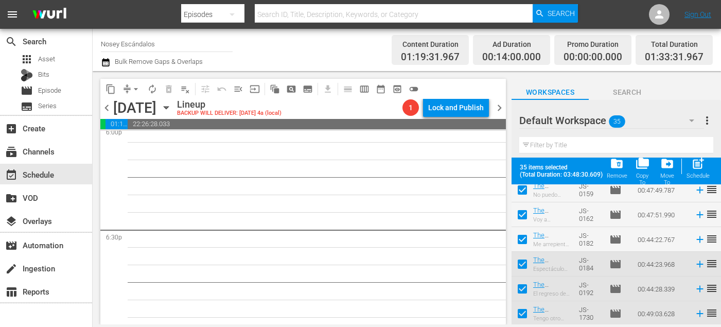
checkbox input "false"
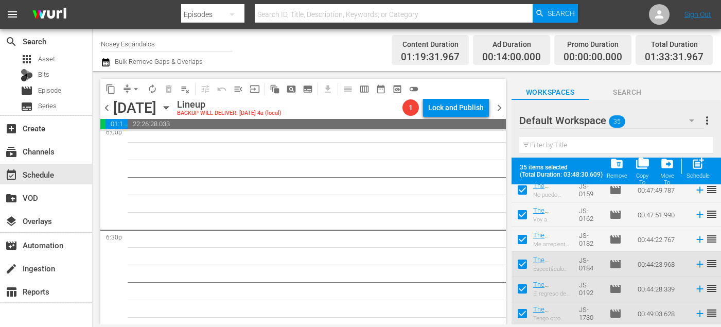
checkbox input "false"
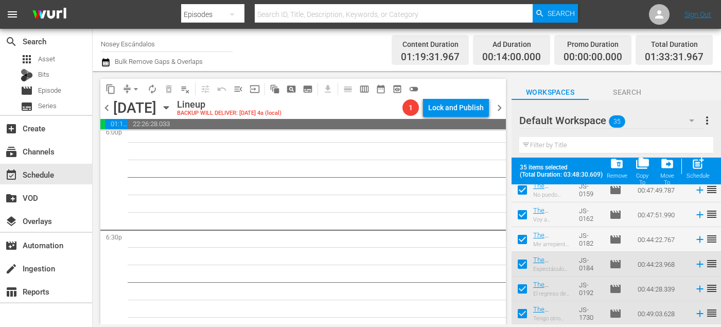
checkbox input "false"
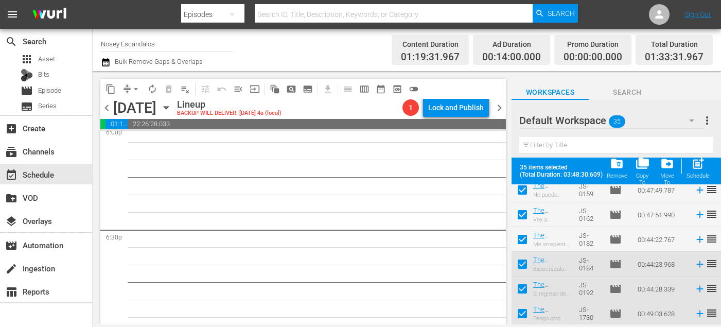
checkbox input "false"
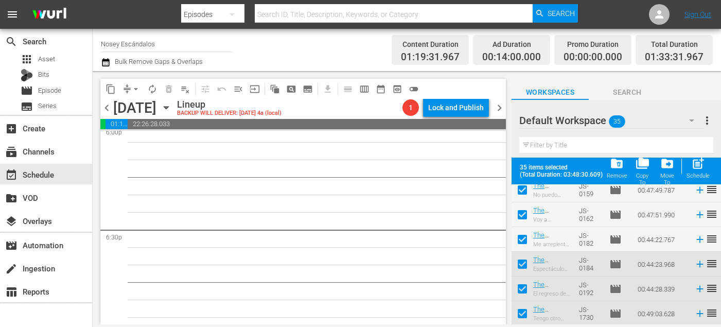
checkbox input "false"
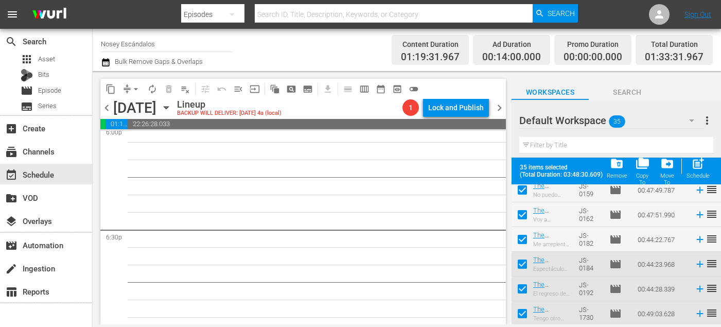
checkbox input "false"
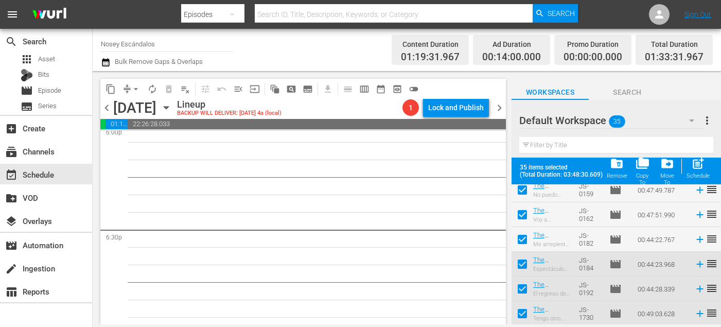
checkbox input "false"
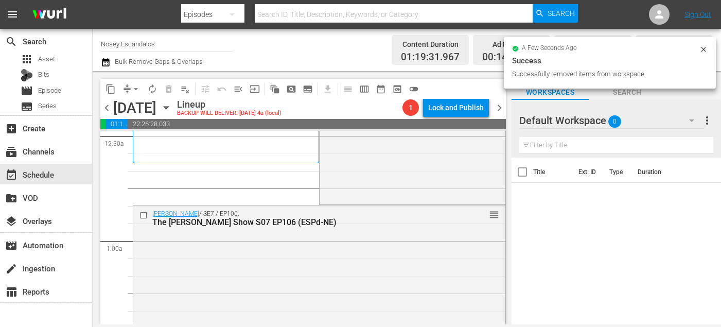
scroll to position [0, 0]
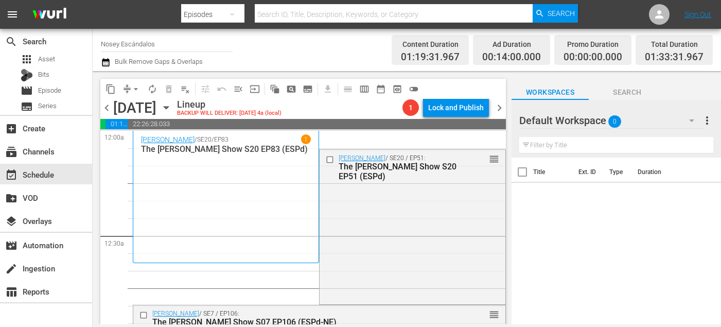
click at [330, 160] on input "checkbox" at bounding box center [331, 159] width 11 height 9
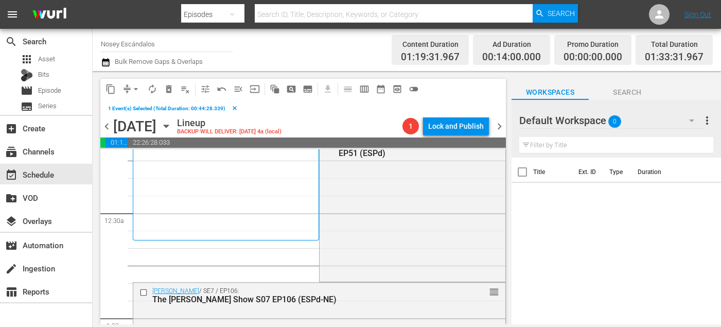
scroll to position [77, 0]
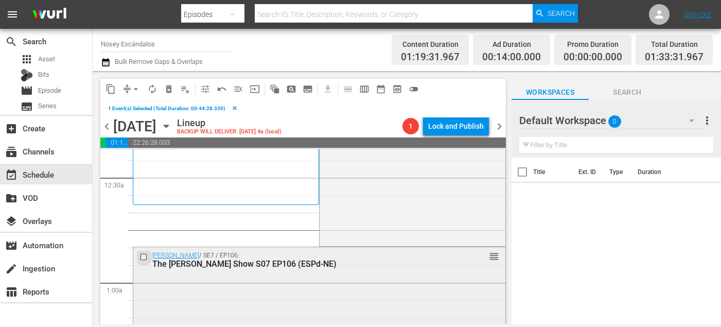
click at [142, 256] on input "checkbox" at bounding box center [145, 256] width 11 height 9
click at [168, 89] on span "delete_forever_outlined" at bounding box center [169, 89] width 10 height 10
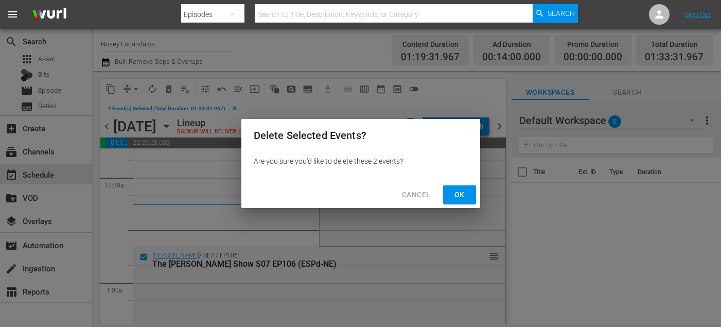
click at [439, 191] on div "Cancel Ok" at bounding box center [361, 194] width 239 height 27
click at [452, 191] on span "Ok" at bounding box center [460, 194] width 16 height 13
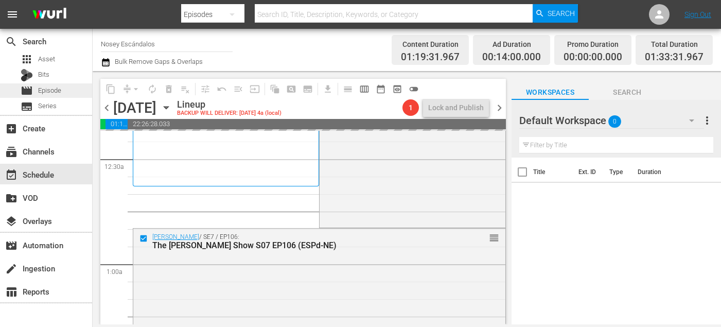
click at [53, 91] on span "Episode" at bounding box center [49, 90] width 23 height 10
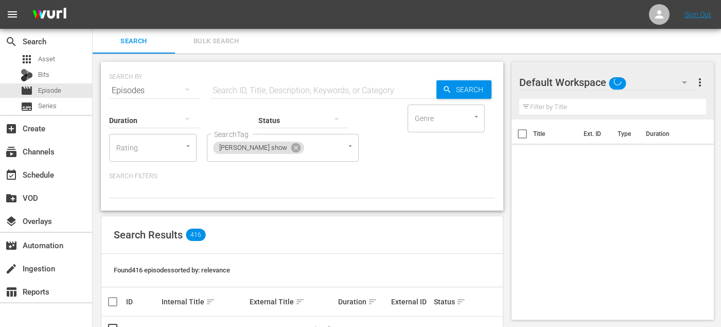
click at [209, 47] on button "Bulk Search" at bounding box center [216, 41] width 82 height 25
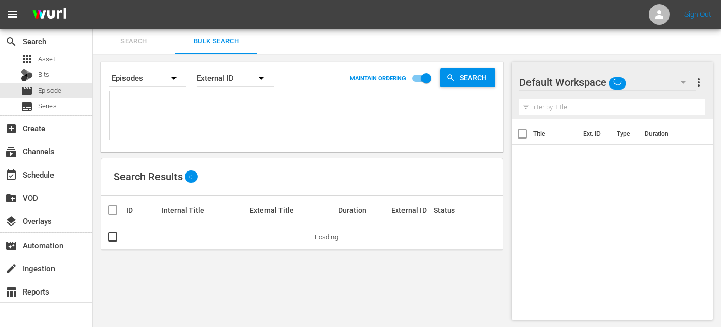
click at [185, 128] on textarea at bounding box center [303, 117] width 383 height 47
paste textarea "JS-0129 JS-0159 SO-2306 SO-2305 SO-2320 SO-2315 SO-2311 SO-2310 SO-2325 EL-2325…"
type textarea "JS-0129 JS-0159 SO-2306 SO-2305 SO-2320 SO-2315 SO-2311 SO-2310 SO-2325 EL-2325…"
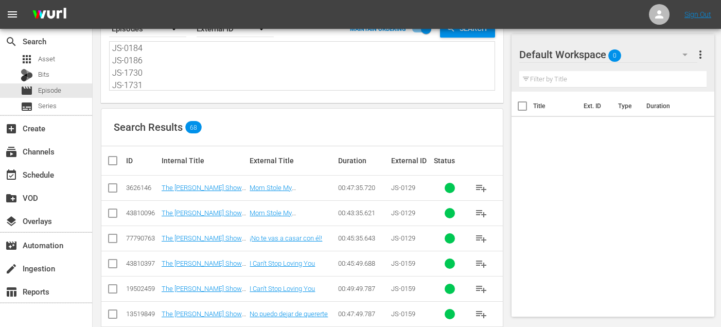
scroll to position [63, 0]
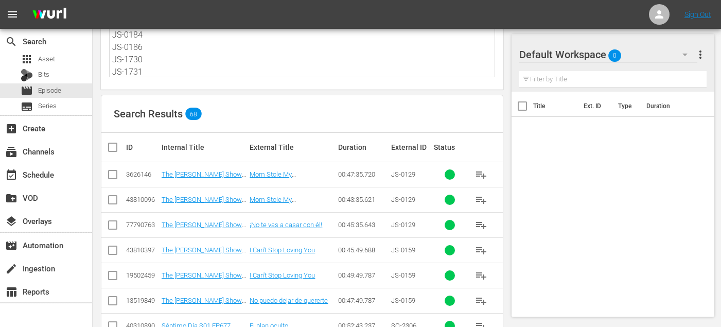
type textarea "JS-0129 JS-0159 SO-2306 SO-2305 SO-2320 SO-2315 SO-2311 SO-2310 SO-2325 EL-2325…"
click at [108, 227] on input "checkbox" at bounding box center [113, 227] width 12 height 12
checkbox input "true"
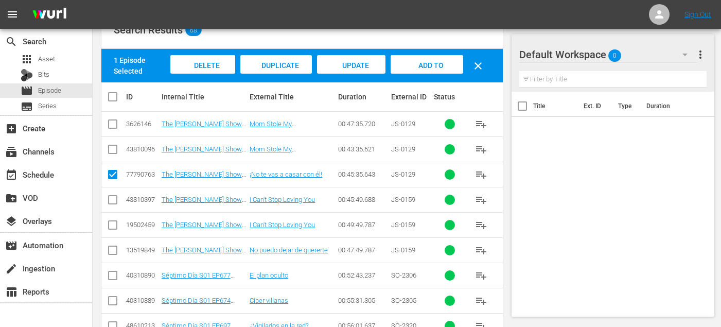
scroll to position [147, 0]
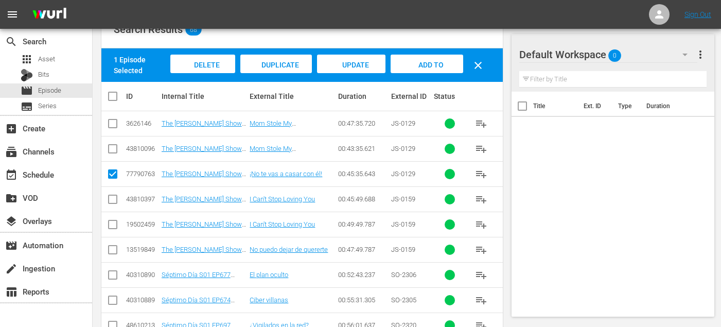
click at [111, 253] on input "checkbox" at bounding box center [113, 252] width 12 height 12
checkbox input "true"
click at [114, 273] on input "checkbox" at bounding box center [113, 277] width 12 height 12
checkbox input "true"
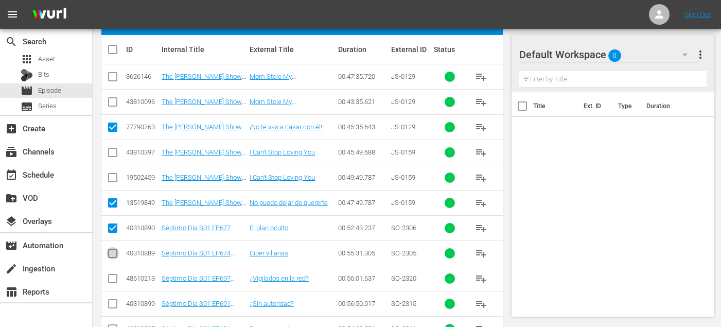
click at [110, 257] on input "checkbox" at bounding box center [113, 255] width 12 height 12
checkbox input "true"
click at [110, 276] on input "checkbox" at bounding box center [113, 280] width 12 height 12
checkbox input "true"
click at [110, 306] on input "checkbox" at bounding box center [113, 306] width 12 height 12
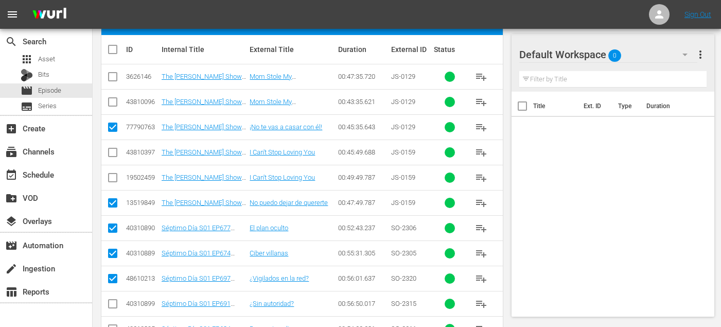
checkbox input "true"
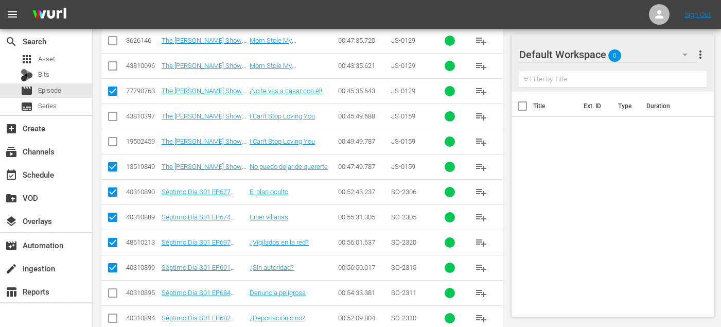
scroll to position [239, 0]
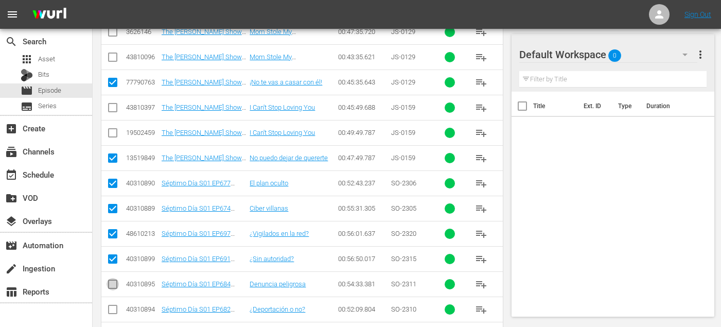
click at [111, 282] on input "checkbox" at bounding box center [113, 286] width 12 height 12
checkbox input "true"
click at [112, 306] on input "checkbox" at bounding box center [113, 311] width 12 height 12
checkbox input "true"
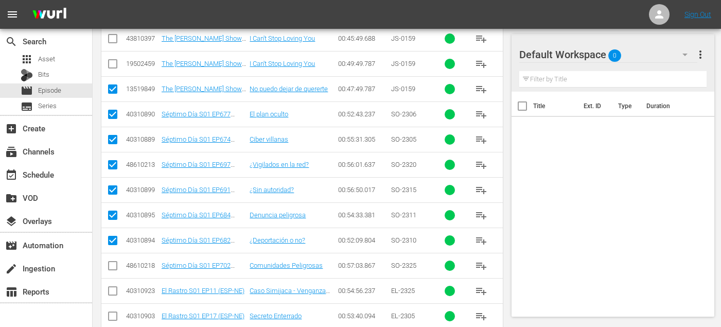
scroll to position [338, 0]
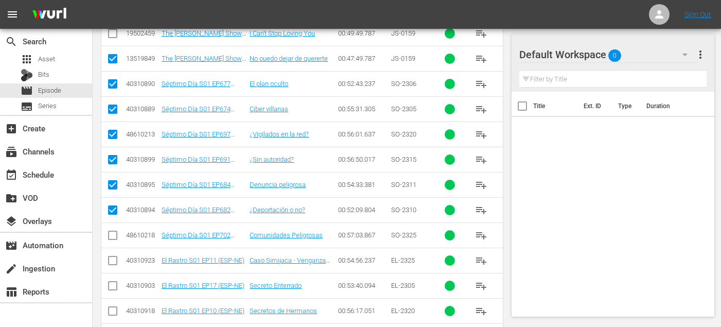
click at [115, 238] on input "checkbox" at bounding box center [113, 237] width 12 height 12
checkbox input "true"
click at [115, 262] on input "checkbox" at bounding box center [113, 262] width 12 height 12
checkbox input "true"
click at [112, 282] on input "checkbox" at bounding box center [113, 288] width 12 height 12
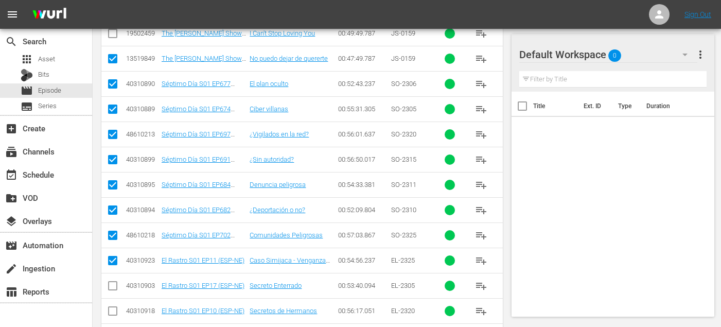
checkbox input "true"
click at [111, 316] on input "checkbox" at bounding box center [113, 313] width 12 height 12
checkbox input "true"
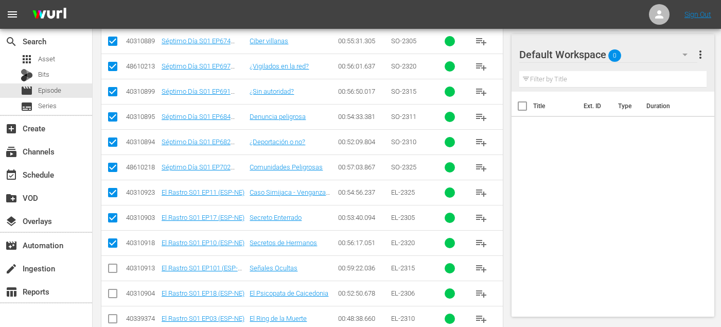
scroll to position [408, 0]
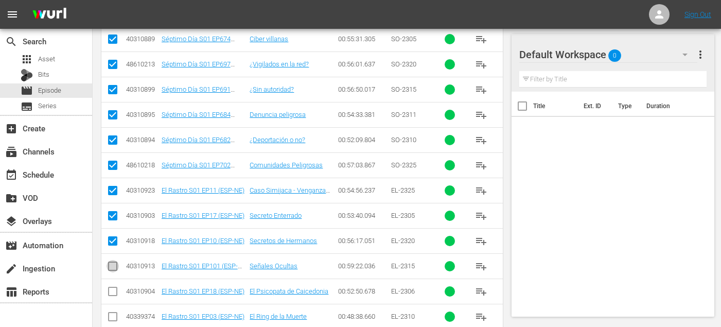
click at [114, 263] on input "checkbox" at bounding box center [113, 268] width 12 height 12
checkbox input "true"
click at [113, 290] on input "checkbox" at bounding box center [113, 293] width 12 height 12
checkbox input "true"
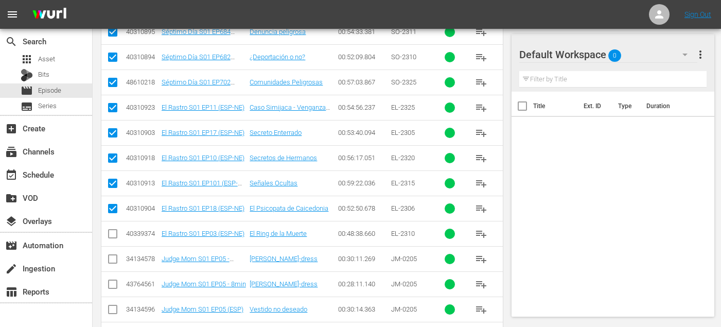
scroll to position [495, 0]
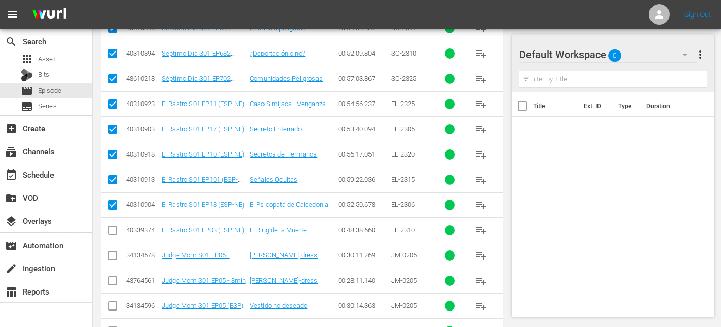
click at [115, 227] on input "checkbox" at bounding box center [113, 232] width 12 height 12
checkbox input "true"
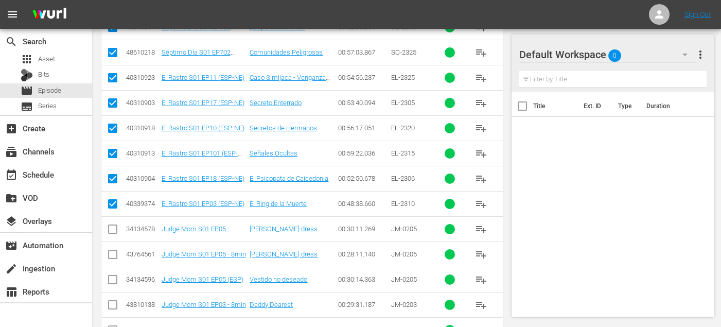
click at [115, 280] on input "checkbox" at bounding box center [113, 282] width 12 height 12
checkbox input "true"
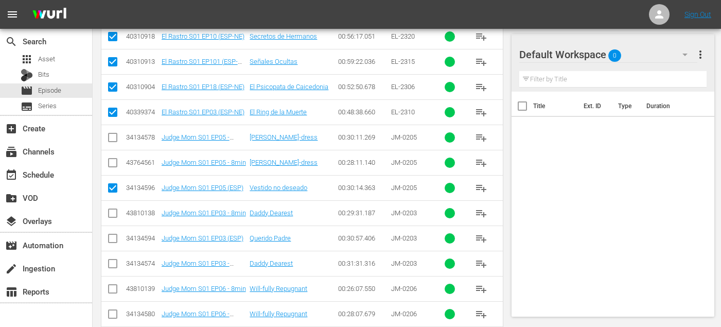
click at [114, 237] on input "checkbox" at bounding box center [113, 240] width 12 height 12
checkbox input "true"
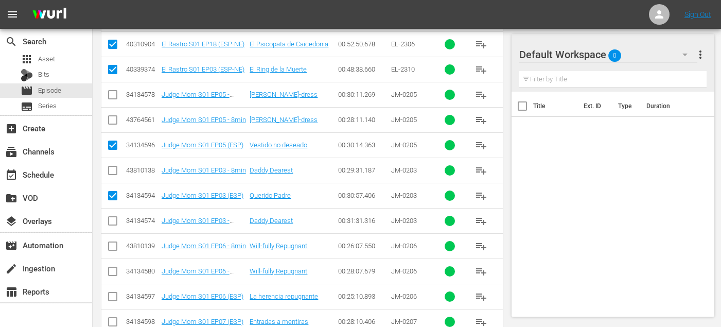
scroll to position [698, 0]
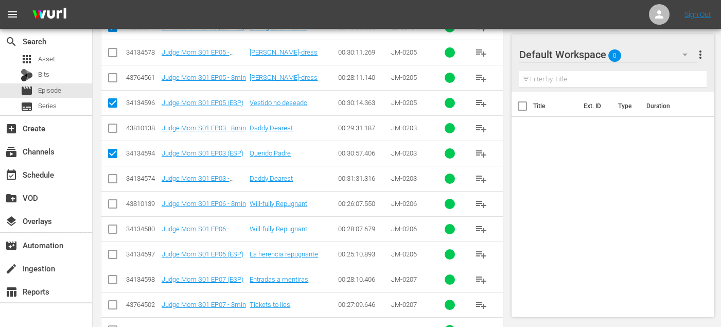
click at [113, 250] on input "checkbox" at bounding box center [113, 256] width 12 height 12
checkbox input "true"
click at [114, 281] on input "checkbox" at bounding box center [113, 282] width 12 height 12
checkbox input "true"
click at [114, 308] on input "checkbox" at bounding box center [113, 307] width 12 height 12
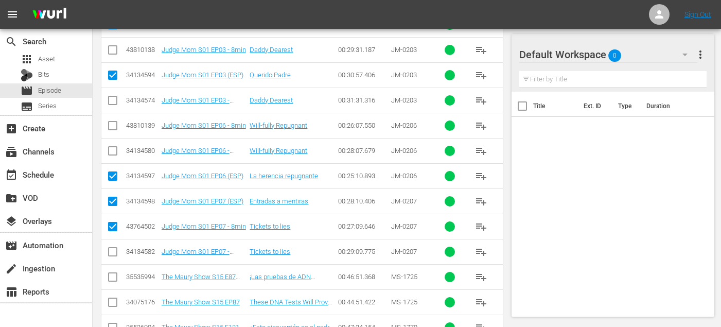
scroll to position [781, 0]
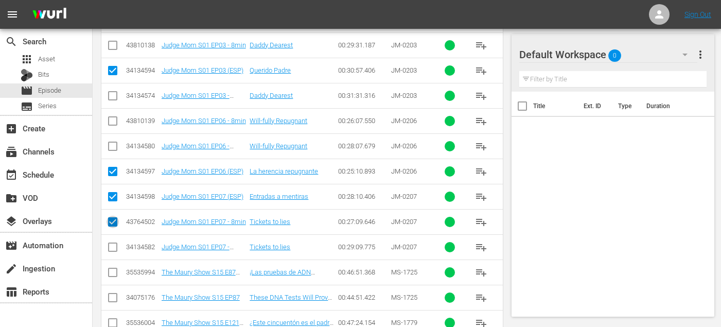
click at [116, 224] on input "checkbox" at bounding box center [113, 224] width 12 height 12
checkbox input "false"
click at [111, 274] on input "checkbox" at bounding box center [113, 274] width 12 height 12
checkbox input "true"
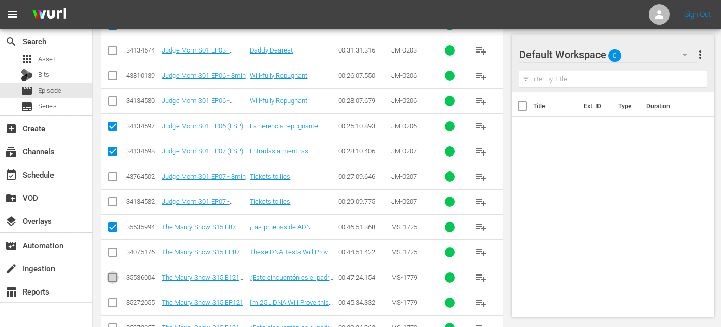
click at [111, 276] on input "checkbox" at bounding box center [113, 279] width 12 height 12
checkbox input "true"
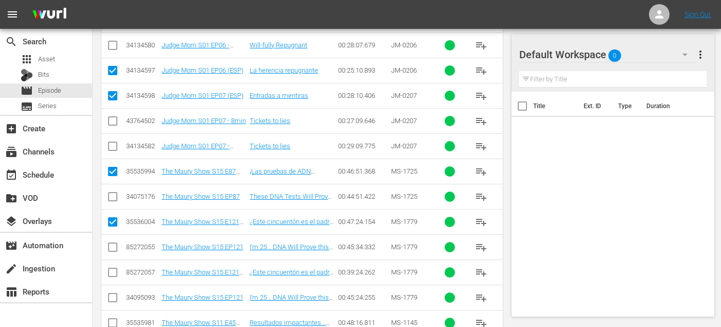
scroll to position [886, 0]
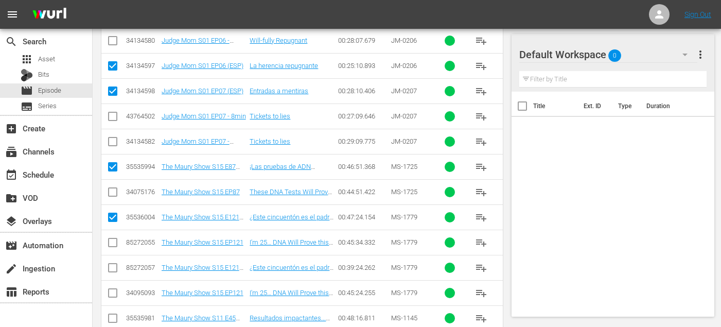
click at [114, 266] on input "checkbox" at bounding box center [113, 270] width 12 height 12
checkbox input "true"
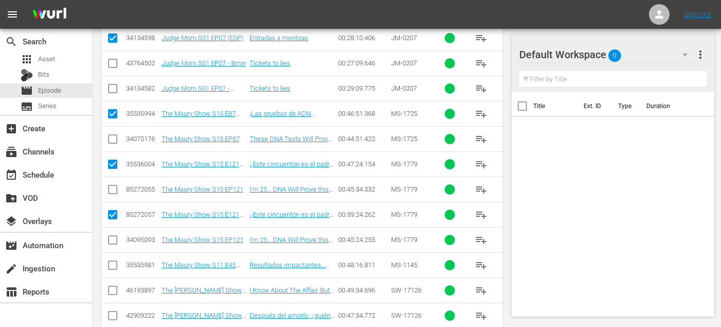
scroll to position [941, 0]
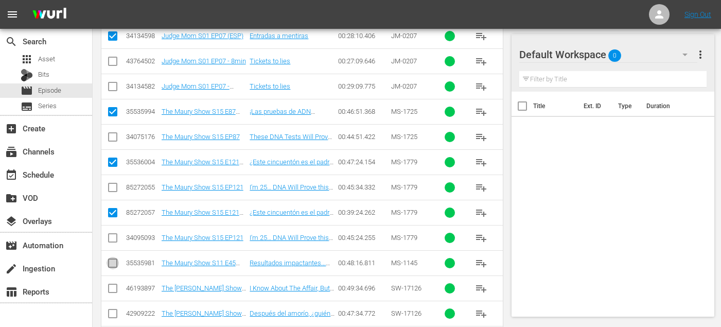
click at [108, 265] on input "checkbox" at bounding box center [113, 265] width 12 height 12
checkbox input "true"
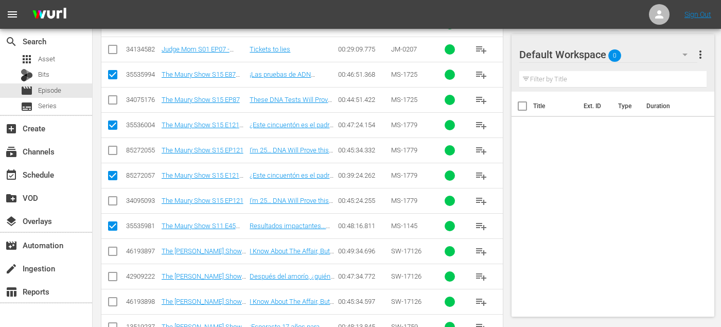
click at [111, 274] on input "checkbox" at bounding box center [113, 278] width 12 height 12
checkbox input "true"
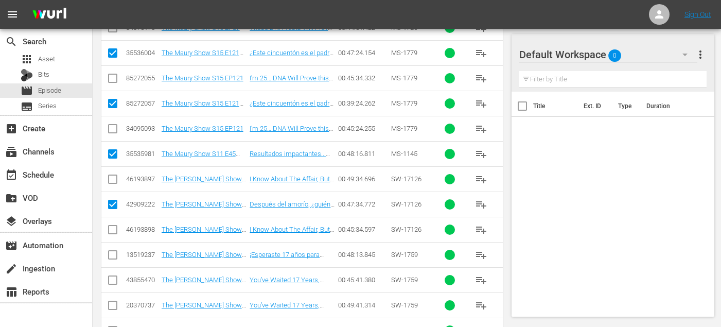
click at [113, 254] on input "checkbox" at bounding box center [113, 257] width 12 height 12
checkbox input "true"
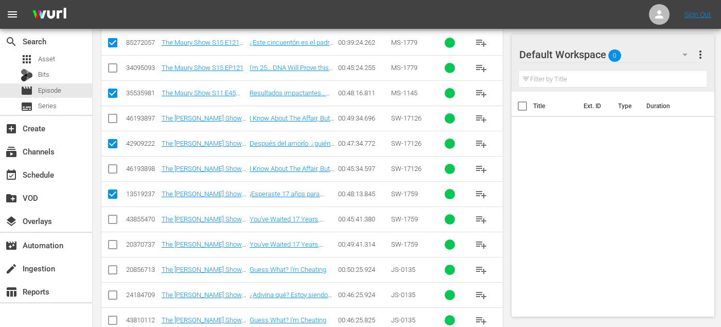
click at [111, 296] on input "checkbox" at bounding box center [113, 297] width 12 height 12
checkbox input "true"
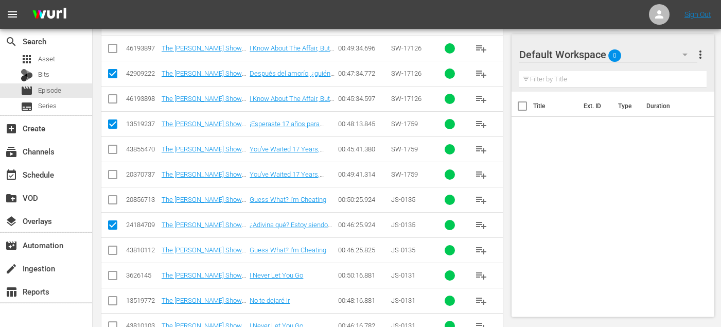
scroll to position [1262, 0]
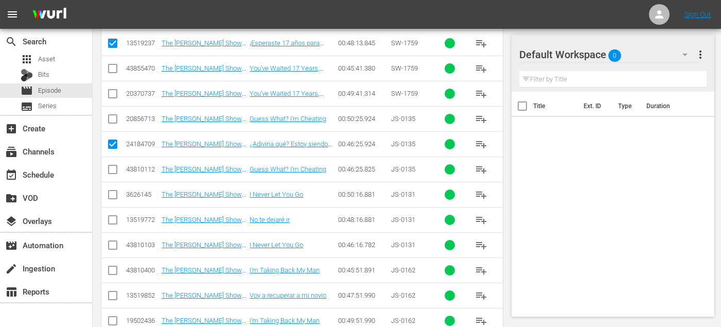
click at [114, 220] on input "checkbox" at bounding box center [113, 222] width 12 height 12
checkbox input "true"
click at [112, 297] on input "checkbox" at bounding box center [113, 297] width 12 height 12
checkbox input "true"
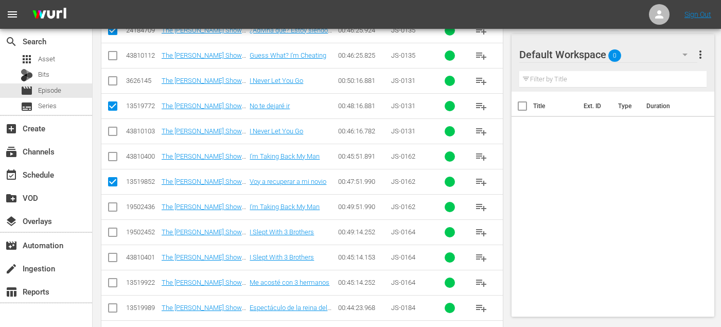
scroll to position [1377, 0]
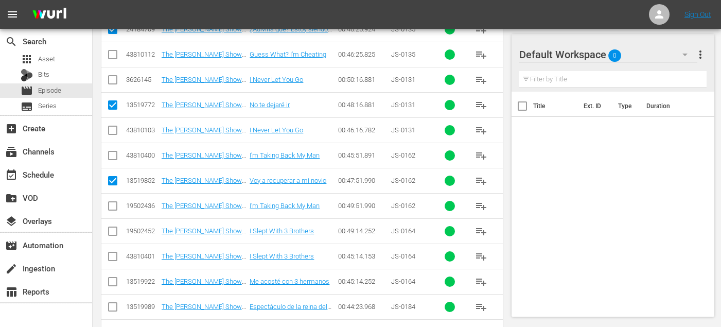
click at [112, 280] on input "checkbox" at bounding box center [113, 284] width 12 height 12
checkbox input "true"
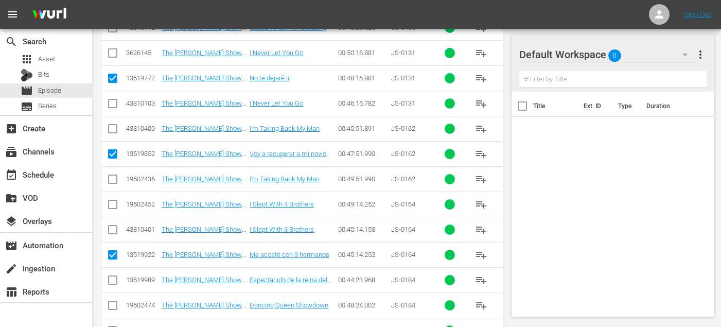
click at [113, 280] on input "checkbox" at bounding box center [113, 282] width 12 height 12
checkbox input "true"
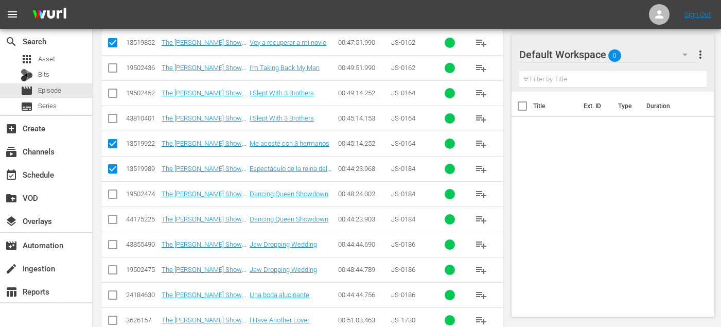
scroll to position [1537, 0]
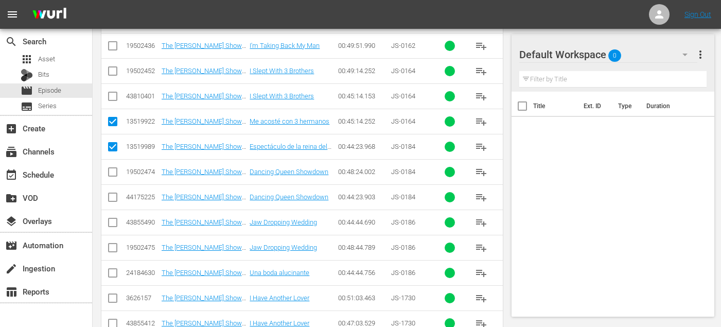
click at [112, 278] on input "checkbox" at bounding box center [113, 275] width 12 height 12
checkbox input "true"
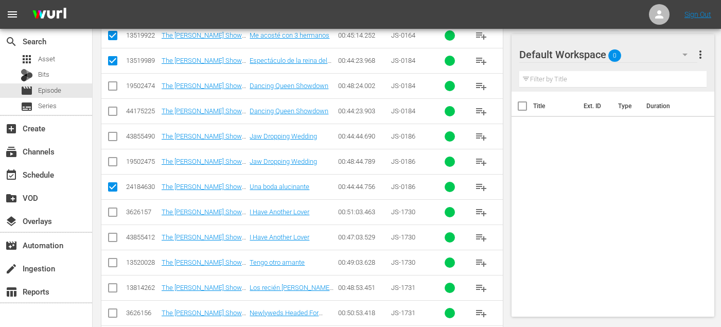
scroll to position [1624, 0]
click at [109, 264] on input "checkbox" at bounding box center [113, 263] width 12 height 12
checkbox input "true"
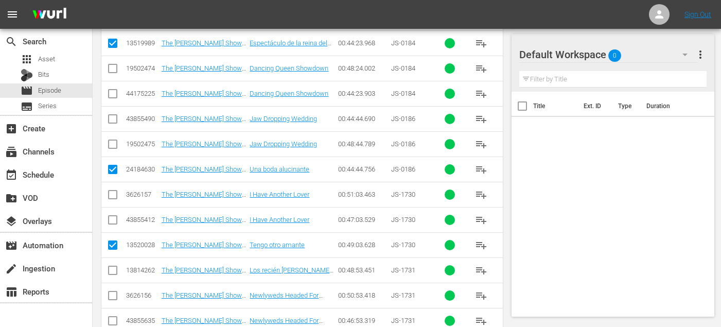
click at [112, 276] on input "checkbox" at bounding box center [113, 272] width 12 height 12
checkbox input "true"
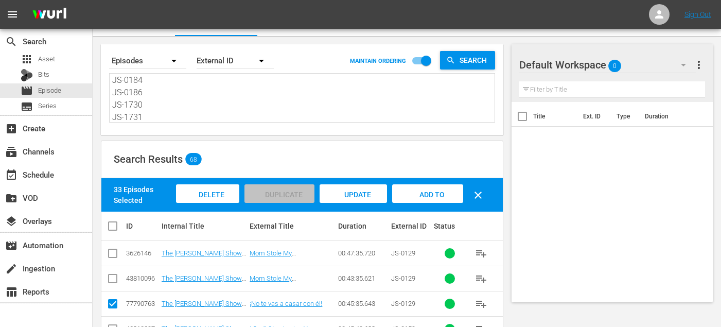
scroll to position [0, 0]
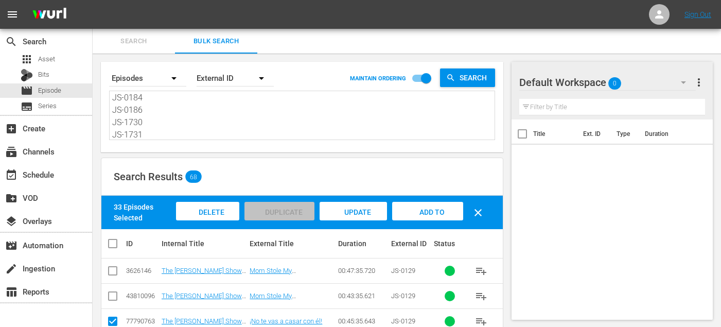
click at [440, 210] on span "Add to Workspace" at bounding box center [428, 222] width 50 height 28
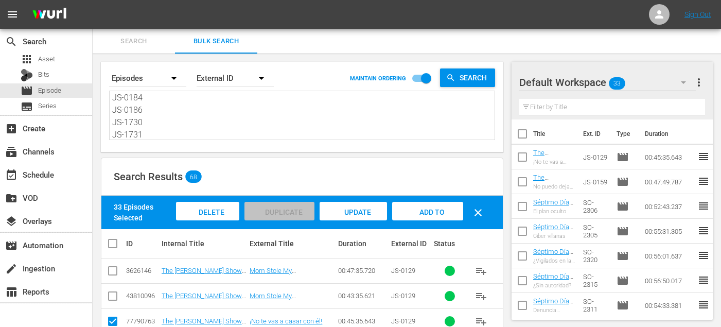
click at [135, 40] on span "Search" at bounding box center [134, 42] width 70 height 12
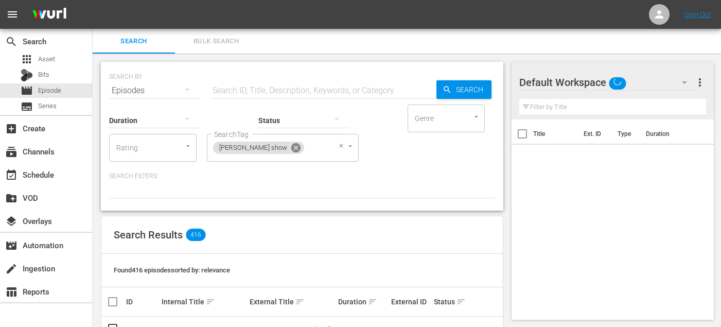
click at [290, 147] on icon at bounding box center [295, 147] width 11 height 11
click at [243, 150] on input "SearchTag" at bounding box center [231, 148] width 39 height 19
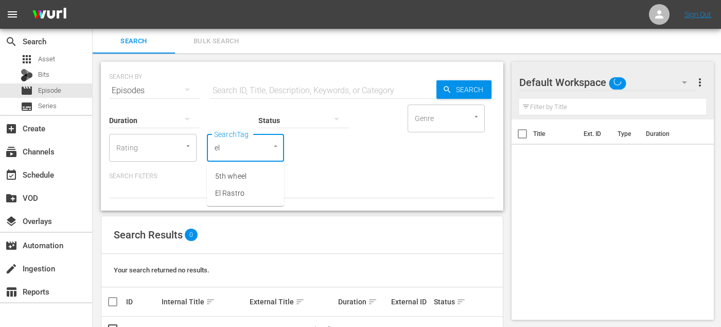
type input "el"
click at [222, 176] on span "El Rastro" at bounding box center [229, 176] width 29 height 11
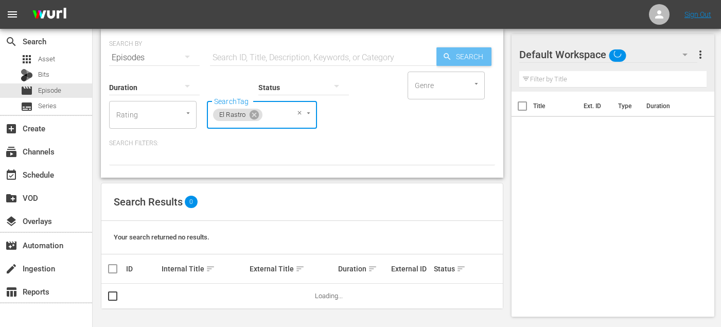
click at [448, 63] on div "Search" at bounding box center [464, 56] width 55 height 19
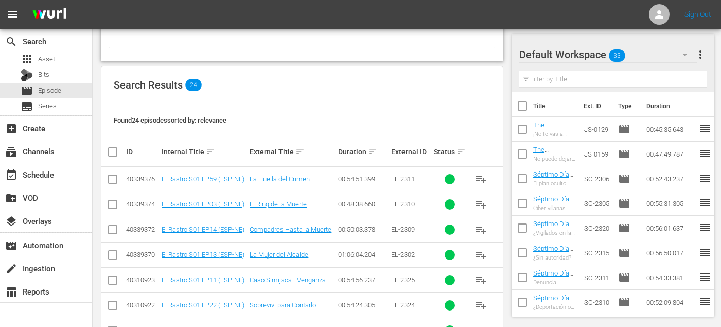
scroll to position [538, 0]
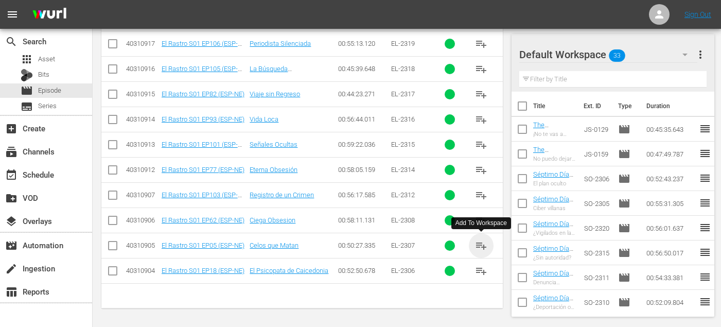
click at [477, 249] on span "playlist_add" at bounding box center [481, 245] width 12 height 12
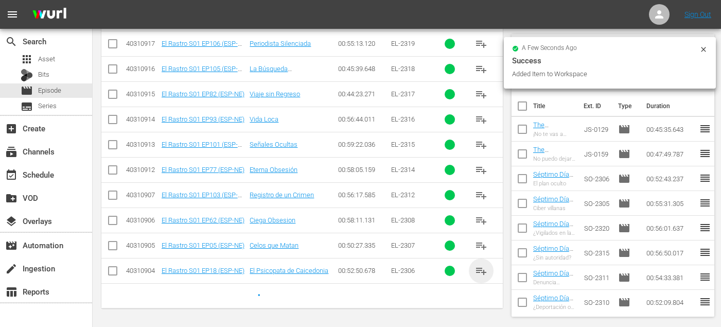
click at [482, 265] on span "playlist_add" at bounding box center [481, 271] width 12 height 12
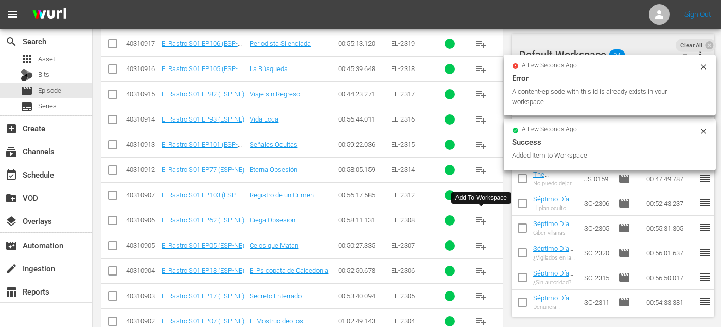
click at [483, 213] on button "playlist_add" at bounding box center [481, 220] width 25 height 25
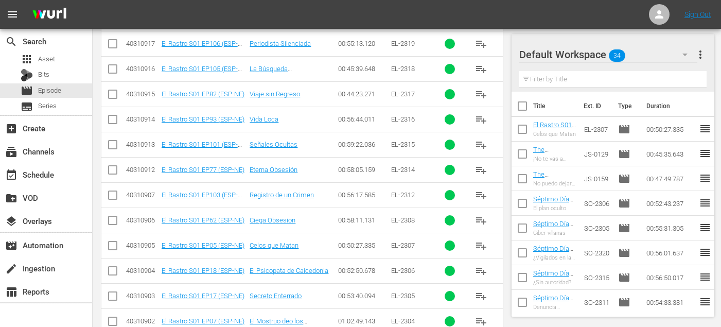
click at [486, 166] on span "playlist_add" at bounding box center [481, 170] width 12 height 12
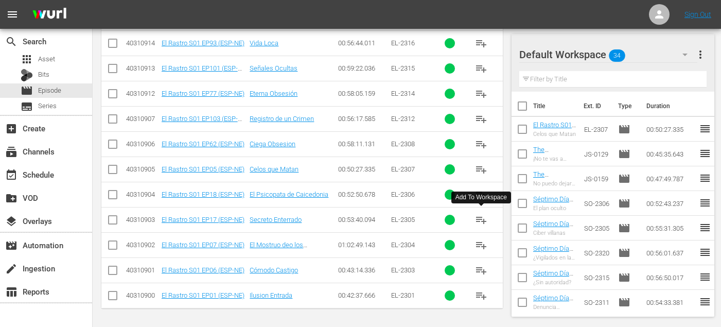
scroll to position [576, 0]
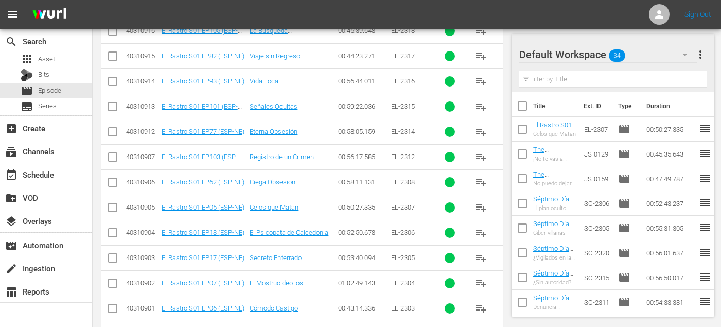
click at [485, 161] on span "playlist_add" at bounding box center [481, 157] width 12 height 12
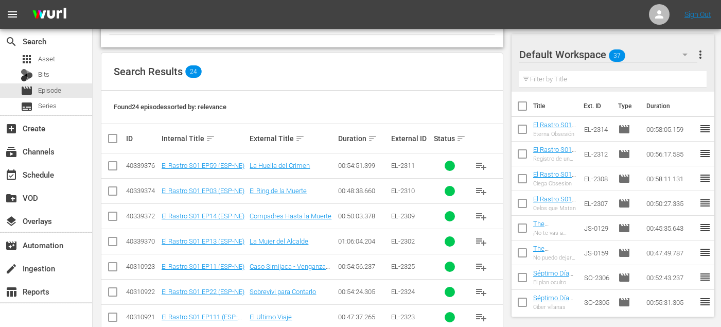
scroll to position [0, 0]
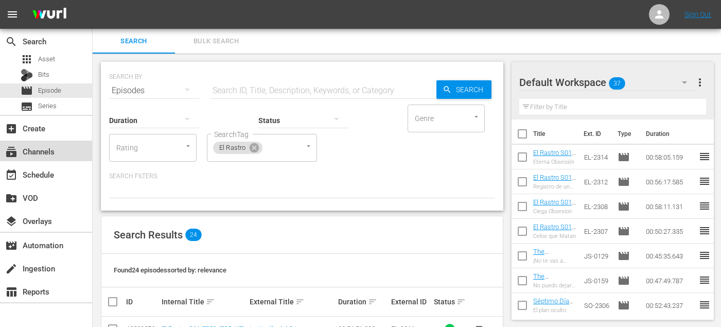
click at [47, 150] on div "subscriptions Channels" at bounding box center [29, 149] width 58 height 9
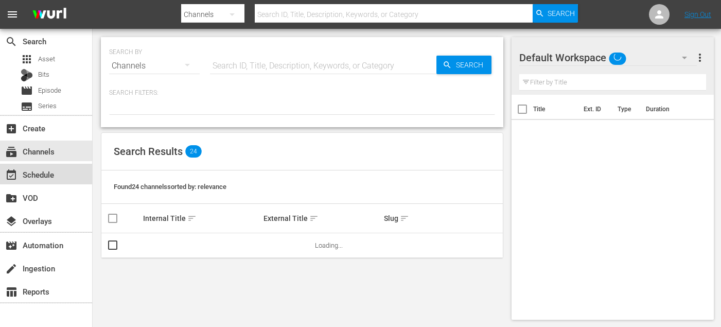
click at [48, 176] on div "event_available Schedule" at bounding box center [29, 172] width 58 height 9
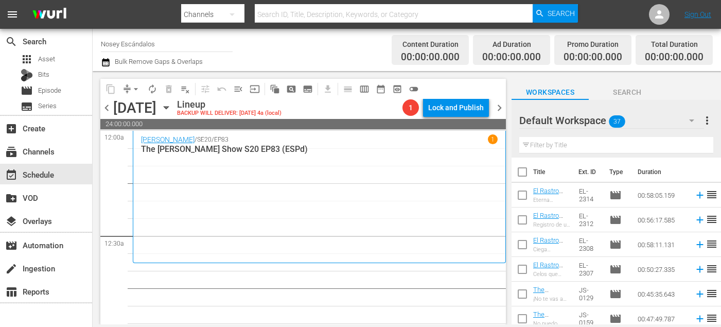
click at [523, 174] on input "checkbox" at bounding box center [523, 174] width 22 height 22
checkbox input "true"
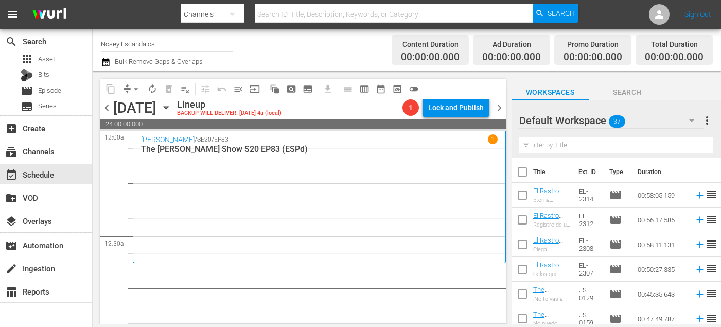
checkbox input "true"
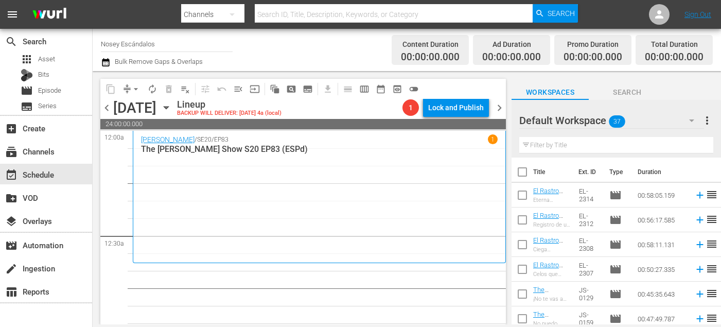
checkbox input "true"
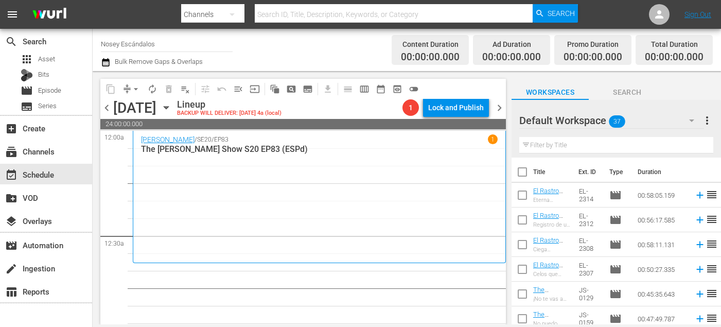
checkbox input "true"
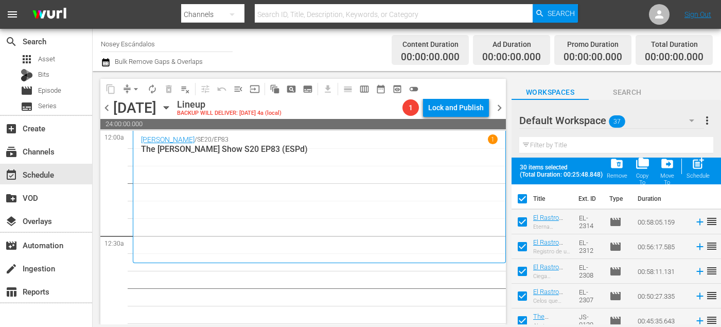
click at [522, 220] on input "checkbox" at bounding box center [523, 224] width 22 height 22
click at [522, 246] on input "checkbox" at bounding box center [523, 249] width 22 height 22
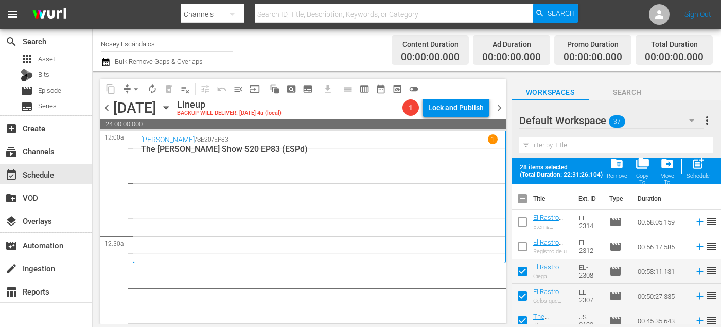
click at [522, 272] on input "checkbox" at bounding box center [523, 274] width 22 height 22
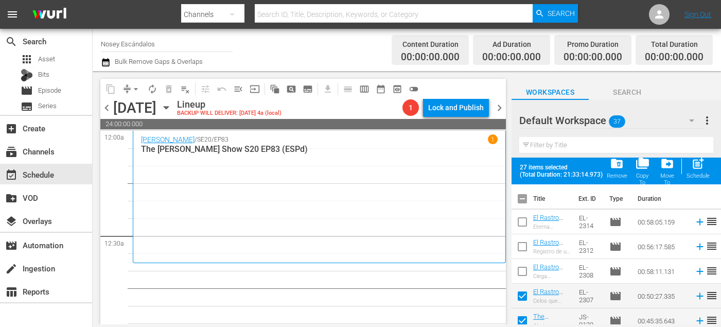
click at [522, 298] on input "checkbox" at bounding box center [523, 298] width 22 height 22
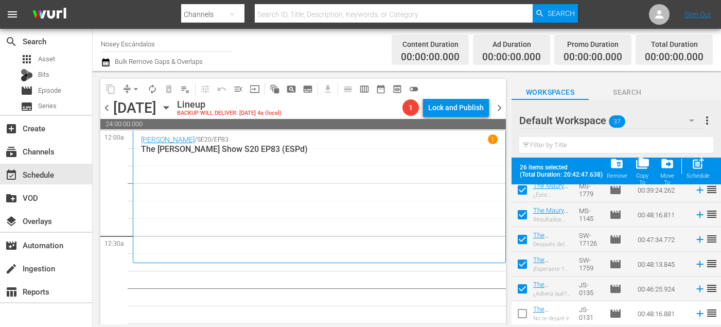
scroll to position [696, 0]
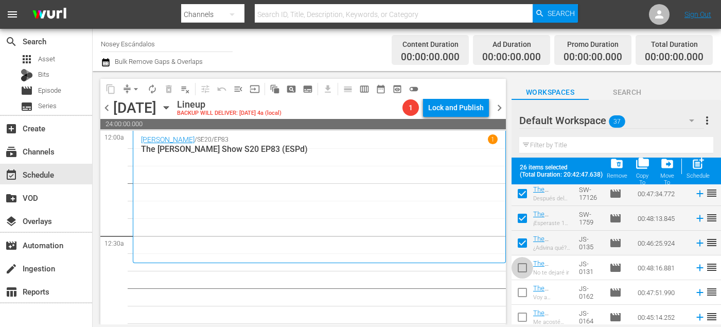
click at [527, 267] on input "checkbox" at bounding box center [523, 270] width 22 height 22
click at [527, 295] on input "checkbox" at bounding box center [523, 295] width 22 height 22
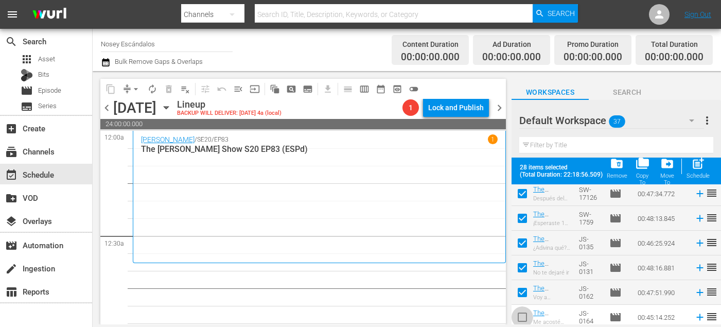
click at [527, 318] on input "checkbox" at bounding box center [523, 319] width 22 height 22
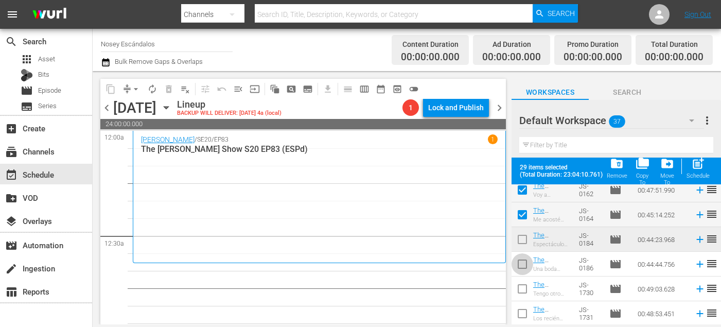
click at [521, 264] on input "checkbox" at bounding box center [523, 266] width 22 height 22
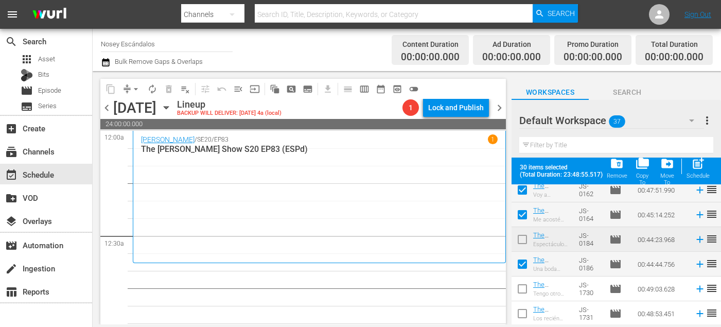
click at [521, 297] on input "checkbox" at bounding box center [523, 291] width 22 height 22
click at [521, 313] on input "checkbox" at bounding box center [523, 316] width 22 height 22
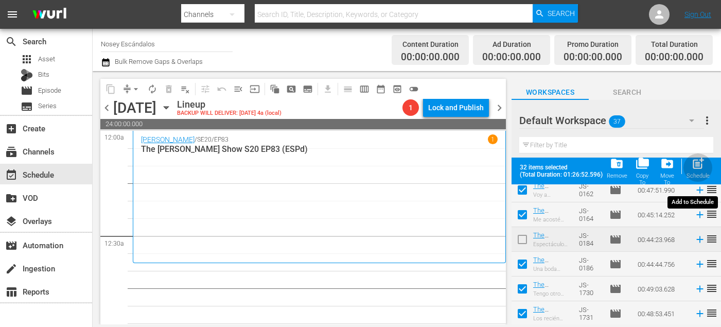
click at [697, 177] on div "Schedule" at bounding box center [698, 176] width 23 height 7
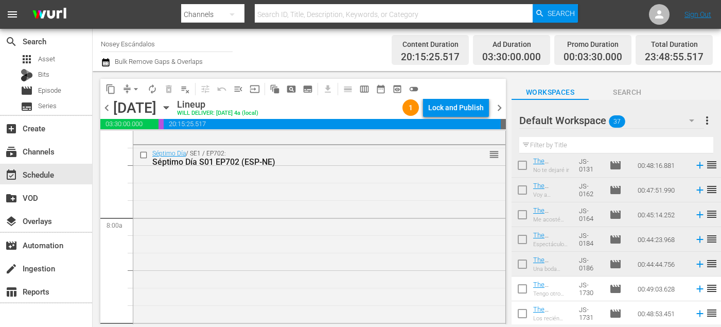
scroll to position [1583, 0]
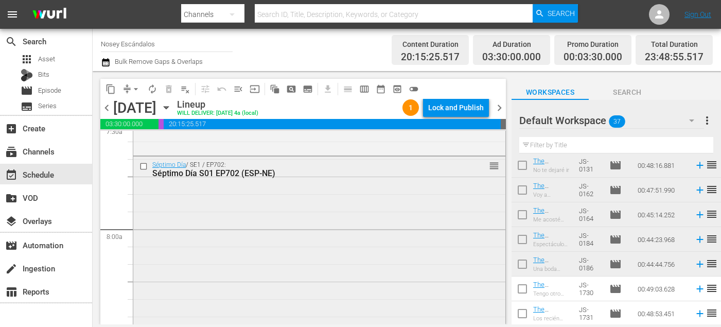
click at [144, 167] on input "checkbox" at bounding box center [145, 166] width 11 height 9
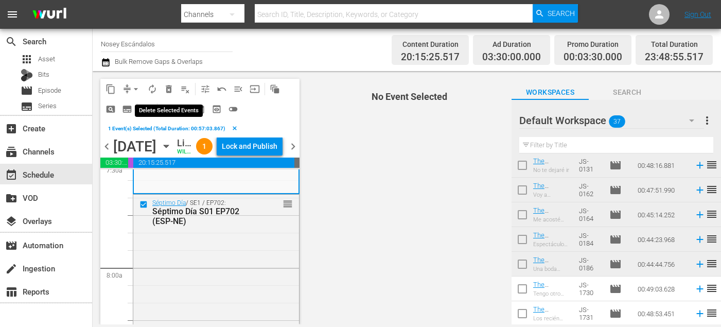
click at [169, 86] on span "delete_forever_outlined" at bounding box center [169, 89] width 10 height 10
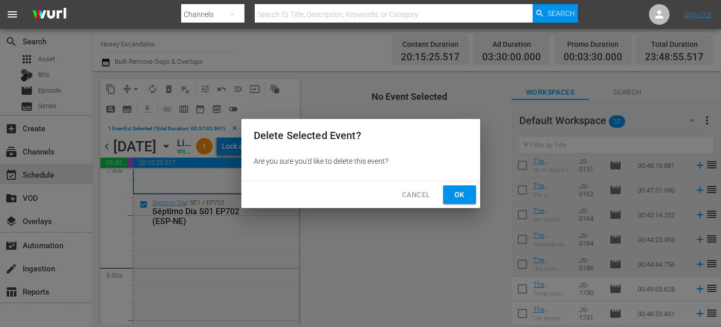
click at [468, 189] on button "Ok" at bounding box center [459, 194] width 33 height 19
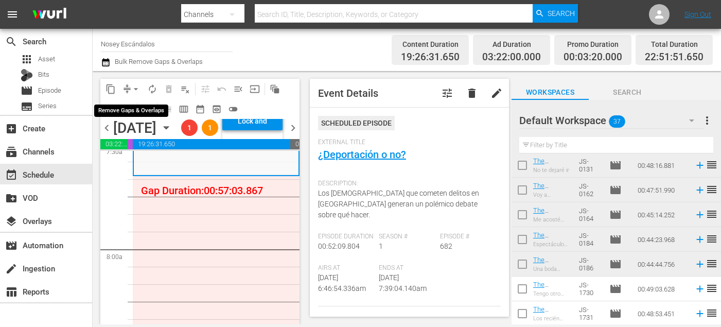
click at [131, 91] on span "arrow_drop_down" at bounding box center [136, 89] width 10 height 10
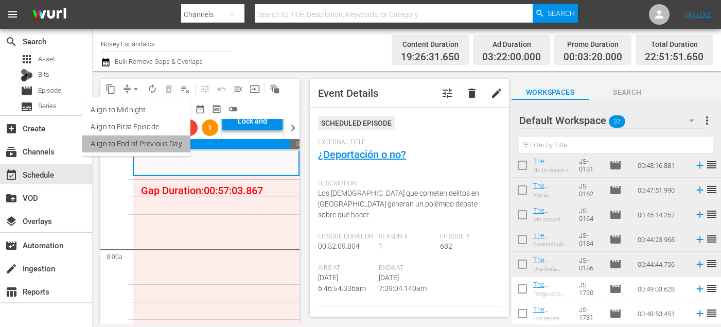
click at [148, 144] on li "Align to End of Previous Day" at bounding box center [136, 143] width 108 height 17
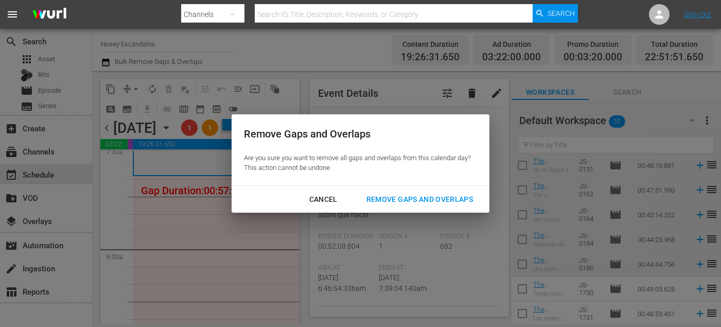
click at [438, 204] on div "Remove Gaps and Overlaps" at bounding box center [419, 199] width 123 height 13
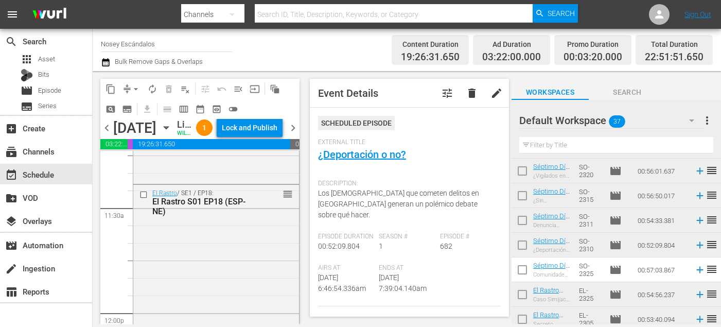
scroll to position [0, 0]
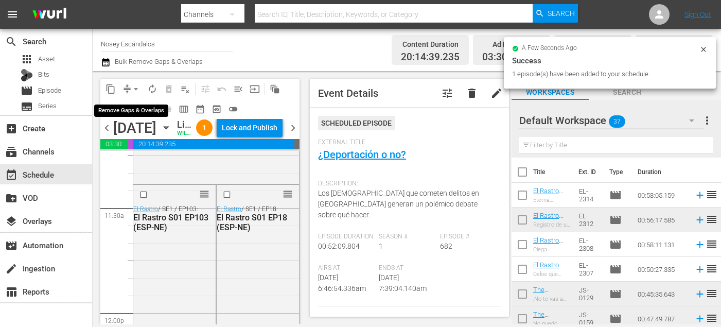
click at [142, 85] on button "arrow_drop_down" at bounding box center [136, 89] width 16 height 16
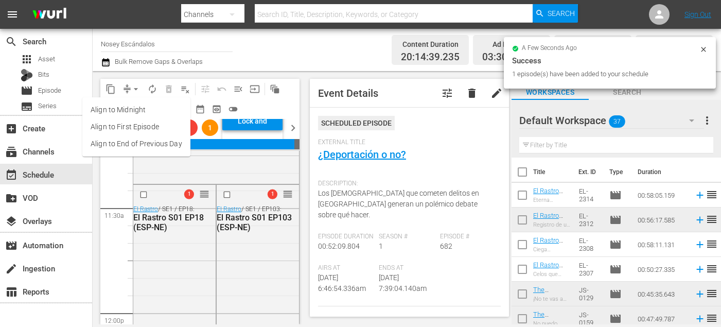
click at [140, 146] on li "Align to End of Previous Day" at bounding box center [136, 143] width 108 height 17
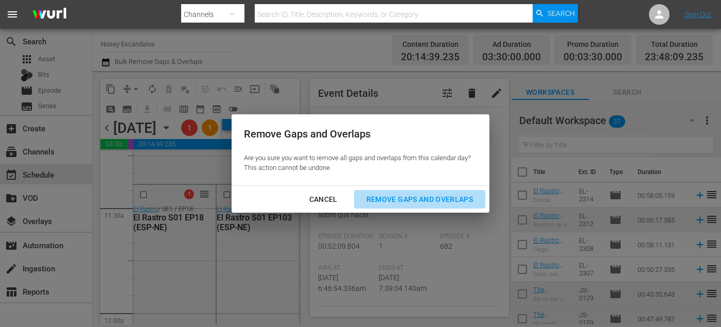
click at [379, 197] on div "Remove Gaps and Overlaps" at bounding box center [419, 199] width 123 height 13
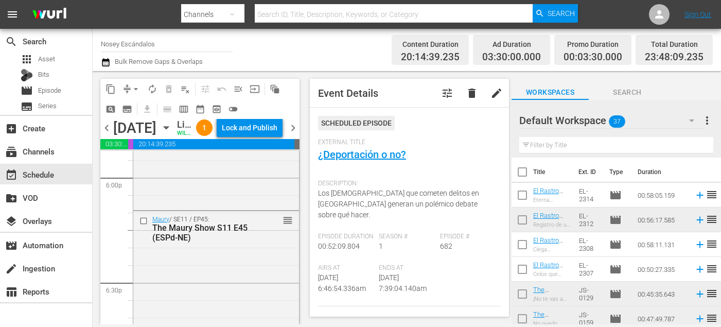
scroll to position [3756, 0]
click at [141, 225] on input "checkbox" at bounding box center [145, 220] width 11 height 9
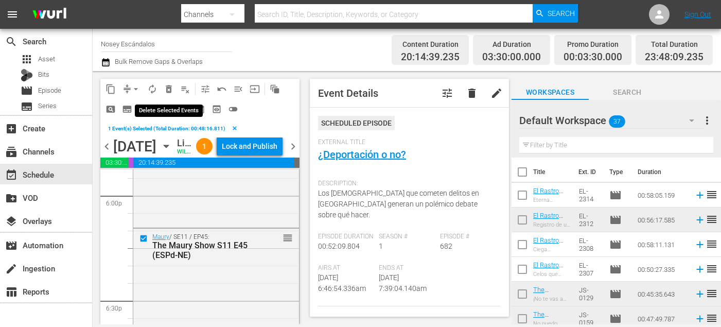
click at [170, 85] on span "delete_forever_outlined" at bounding box center [169, 89] width 10 height 10
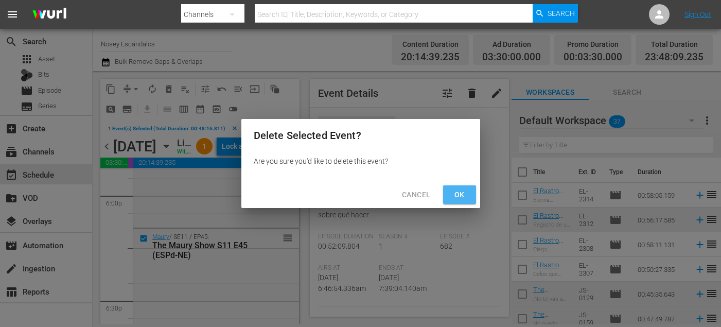
click at [470, 196] on button "Ok" at bounding box center [459, 194] width 33 height 19
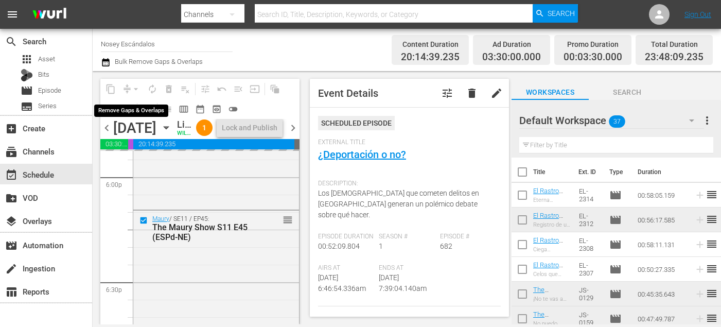
click at [135, 90] on div "arrow_drop_down" at bounding box center [136, 89] width 16 height 16
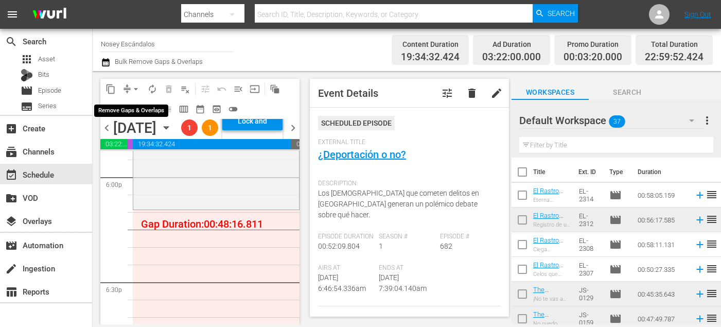
click at [139, 89] on span "arrow_drop_down" at bounding box center [136, 89] width 10 height 10
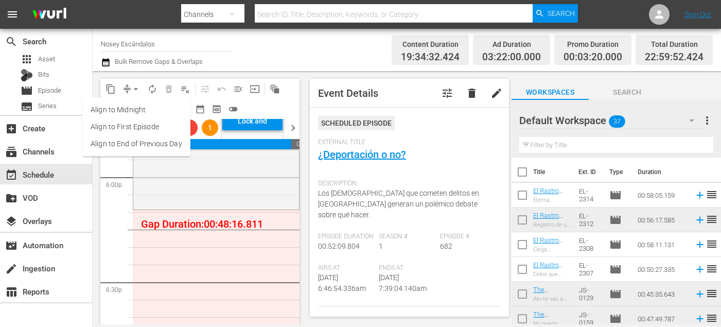
click at [142, 137] on li "Align to End of Previous Day" at bounding box center [136, 143] width 108 height 17
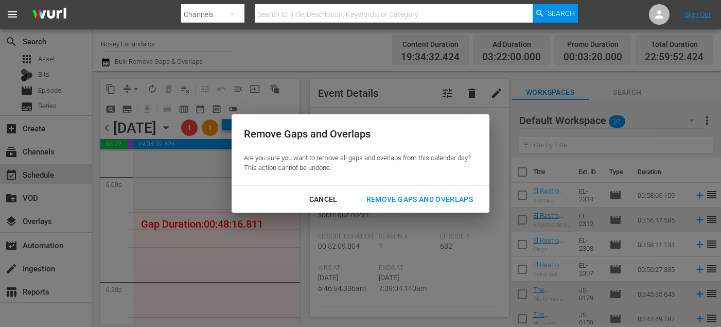
click at [410, 200] on div "Remove Gaps and Overlaps" at bounding box center [419, 199] width 123 height 13
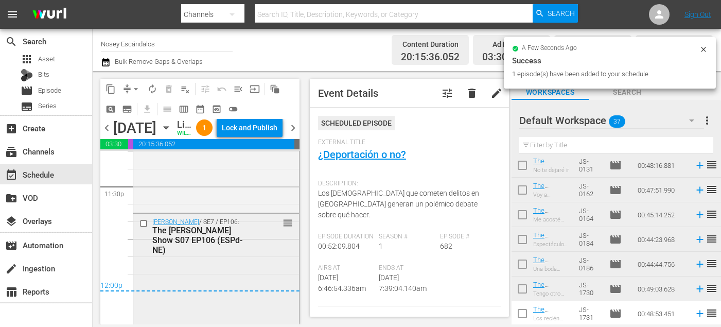
scroll to position [4996, 0]
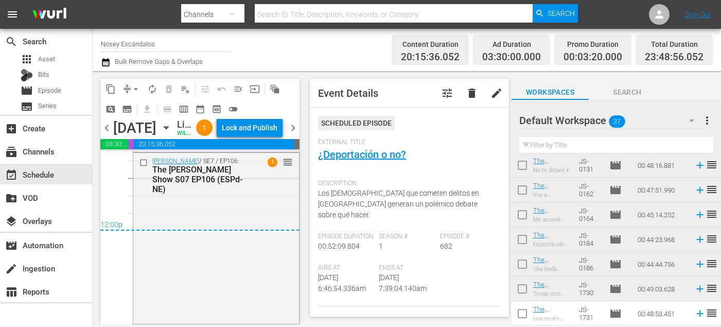
click at [294, 134] on span "chevron_right" at bounding box center [293, 128] width 13 height 13
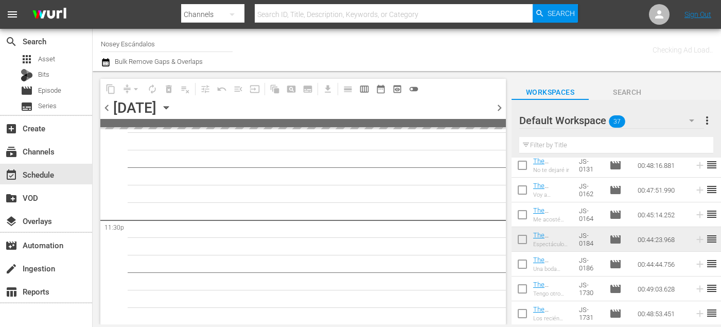
scroll to position [4847, 0]
click at [109, 109] on span "chevron_left" at bounding box center [106, 107] width 13 height 13
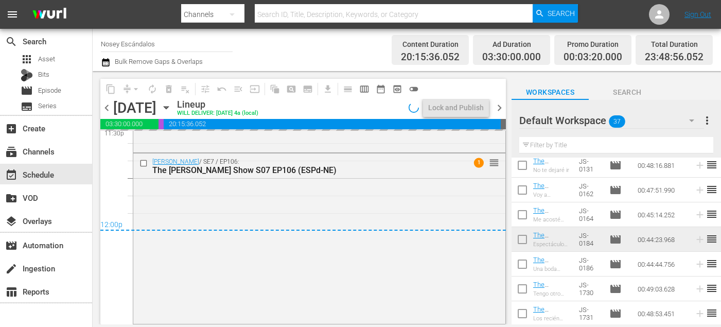
scroll to position [4943, 0]
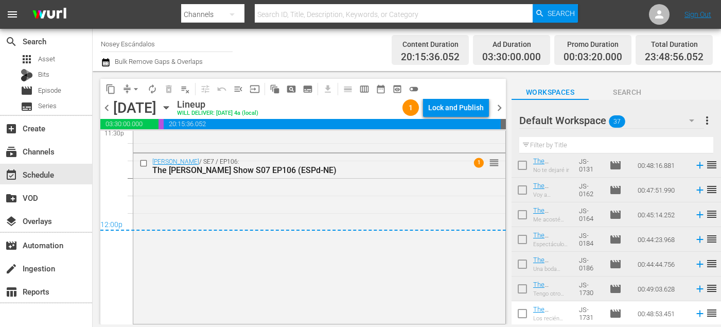
click at [501, 110] on span "chevron_right" at bounding box center [499, 107] width 13 height 13
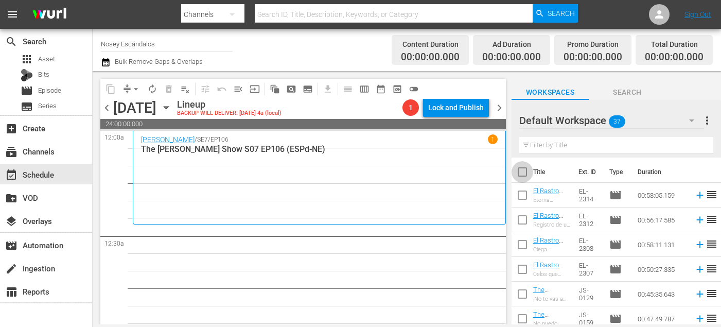
click at [525, 174] on input "checkbox" at bounding box center [523, 174] width 22 height 22
checkbox input "true"
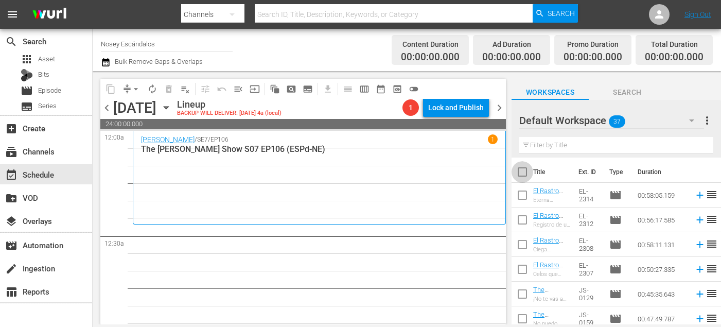
checkbox input "true"
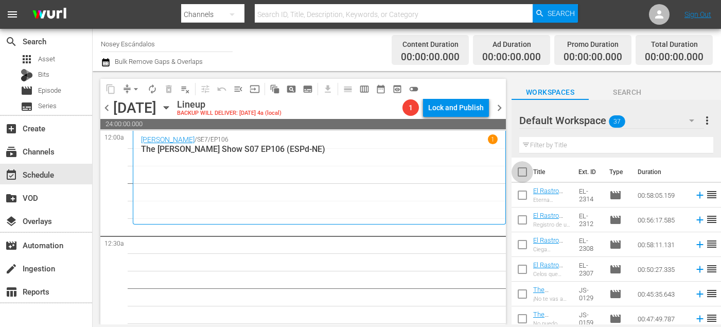
checkbox input "true"
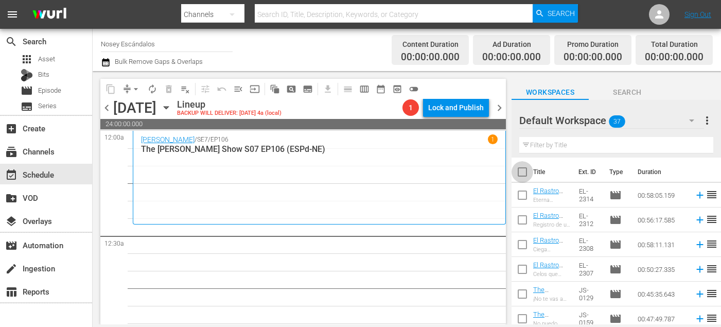
checkbox input "true"
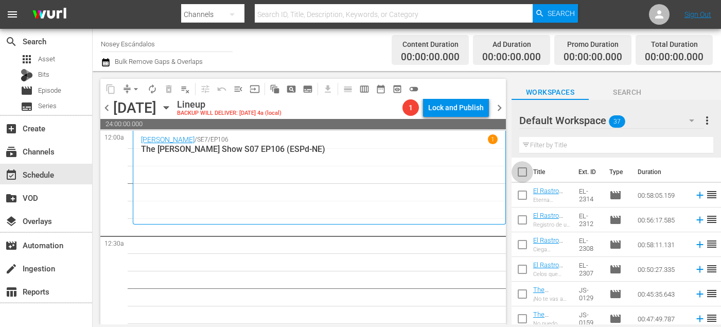
checkbox input "true"
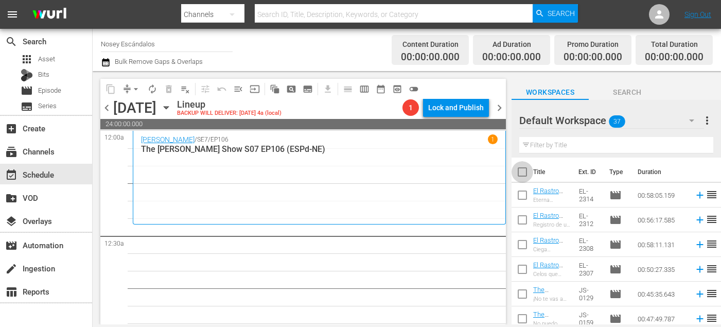
checkbox input "true"
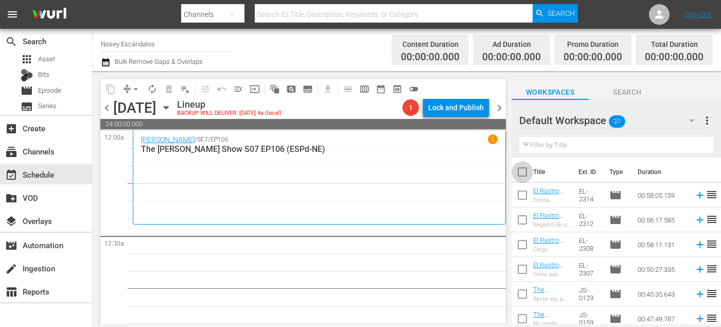
checkbox input "true"
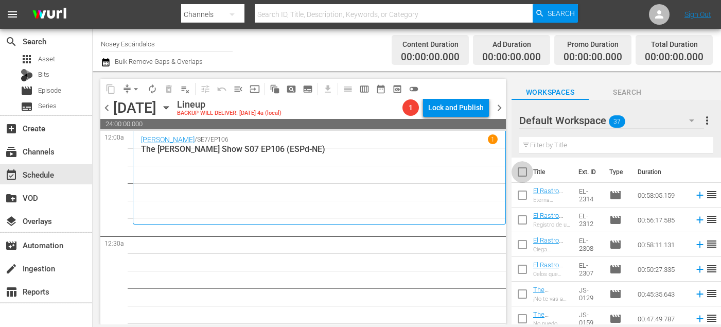
checkbox input "true"
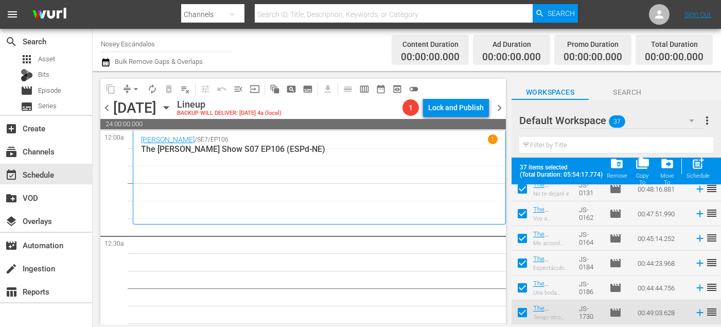
scroll to position [798, 0]
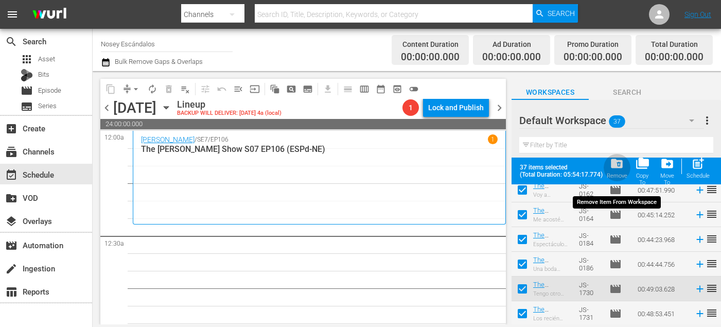
click at [617, 170] on span "folder_delete" at bounding box center [617, 164] width 14 height 14
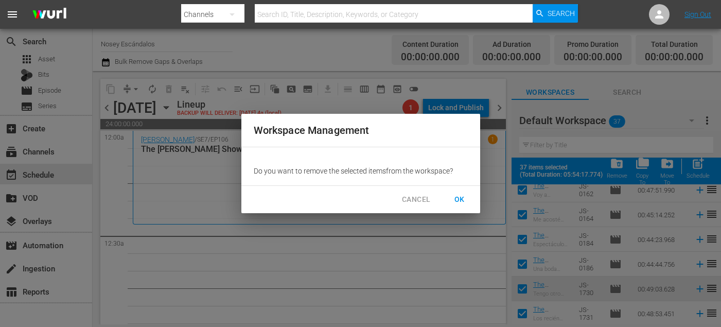
click at [452, 197] on span "OK" at bounding box center [460, 199] width 16 height 13
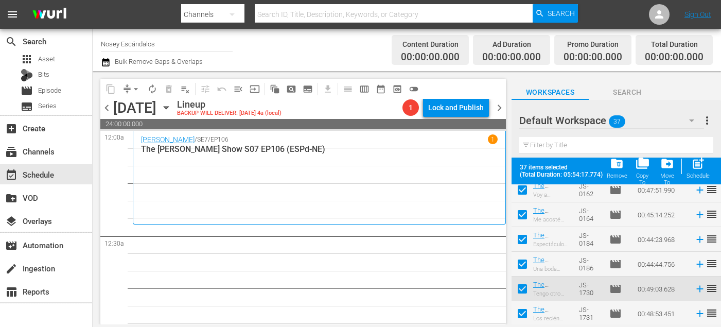
checkbox input "false"
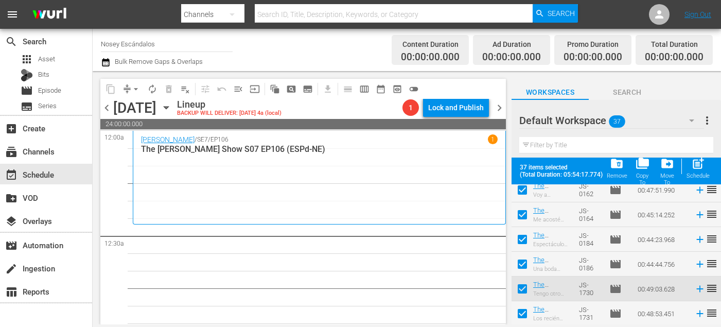
checkbox input "false"
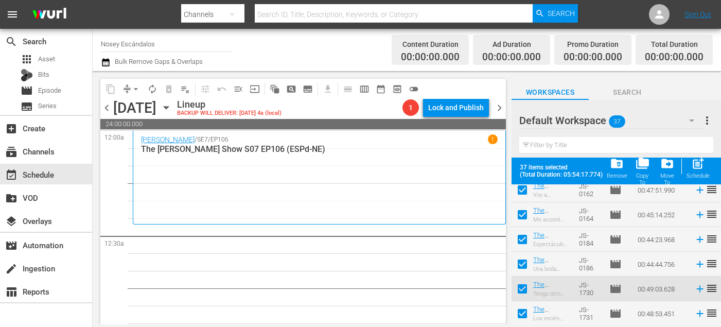
checkbox input "false"
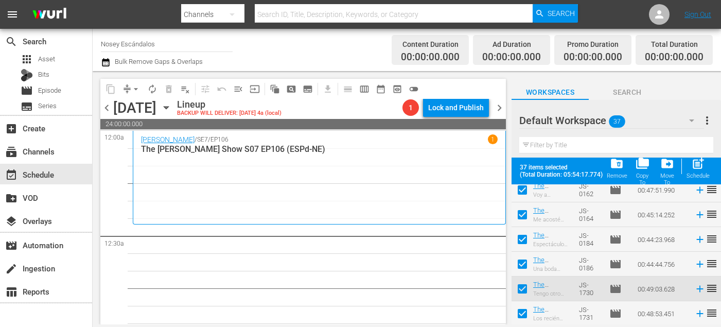
checkbox input "false"
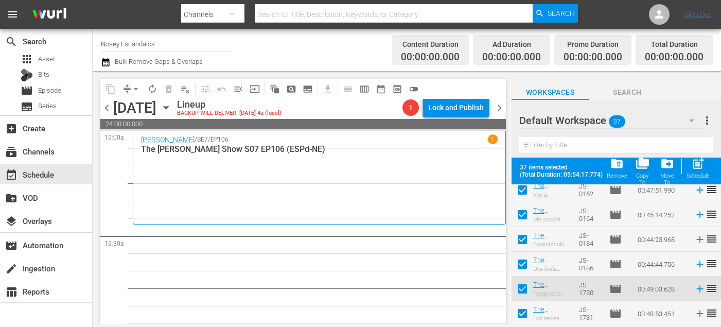
checkbox input "false"
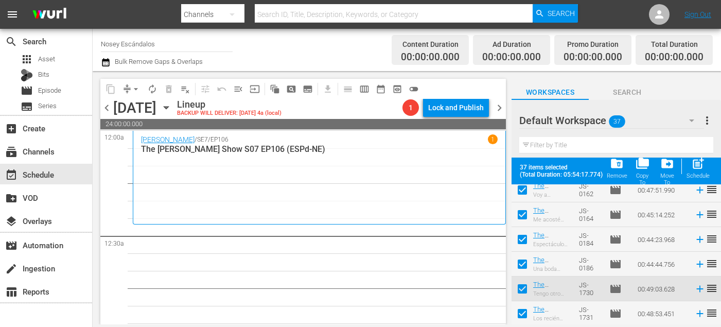
checkbox input "false"
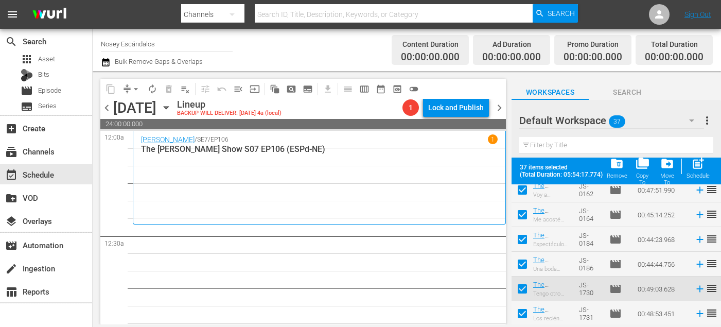
checkbox input "false"
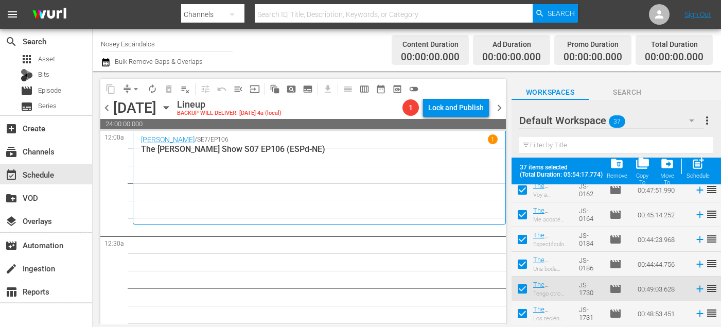
checkbox input "false"
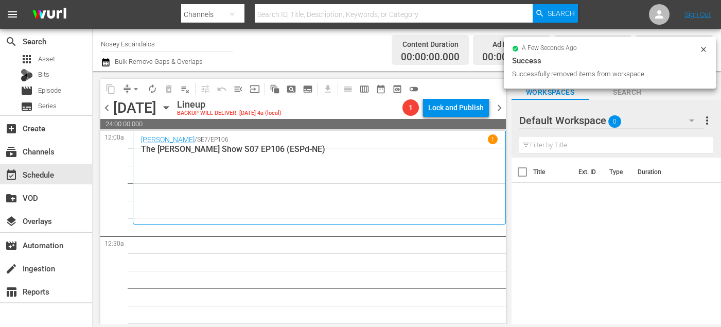
scroll to position [0, 0]
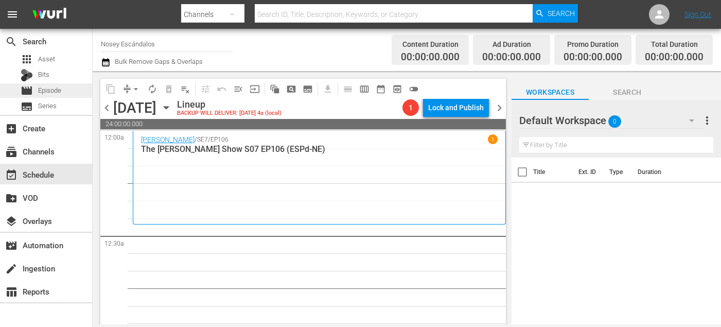
click at [61, 93] on span "Episode" at bounding box center [49, 90] width 23 height 10
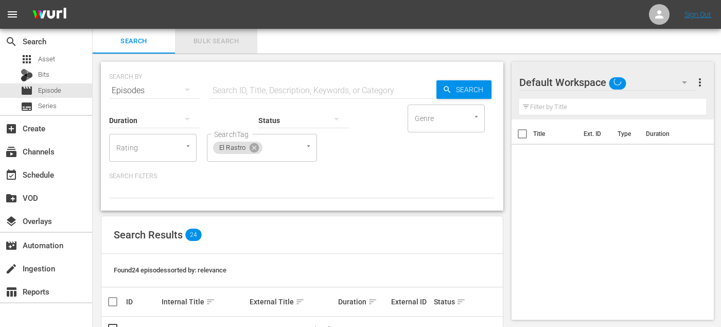
click at [227, 49] on button "Bulk Search" at bounding box center [216, 41] width 82 height 25
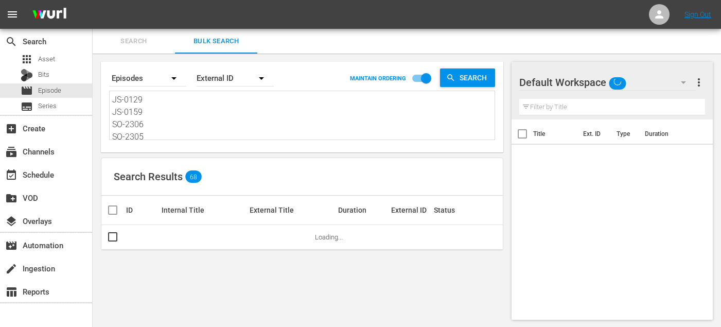
click at [228, 113] on textarea "JS-0129 JS-0159 SO-2306 SO-2305 SO-2320 SO-2315 SO-2311 SO-2310 SO-2325 EL-2325…" at bounding box center [303, 117] width 383 height 47
paste textarea "31 JS-0162 SO-2305 SO-2306 SO-2321 SO-2316 SO-2310 SO-2311 SO-2301 EL-2301 EL-2…"
type textarea "JS-0131 JS-0162 SO-2305 SO-2306 SO-2321 SO-2316 SO-2310 SO-2311 SO-2301 EL-2301…"
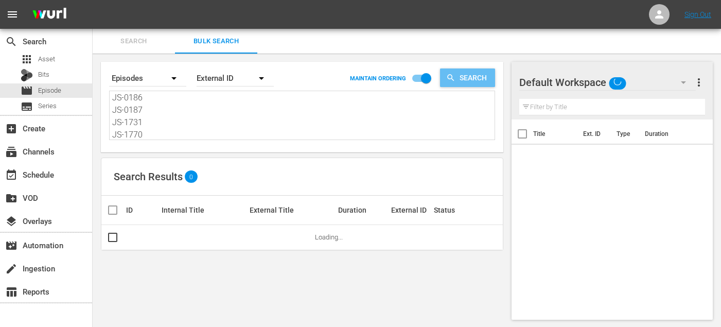
click at [476, 85] on span "Search" at bounding box center [476, 77] width 40 height 19
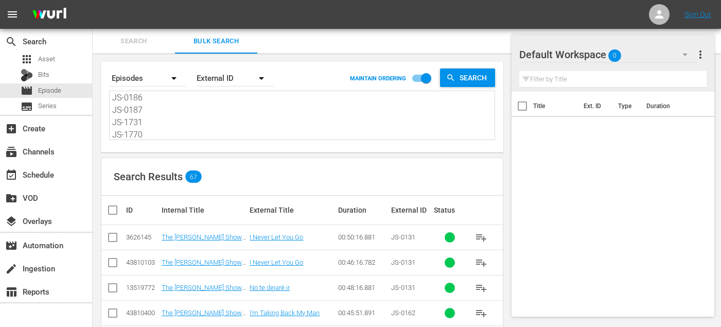
scroll to position [27, 0]
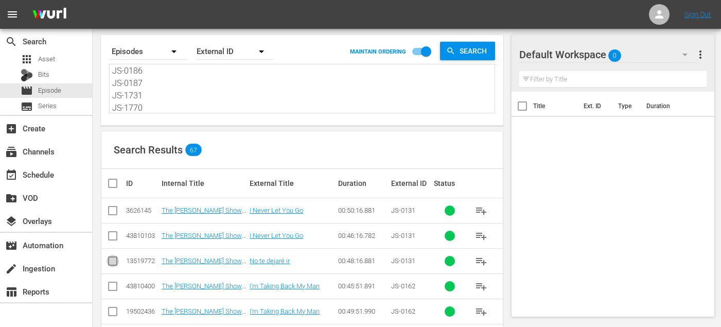
click at [112, 260] on input "checkbox" at bounding box center [113, 263] width 12 height 12
checkbox input "true"
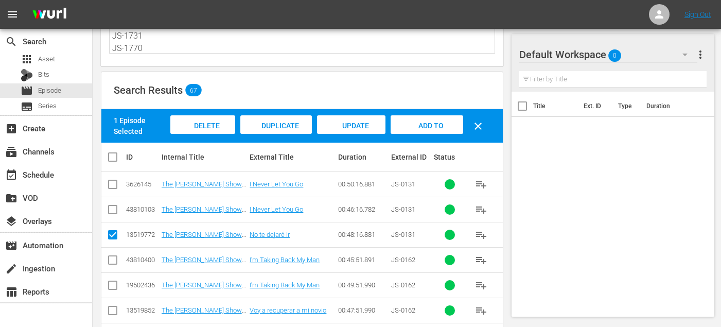
scroll to position [144, 0]
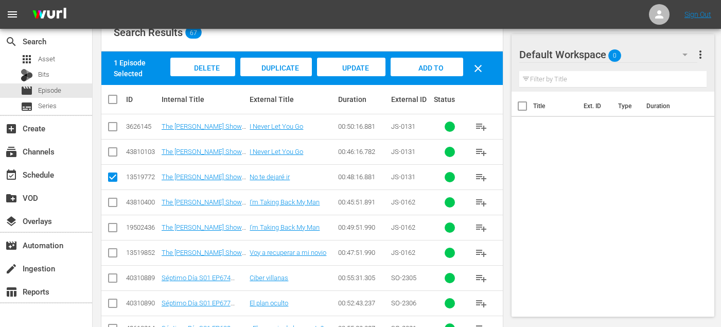
click at [110, 252] on input "checkbox" at bounding box center [113, 255] width 12 height 12
checkbox input "true"
click at [111, 277] on input "checkbox" at bounding box center [113, 280] width 12 height 12
checkbox input "true"
click at [111, 299] on input "checkbox" at bounding box center [113, 305] width 12 height 12
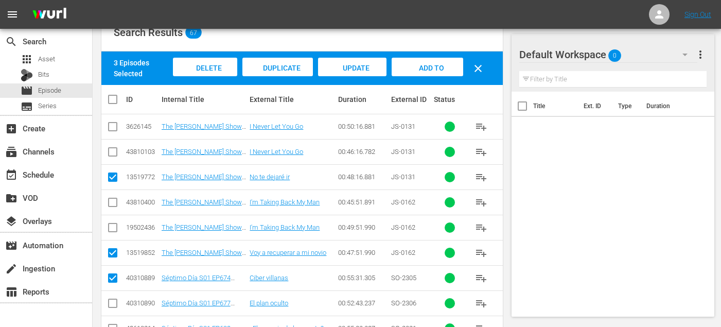
checkbox input "true"
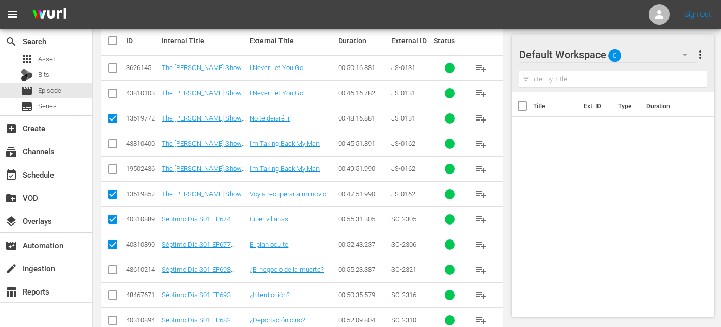
scroll to position [222, 0]
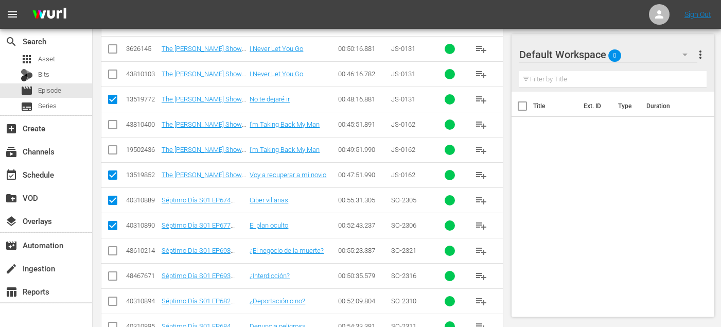
click at [114, 247] on input "checkbox" at bounding box center [113, 253] width 12 height 12
checkbox input "true"
click at [114, 277] on input "checkbox" at bounding box center [113, 278] width 12 height 12
checkbox input "true"
click at [114, 300] on input "checkbox" at bounding box center [113, 303] width 12 height 12
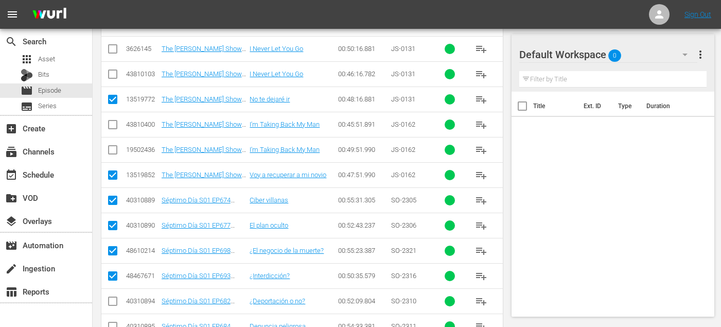
checkbox input "true"
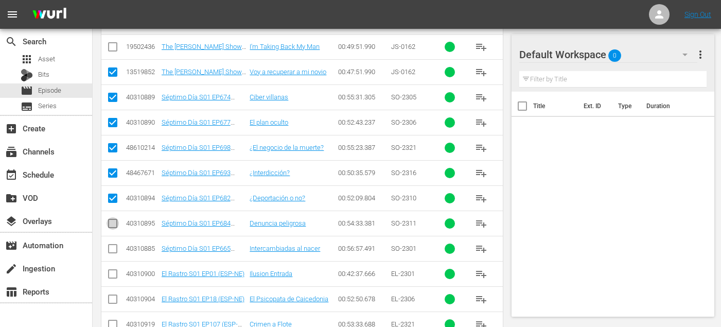
click at [108, 221] on input "checkbox" at bounding box center [113, 225] width 12 height 12
checkbox input "true"
click at [108, 257] on td at bounding box center [112, 248] width 23 height 25
click at [111, 247] on input "checkbox" at bounding box center [113, 251] width 12 height 12
checkbox input "true"
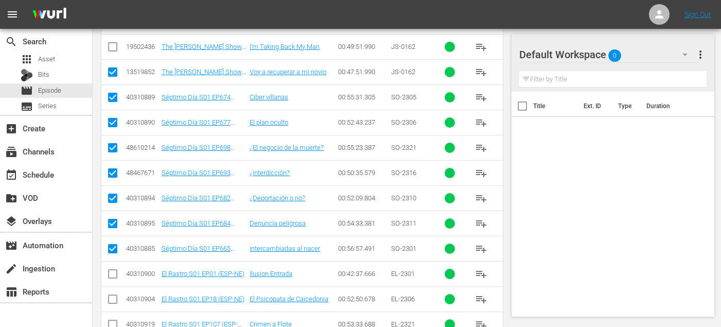
click at [111, 273] on input "checkbox" at bounding box center [113, 276] width 12 height 12
checkbox input "true"
click at [111, 299] on input "checkbox" at bounding box center [113, 301] width 12 height 12
checkbox input "true"
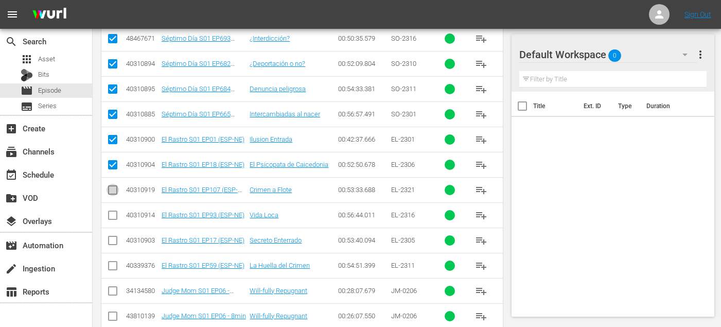
click at [112, 192] on input "checkbox" at bounding box center [113, 192] width 12 height 12
checkbox input "true"
click at [112, 208] on td at bounding box center [112, 214] width 23 height 25
click at [112, 216] on input "checkbox" at bounding box center [113, 217] width 12 height 12
checkbox input "true"
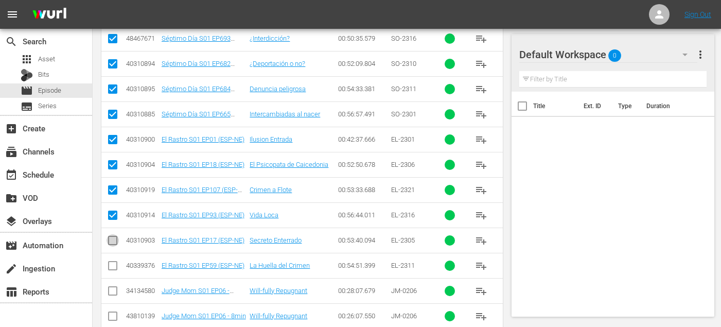
click at [112, 243] on input "checkbox" at bounding box center [113, 242] width 12 height 12
checkbox input "true"
click at [112, 269] on input "checkbox" at bounding box center [113, 268] width 12 height 12
checkbox input "true"
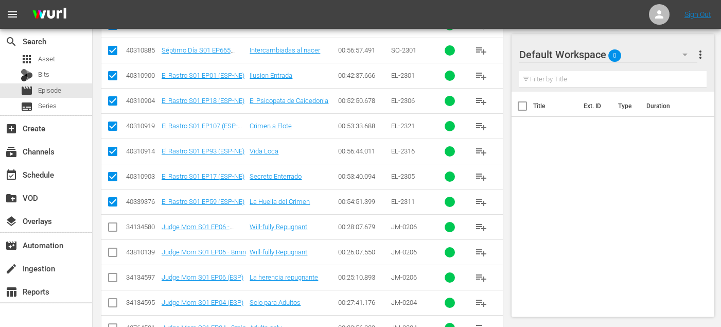
scroll to position [523, 0]
click at [112, 281] on input "checkbox" at bounding box center [113, 280] width 12 height 12
checkbox input "true"
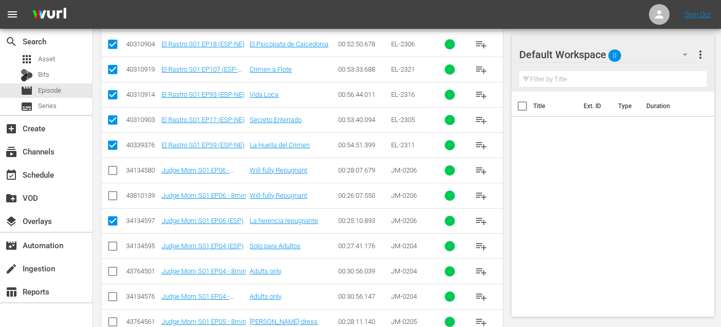
scroll to position [584, 0]
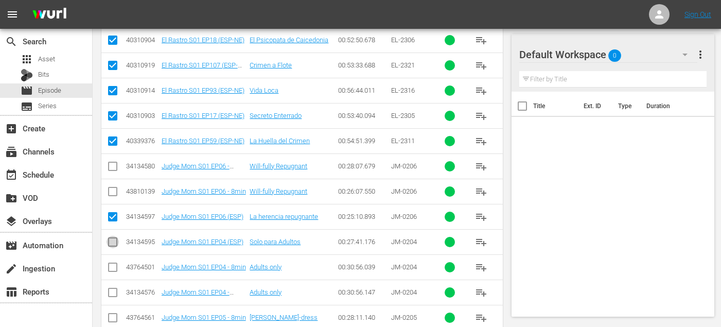
click at [110, 241] on input "checkbox" at bounding box center [113, 244] width 12 height 12
checkbox input "true"
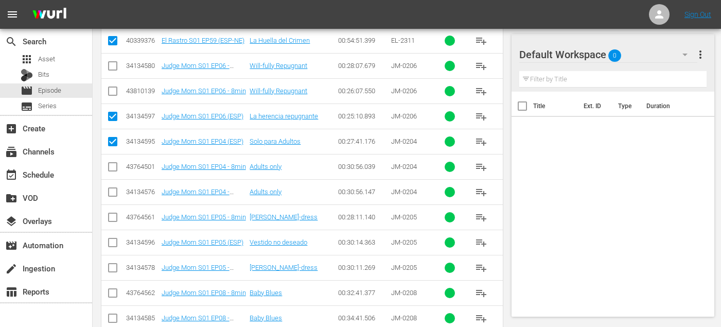
scroll to position [691, 0]
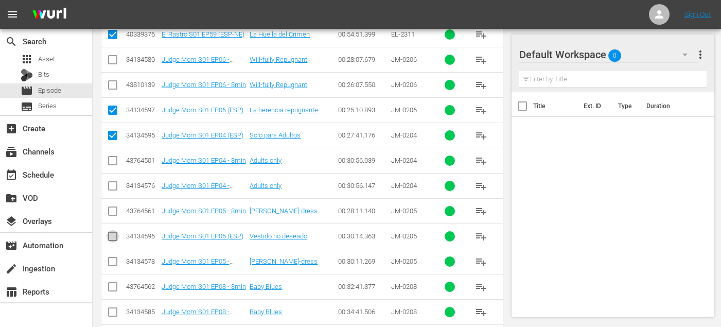
click at [118, 230] on icon at bounding box center [113, 236] width 12 height 12
click at [113, 237] on input "checkbox" at bounding box center [113, 238] width 12 height 12
checkbox input "true"
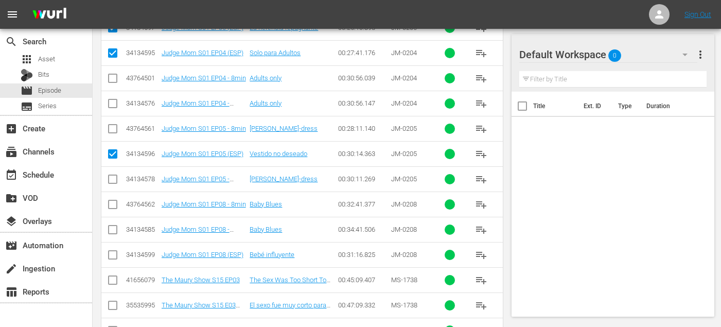
scroll to position [775, 0]
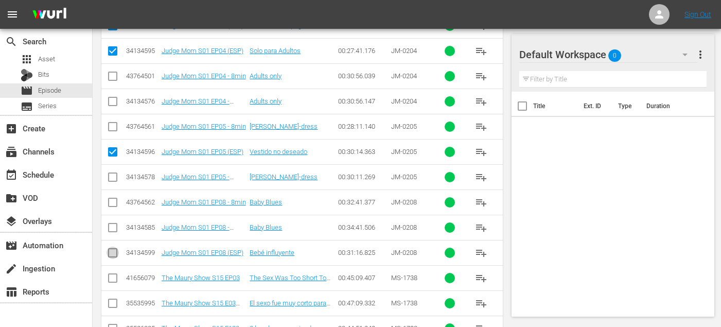
click at [112, 252] on input "checkbox" at bounding box center [113, 255] width 12 height 12
checkbox input "true"
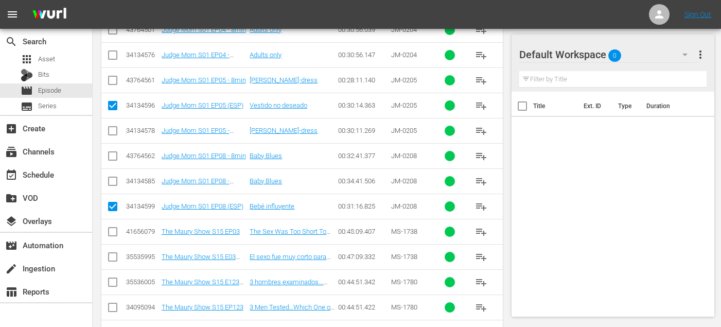
scroll to position [829, 0]
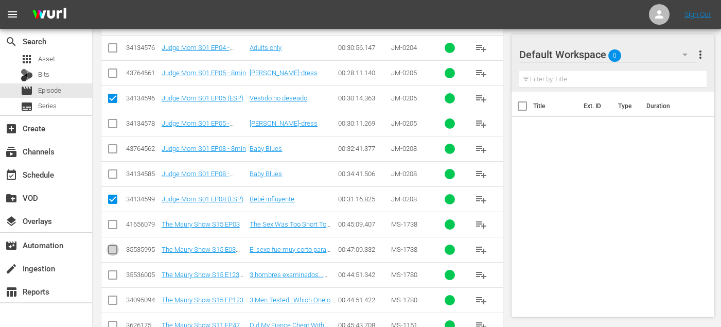
click at [112, 251] on input "checkbox" at bounding box center [113, 252] width 12 height 12
checkbox input "true"
click at [112, 274] on input "checkbox" at bounding box center [113, 277] width 12 height 12
checkbox input "true"
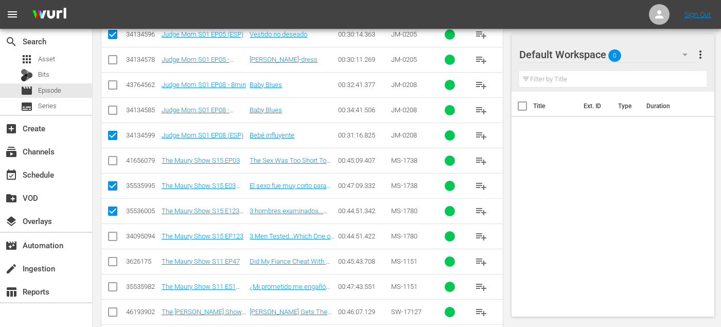
scroll to position [893, 0]
click at [109, 287] on input "checkbox" at bounding box center [113, 288] width 12 height 12
checkbox input "true"
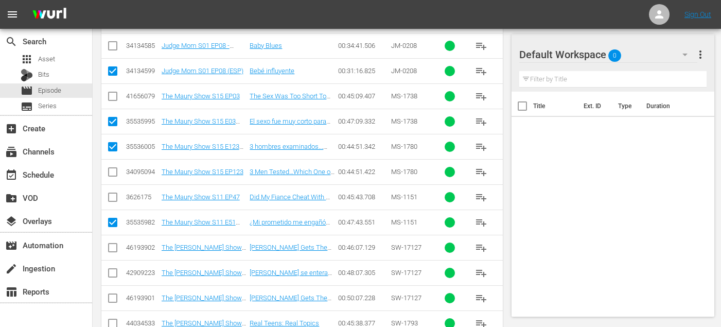
scroll to position [956, 0]
click at [113, 268] on icon at bounding box center [113, 273] width 12 height 12
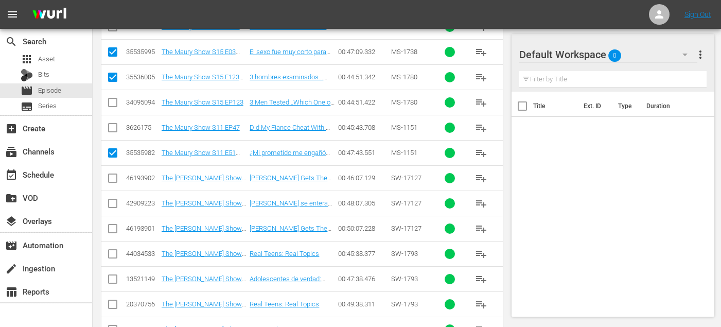
scroll to position [1025, 0]
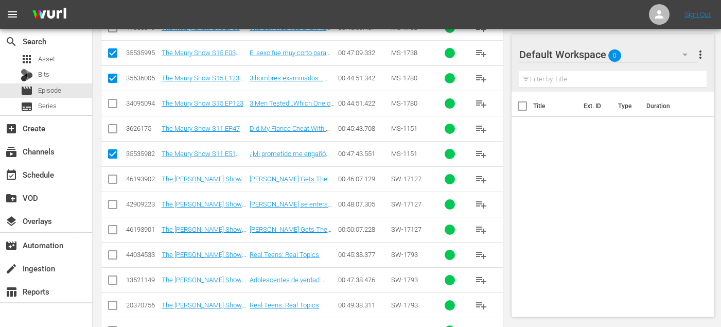
click at [111, 281] on input "checkbox" at bounding box center [113, 282] width 12 height 12
checkbox input "true"
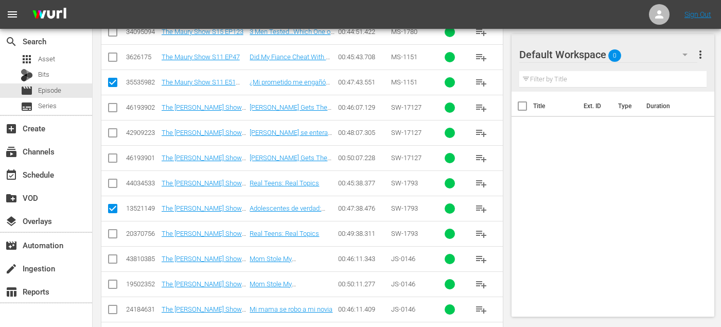
scroll to position [1125, 0]
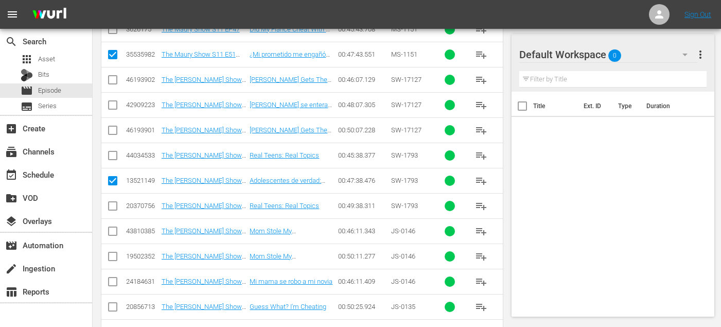
click at [113, 282] on input "checkbox" at bounding box center [113, 284] width 12 height 12
checkbox input "true"
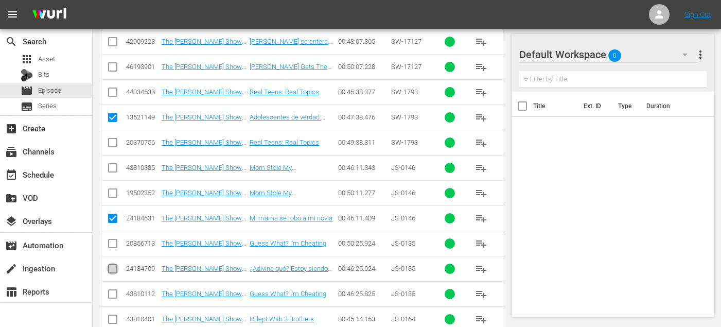
click at [114, 270] on input "checkbox" at bounding box center [113, 271] width 12 height 12
checkbox input "true"
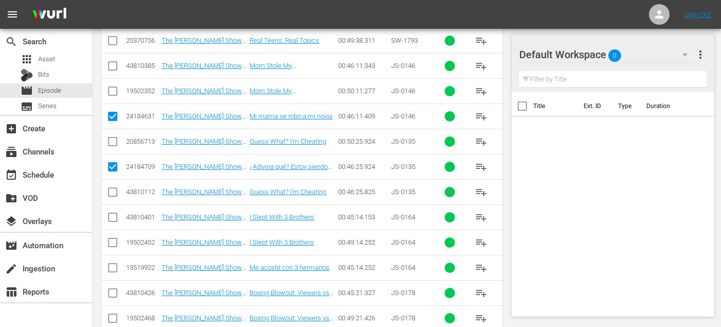
scroll to position [1292, 0]
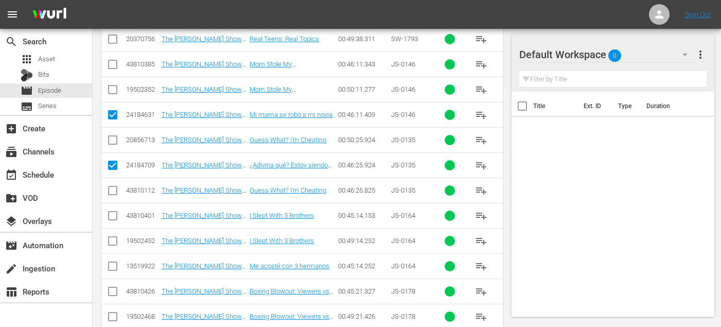
click at [110, 266] on input "checkbox" at bounding box center [113, 268] width 12 height 12
checkbox input "true"
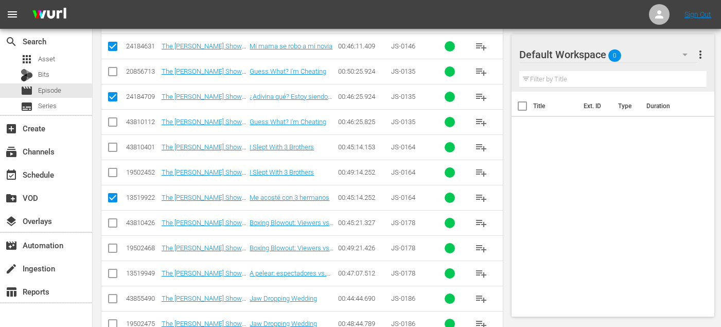
scroll to position [1361, 0]
click at [112, 271] on input "checkbox" at bounding box center [113, 275] width 12 height 12
checkbox input "true"
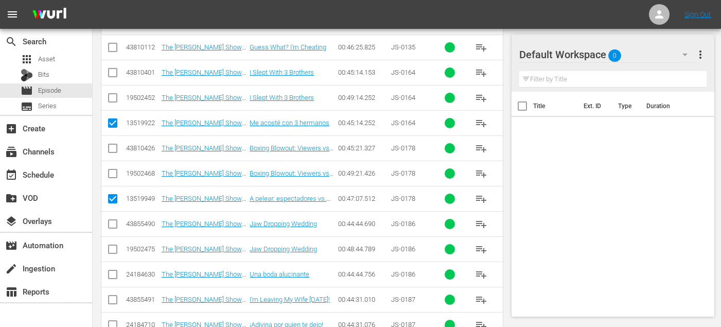
click at [111, 273] on input "checkbox" at bounding box center [113, 276] width 12 height 12
checkbox input "true"
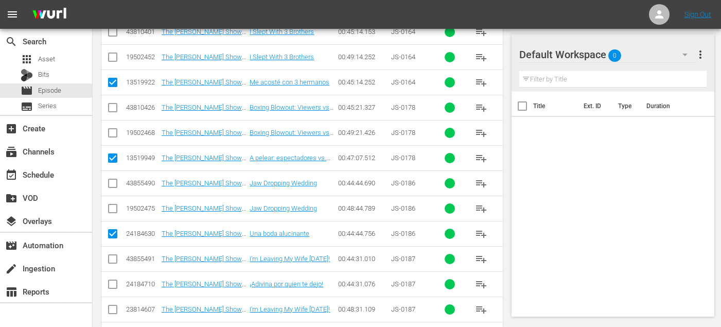
scroll to position [1488, 0]
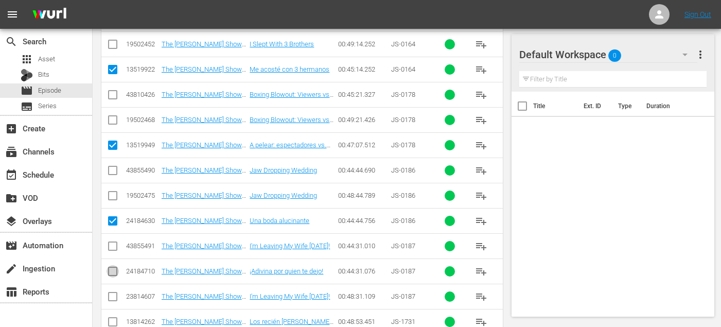
click at [111, 271] on input "checkbox" at bounding box center [113, 273] width 12 height 12
checkbox input "true"
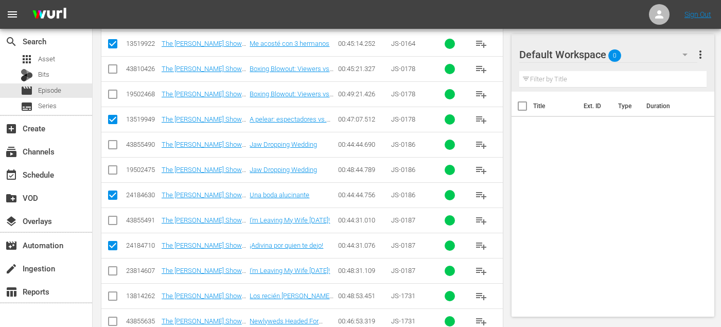
scroll to position [1535, 0]
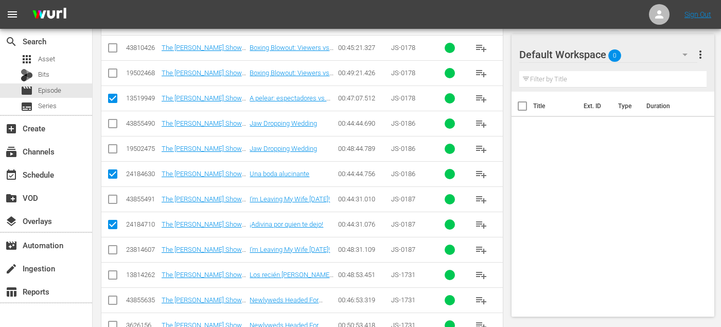
click at [109, 274] on input "checkbox" at bounding box center [113, 277] width 12 height 12
checkbox input "true"
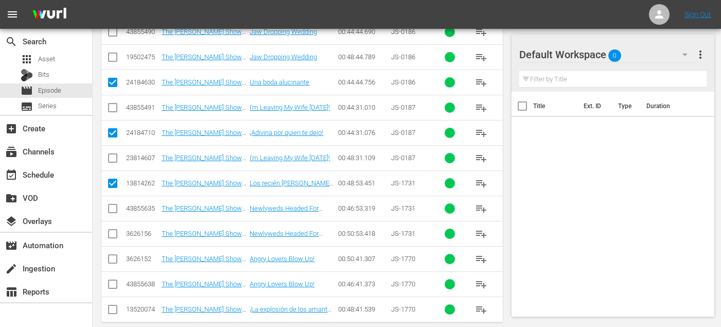
scroll to position [1641, 0]
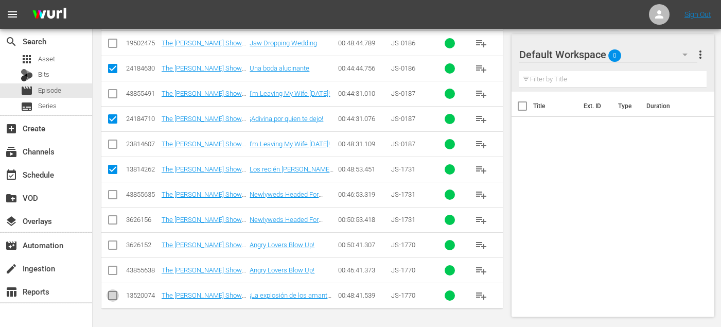
click at [111, 296] on input "checkbox" at bounding box center [113, 297] width 12 height 12
checkbox input "true"
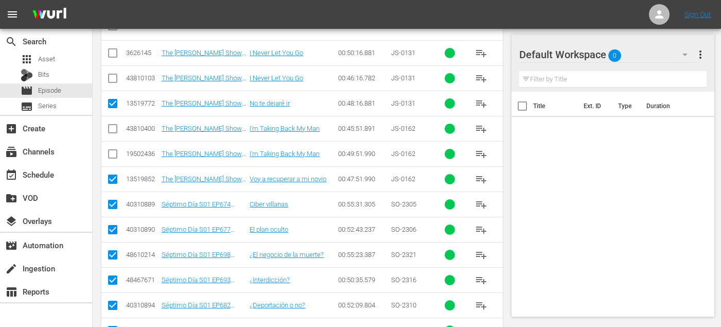
scroll to position [0, 0]
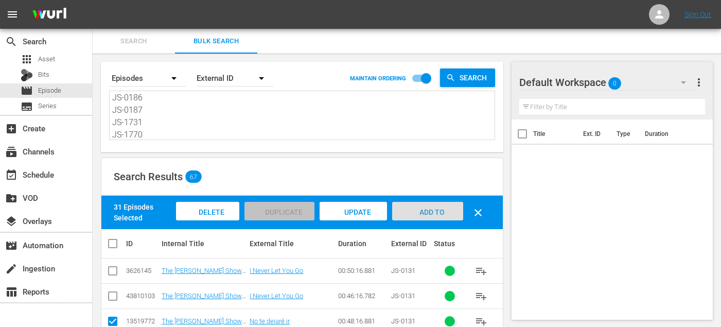
click at [431, 207] on div "Add to Workspace" at bounding box center [427, 221] width 71 height 39
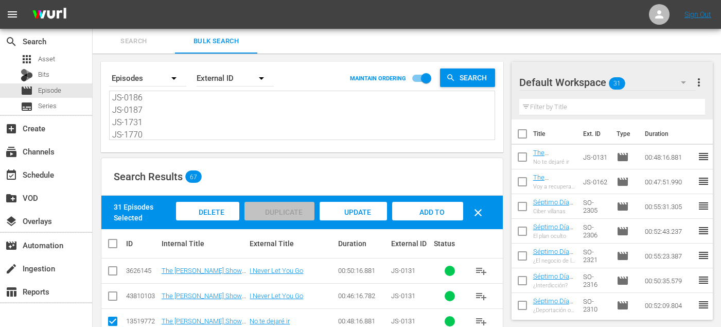
click at [143, 33] on button "Search" at bounding box center [134, 41] width 82 height 25
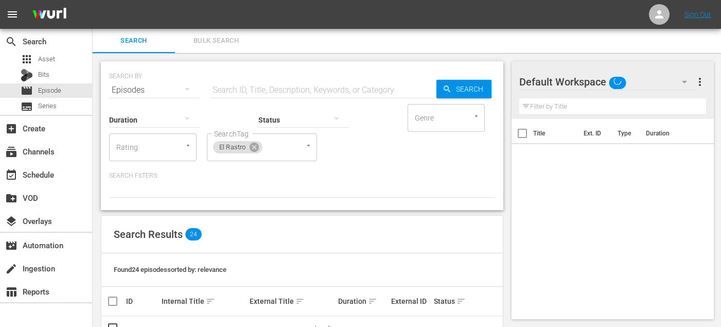
scroll to position [33, 0]
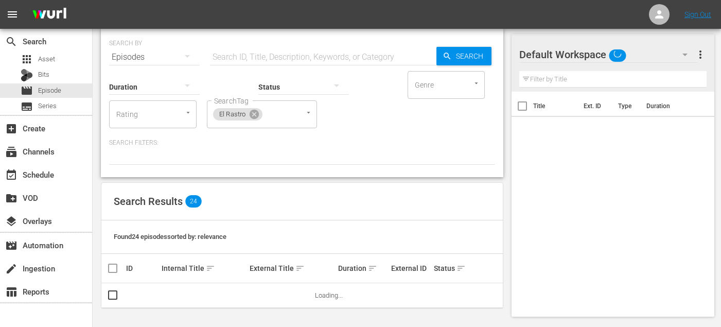
click at [470, 66] on div "SEARCH BY Search By Episodes Search ID, Title, Description, Keywords, or Catego…" at bounding box center [302, 50] width 386 height 37
click at [463, 60] on span "Search" at bounding box center [472, 56] width 40 height 19
click at [277, 114] on input "SearchTag" at bounding box center [274, 114] width 20 height 19
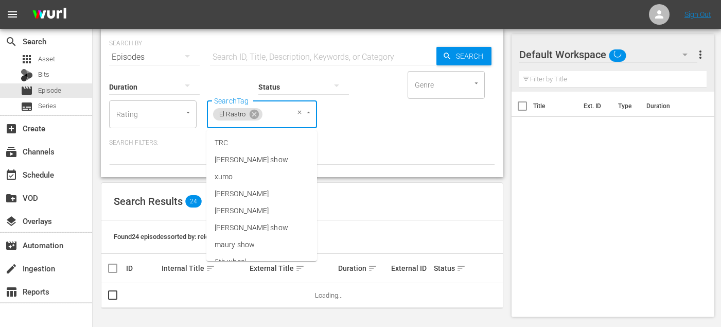
click at [337, 160] on div at bounding box center [302, 156] width 386 height 18
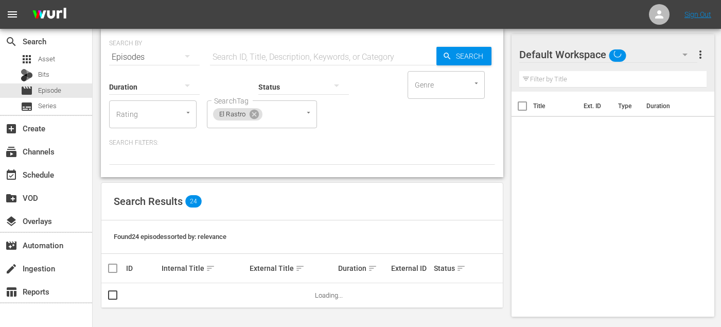
scroll to position [0, 0]
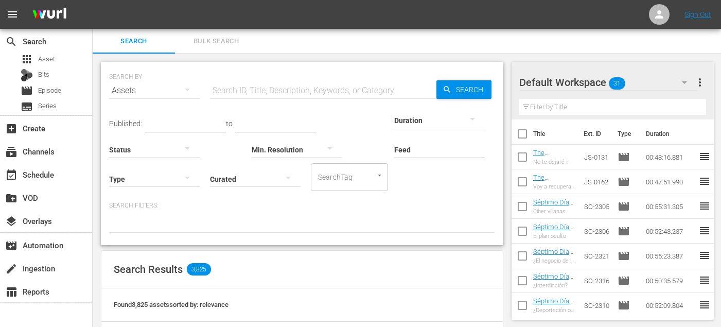
click at [167, 89] on div "Assets" at bounding box center [154, 90] width 91 height 29
click at [143, 159] on div "Episodes" at bounding box center [142, 159] width 41 height 16
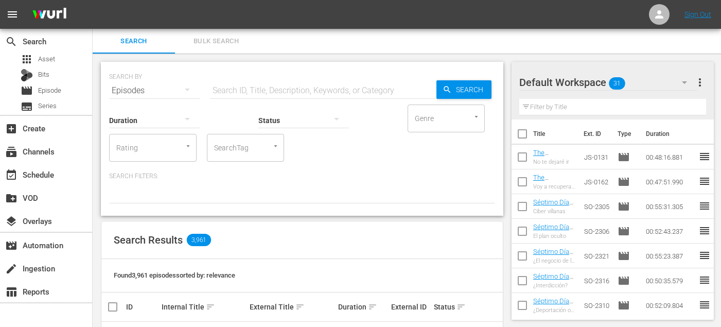
click at [237, 153] on input "SearchTag" at bounding box center [231, 148] width 39 height 19
type input "el r"
click at [241, 179] on span "El Rastro" at bounding box center [229, 176] width 29 height 11
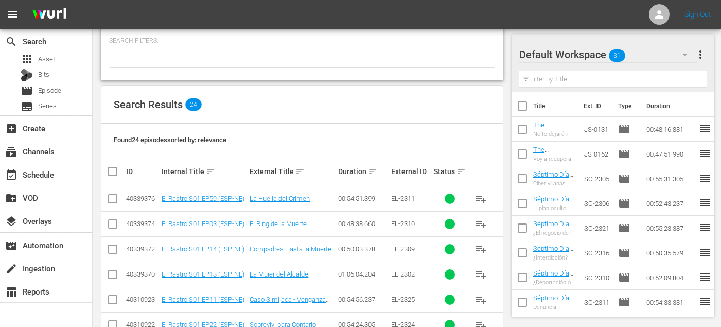
scroll to position [182, 0]
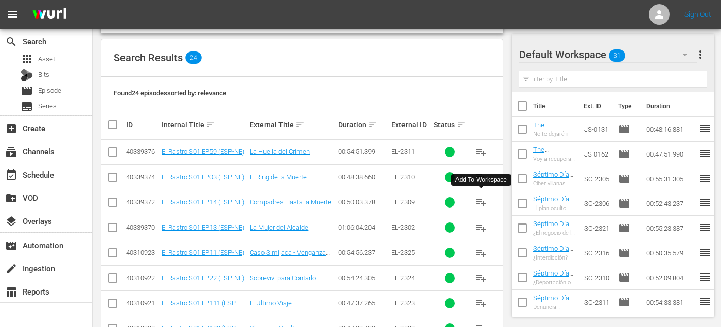
click at [482, 204] on span "playlist_add" at bounding box center [481, 202] width 12 height 12
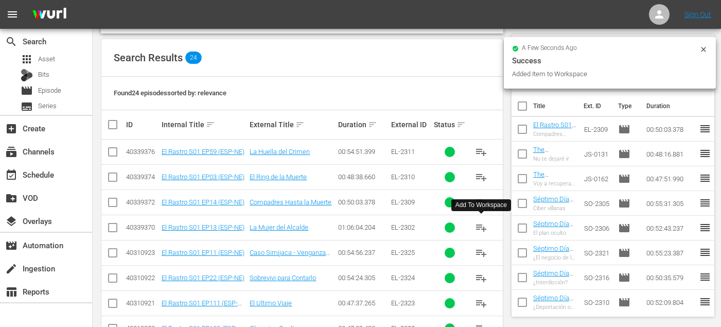
click at [485, 227] on span "playlist_add" at bounding box center [481, 227] width 12 height 12
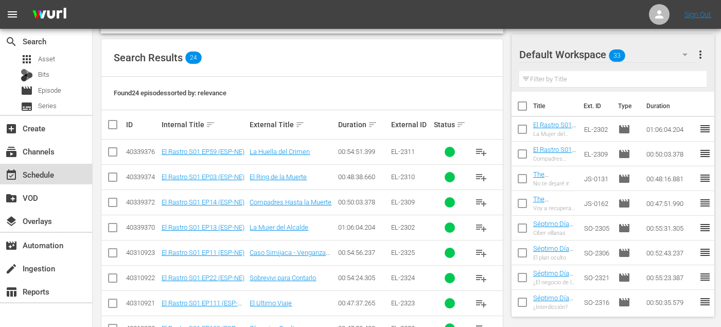
click at [37, 173] on div "event_available Schedule" at bounding box center [29, 172] width 58 height 9
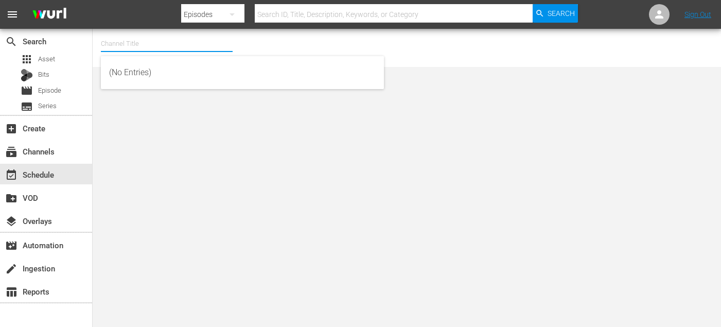
click at [183, 48] on input "text" at bounding box center [167, 43] width 132 height 25
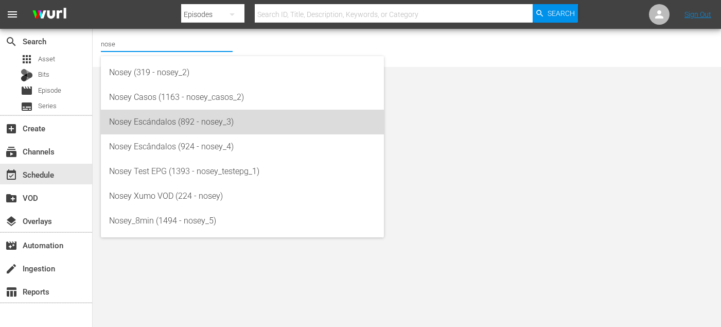
click at [166, 124] on div "Nosey Escándalos (892 - nosey_3)" at bounding box center [242, 122] width 267 height 25
type input "Nosey Escándalos (892 - nosey_3)"
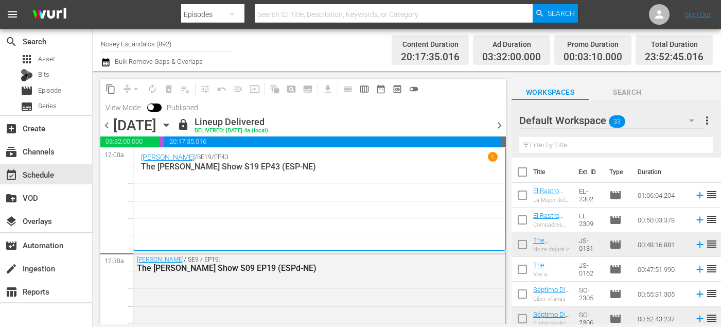
click at [172, 127] on icon "button" at bounding box center [166, 124] width 11 height 11
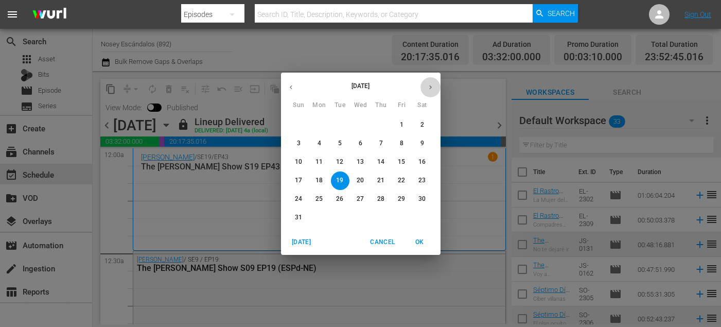
click at [432, 87] on icon "button" at bounding box center [431, 87] width 8 height 8
click at [402, 133] on button "5" at bounding box center [402, 125] width 19 height 19
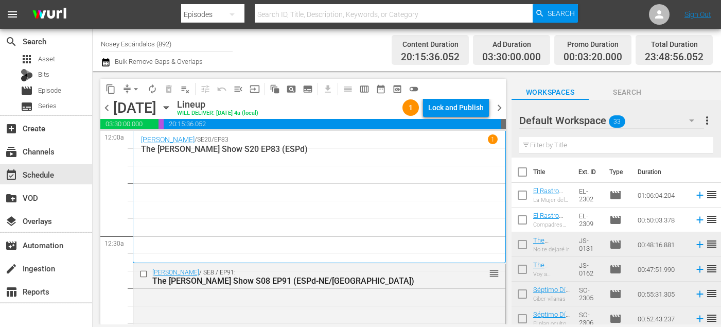
click at [499, 108] on span "chevron_right" at bounding box center [499, 107] width 13 height 13
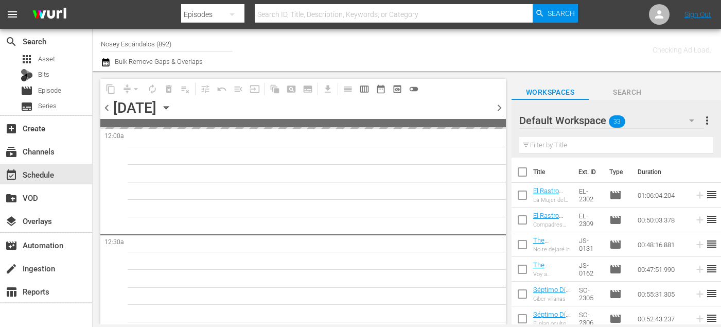
click at [525, 169] on input "checkbox" at bounding box center [523, 174] width 22 height 22
checkbox input "true"
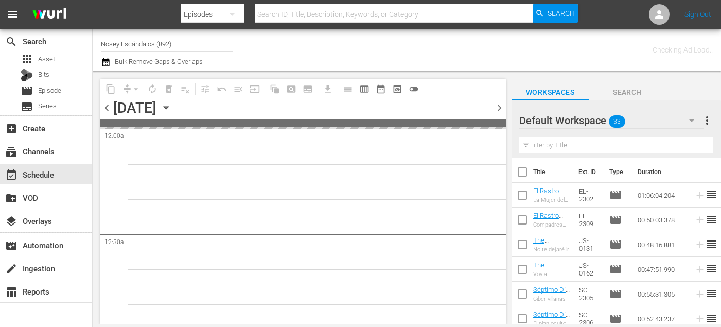
checkbox input "true"
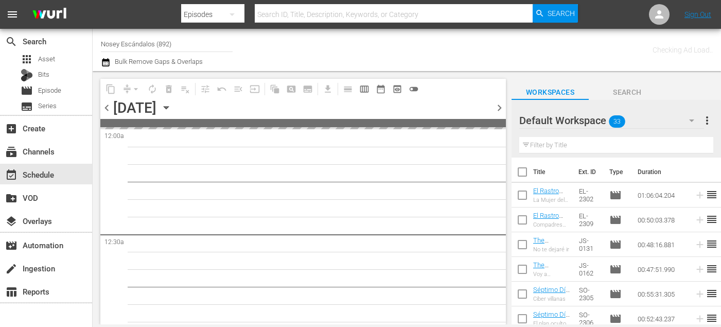
checkbox input "true"
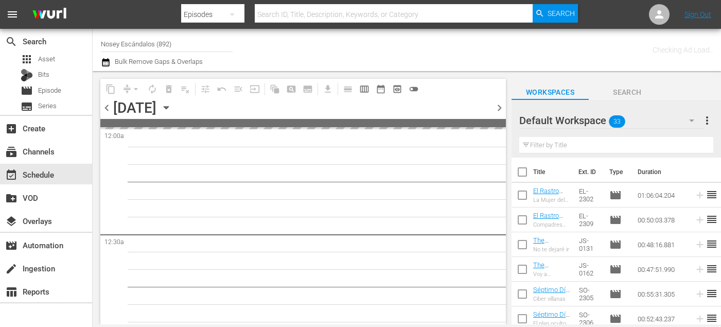
checkbox input "true"
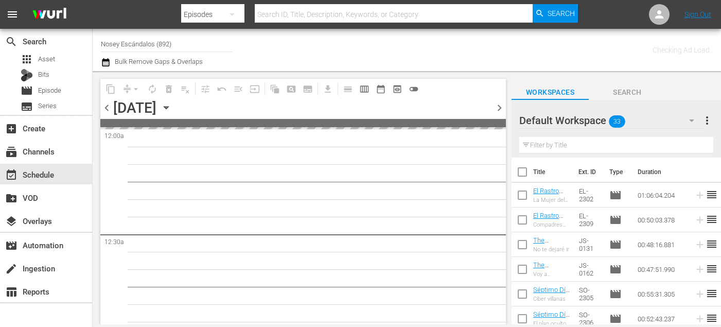
checkbox input "true"
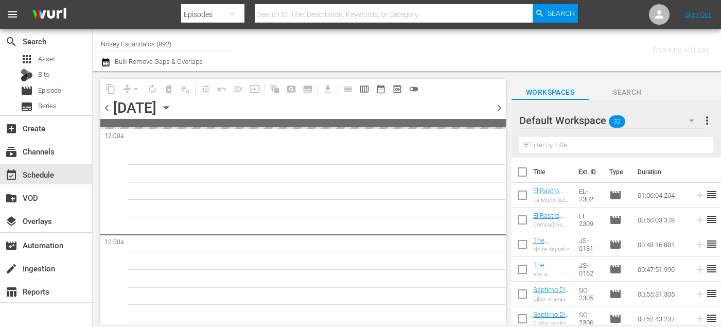
checkbox input "true"
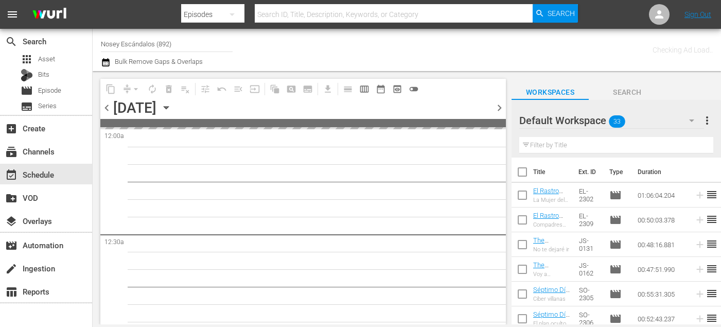
checkbox input "true"
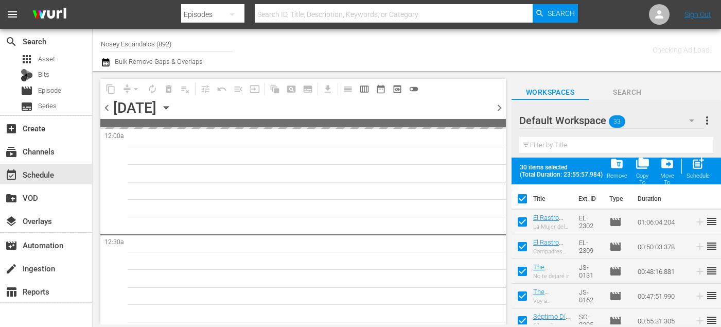
click at [523, 223] on input "checkbox" at bounding box center [523, 224] width 22 height 22
checkbox input "false"
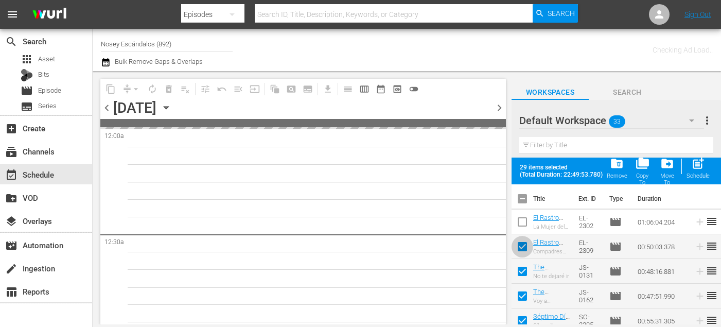
click at [523, 251] on input "checkbox" at bounding box center [523, 249] width 22 height 22
checkbox input "false"
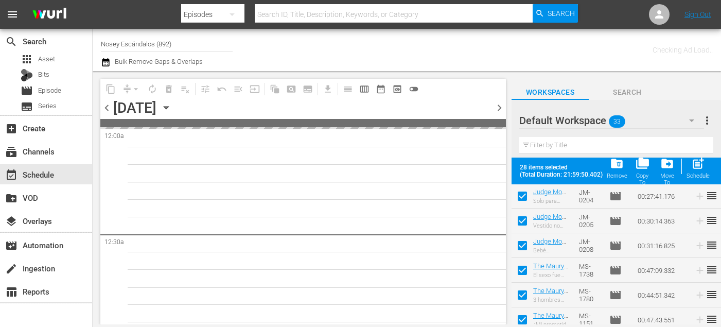
scroll to position [650, 0]
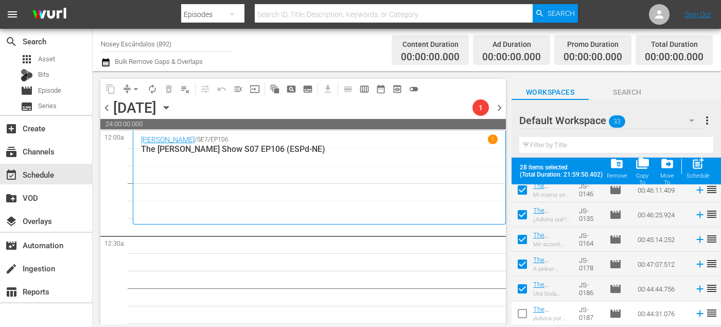
click at [526, 312] on input "checkbox" at bounding box center [523, 316] width 22 height 22
checkbox input "true"
click at [524, 285] on input "checkbox" at bounding box center [523, 291] width 22 height 22
checkbox input "true"
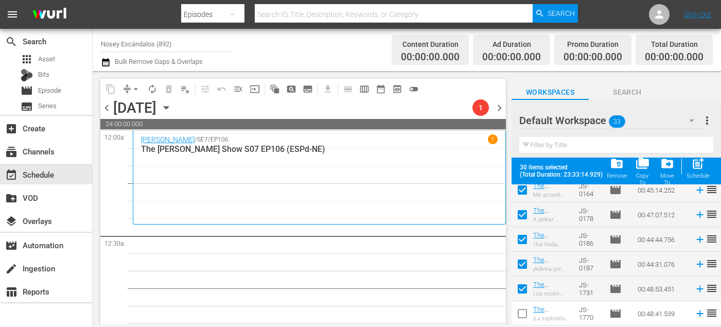
click at [524, 307] on input "checkbox" at bounding box center [523, 316] width 22 height 22
checkbox input "true"
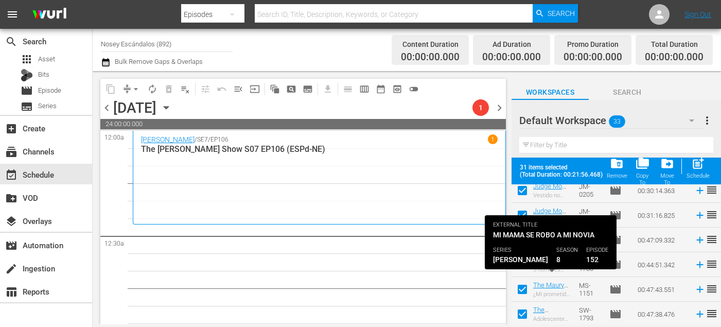
scroll to position [481, 0]
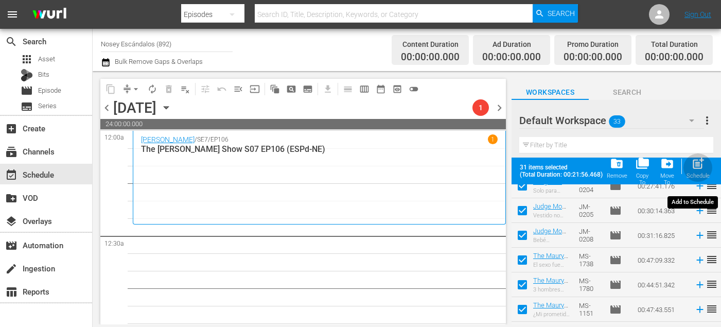
click at [702, 170] on div "post_add Schedule" at bounding box center [698, 168] width 23 height 23
checkbox input "false"
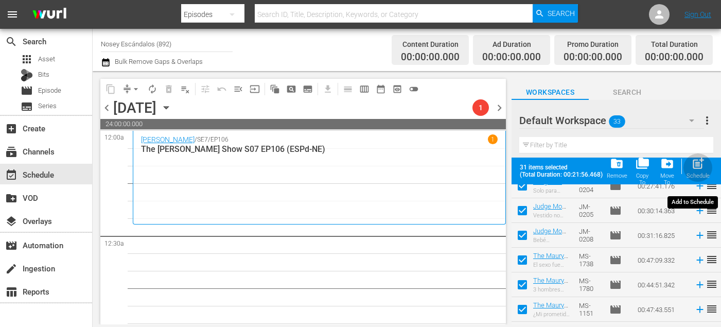
checkbox input "false"
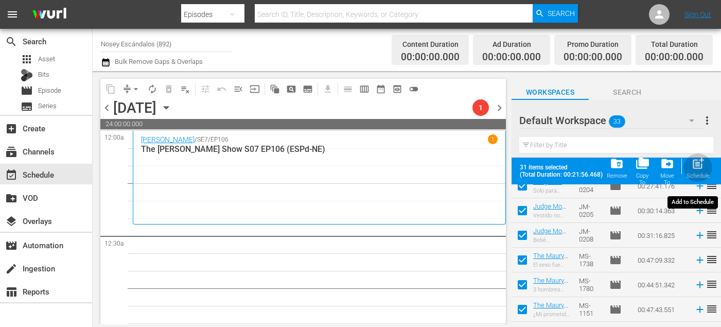
checkbox input "false"
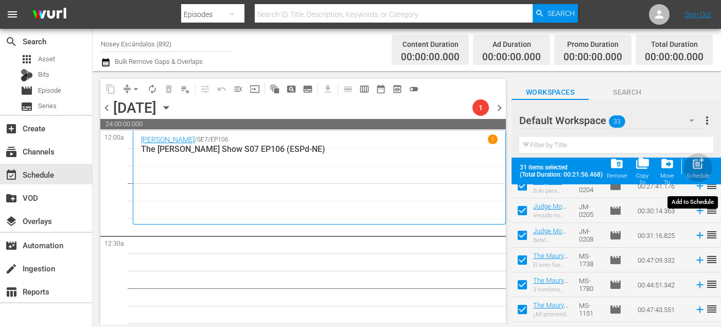
checkbox input "false"
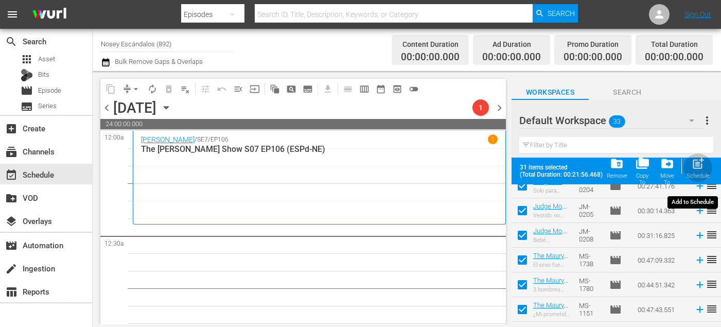
checkbox input "false"
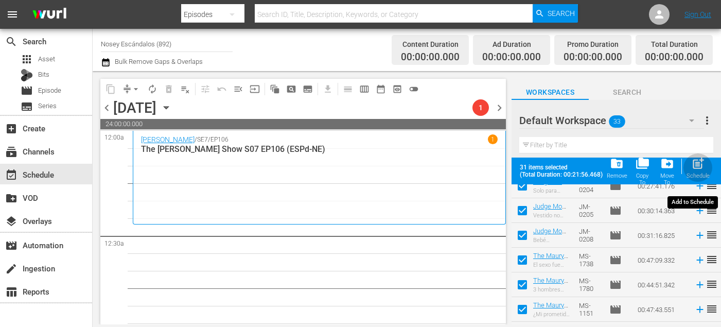
checkbox input "false"
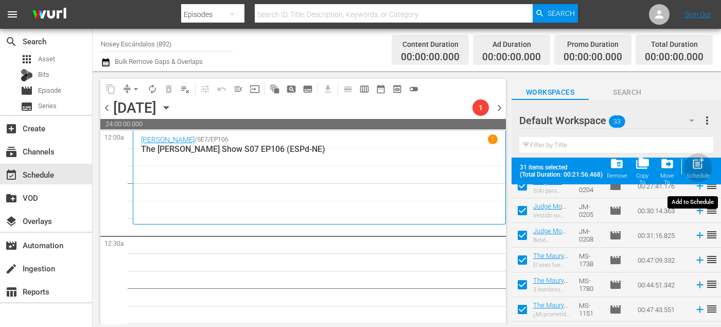
checkbox input "false"
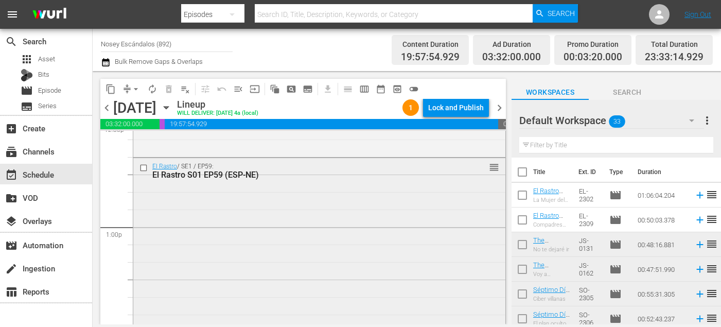
scroll to position [2633, 0]
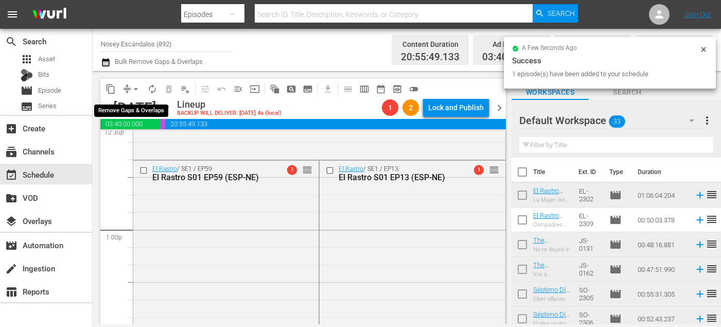
click at [137, 92] on span "arrow_drop_down" at bounding box center [136, 89] width 10 height 10
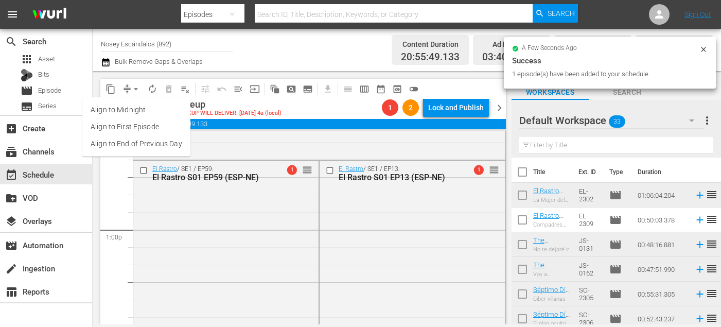
click at [151, 156] on ul "Align to Midnight Align to First Episode Align to End of Previous Day" at bounding box center [136, 126] width 108 height 59
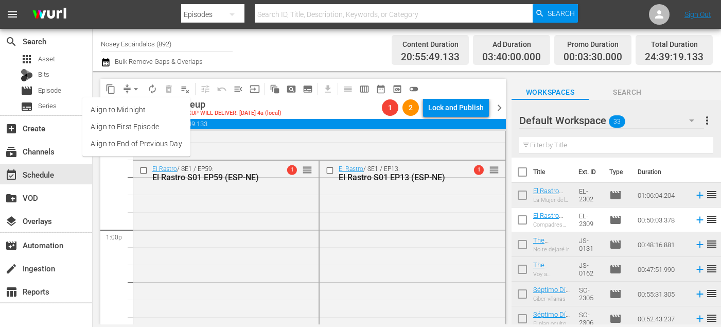
click at [151, 146] on li "Align to End of Previous Day" at bounding box center [136, 143] width 108 height 17
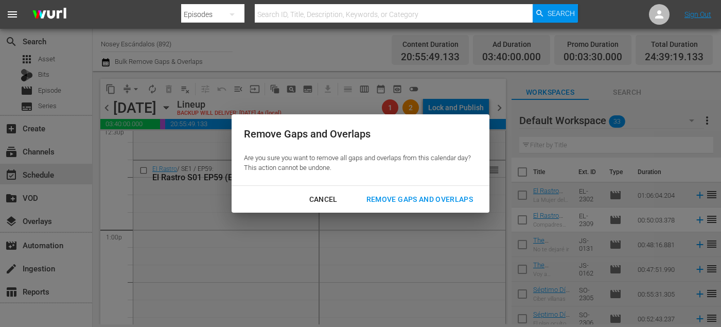
click at [384, 201] on div "Remove Gaps and Overlaps" at bounding box center [419, 199] width 123 height 13
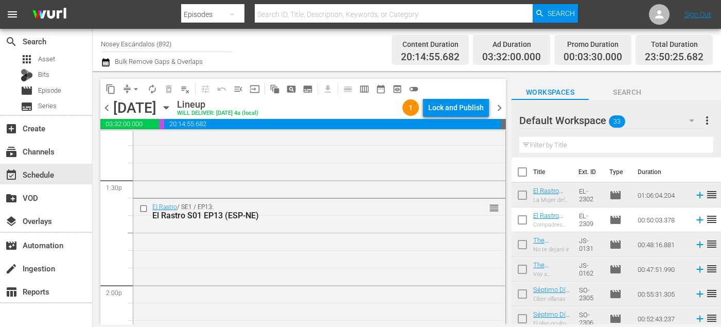
scroll to position [2789, 0]
click at [142, 206] on input "checkbox" at bounding box center [145, 206] width 11 height 9
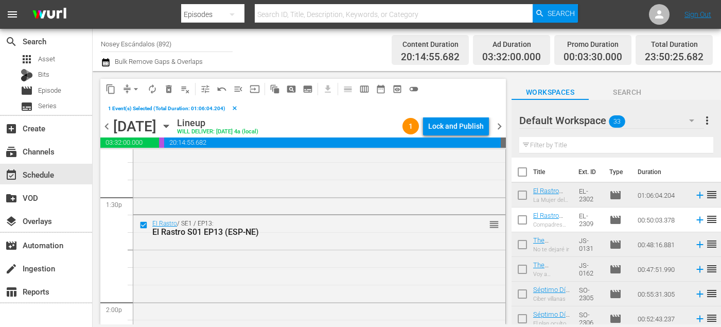
click at [170, 88] on span "delete_forever_outlined" at bounding box center [169, 89] width 10 height 10
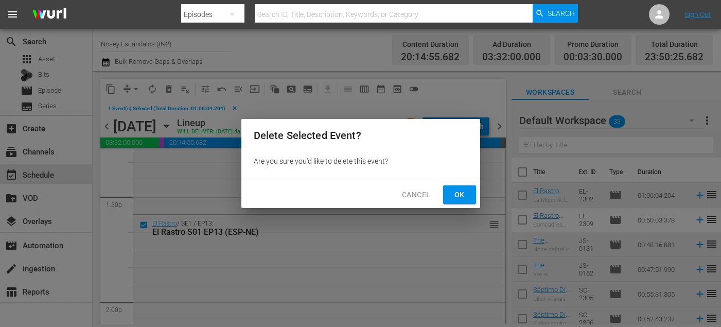
click at [462, 188] on span "Ok" at bounding box center [460, 194] width 16 height 13
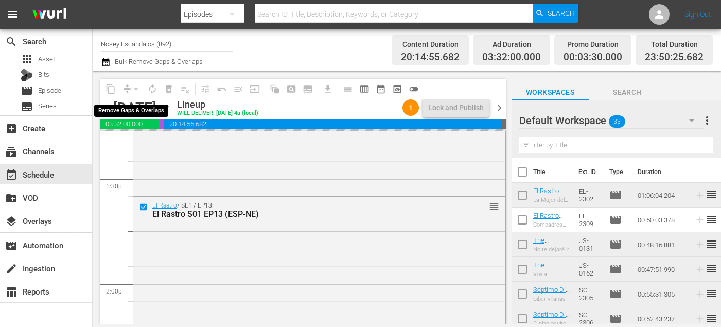
click at [135, 90] on div "arrow_drop_down" at bounding box center [136, 89] width 16 height 16
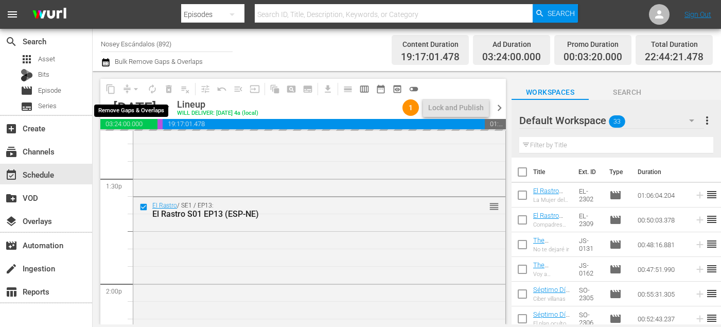
click at [135, 90] on span "arrow_drop_down" at bounding box center [136, 89] width 10 height 10
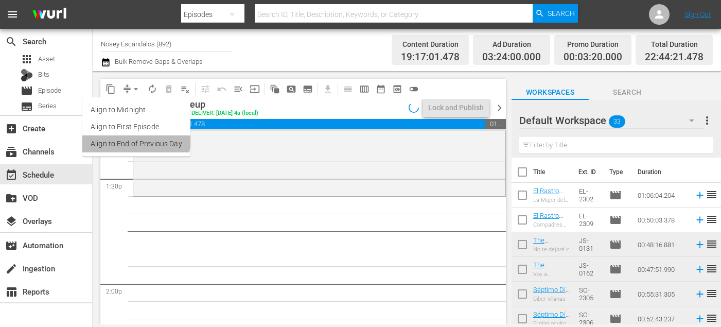
click at [126, 138] on li "Align to End of Previous Day" at bounding box center [136, 143] width 108 height 17
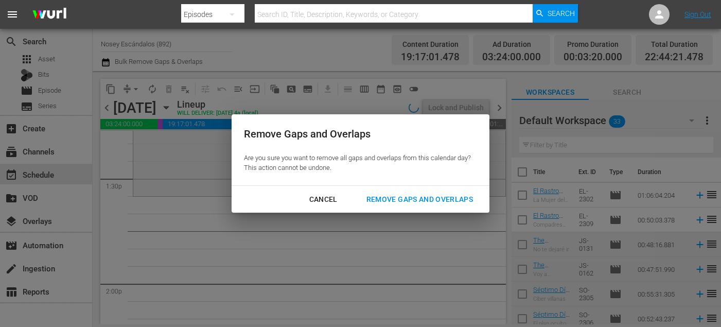
click at [386, 199] on div "Remove Gaps and Overlaps" at bounding box center [419, 199] width 123 height 13
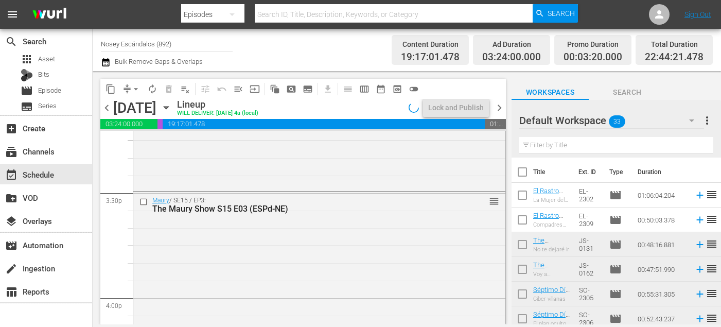
scroll to position [3195, 0]
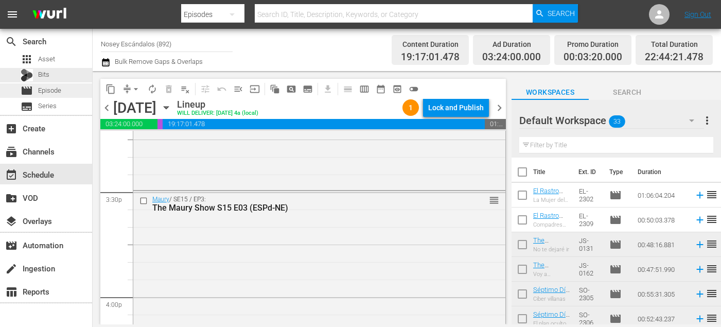
click at [72, 85] on div "movie Episode" at bounding box center [46, 90] width 92 height 14
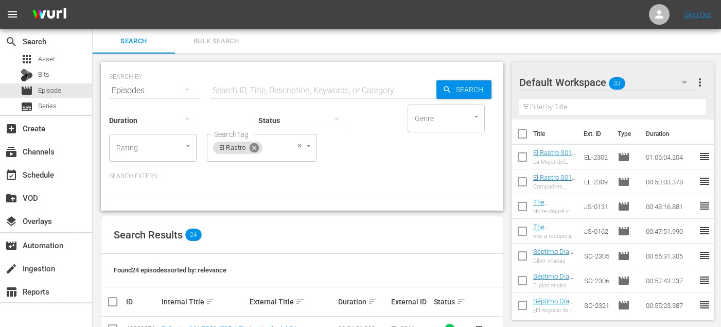
click at [251, 148] on icon at bounding box center [254, 147] width 9 height 9
click at [247, 147] on input "SearchTag" at bounding box center [231, 148] width 39 height 19
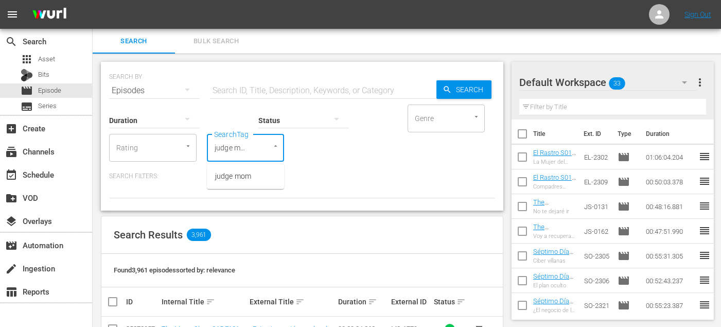
scroll to position [0, 2]
type input "judge mom"
click at [248, 171] on span "judge mom" at bounding box center [233, 176] width 36 height 11
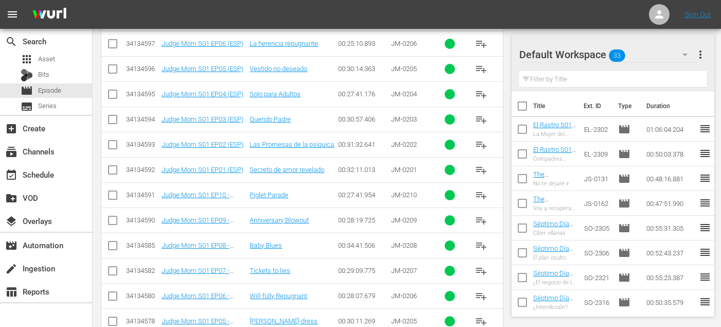
scroll to position [1995, 0]
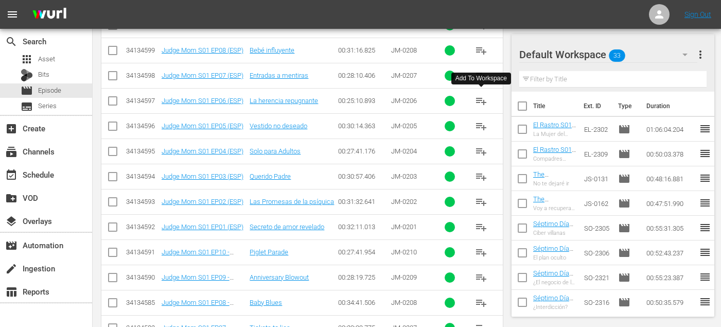
click at [487, 102] on span "playlist_add" at bounding box center [481, 101] width 12 height 12
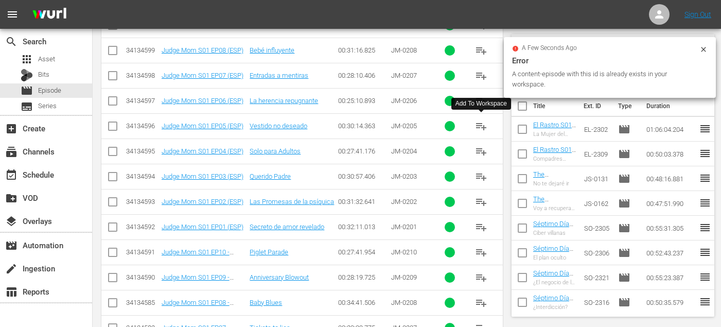
click at [478, 130] on span "playlist_add" at bounding box center [481, 126] width 12 height 12
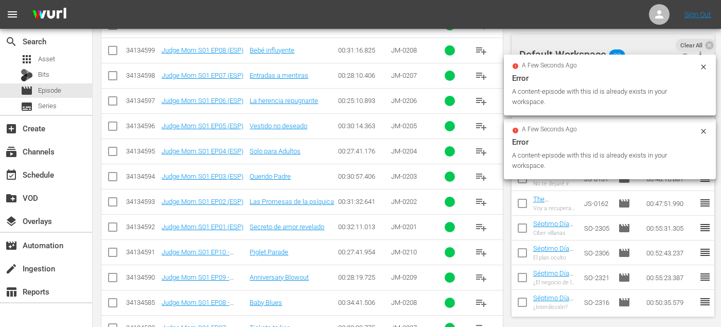
click at [482, 155] on span "playlist_add" at bounding box center [481, 151] width 12 height 12
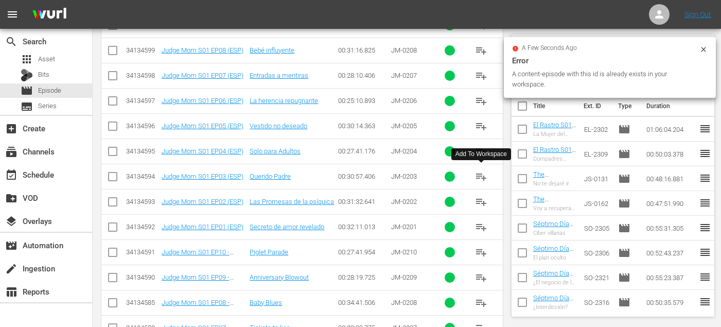
click at [480, 179] on span "playlist_add" at bounding box center [481, 176] width 12 height 12
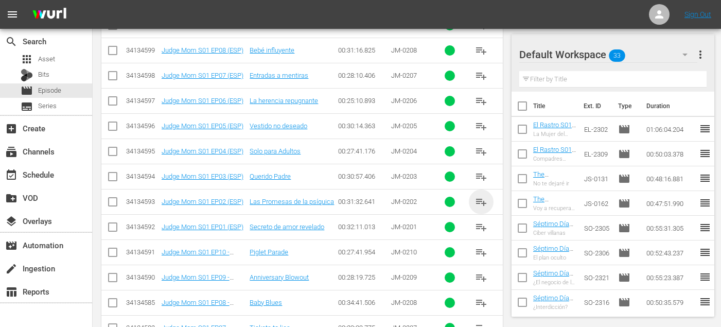
click at [483, 198] on span "playlist_add" at bounding box center [481, 202] width 12 height 12
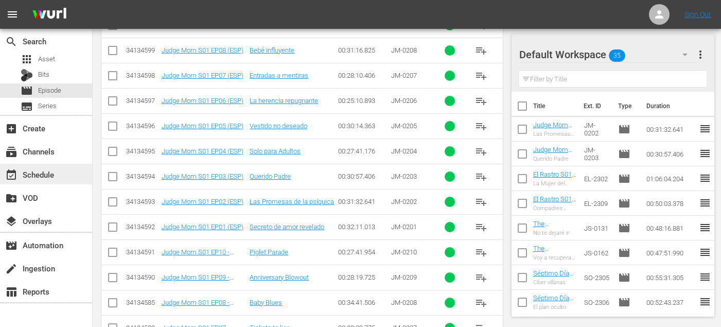
click at [58, 179] on div "event_available Schedule" at bounding box center [46, 174] width 92 height 21
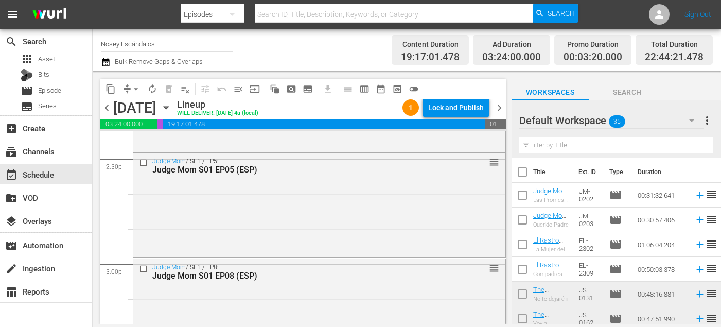
scroll to position [3022, 0]
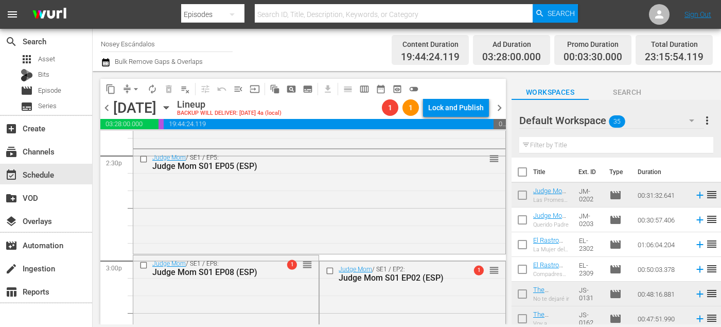
click at [135, 88] on span "arrow_drop_down" at bounding box center [136, 89] width 10 height 10
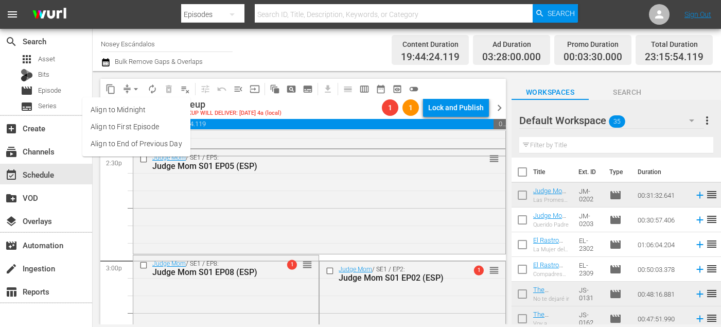
click at [146, 144] on li "Align to End of Previous Day" at bounding box center [136, 143] width 108 height 17
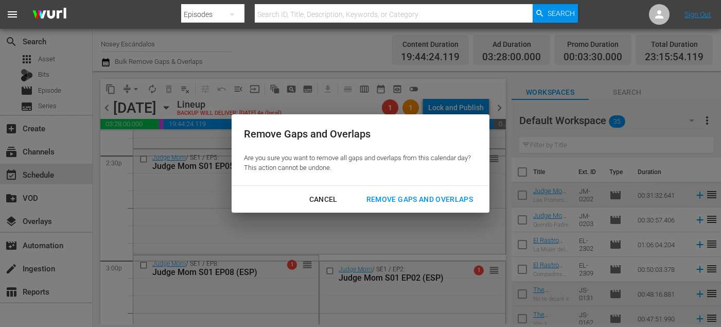
click at [366, 197] on div "Remove Gaps and Overlaps" at bounding box center [419, 199] width 123 height 13
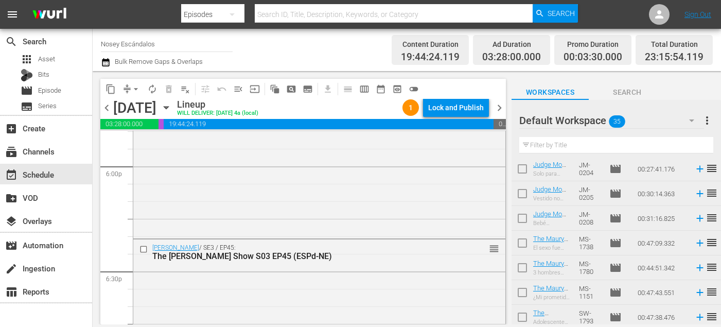
scroll to position [513, 0]
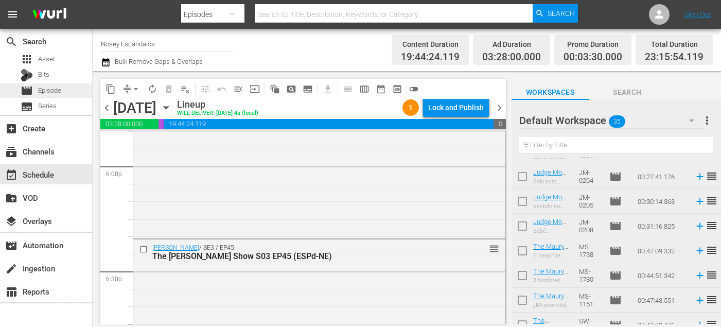
click at [47, 84] on div "movie Episode" at bounding box center [41, 90] width 41 height 14
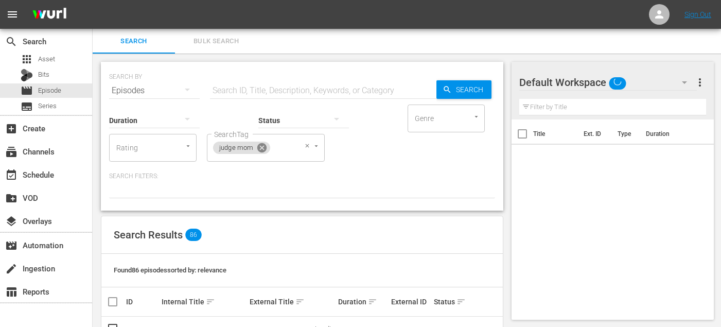
click at [262, 148] on icon at bounding box center [261, 147] width 11 height 11
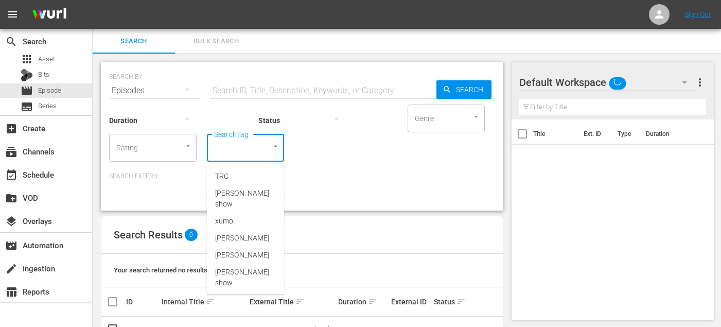
click at [247, 147] on input "SearchTag" at bounding box center [231, 148] width 39 height 19
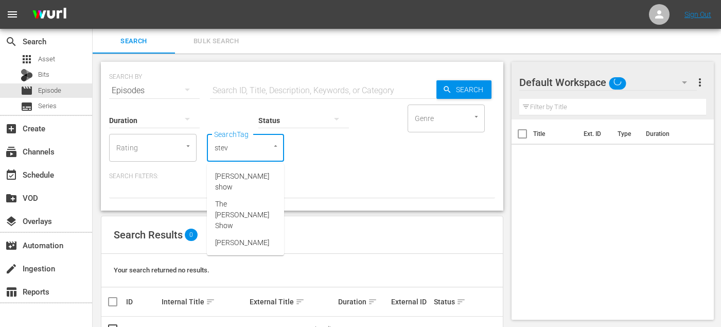
type input "steve"
click at [250, 178] on span "[PERSON_NAME] show" at bounding box center [245, 182] width 61 height 22
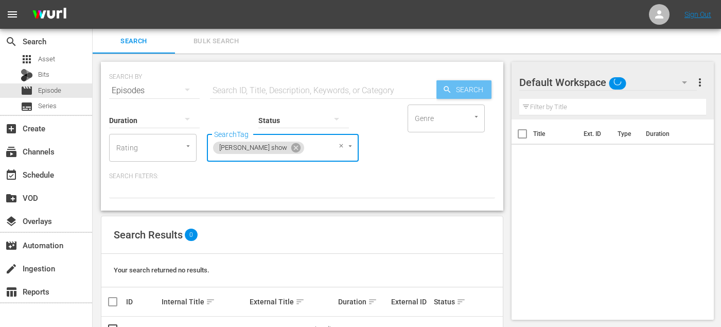
click at [454, 91] on span "Search" at bounding box center [472, 89] width 40 height 19
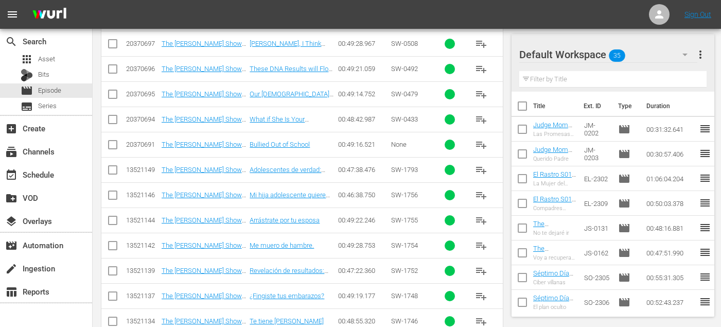
scroll to position [10093, 0]
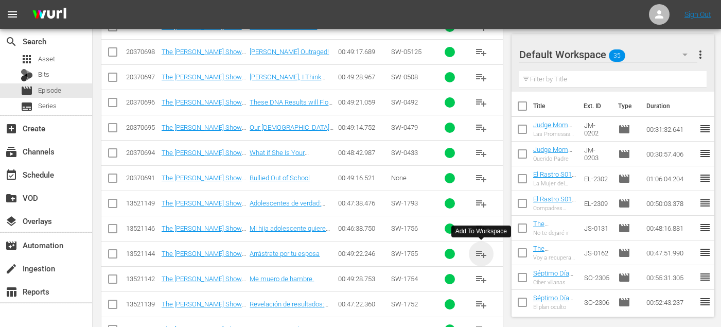
click at [484, 250] on span "playlist_add" at bounding box center [481, 254] width 12 height 12
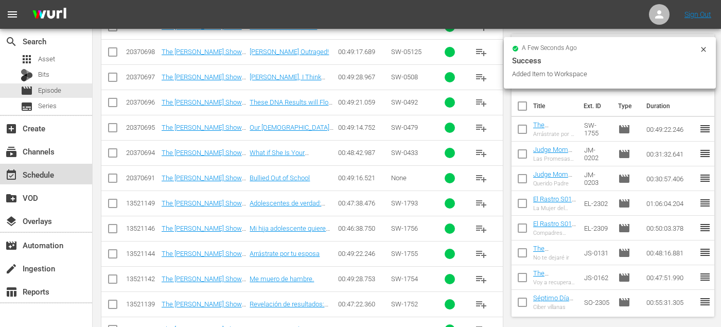
click at [41, 176] on div "event_available Schedule" at bounding box center [29, 172] width 58 height 9
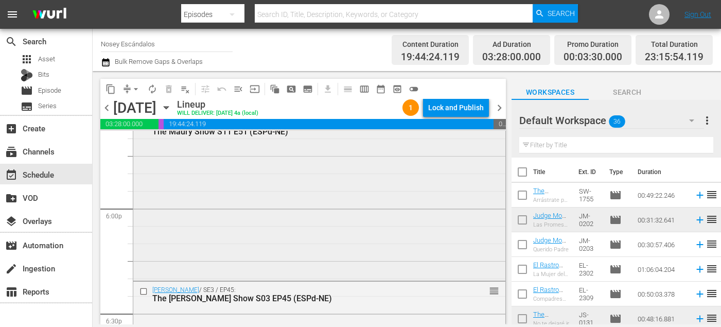
scroll to position [3707, 0]
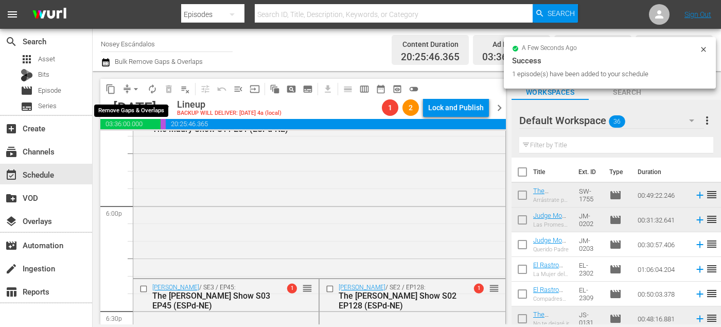
click at [132, 84] on span "arrow_drop_down" at bounding box center [136, 89] width 10 height 10
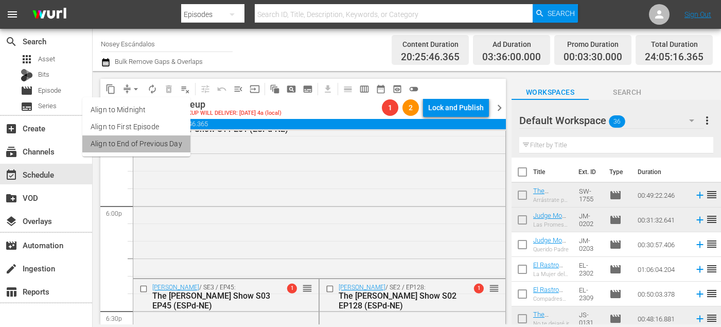
click at [156, 139] on li "Align to End of Previous Day" at bounding box center [136, 143] width 108 height 17
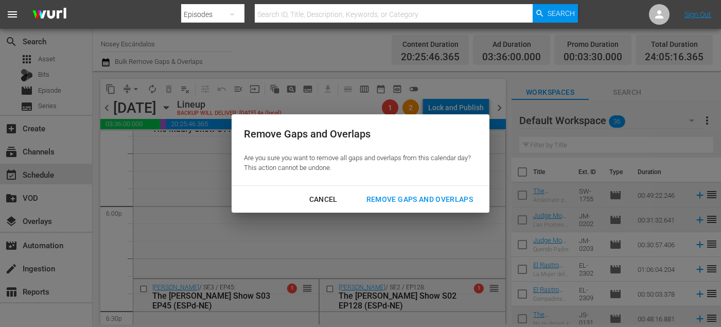
click at [400, 186] on div "Cancel Remove Gaps and Overlaps" at bounding box center [361, 199] width 258 height 27
click at [399, 192] on button "Remove Gaps and Overlaps" at bounding box center [419, 199] width 131 height 19
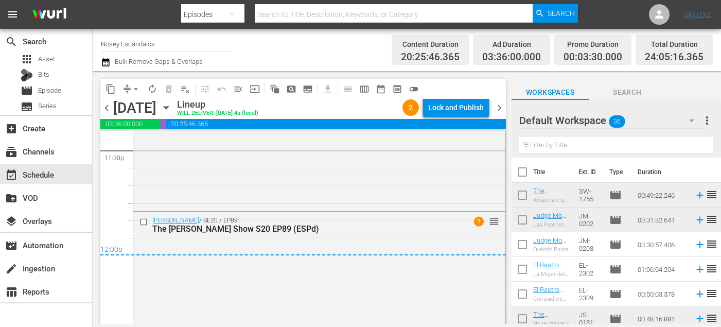
scroll to position [4961, 0]
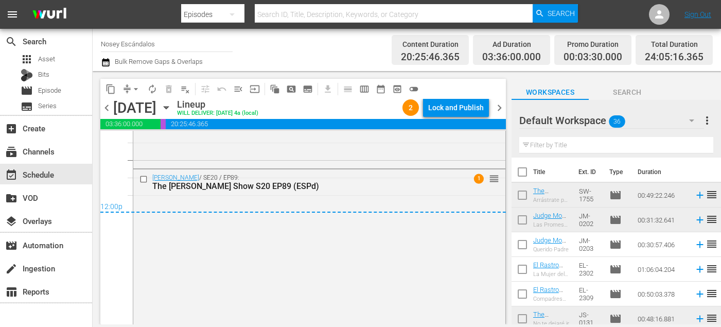
click at [500, 107] on span "chevron_right" at bounding box center [499, 107] width 13 height 13
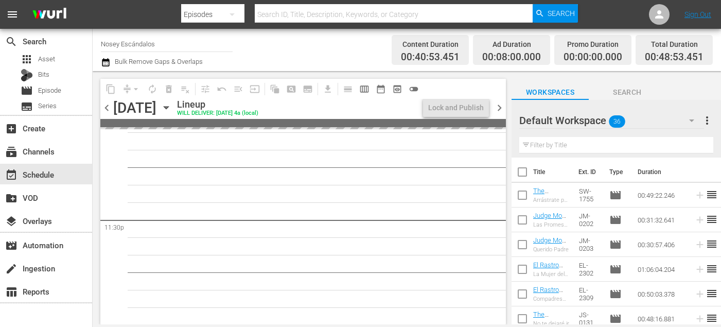
click at [523, 174] on input "checkbox" at bounding box center [523, 174] width 22 height 22
checkbox input "true"
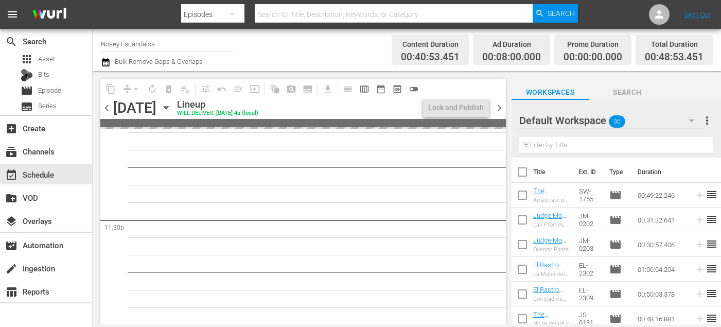
checkbox input "true"
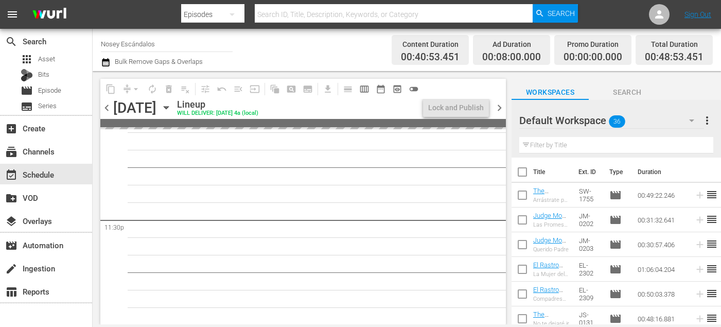
checkbox input "true"
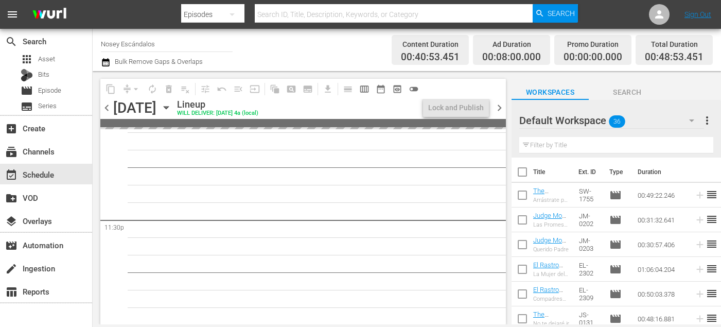
checkbox input "true"
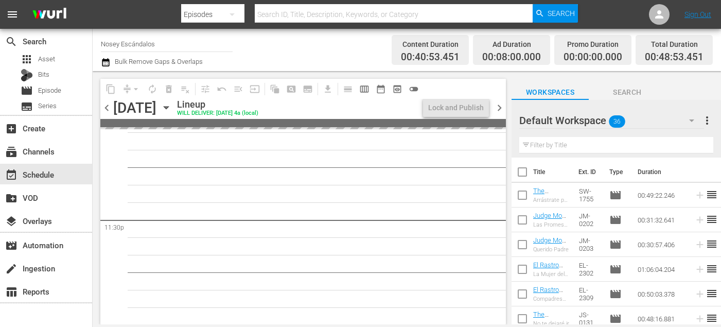
checkbox input "true"
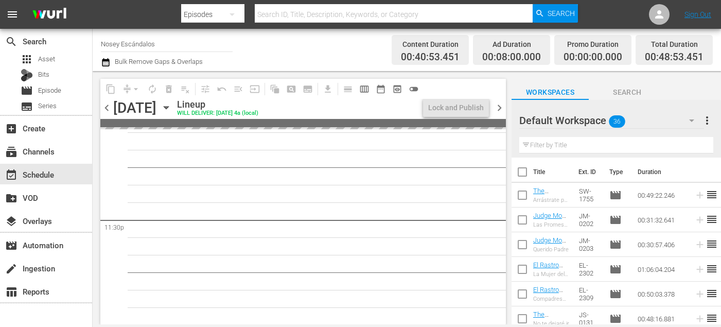
checkbox input "true"
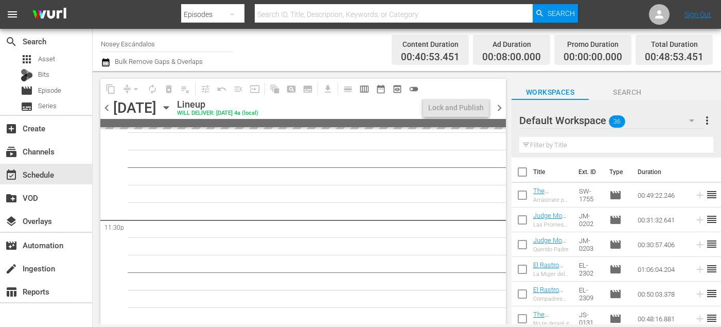
checkbox input "true"
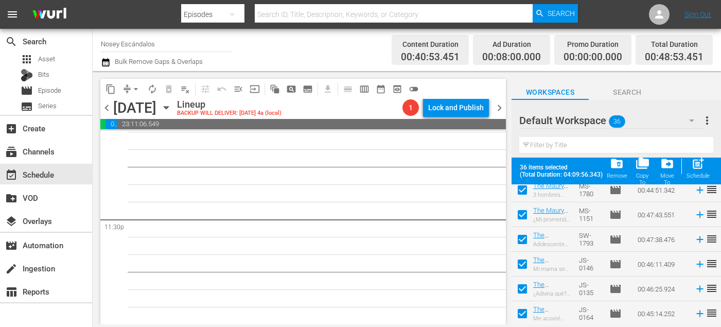
scroll to position [773, 0]
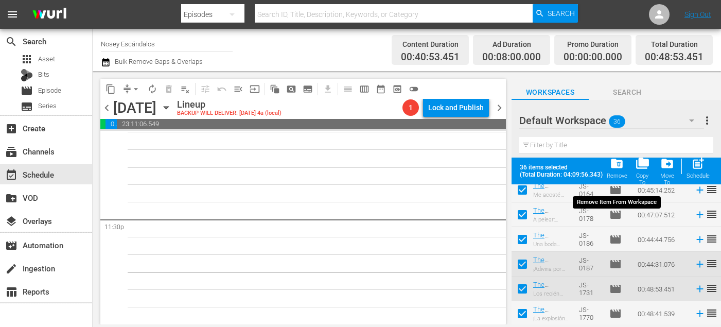
click at [614, 164] on span "folder_delete" at bounding box center [617, 164] width 14 height 14
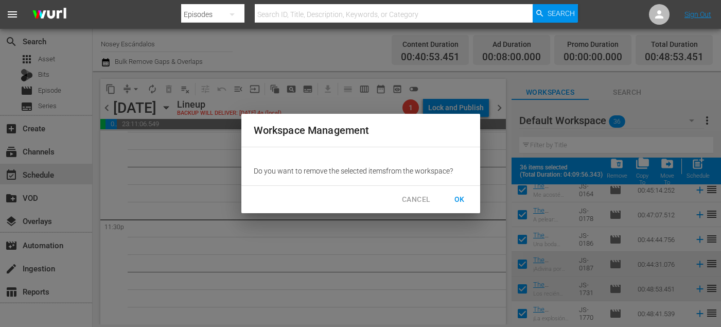
click at [460, 204] on span "OK" at bounding box center [460, 199] width 16 height 13
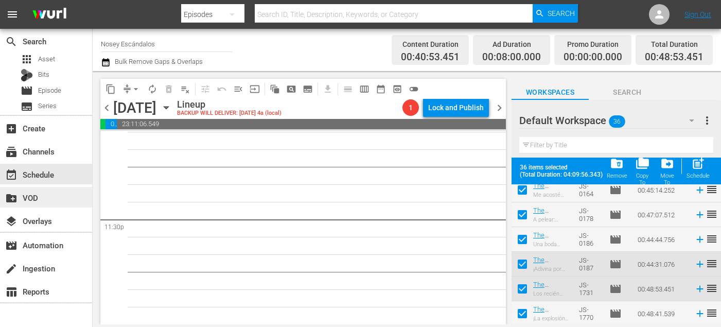
checkbox input "false"
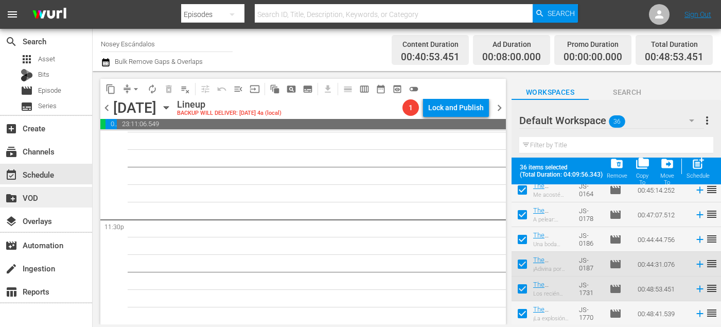
checkbox input "false"
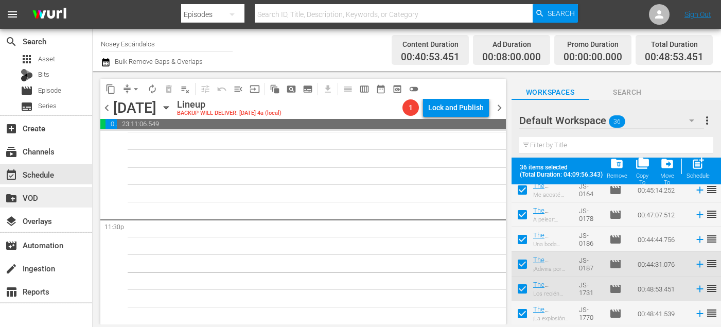
checkbox input "false"
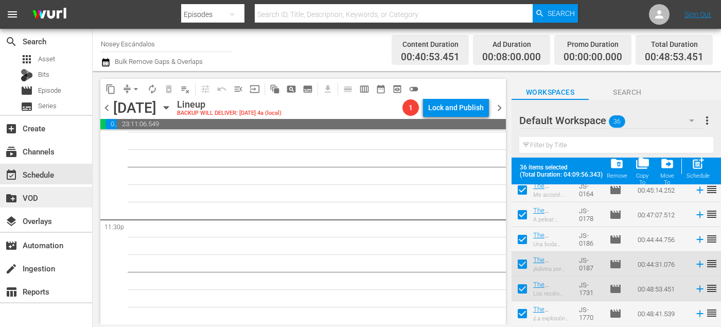
checkbox input "false"
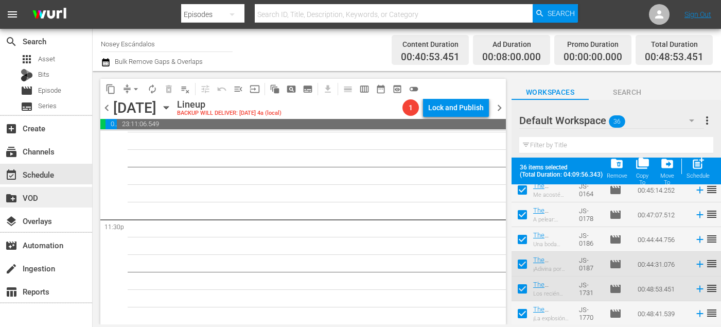
checkbox input "false"
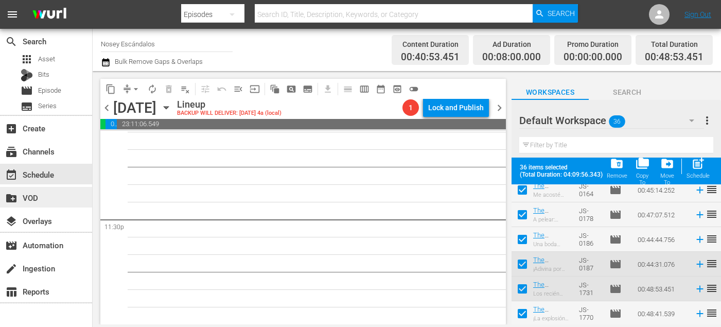
checkbox input "false"
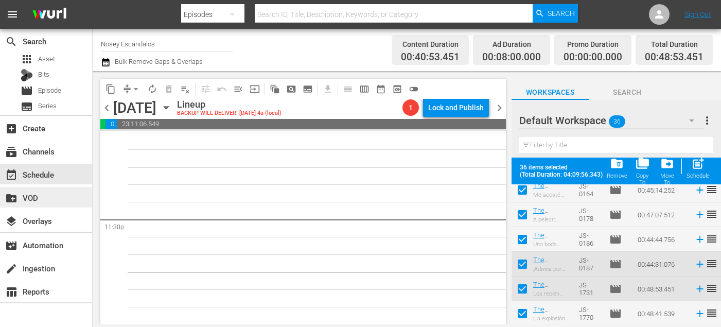
checkbox input "false"
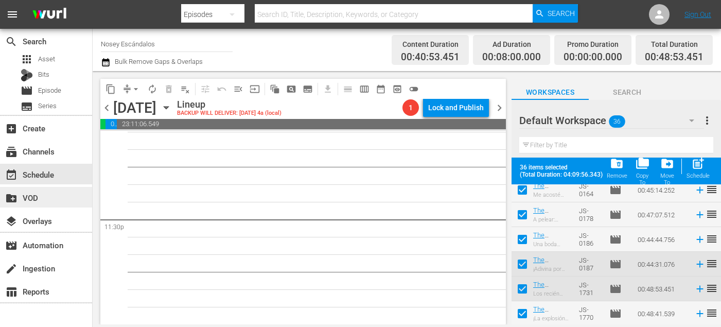
checkbox input "false"
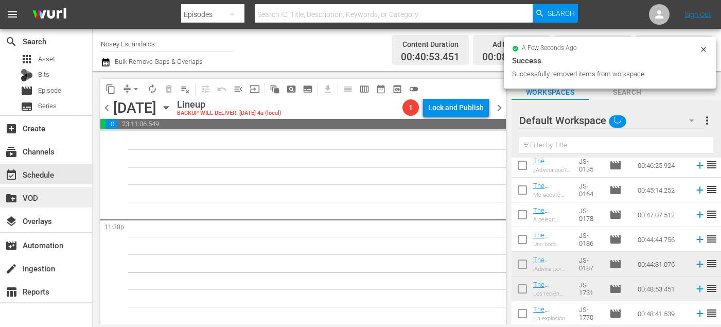
scroll to position [0, 0]
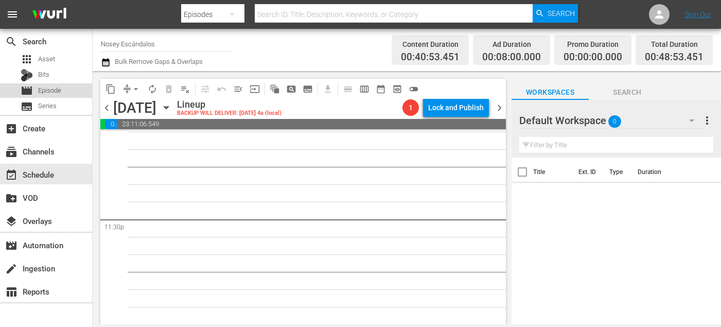
click at [59, 92] on span "Episode" at bounding box center [49, 90] width 23 height 10
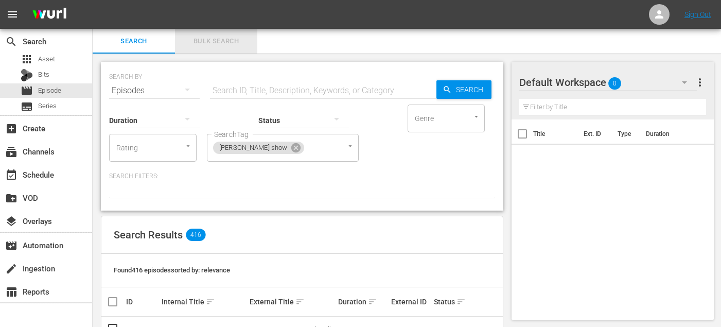
click at [236, 43] on span "Bulk Search" at bounding box center [216, 42] width 70 height 12
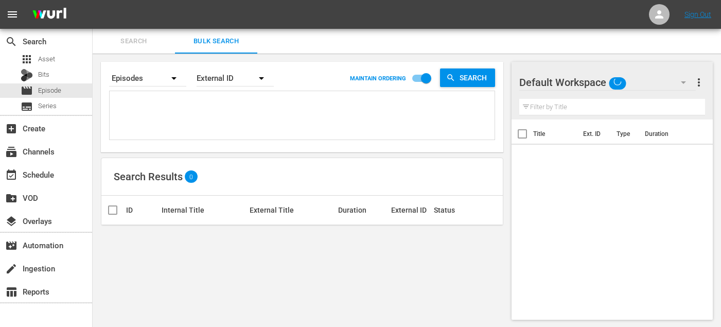
click at [221, 101] on textarea at bounding box center [303, 117] width 383 height 47
paste textarea "JS-0135 JS-0164 SO-2308 SO-2307 SO-2322 SO-2317 SO-2313 SO-2312 SO-2302 EL-2302…"
type textarea "JS-0135 JS-0164 SO-2308 SO-2307 SO-2322 SO-2317 SO-2313 SO-2312 SO-2302 EL-2302…"
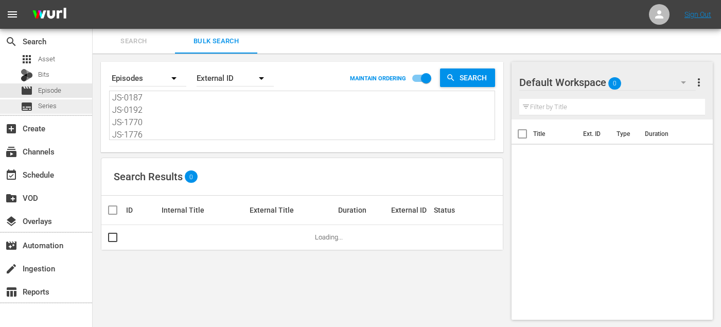
type textarea "JS-0135 JS-0164 SO-2308 SO-2307 SO-2322 SO-2317 SO-2313 SO-2312 SO-2302 EL-2302…"
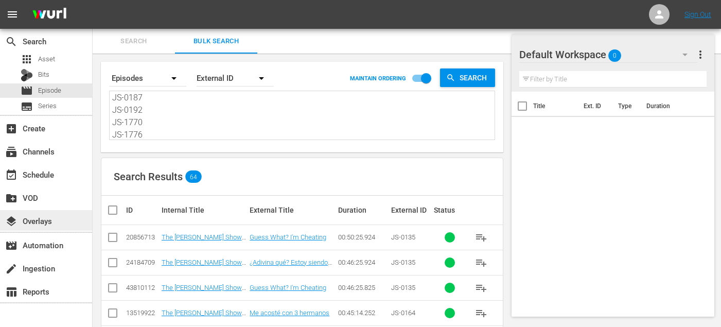
scroll to position [45, 0]
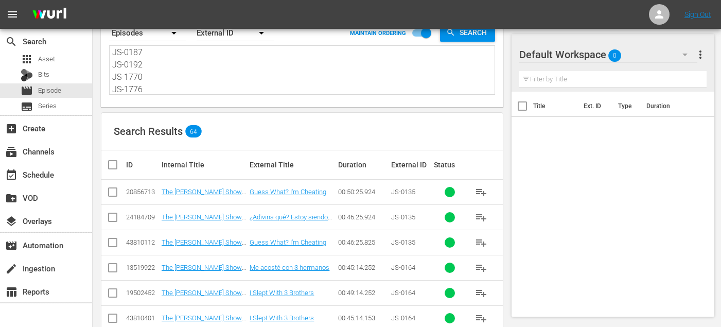
click at [109, 218] on input "checkbox" at bounding box center [113, 219] width 12 height 12
checkbox input "true"
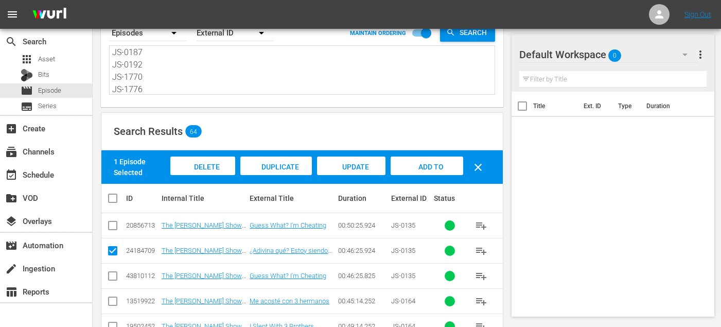
scroll to position [89, 0]
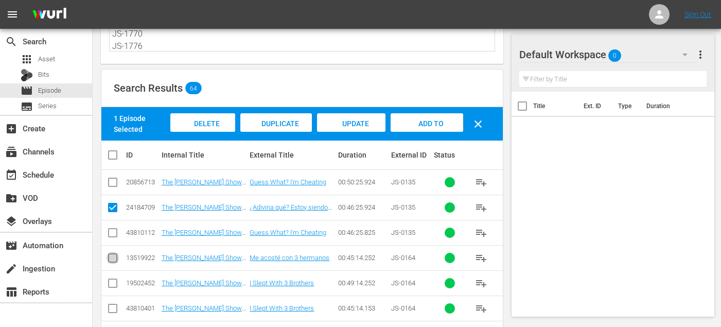
click at [115, 259] on input "checkbox" at bounding box center [113, 260] width 12 height 12
checkbox input "true"
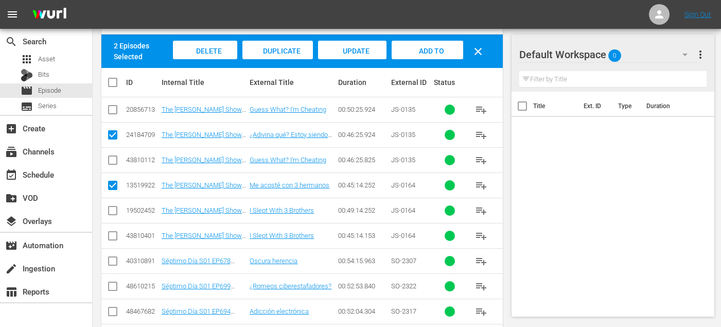
scroll to position [164, 0]
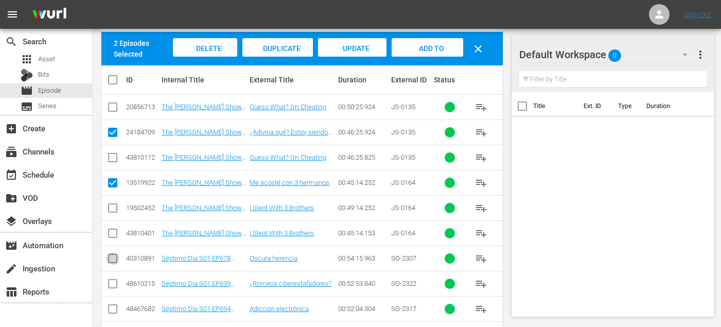
click at [110, 260] on input "checkbox" at bounding box center [113, 260] width 12 height 12
checkbox input "true"
click at [115, 283] on input "checkbox" at bounding box center [113, 286] width 12 height 12
checkbox input "true"
click at [114, 306] on input "checkbox" at bounding box center [113, 311] width 12 height 12
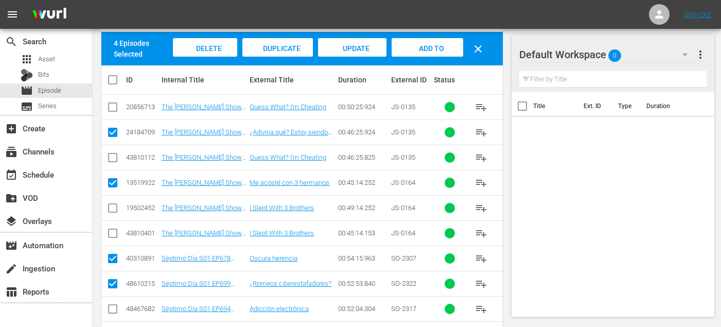
checkbox input "true"
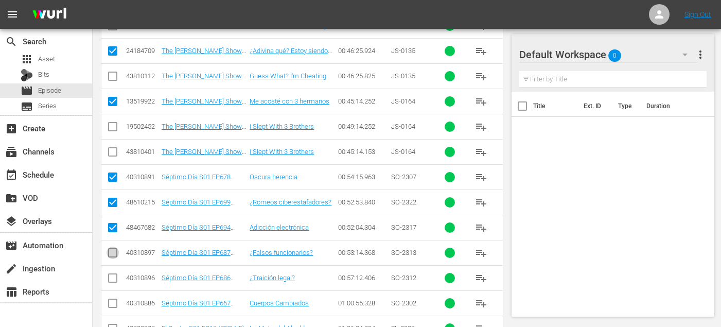
click at [110, 254] on input "checkbox" at bounding box center [113, 255] width 12 height 12
checkbox input "true"
click at [110, 278] on input "checkbox" at bounding box center [113, 280] width 12 height 12
checkbox input "true"
click at [111, 303] on input "checkbox" at bounding box center [113, 305] width 12 height 12
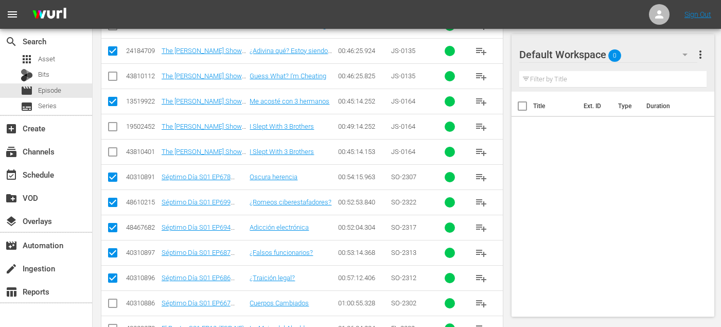
checkbox input "true"
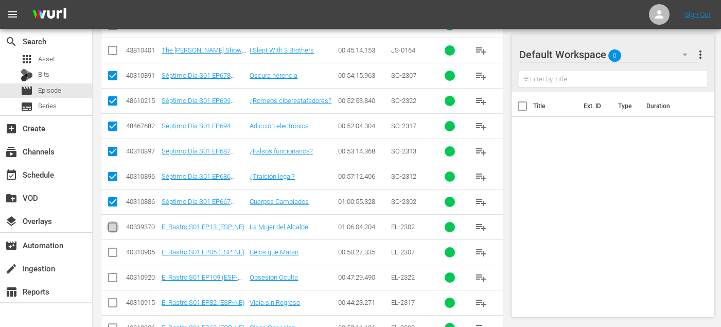
click at [112, 230] on input "checkbox" at bounding box center [113, 229] width 12 height 12
checkbox input "true"
click at [112, 257] on input "checkbox" at bounding box center [113, 254] width 12 height 12
checkbox input "true"
click at [112, 277] on input "checkbox" at bounding box center [113, 279] width 12 height 12
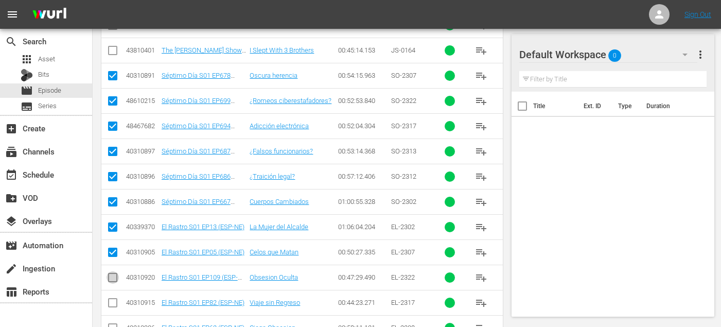
checkbox input "true"
click at [112, 302] on input "checkbox" at bounding box center [113, 305] width 12 height 12
checkbox input "true"
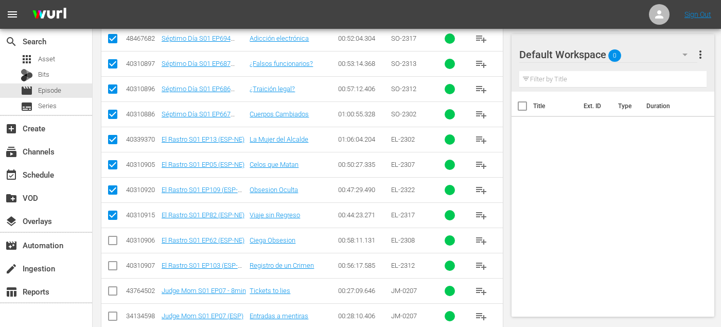
scroll to position [436, 0]
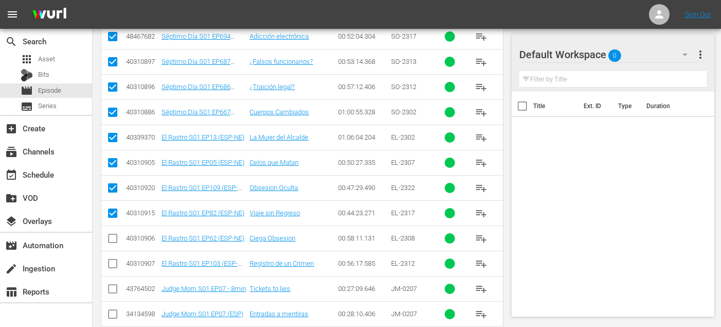
click at [111, 243] on input "checkbox" at bounding box center [113, 240] width 12 height 12
checkbox input "true"
click at [111, 273] on td at bounding box center [112, 263] width 23 height 25
click at [113, 268] on input "checkbox" at bounding box center [113, 266] width 12 height 12
checkbox input "true"
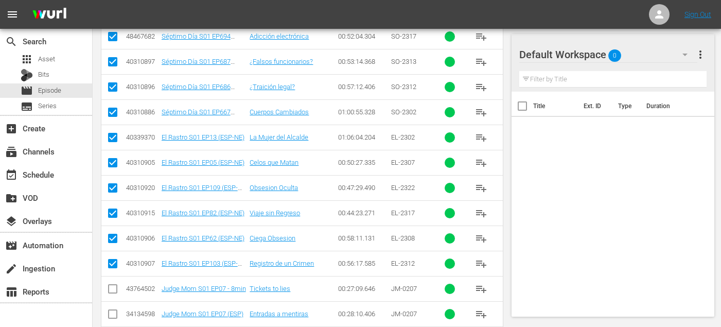
scroll to position [475, 0]
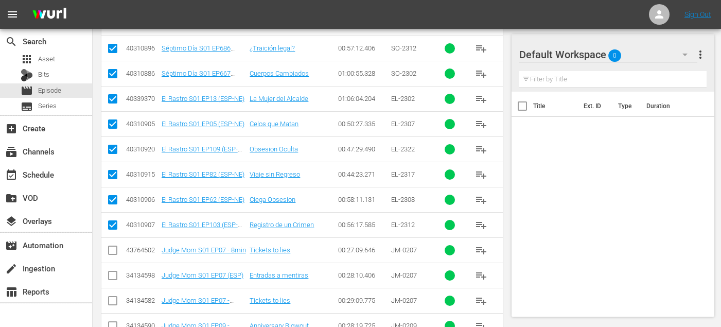
click at [113, 274] on input "checkbox" at bounding box center [113, 277] width 12 height 12
checkbox input "true"
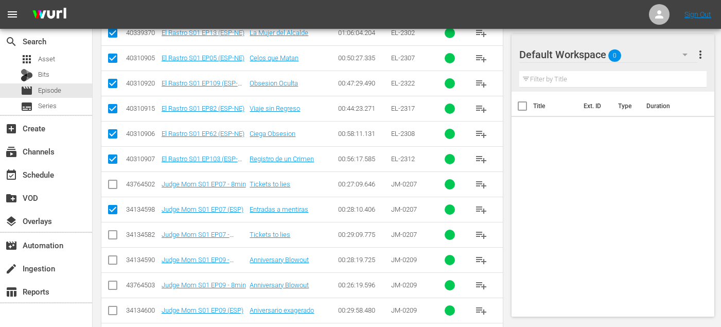
click at [108, 310] on input "checkbox" at bounding box center [113, 312] width 12 height 12
checkbox input "true"
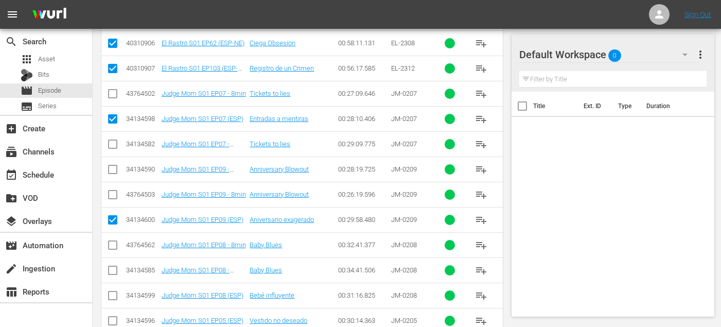
scroll to position [641, 0]
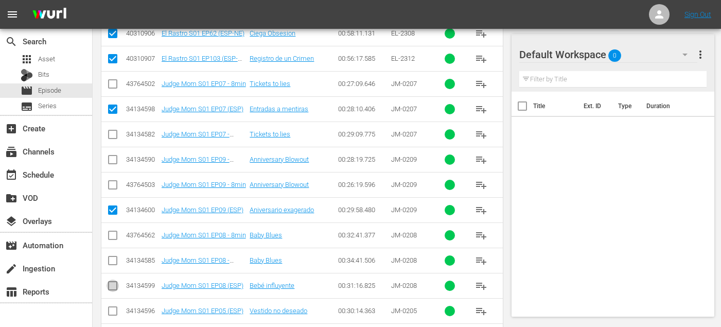
click at [113, 283] on input "checkbox" at bounding box center [113, 288] width 12 height 12
checkbox input "true"
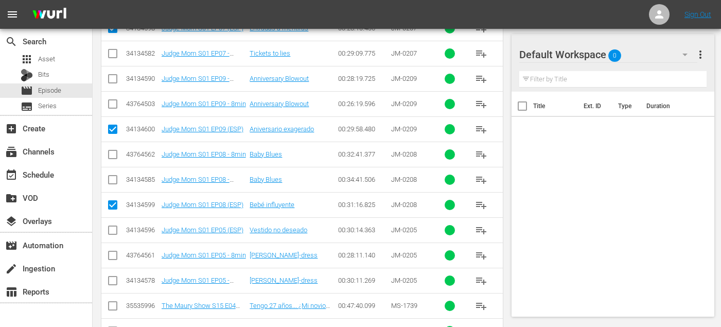
click at [111, 230] on input "checkbox" at bounding box center [113, 232] width 12 height 12
checkbox input "true"
click at [110, 307] on input "checkbox" at bounding box center [113, 308] width 12 height 12
checkbox input "true"
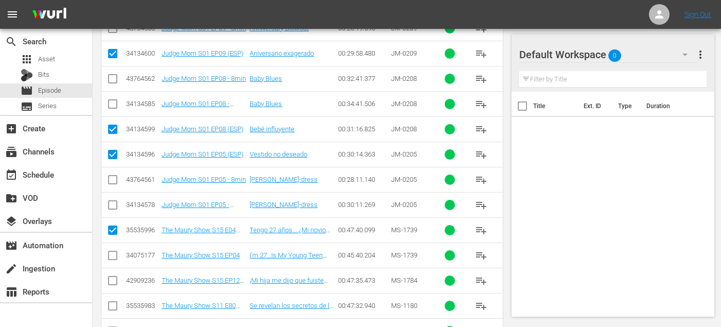
scroll to position [805, 0]
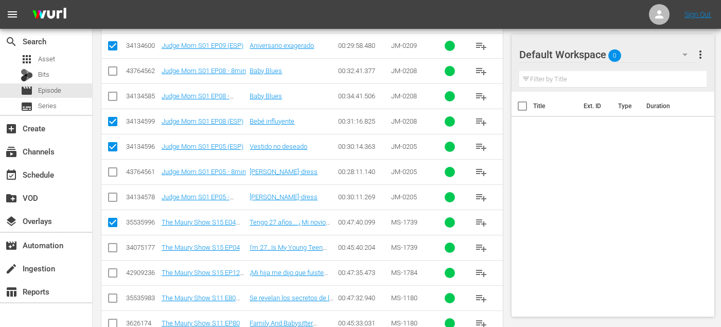
click at [112, 273] on input "checkbox" at bounding box center [113, 275] width 12 height 12
checkbox input "true"
click at [113, 298] on input "checkbox" at bounding box center [113, 300] width 12 height 12
checkbox input "true"
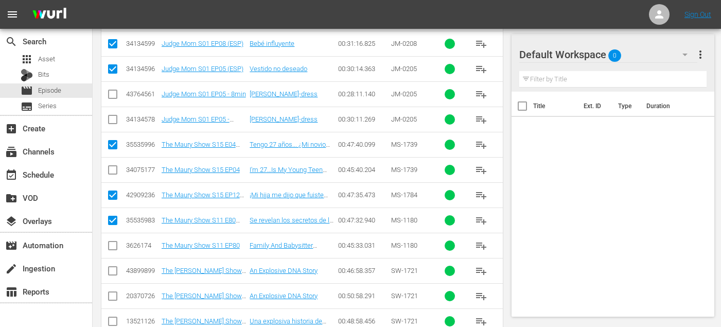
scroll to position [884, 0]
click at [113, 315] on icon at bounding box center [113, 321] width 12 height 12
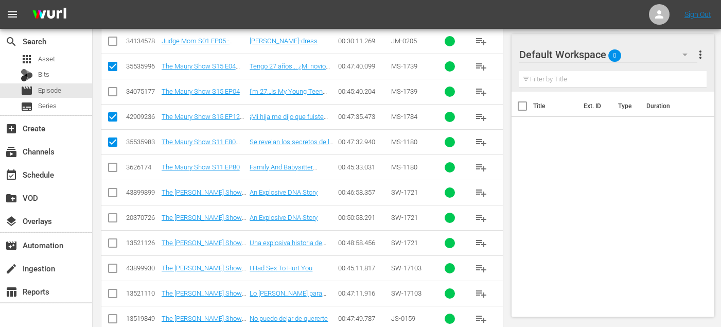
click at [111, 295] on input "checkbox" at bounding box center [113, 295] width 12 height 12
checkbox input "true"
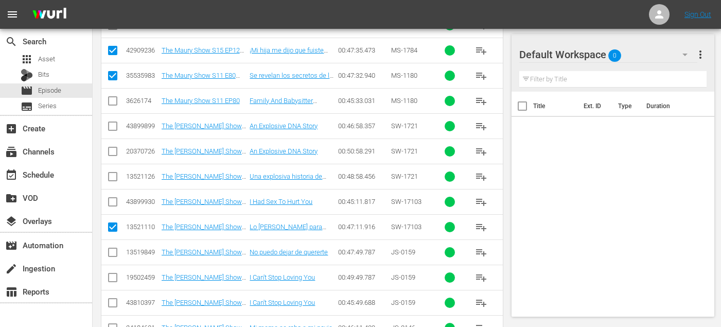
click at [115, 249] on input "checkbox" at bounding box center [113, 254] width 12 height 12
checkbox input "true"
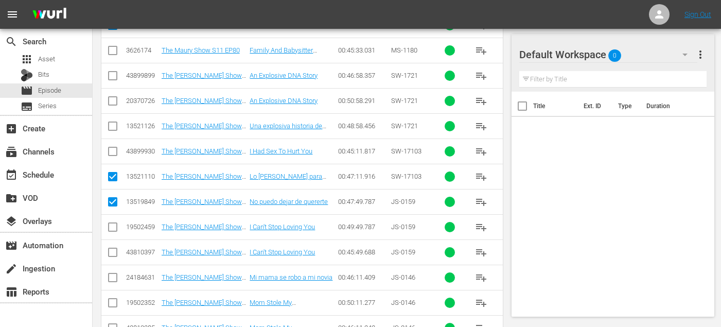
scroll to position [1080, 0]
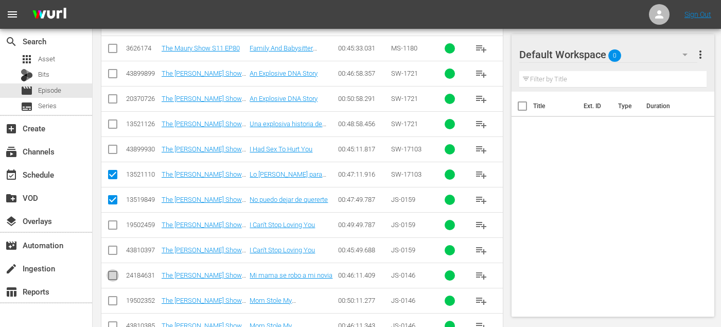
click at [111, 276] on input "checkbox" at bounding box center [113, 277] width 12 height 12
checkbox input "true"
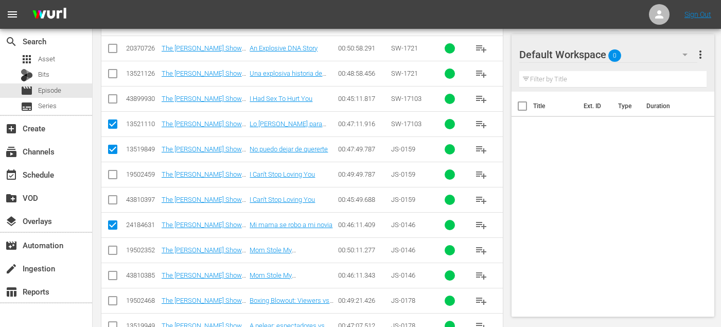
scroll to position [1193, 0]
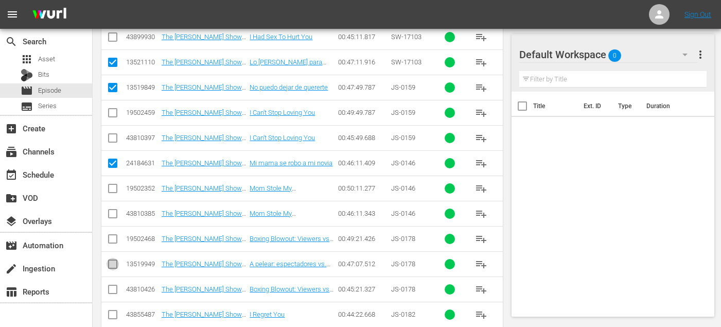
click at [109, 264] on input "checkbox" at bounding box center [113, 266] width 12 height 12
checkbox input "true"
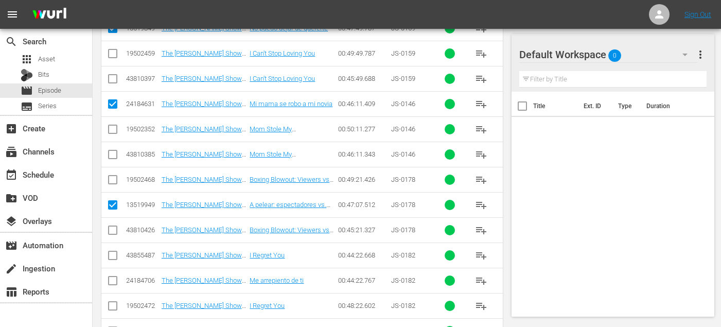
scroll to position [1253, 0]
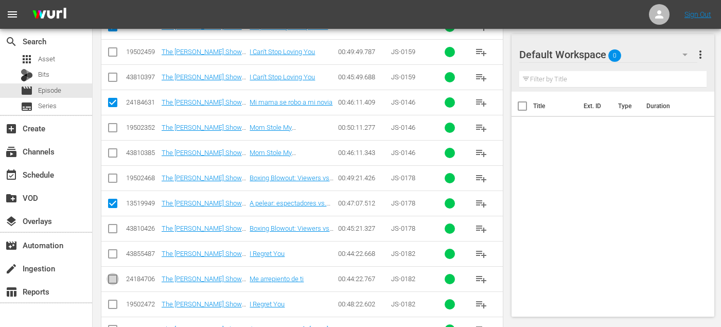
click at [111, 279] on input "checkbox" at bounding box center [113, 281] width 12 height 12
checkbox input "true"
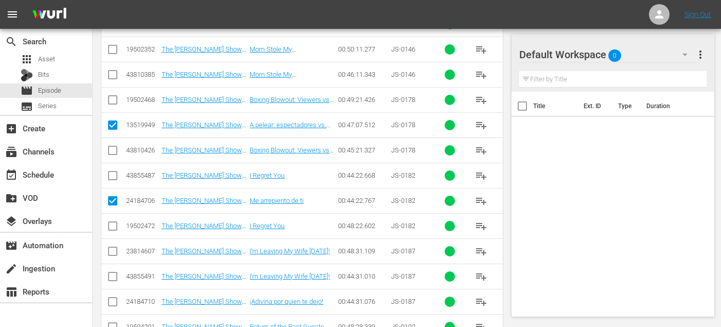
scroll to position [1339, 0]
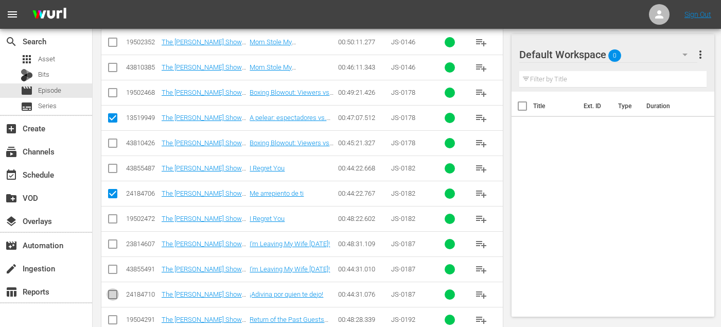
click at [111, 292] on input "checkbox" at bounding box center [113, 296] width 12 height 12
checkbox input "true"
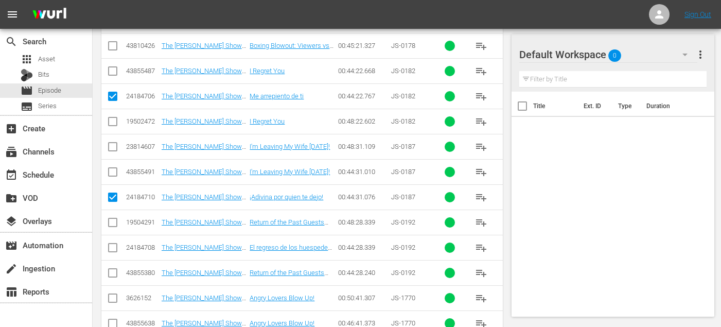
scroll to position [1448, 0]
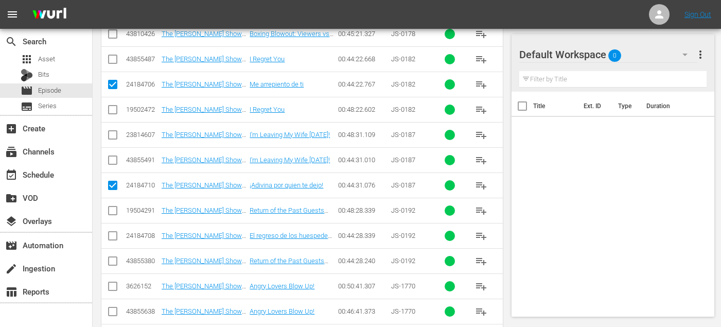
click at [113, 235] on input "checkbox" at bounding box center [113, 238] width 12 height 12
checkbox input "true"
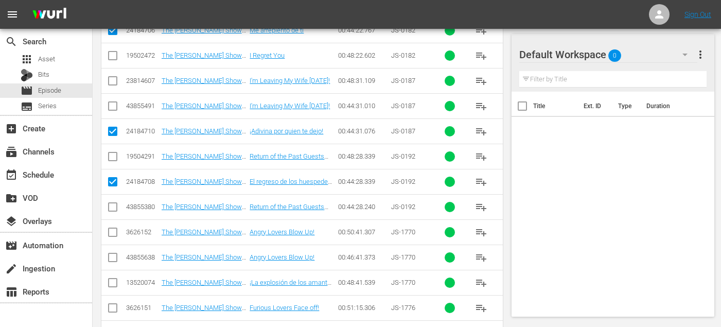
scroll to position [1503, 0]
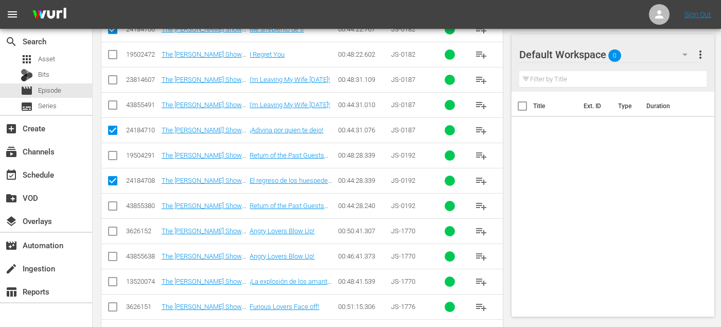
click at [111, 286] on input "checkbox" at bounding box center [113, 284] width 12 height 12
checkbox input "true"
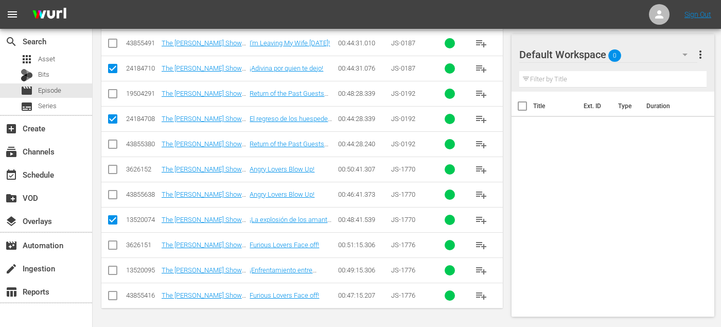
click at [111, 271] on input "checkbox" at bounding box center [113, 272] width 12 height 12
checkbox input "true"
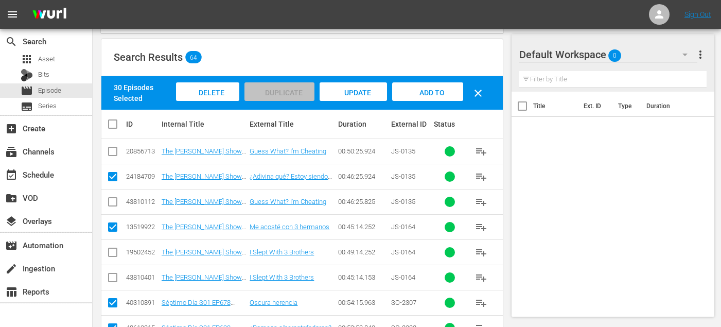
scroll to position [0, 0]
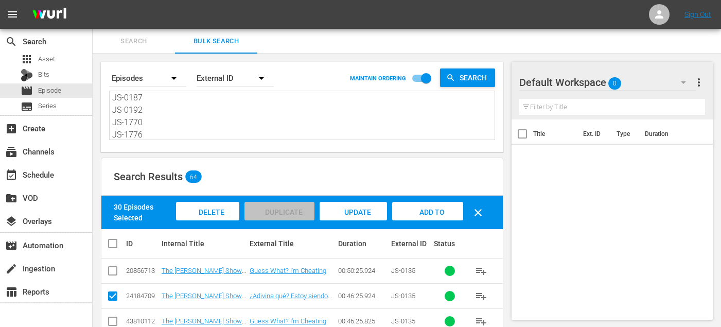
click at [408, 220] on div "Add to Workspace" at bounding box center [427, 212] width 71 height 21
click at [411, 216] on div "Add to Workspace" at bounding box center [427, 221] width 71 height 39
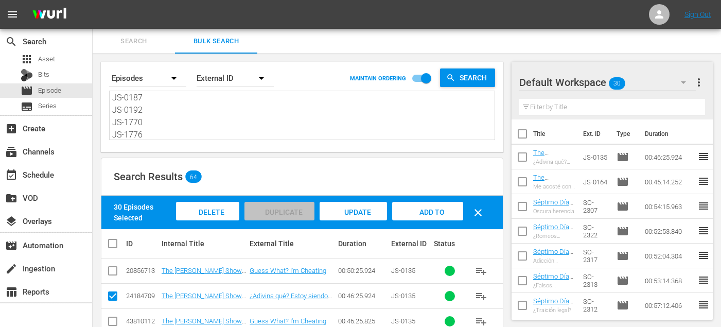
click at [136, 44] on span "Search" at bounding box center [134, 42] width 70 height 12
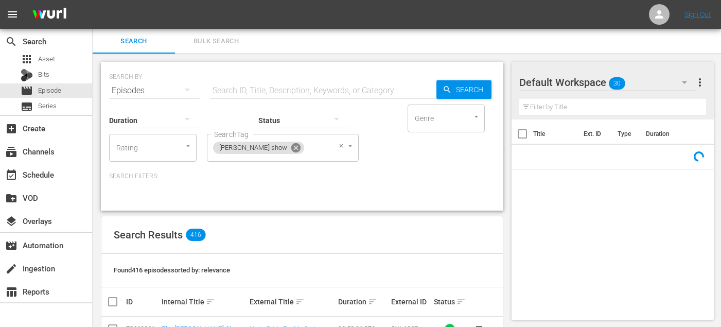
click at [291, 149] on icon at bounding box center [295, 147] width 9 height 9
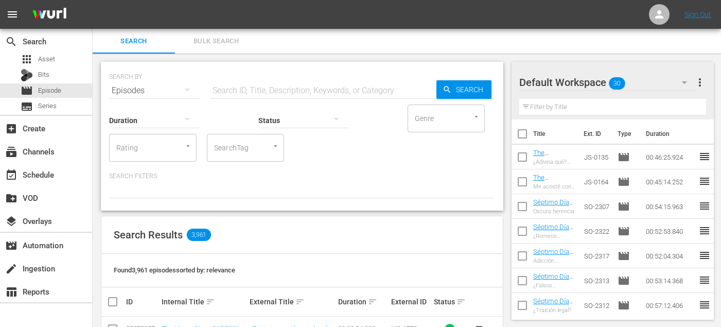
click at [246, 155] on input "SearchTag" at bounding box center [231, 148] width 39 height 19
type input "el"
click at [234, 197] on span "El Rastro" at bounding box center [229, 193] width 29 height 11
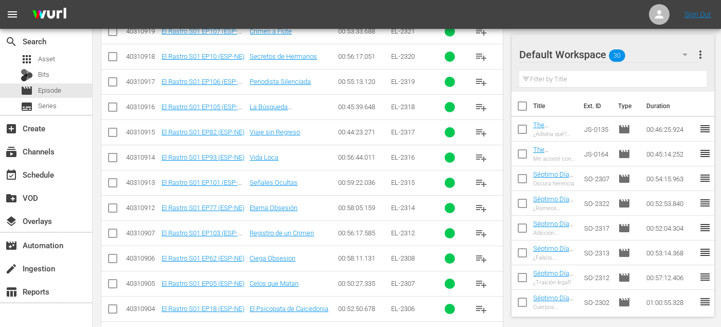
scroll to position [538, 0]
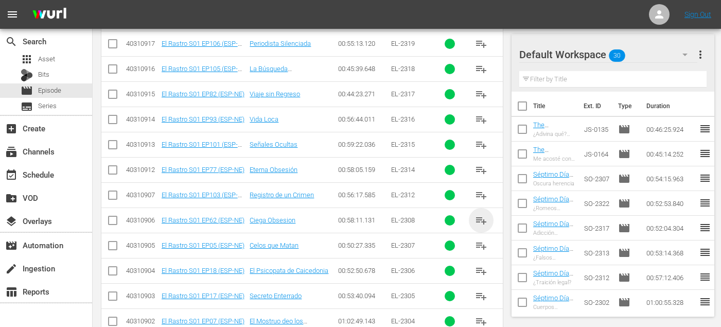
click at [485, 221] on span "playlist_add" at bounding box center [481, 220] width 12 height 12
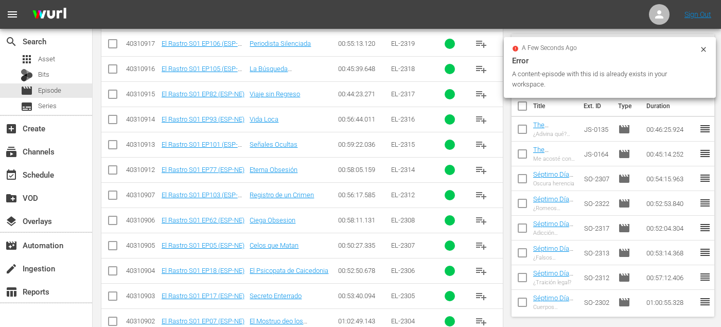
click at [485, 264] on button "playlist_add" at bounding box center [481, 271] width 25 height 25
click at [484, 270] on span "playlist_add" at bounding box center [481, 271] width 12 height 12
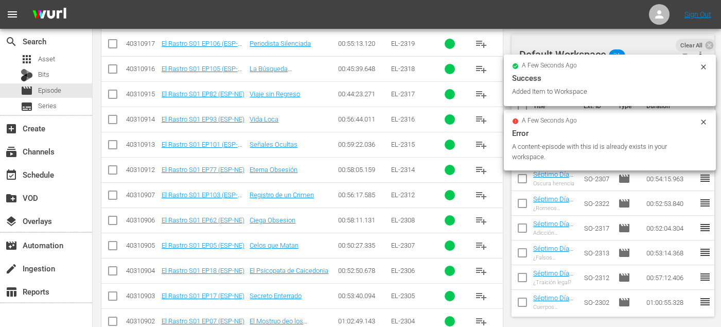
click at [481, 301] on span "playlist_add" at bounding box center [481, 296] width 12 height 12
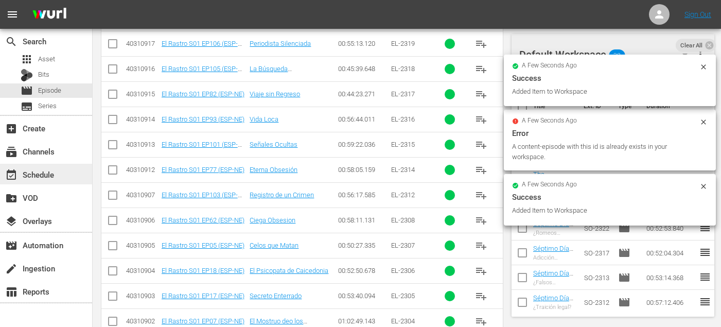
click at [53, 172] on div "event_available Schedule" at bounding box center [29, 172] width 58 height 9
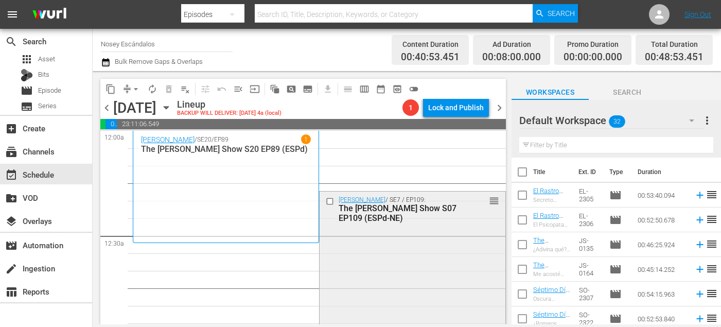
click at [332, 200] on input "checkbox" at bounding box center [331, 201] width 11 height 9
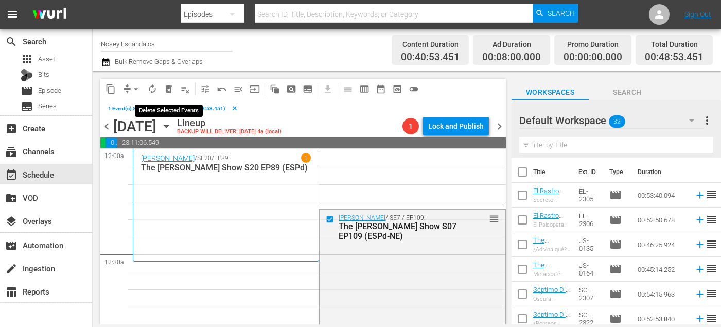
click at [164, 87] on span "delete_forever_outlined" at bounding box center [169, 89] width 10 height 10
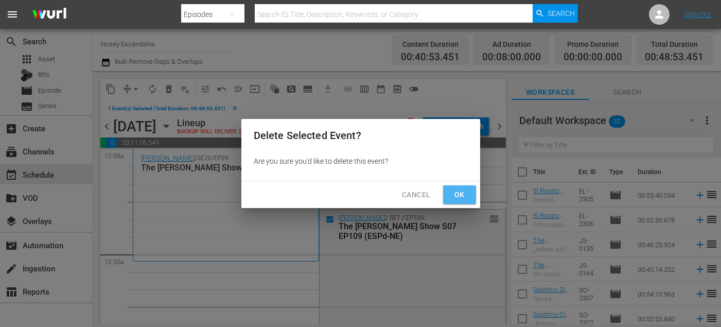
click at [455, 192] on span "Ok" at bounding box center [460, 194] width 16 height 13
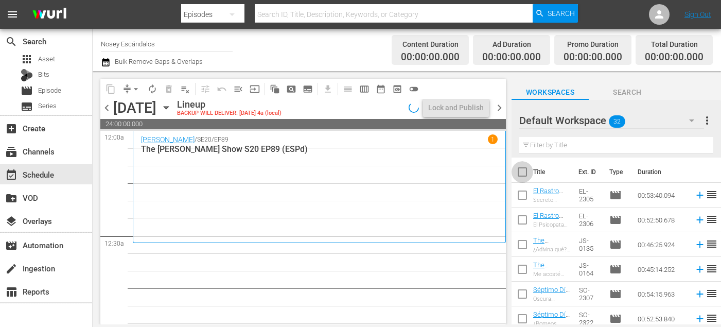
click at [523, 177] on input "checkbox" at bounding box center [523, 174] width 22 height 22
checkbox input "true"
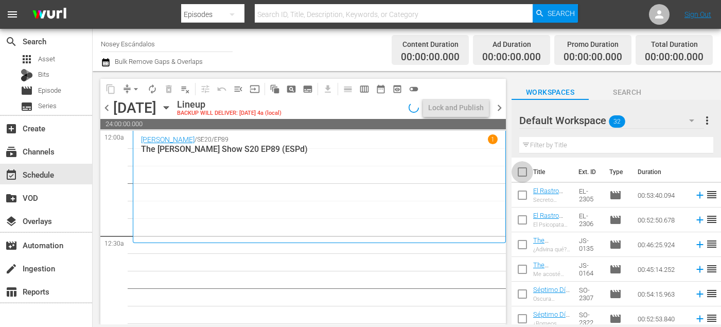
checkbox input "true"
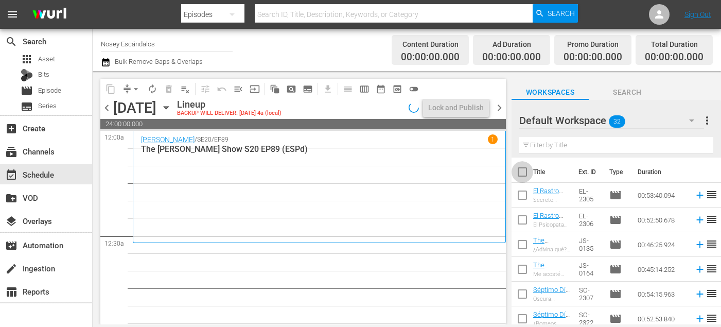
checkbox input "true"
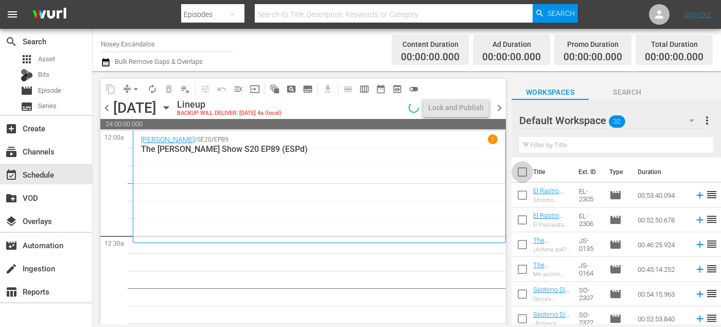
checkbox input "true"
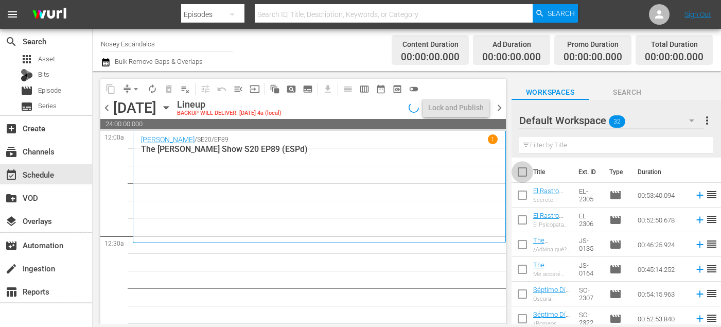
checkbox input "true"
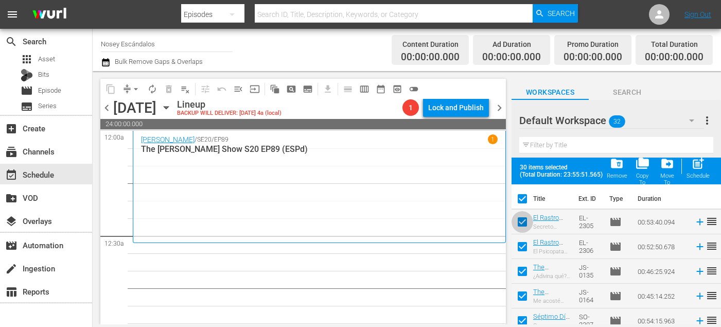
click at [526, 221] on input "checkbox" at bounding box center [523, 224] width 22 height 22
click at [526, 246] on input "checkbox" at bounding box center [523, 249] width 22 height 22
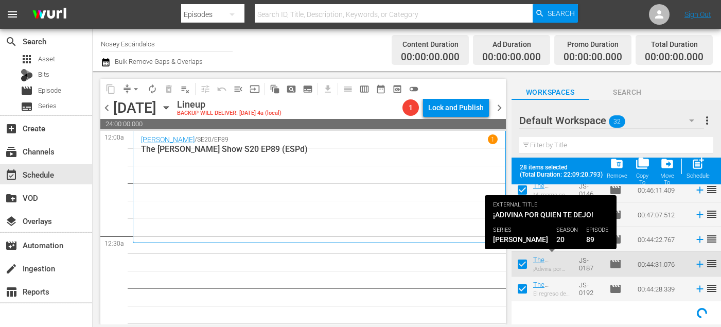
scroll to position [675, 0]
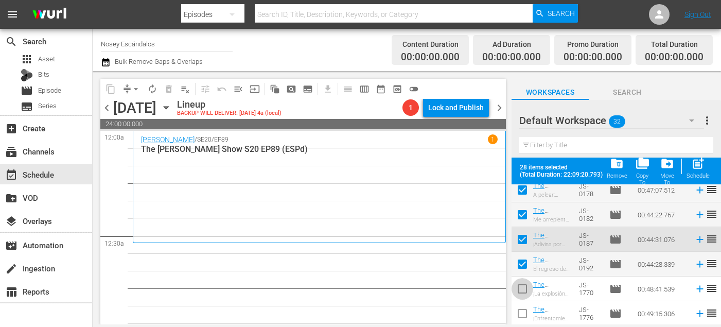
click at [520, 294] on input "checkbox" at bounding box center [523, 291] width 22 height 22
click at [521, 316] on input "checkbox" at bounding box center [523, 316] width 22 height 22
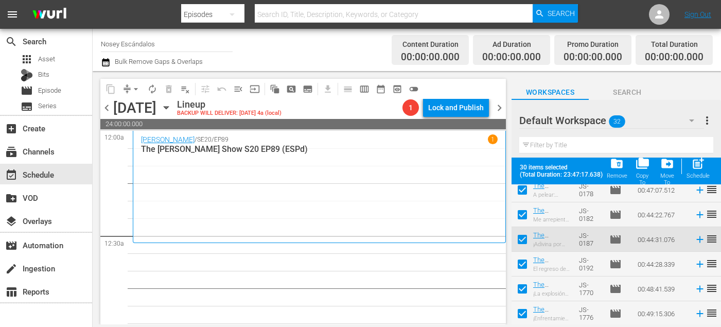
click at [714, 161] on div "30 items selected (Total Duration: 23:47:17.638) folder_delete Remove folder_co…" at bounding box center [617, 171] width 210 height 27
click at [705, 165] on span "post_add" at bounding box center [699, 164] width 14 height 14
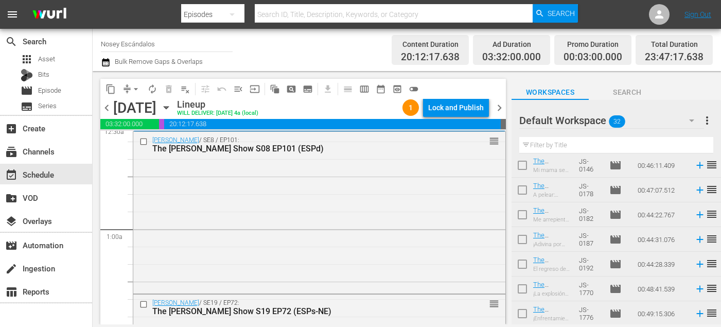
scroll to position [202, 0]
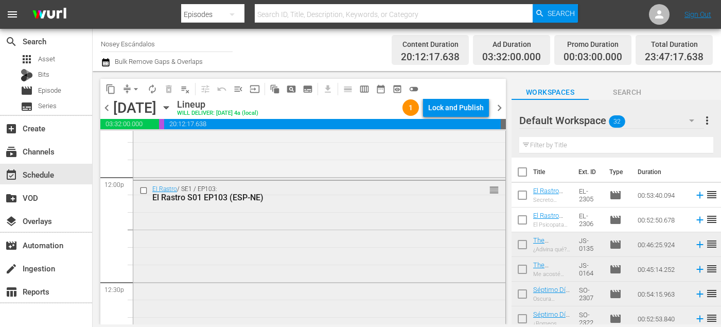
scroll to position [2453, 0]
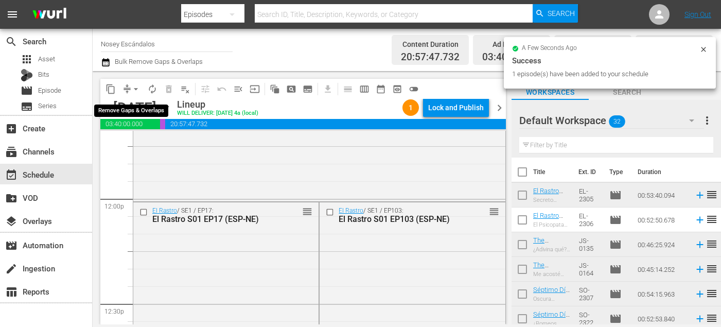
click at [136, 88] on span "arrow_drop_down" at bounding box center [136, 89] width 10 height 10
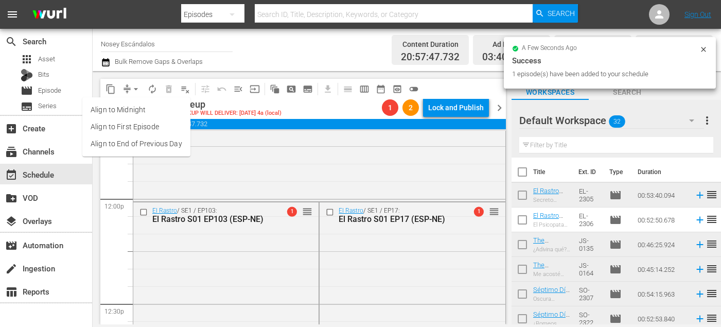
click at [145, 144] on li "Align to End of Previous Day" at bounding box center [136, 143] width 108 height 17
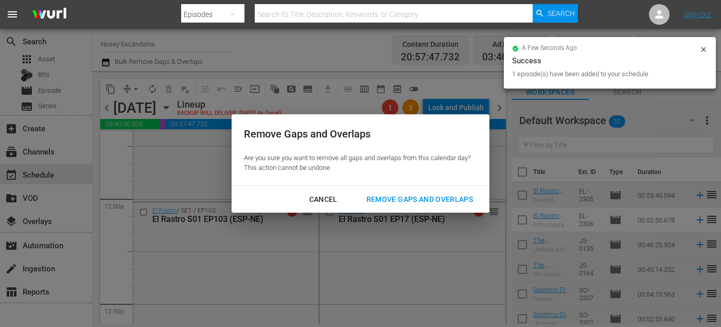
click at [406, 200] on div "Remove Gaps and Overlaps" at bounding box center [419, 199] width 123 height 13
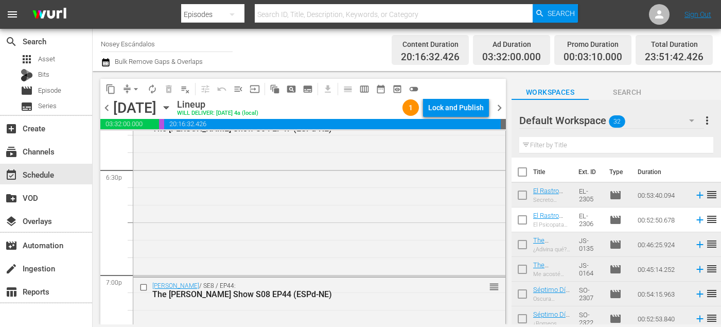
scroll to position [3847, 0]
click at [50, 92] on span "Episode" at bounding box center [49, 90] width 23 height 10
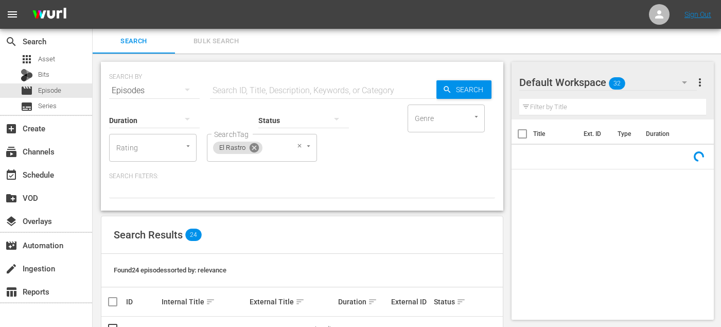
click at [253, 150] on icon at bounding box center [254, 147] width 9 height 9
click at [251, 147] on div "SearchTag" at bounding box center [245, 148] width 77 height 28
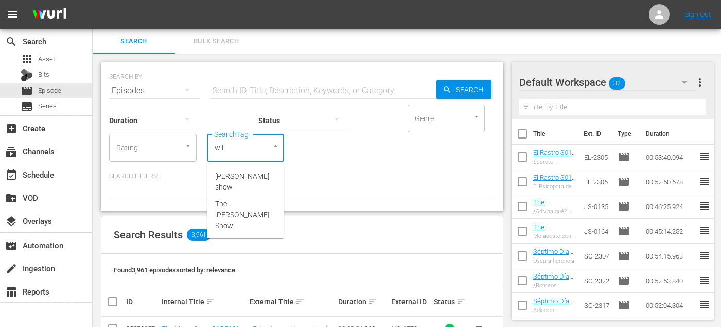
type input "[PERSON_NAME]"
click at [252, 174] on span "[PERSON_NAME] show" at bounding box center [245, 182] width 61 height 22
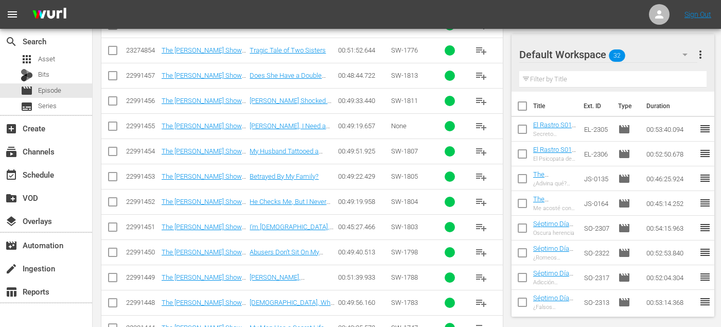
scroll to position [8380, 0]
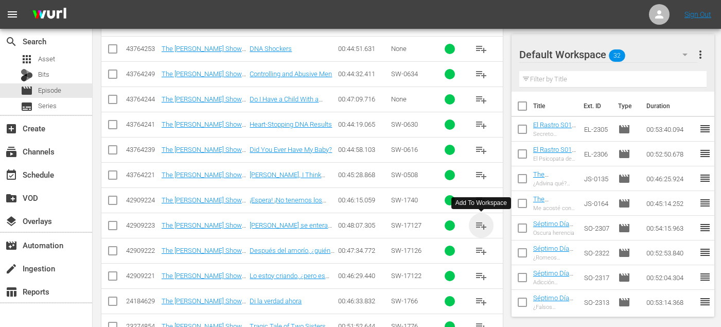
click at [478, 226] on span "playlist_add" at bounding box center [481, 225] width 12 height 12
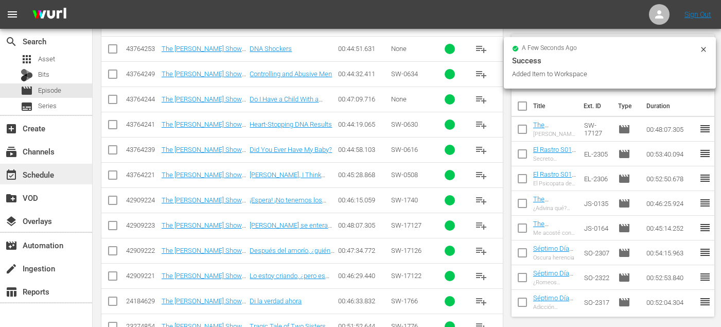
click at [56, 175] on div "event_available Schedule" at bounding box center [29, 172] width 58 height 9
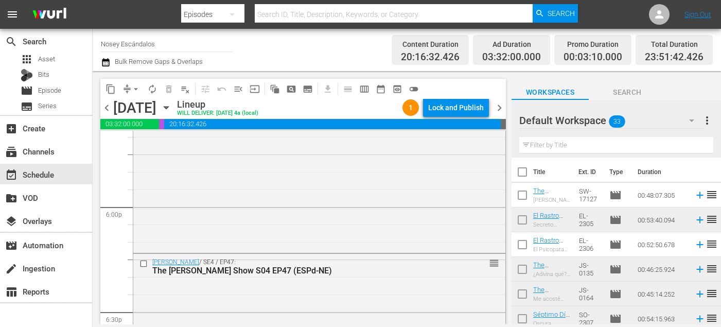
scroll to position [3784, 0]
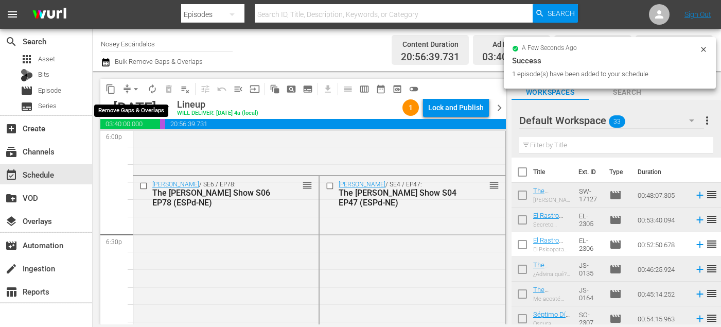
click at [134, 90] on span "arrow_drop_down" at bounding box center [136, 89] width 10 height 10
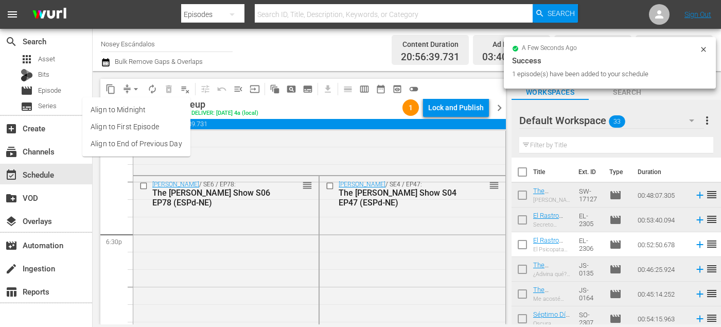
click at [126, 149] on li "Align to End of Previous Day" at bounding box center [136, 143] width 108 height 17
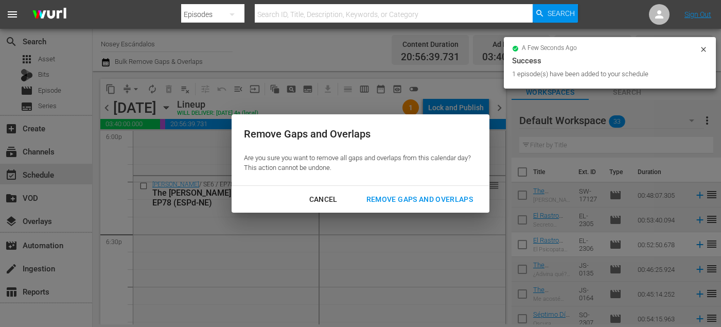
click at [406, 208] on button "Remove Gaps and Overlaps" at bounding box center [419, 199] width 131 height 19
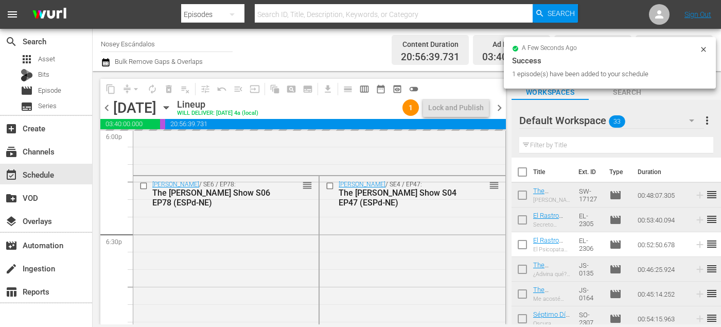
click at [404, 198] on div "The [PERSON_NAME] Show S04 EP47 (ESPd-NE)" at bounding box center [398, 198] width 118 height 20
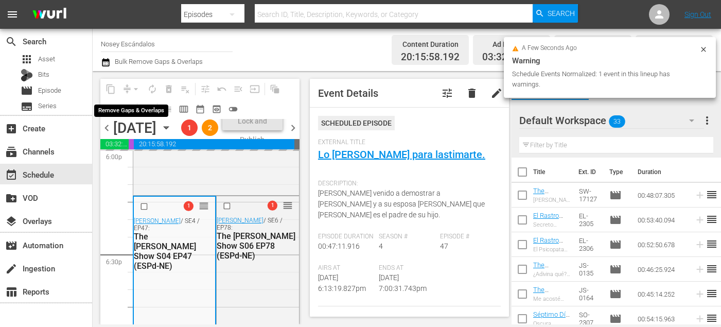
click at [131, 90] on div "arrow_drop_down" at bounding box center [136, 89] width 16 height 16
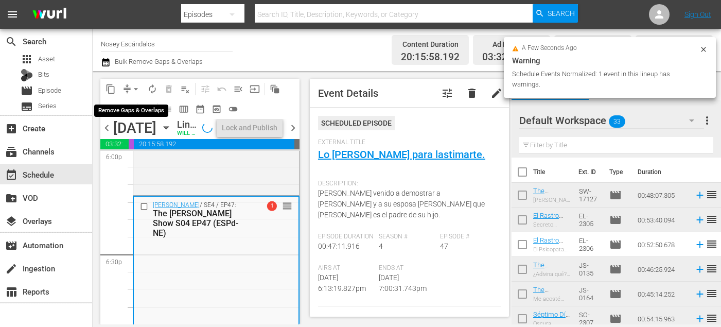
click at [134, 90] on span "arrow_drop_down" at bounding box center [136, 89] width 10 height 10
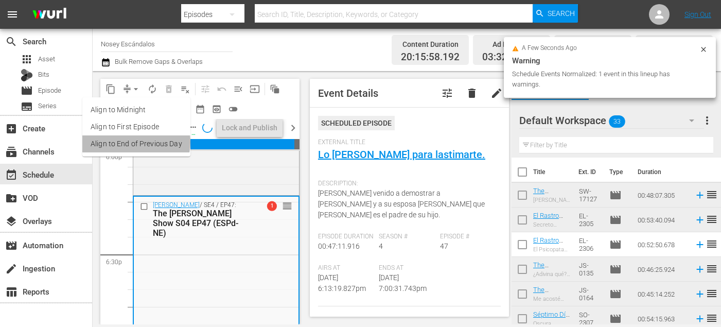
click at [134, 143] on li "Align to End of Previous Day" at bounding box center [136, 143] width 108 height 17
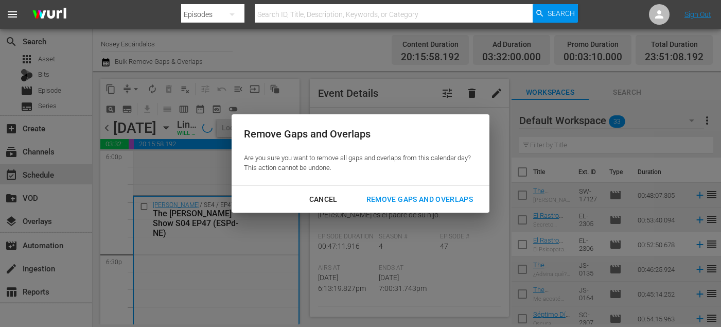
click at [390, 198] on div "Remove Gaps and Overlaps" at bounding box center [419, 199] width 123 height 13
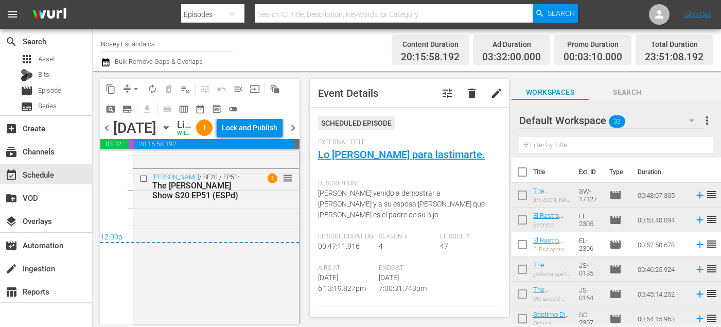
scroll to position [4983, 0]
click at [294, 134] on span "chevron_right" at bounding box center [293, 128] width 13 height 13
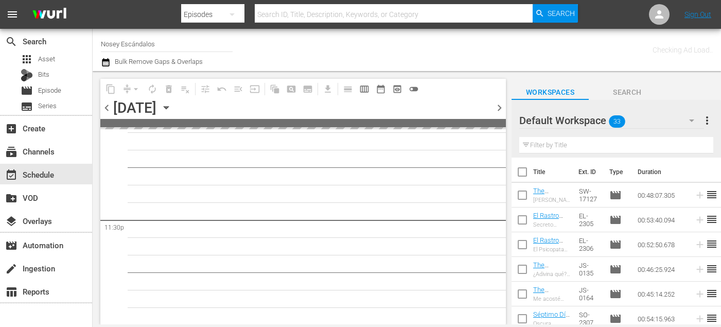
scroll to position [4847, 0]
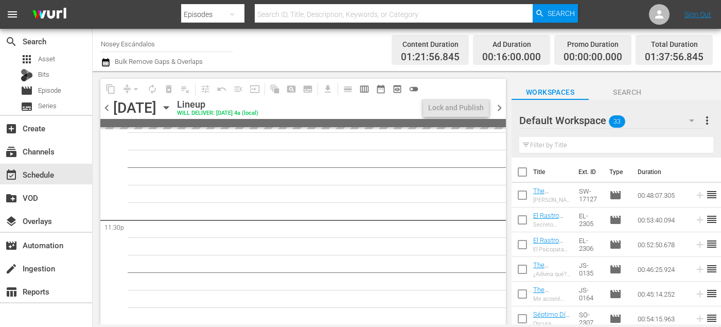
click at [527, 173] on input "checkbox" at bounding box center [523, 174] width 22 height 22
checkbox input "true"
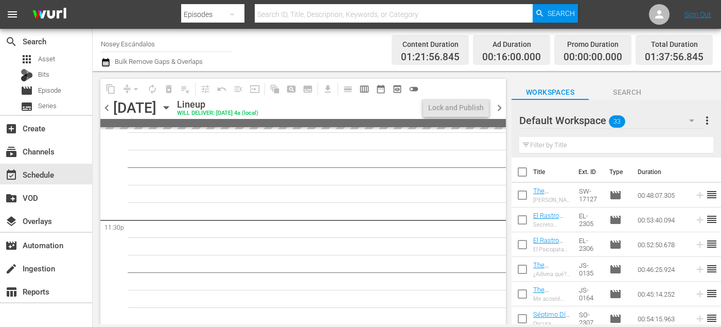
checkbox input "true"
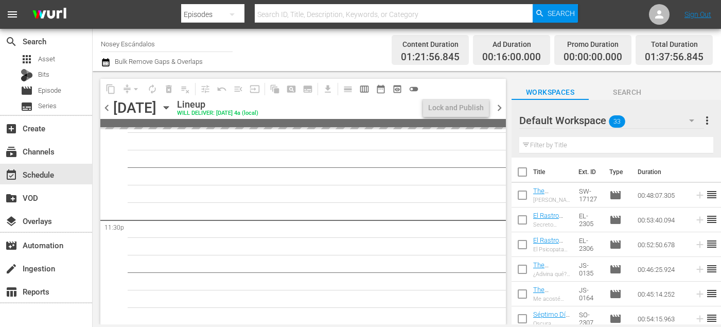
checkbox input "true"
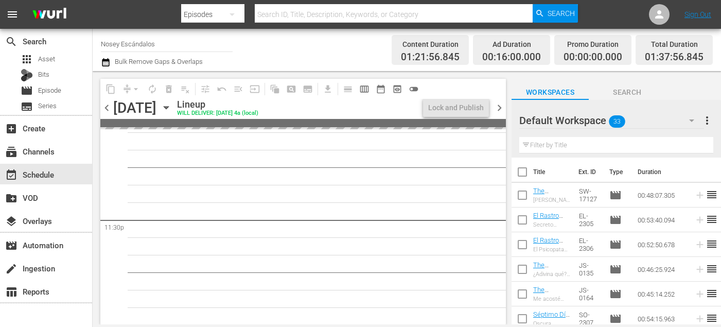
checkbox input "true"
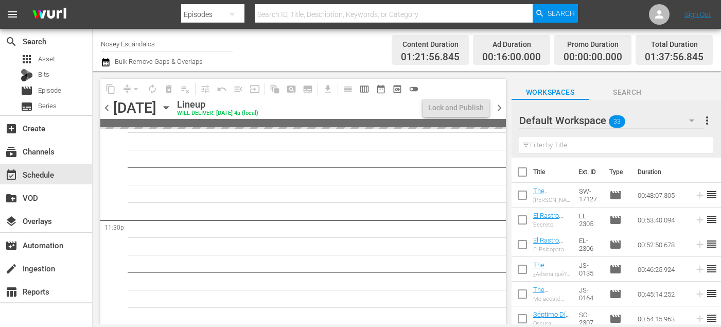
checkbox input "true"
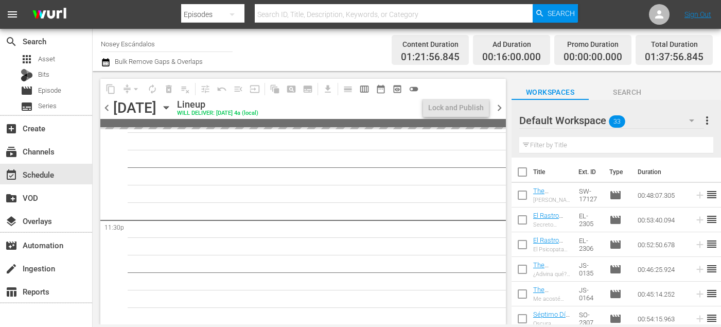
checkbox input "true"
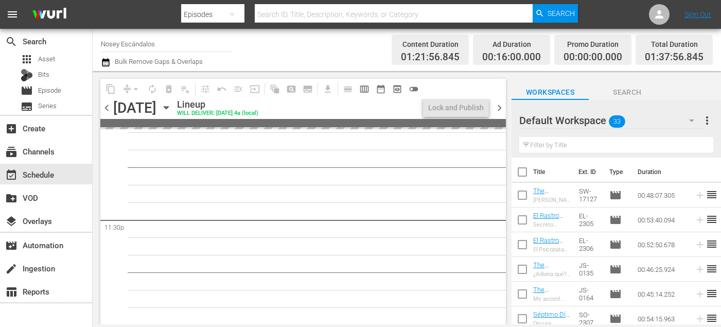
checkbox input "true"
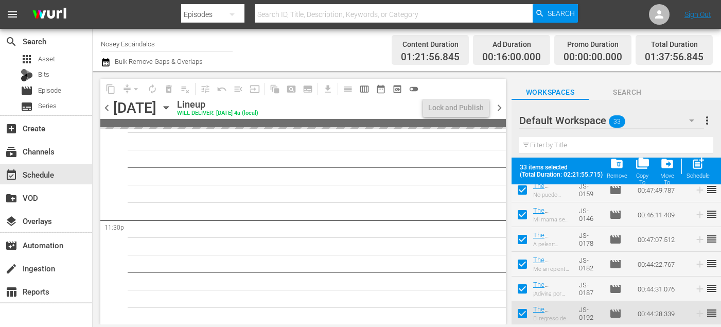
scroll to position [699, 0]
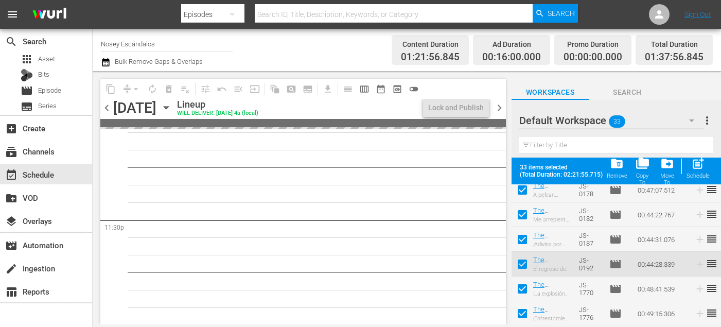
click at [621, 165] on span "folder_delete" at bounding box center [617, 164] width 14 height 14
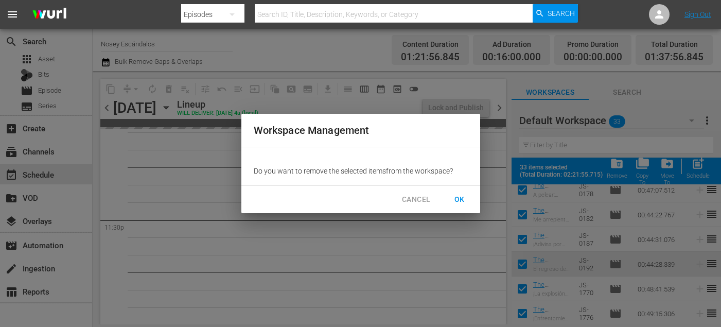
click at [467, 199] on span "OK" at bounding box center [460, 199] width 16 height 13
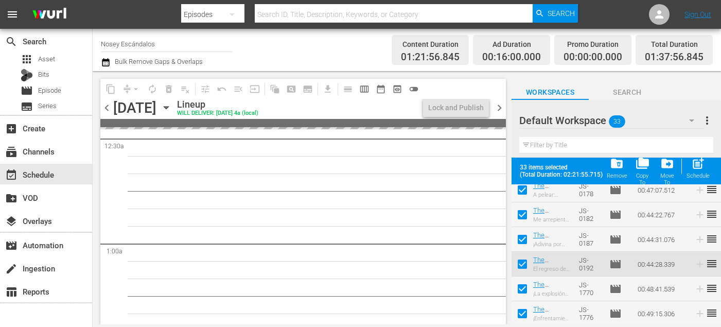
scroll to position [0, 0]
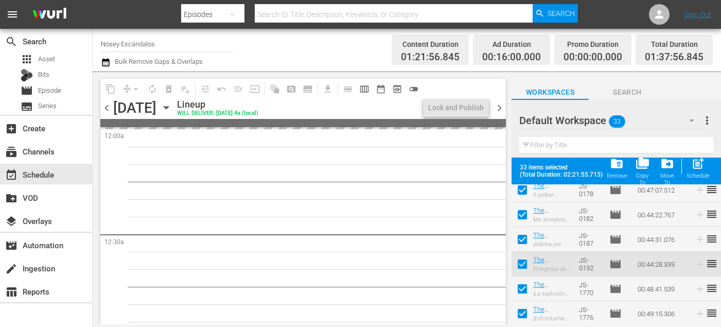
checkbox input "false"
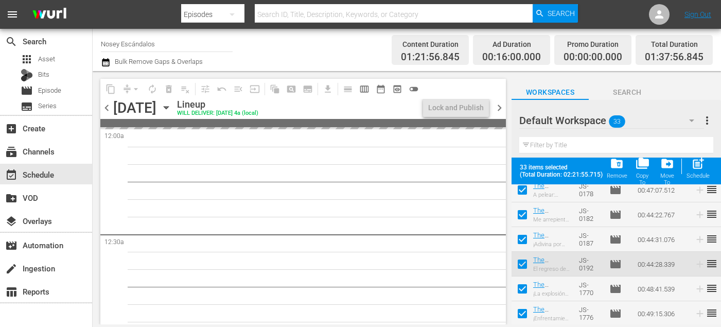
checkbox input "false"
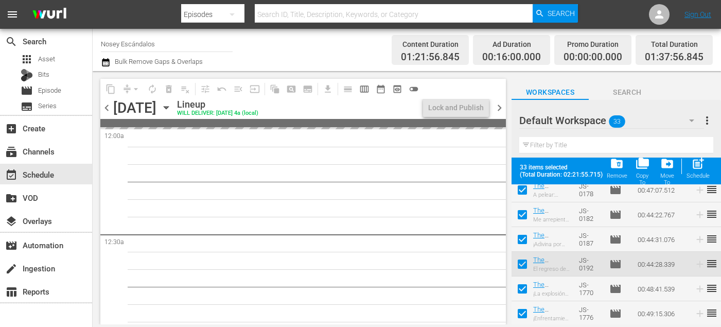
checkbox input "false"
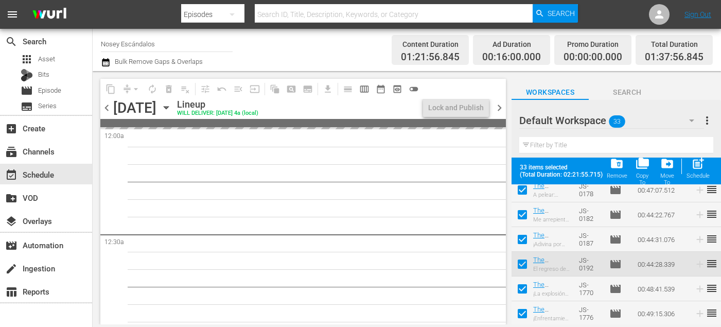
checkbox input "false"
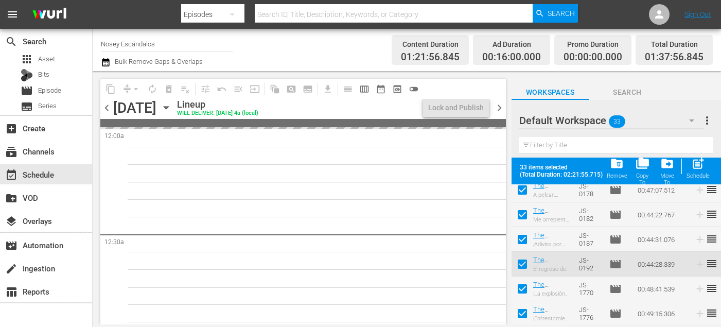
checkbox input "false"
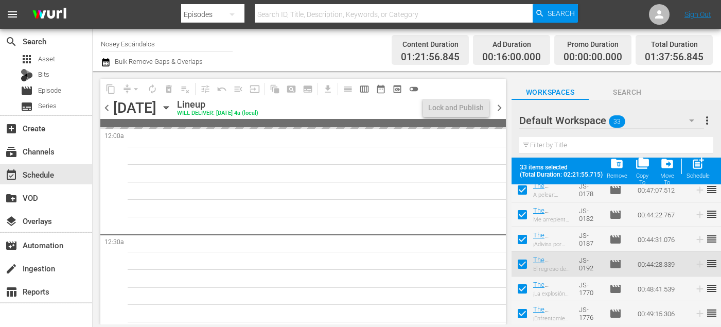
checkbox input "false"
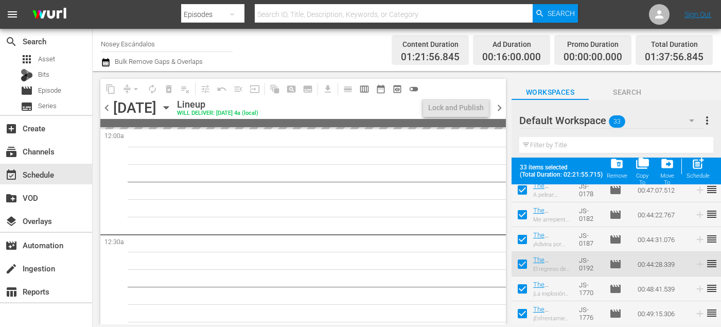
checkbox input "false"
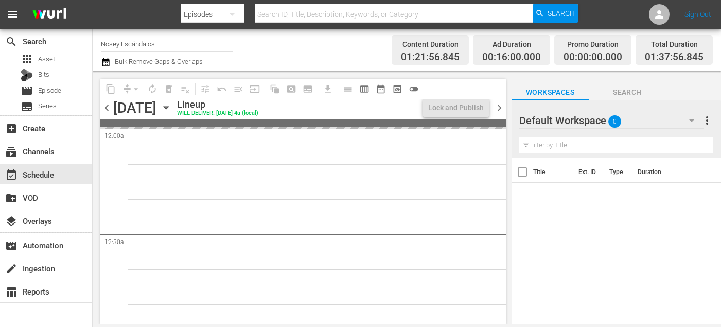
click at [110, 104] on span "chevron_left" at bounding box center [106, 107] width 13 height 13
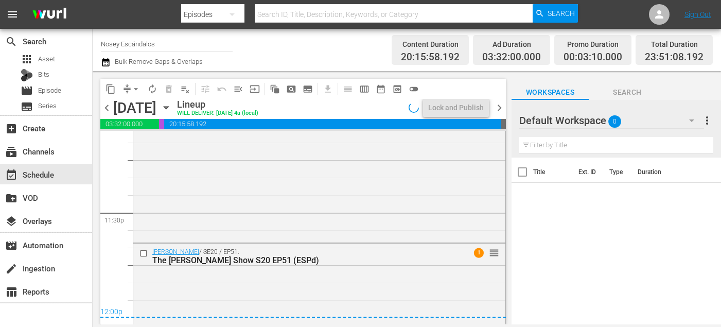
scroll to position [4930, 0]
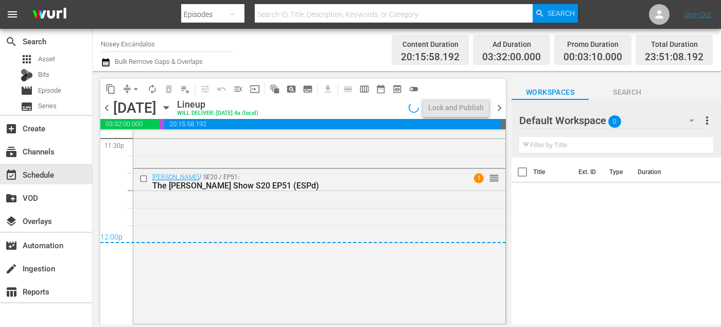
click at [501, 106] on span "chevron_right" at bounding box center [499, 107] width 13 height 13
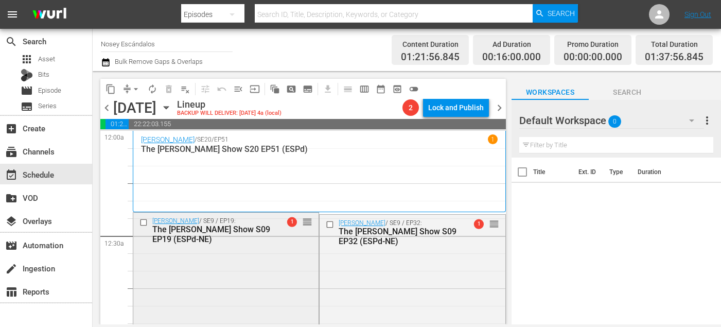
click at [143, 222] on input "checkbox" at bounding box center [145, 222] width 11 height 9
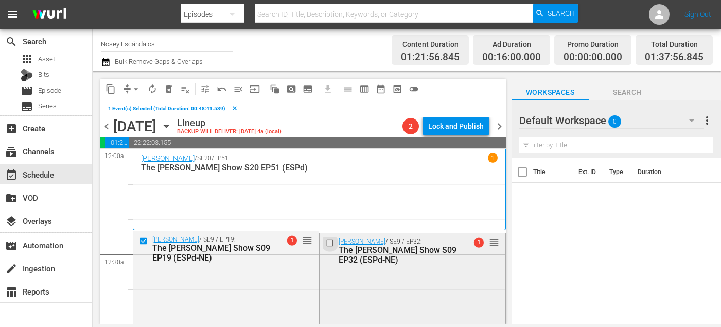
click at [332, 245] on input "checkbox" at bounding box center [331, 242] width 11 height 9
click at [170, 89] on span "delete_forever_outlined" at bounding box center [169, 89] width 10 height 10
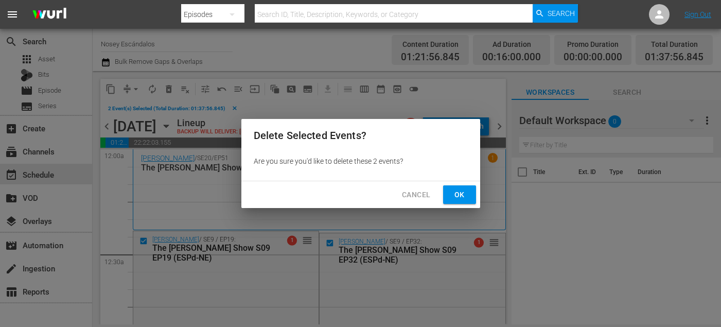
click at [444, 191] on button "Ok" at bounding box center [459, 194] width 33 height 19
